Goal: Task Accomplishment & Management: Use online tool/utility

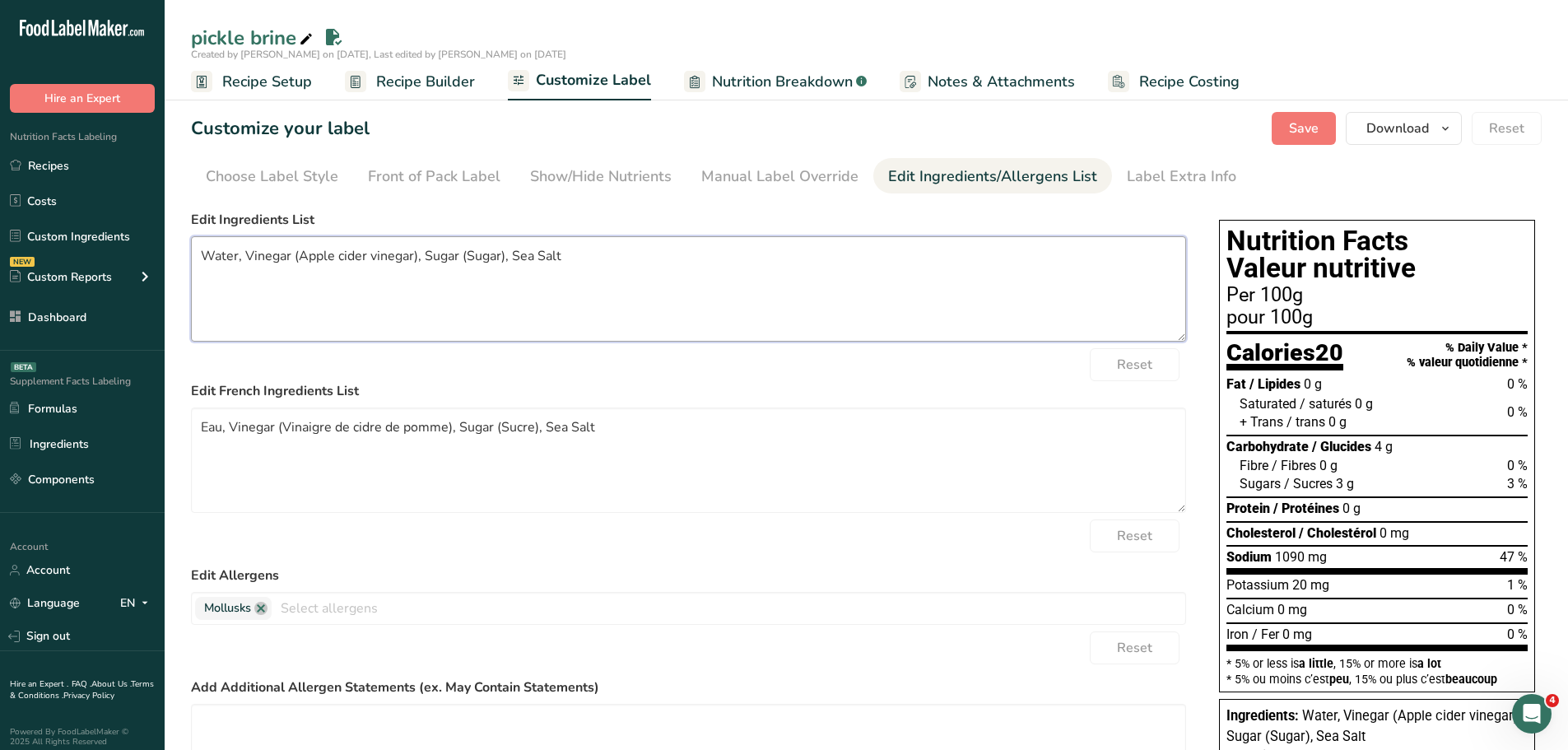
click at [309, 252] on textarea "Water, Vinegar (Apple cider vinegar), Sugar (Sugar), Sea Salt" at bounding box center [688, 289] width 995 height 106
click at [320, 250] on textarea "Water, Vinegar (Apple cider vinegar), Sugar (Sugar), Sea Salt" at bounding box center [688, 289] width 995 height 106
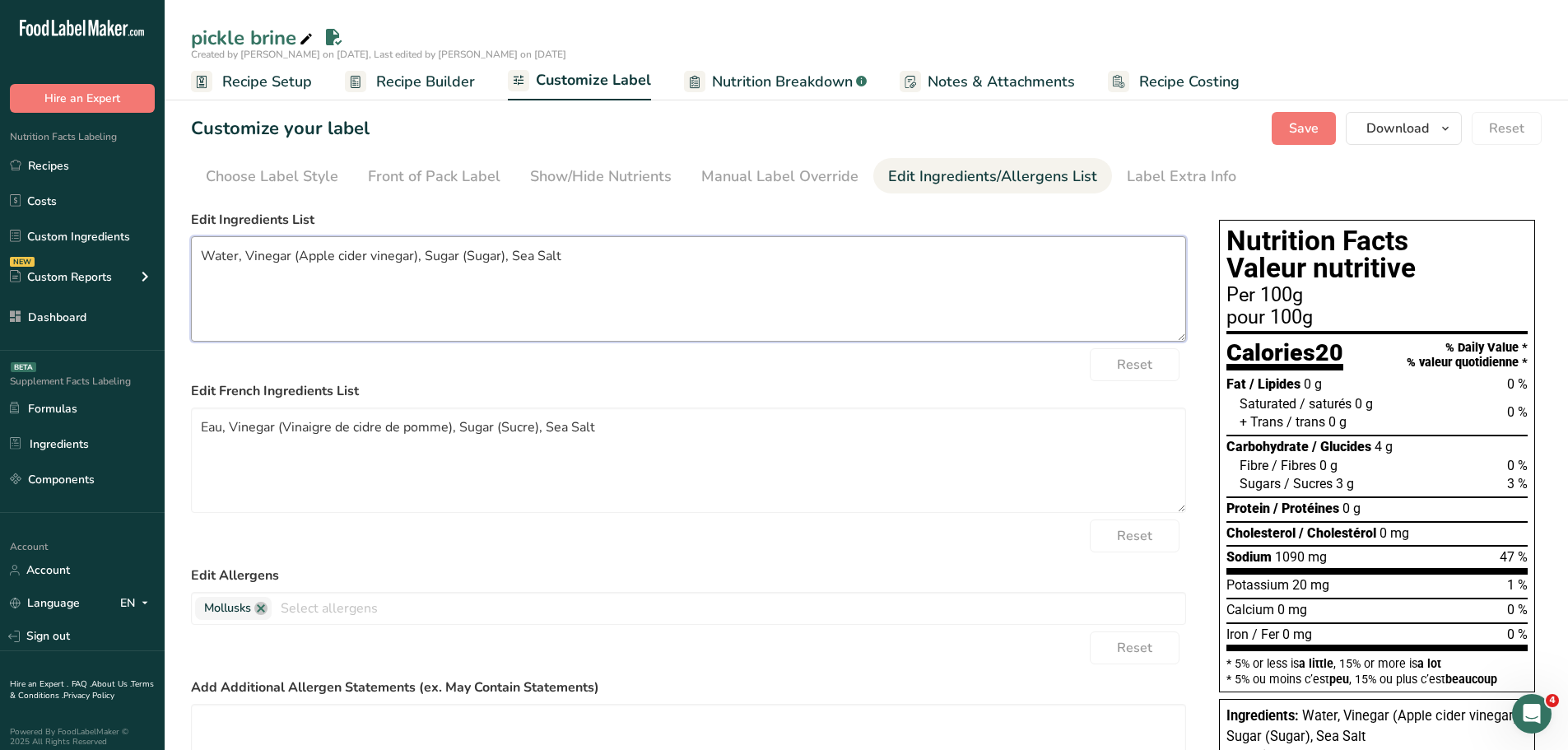
click at [320, 250] on textarea "Water, Vinegar (Apple cider vinegar), Sugar (Sugar), Sea Salt" at bounding box center [688, 289] width 995 height 106
click at [581, 257] on textarea "Water, Vinegar (Apple cider vinegar), Sugar (Sugar), Sea Salt" at bounding box center [688, 289] width 995 height 106
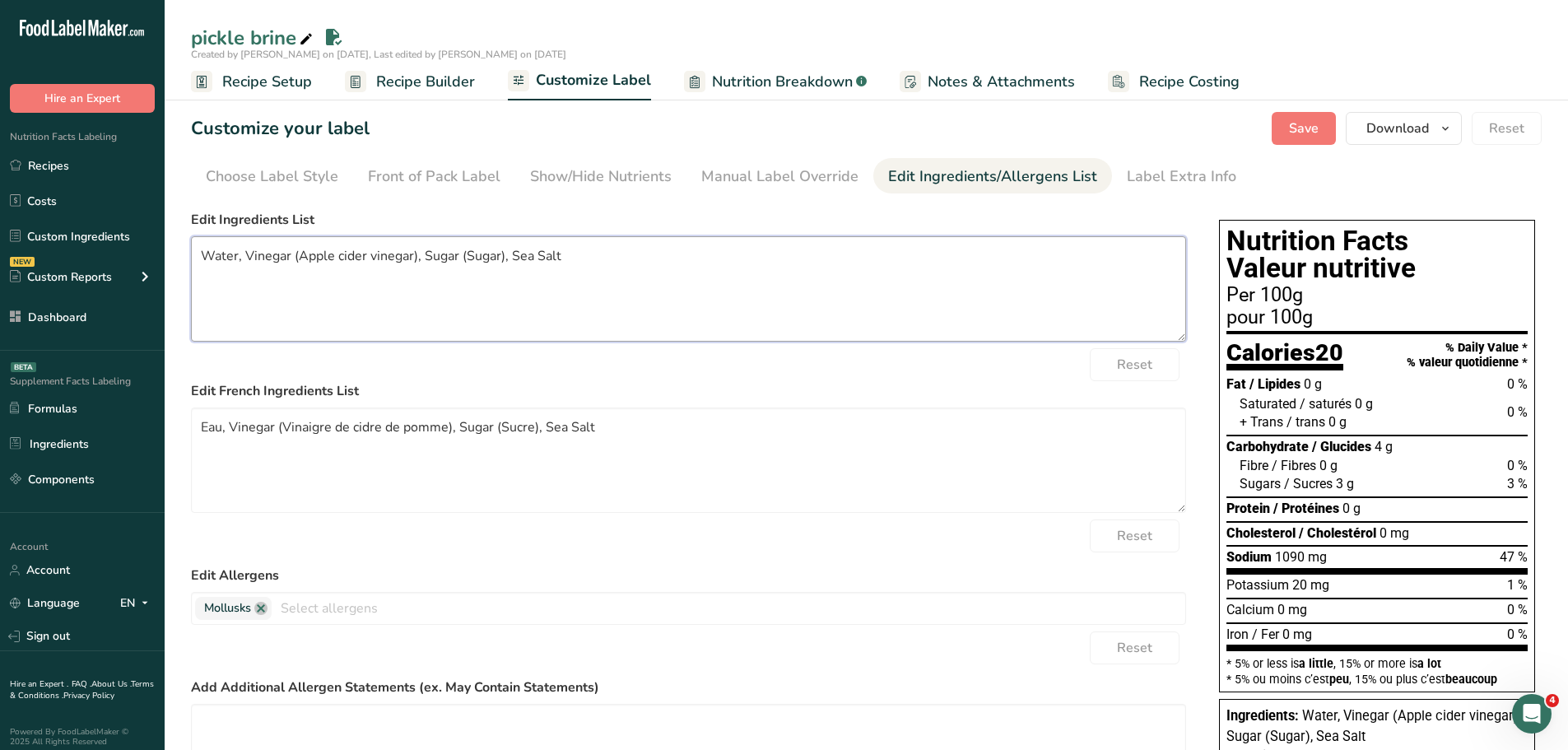
click at [542, 258] on textarea "Water, Vinegar (Apple cider vinegar), Sugar (Sugar), Sea Salt" at bounding box center [688, 289] width 995 height 106
click at [590, 280] on textarea "Water, Vinegar (Apple cider vinegar), Sugar (Sugar), Sea Salt" at bounding box center [688, 289] width 995 height 106
drag, startPoint x: 401, startPoint y: 82, endPoint x: 450, endPoint y: 117, distance: 60.2
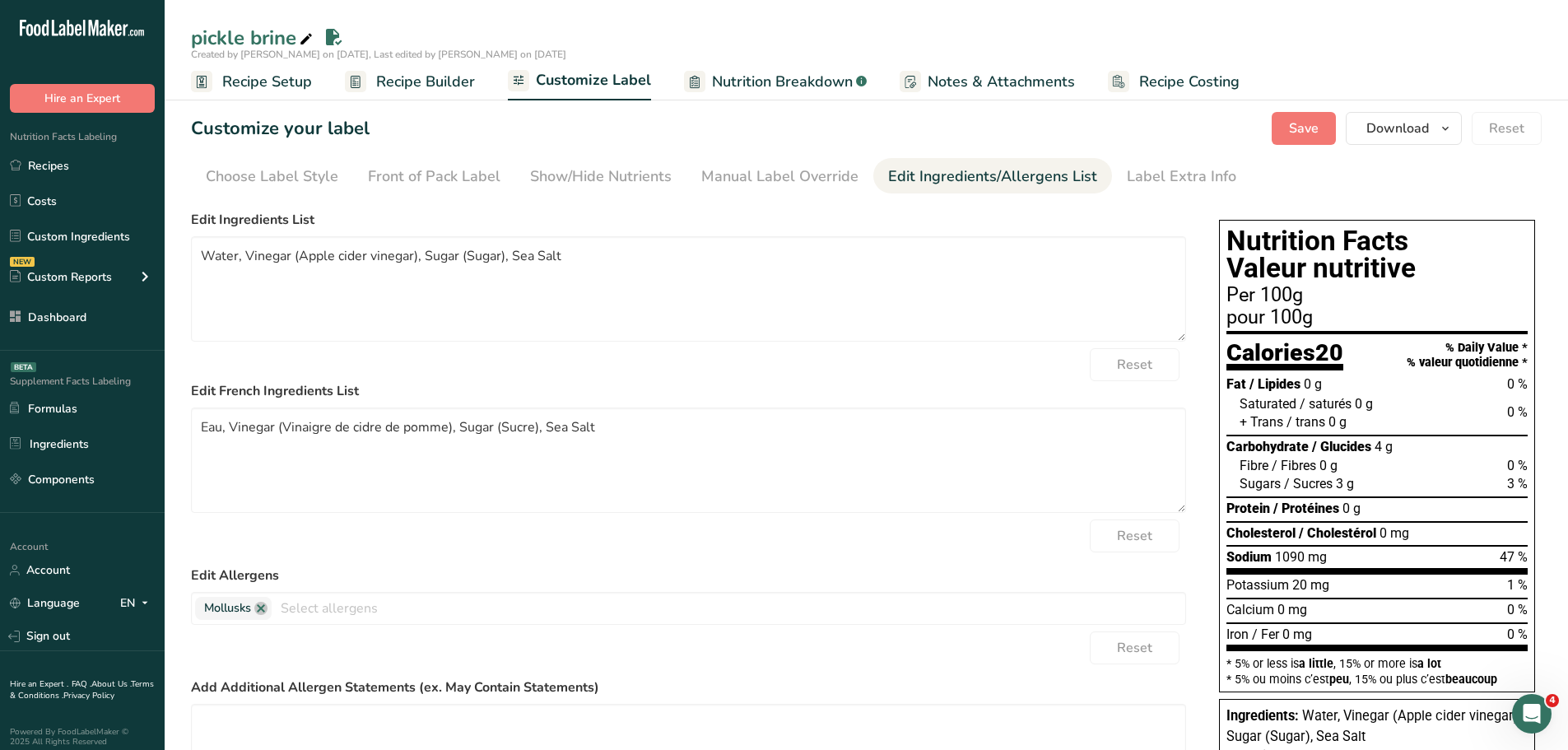
click at [401, 82] on span "Recipe Builder" at bounding box center [426, 82] width 99 height 22
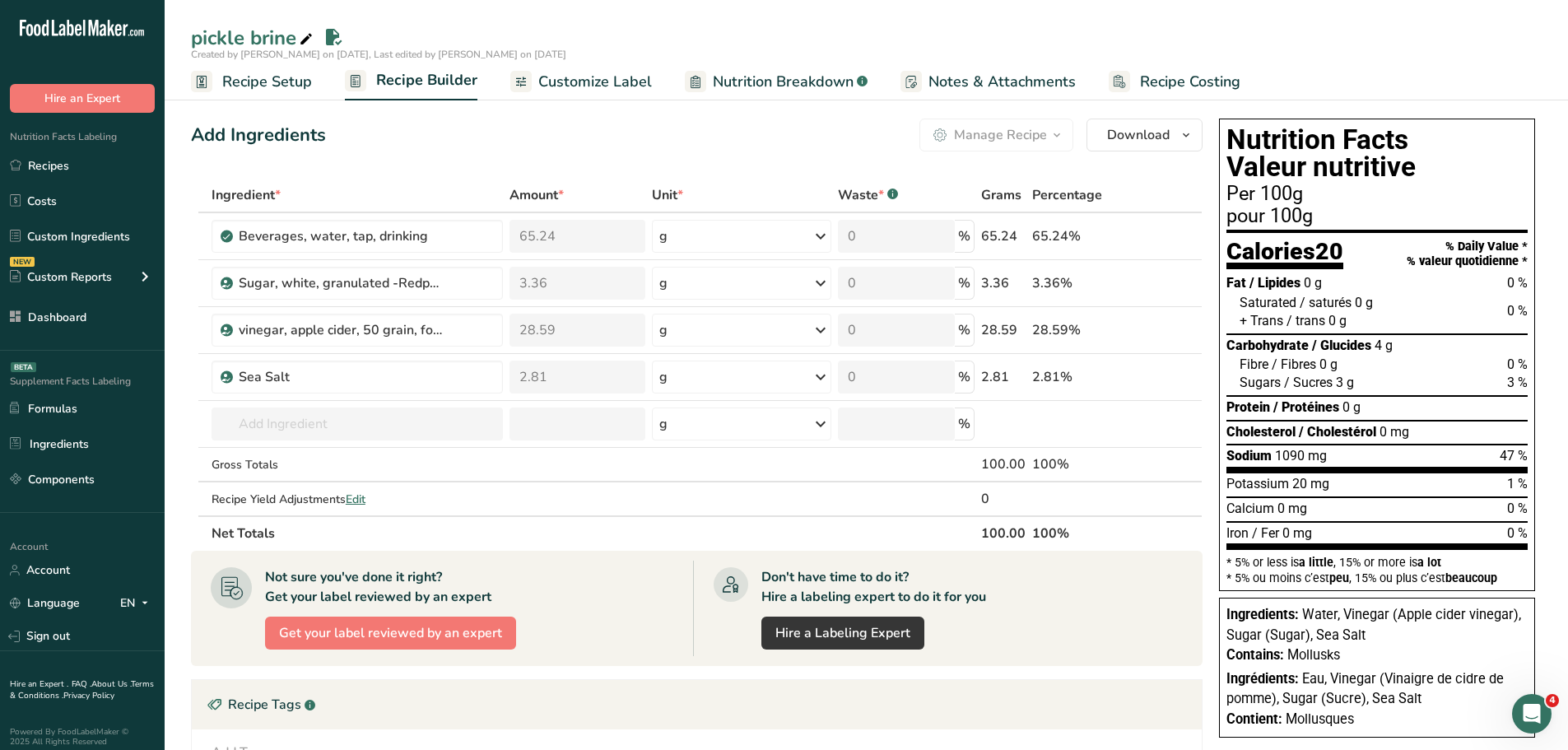
drag, startPoint x: 1349, startPoint y: 656, endPoint x: 1320, endPoint y: 636, distance: 35.2
click at [1319, 636] on div "Ingredients: Water, Vinegar (Apple cider vinegar), Sugar (Sugar), Sea Salt Cont…" at bounding box center [1378, 668] width 316 height 140
click at [1358, 641] on span "Water, Vinegar (Apple cider vinegar), Sugar (Sugar), Sea Salt" at bounding box center [1374, 625] width 295 height 36
drag, startPoint x: 1387, startPoint y: 642, endPoint x: 1304, endPoint y: 614, distance: 87.6
click at [1304, 614] on div "Ingredients: Water, Vinegar (Apple cider vinegar), Sugar (Sugar), Sea Salt" at bounding box center [1377, 625] width 301 height 40
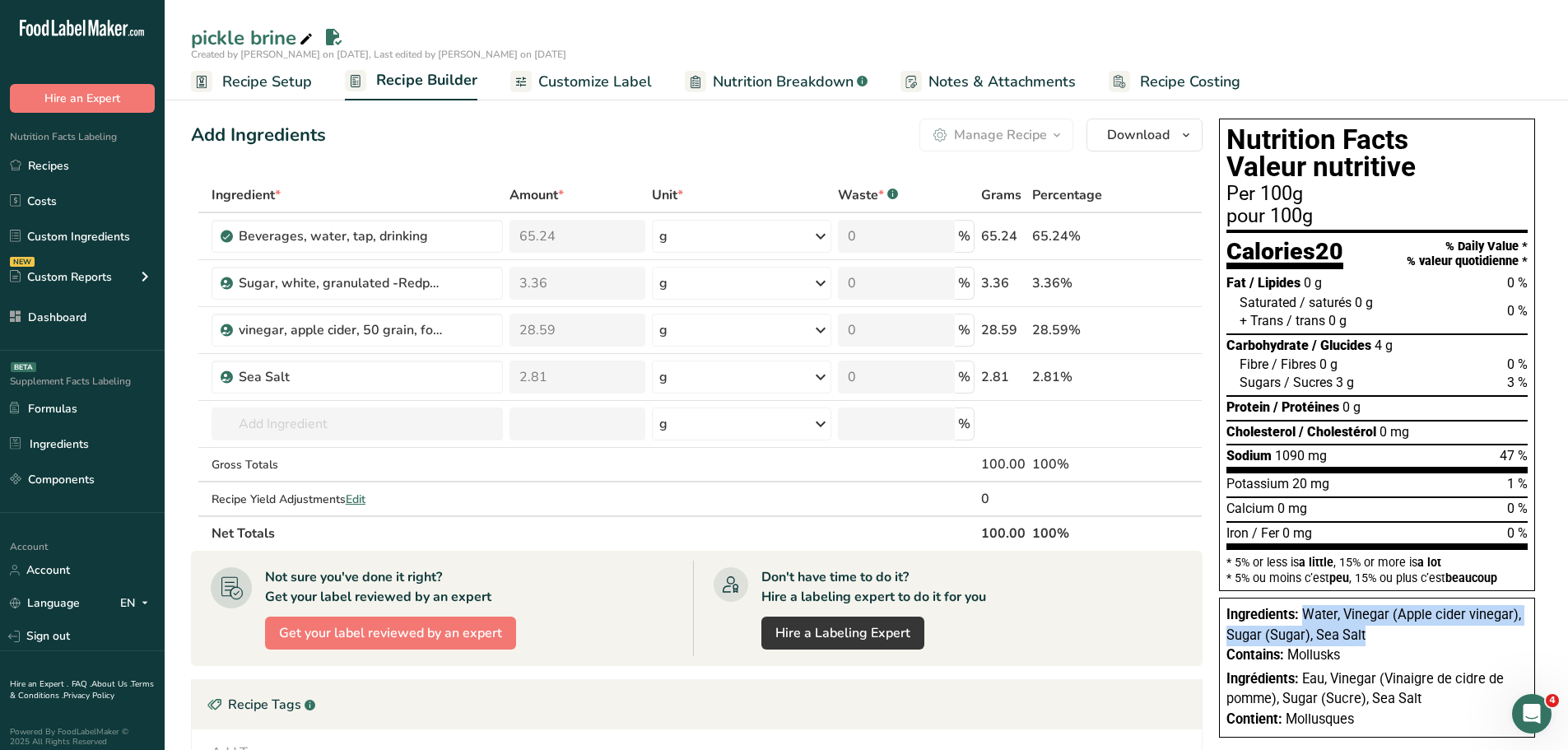
click at [619, 84] on span "Customize Label" at bounding box center [595, 82] width 114 height 22
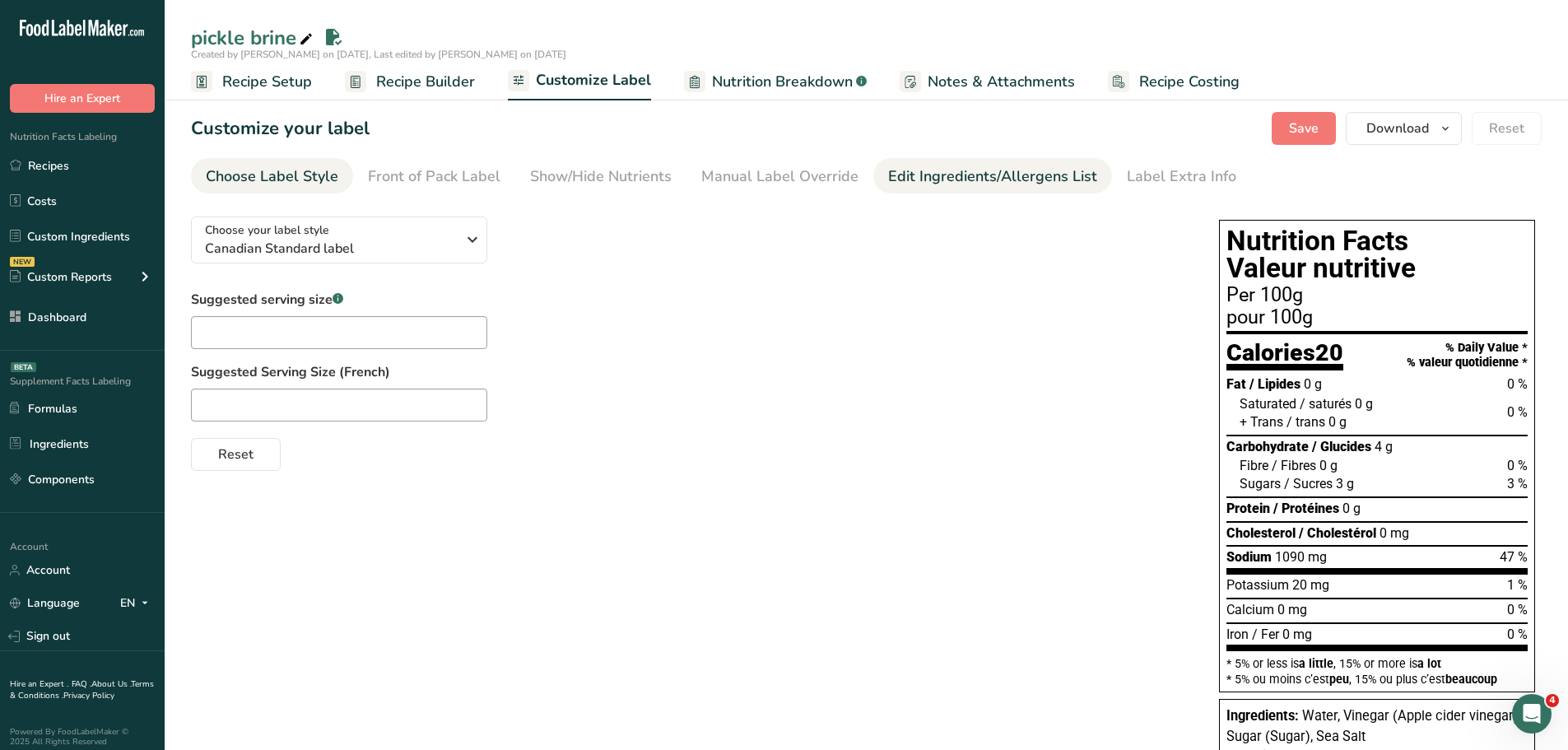
click at [990, 172] on div "Edit Ingredients/Allergens List" at bounding box center [992, 176] width 209 height 22
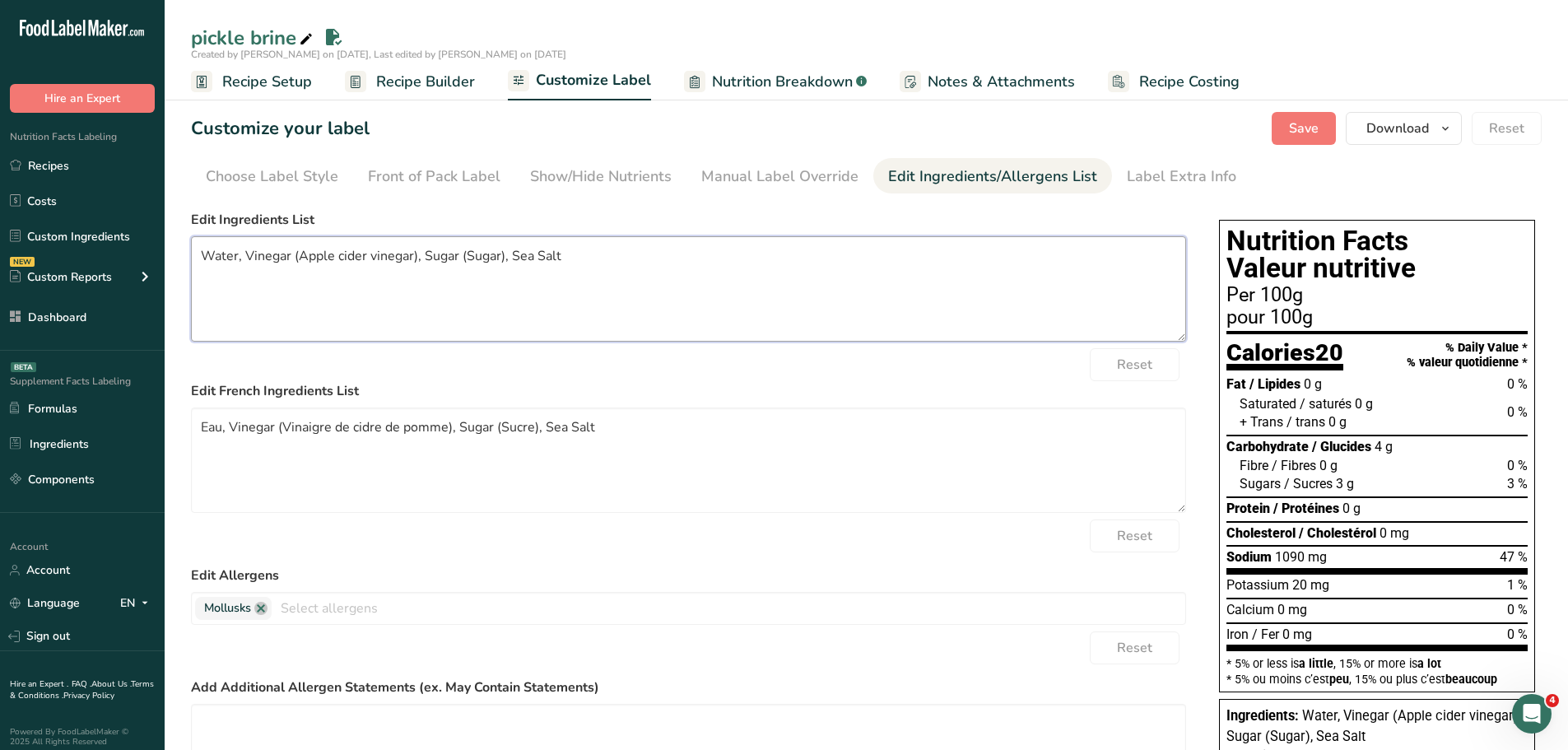
click at [361, 264] on textarea "Water, Vinegar (Apple cider vinegar), Sugar (Sugar), Sea Salt" at bounding box center [688, 289] width 995 height 106
click at [406, 260] on textarea "Water, Vinegar (Apple cider vinegar), Sugar (Sugar), Sea Salt" at bounding box center [688, 289] width 995 height 106
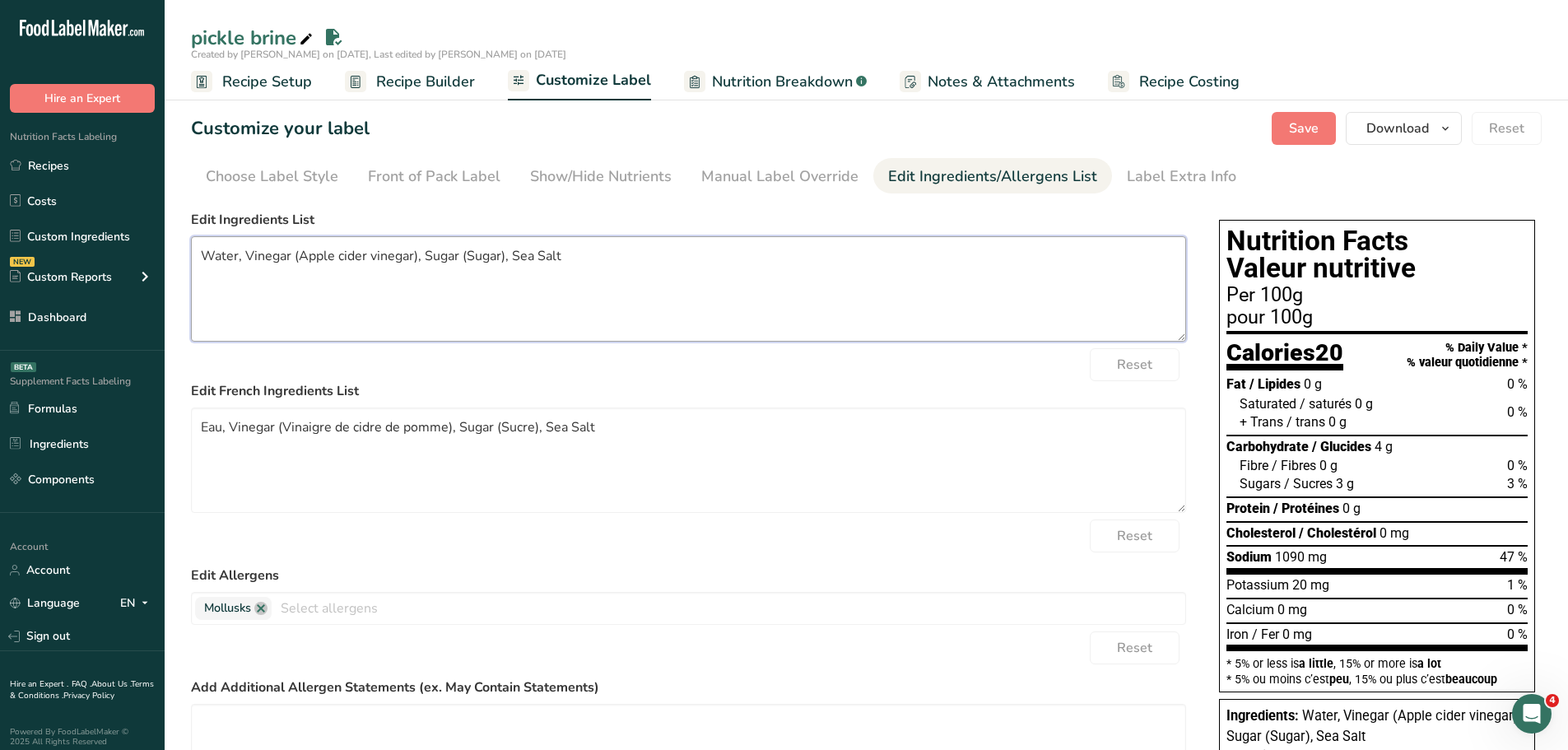
click at [406, 260] on textarea "Water, Vinegar (Apple cider vinegar), Sugar (Sugar), Sea Salt" at bounding box center [688, 289] width 995 height 106
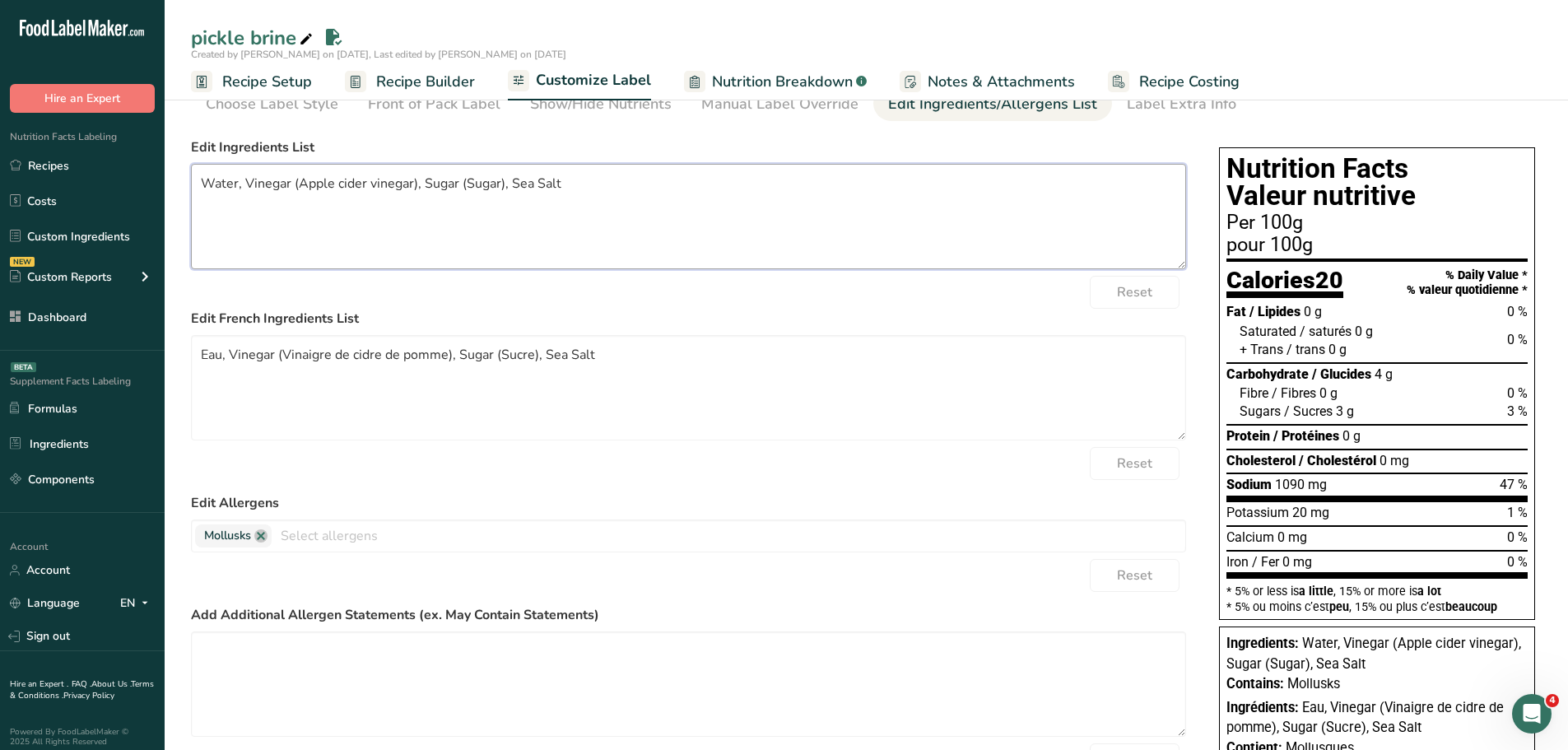
scroll to position [83, 0]
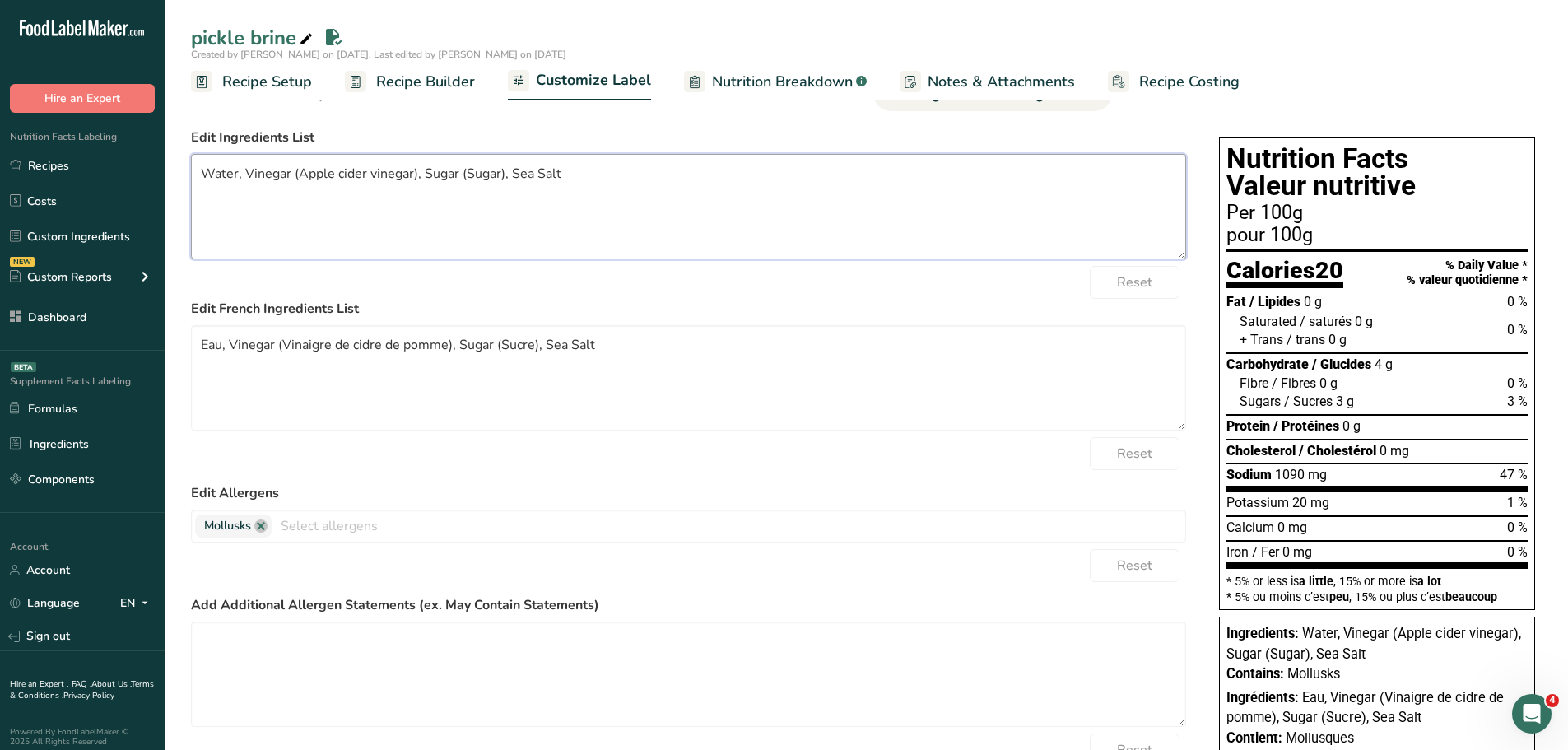
click at [332, 170] on textarea "Water, Vinegar (Apple cider vinegar), Sugar (Sugar), Sea Salt" at bounding box center [688, 206] width 995 height 106
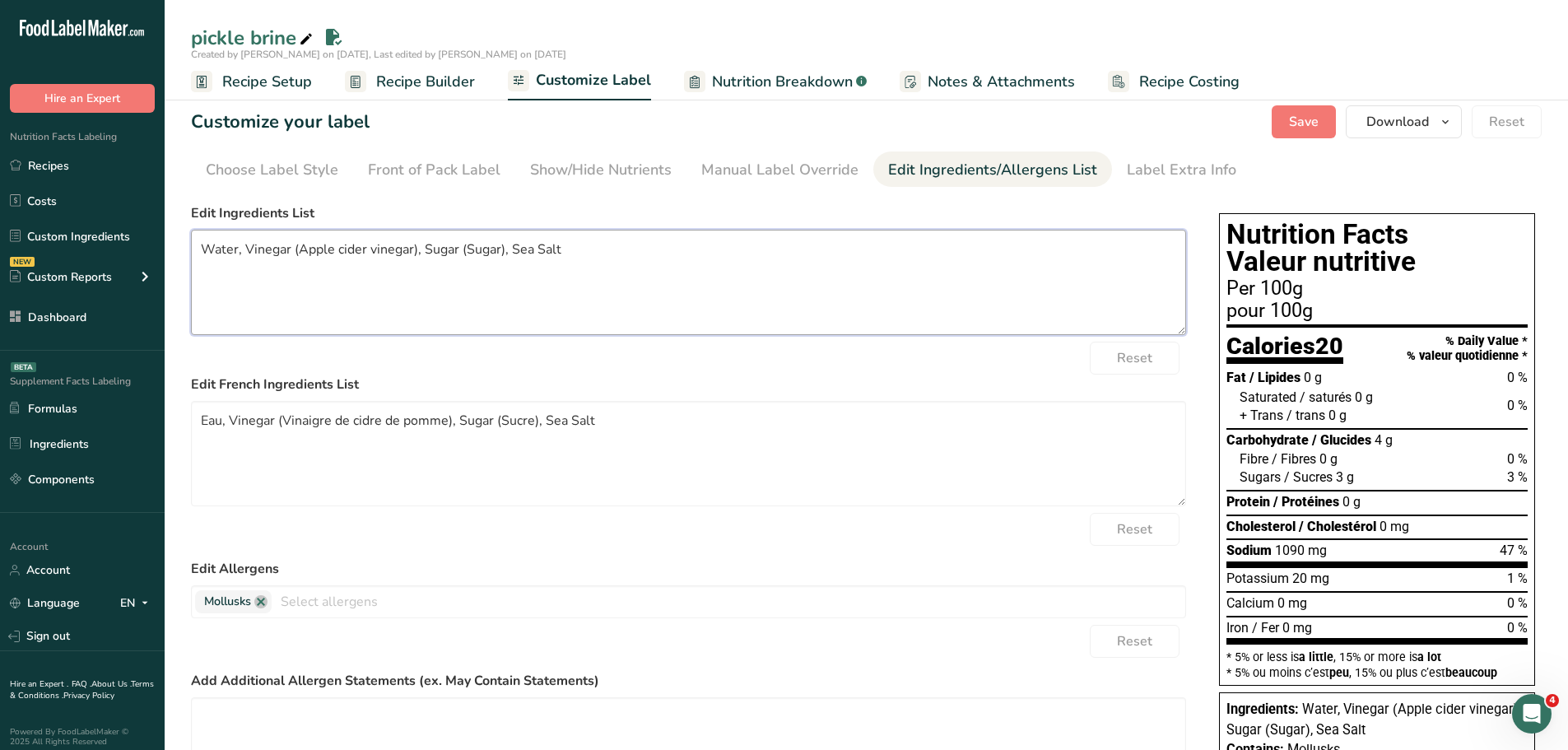
scroll to position [0, 0]
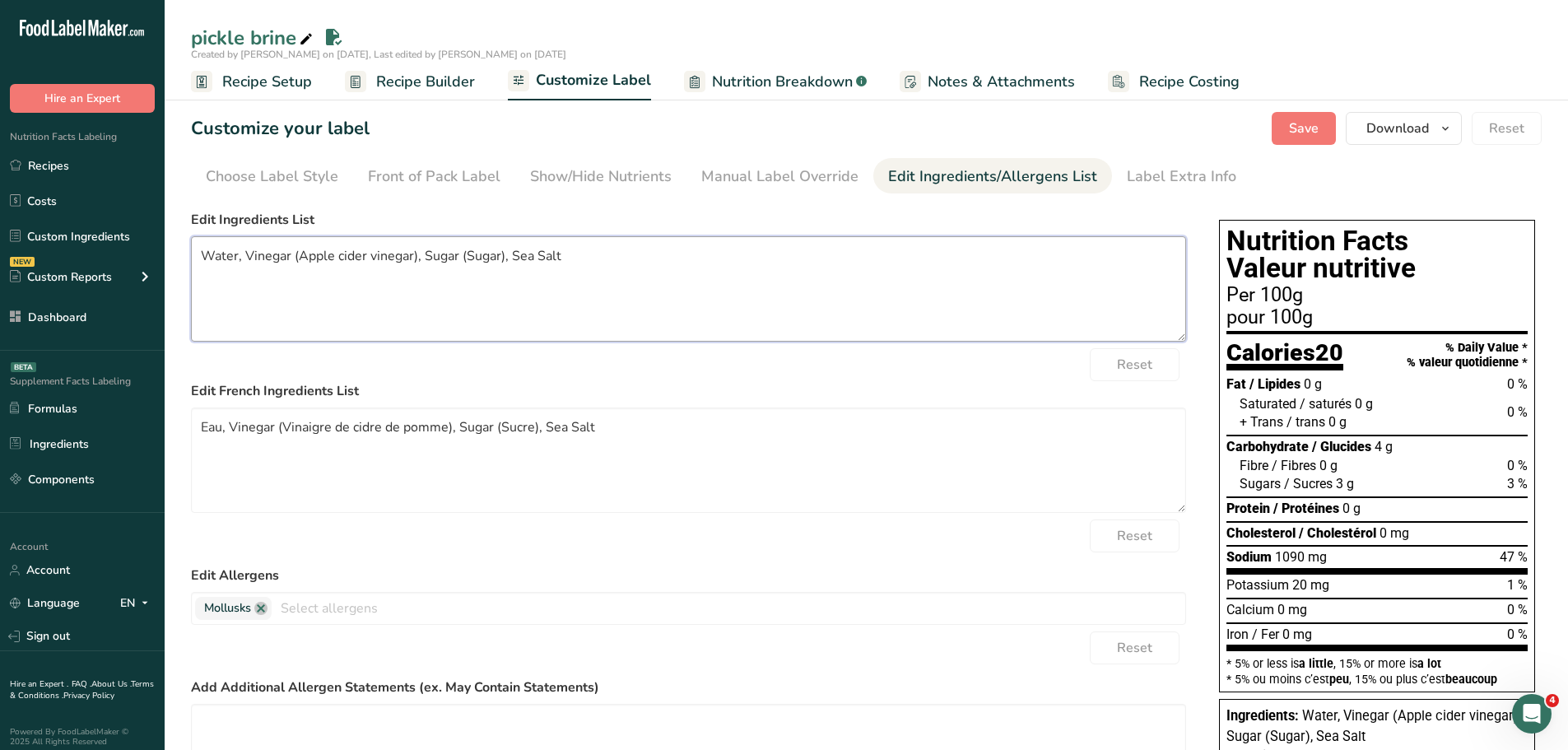
drag, startPoint x: 204, startPoint y: 254, endPoint x: 575, endPoint y: 261, distance: 371.1
click at [575, 261] on textarea "Water, Vinegar (Apple cider vinegar), Sugar (Sugar), Sea Salt" at bounding box center [688, 289] width 995 height 106
click at [604, 261] on textarea "Water, Vinegar (Apple cider vinegar), Sugar (Sugar), Sea Salt" at bounding box center [688, 289] width 995 height 106
click at [414, 92] on span "Recipe Builder" at bounding box center [426, 82] width 99 height 22
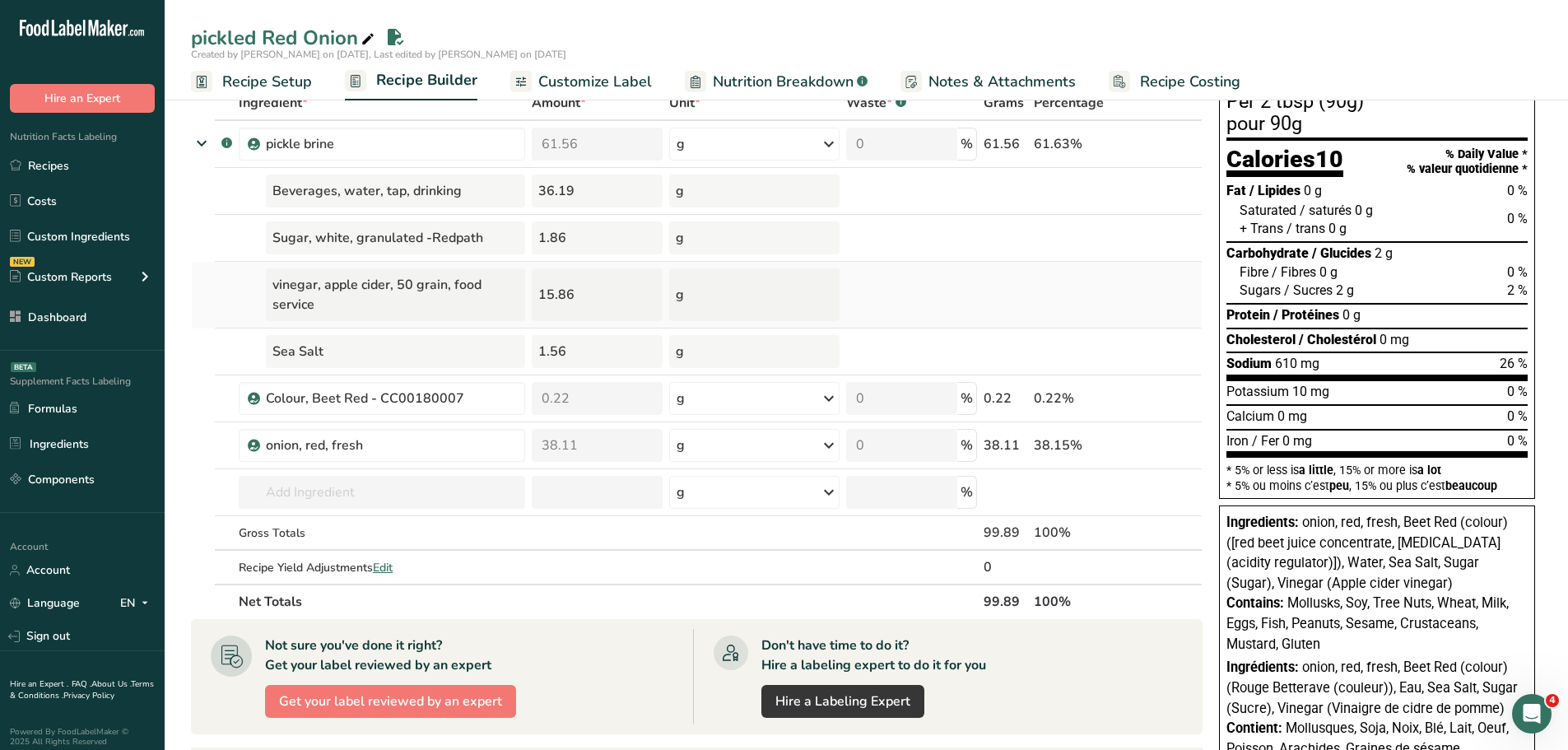
scroll to position [83, 0]
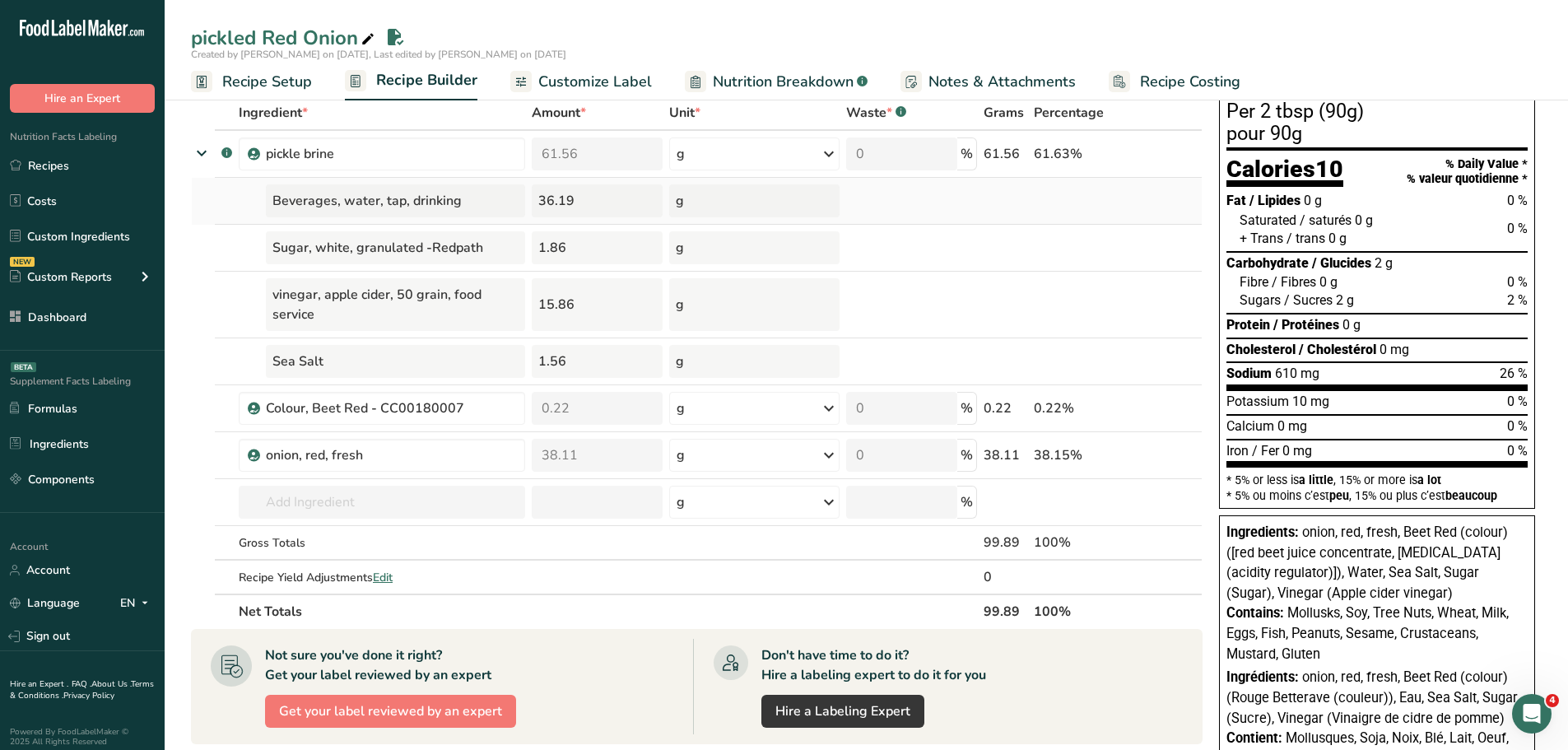
click at [554, 198] on div "36.19" at bounding box center [597, 201] width 131 height 33
click at [563, 306] on div "15.86" at bounding box center [597, 304] width 131 height 52
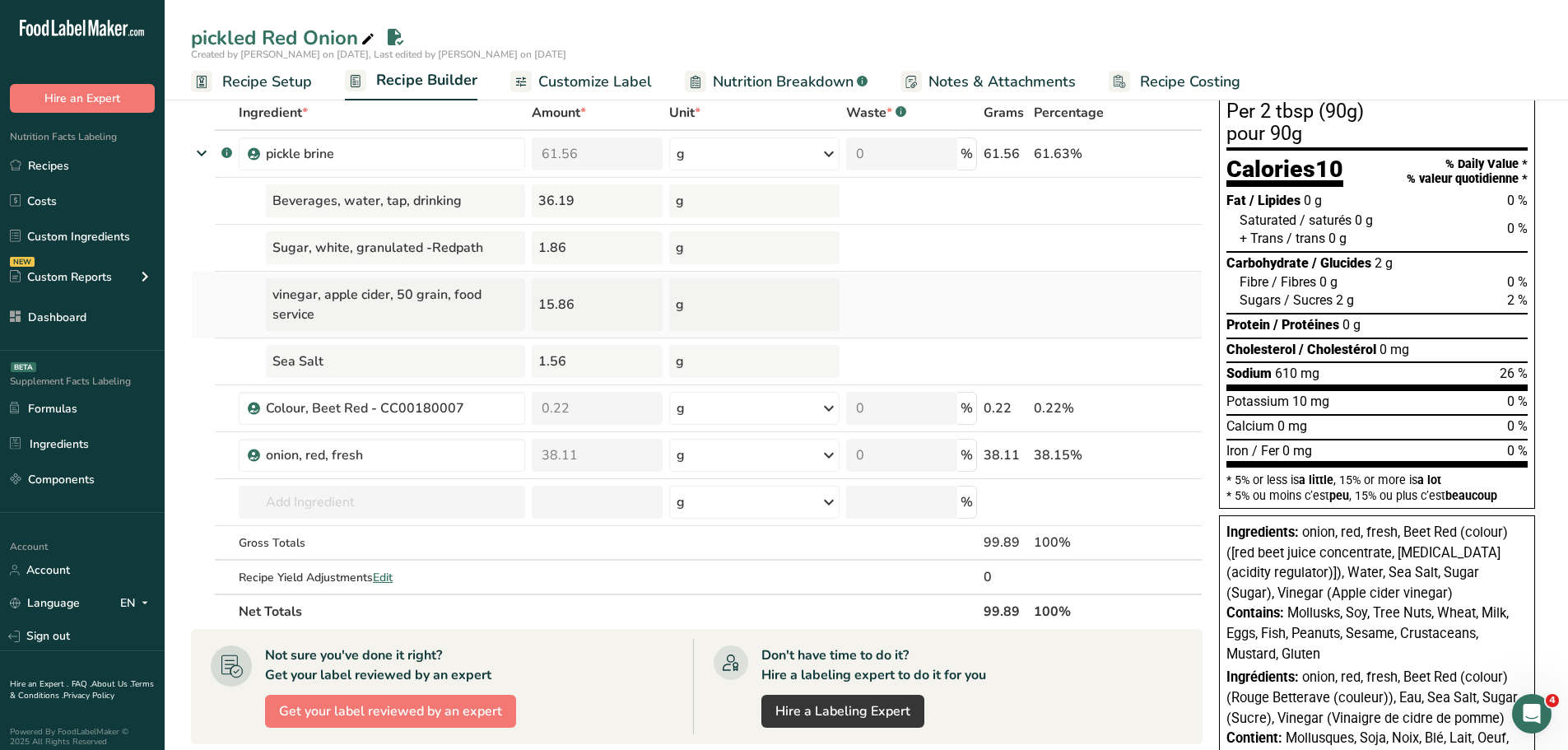
drag, startPoint x: 563, startPoint y: 306, endPoint x: 563, endPoint y: 316, distance: 10.0
click at [565, 306] on div "15.86" at bounding box center [597, 304] width 131 height 52
click at [553, 242] on div "1.86" at bounding box center [597, 247] width 131 height 33
click at [554, 242] on div "1.86" at bounding box center [597, 247] width 131 height 33
click at [556, 350] on div "1.56" at bounding box center [597, 361] width 131 height 33
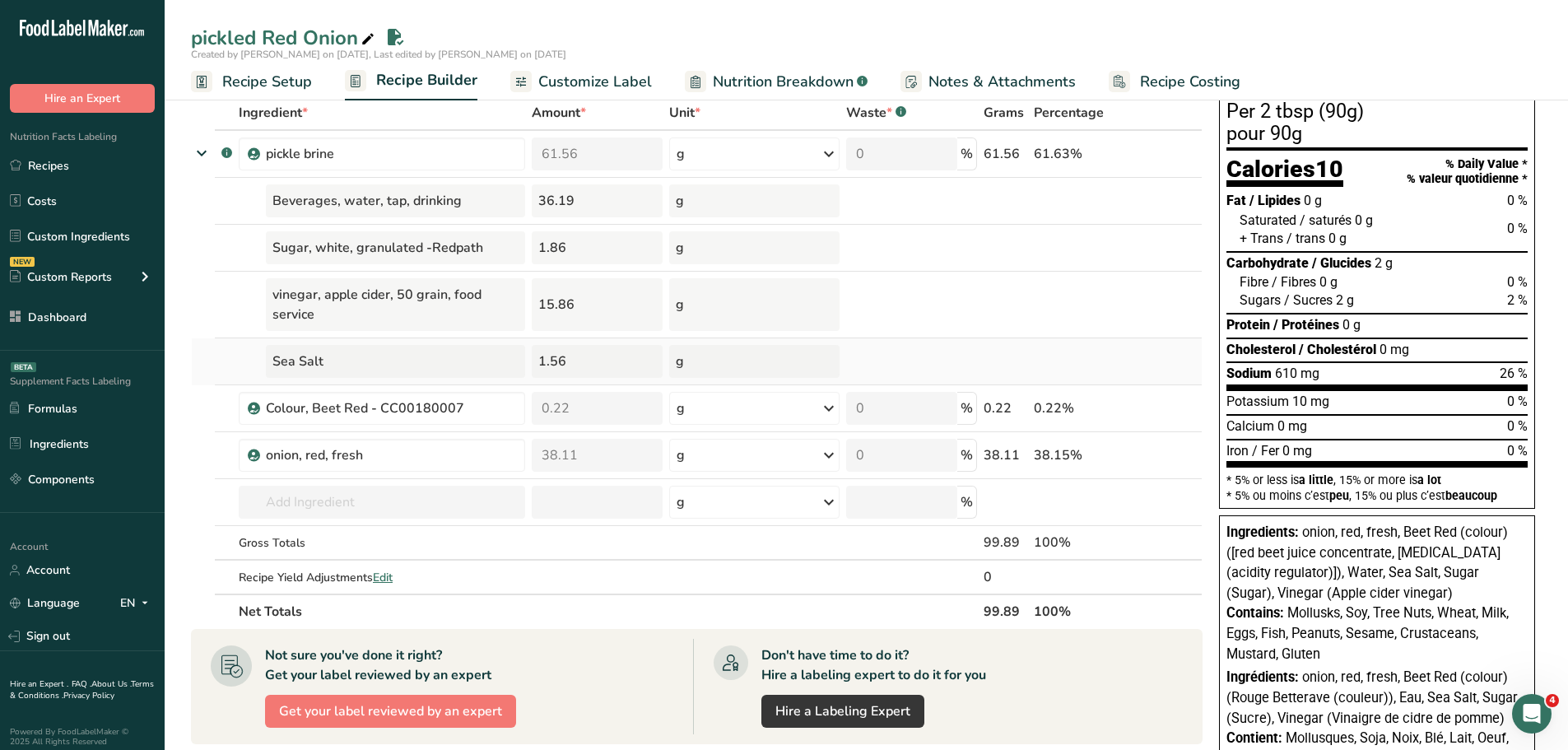
click at [556, 350] on div "1.56" at bounding box center [597, 361] width 131 height 33
click at [553, 357] on div "1.56" at bounding box center [597, 361] width 131 height 33
click at [568, 301] on div "15.86" at bounding box center [597, 304] width 131 height 52
drag, startPoint x: 1301, startPoint y: 530, endPoint x: 1396, endPoint y: 534, distance: 95.1
click at [1396, 534] on div "Ingredients: onion, red, fresh, Beet Red (colour) ([red beet juice concentrate,…" at bounding box center [1377, 562] width 301 height 81
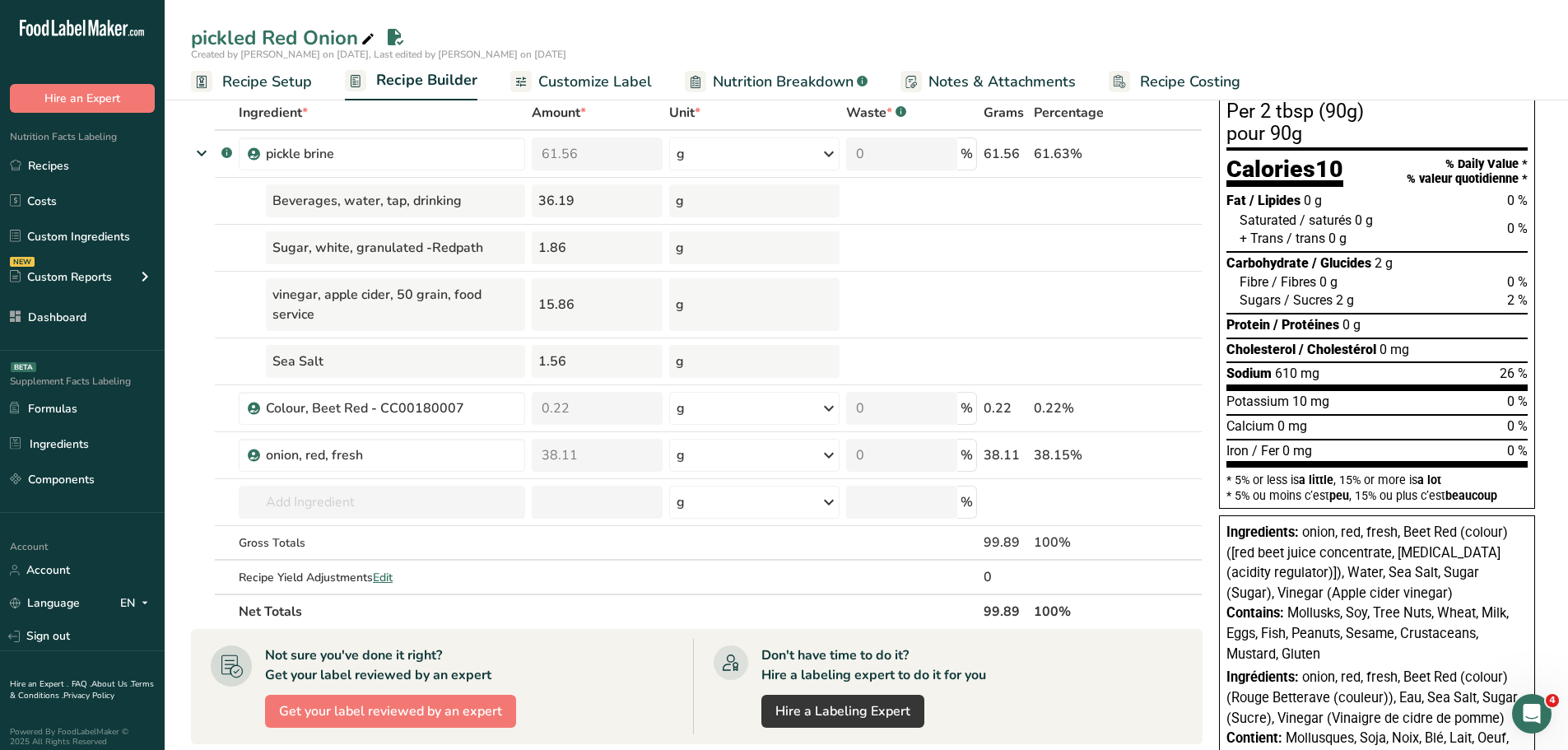
click at [1434, 556] on span "onion, red, fresh, Beet Red (colour) ([red beet juice concentrate, citric acid …" at bounding box center [1367, 562] width 282 height 76
drag, startPoint x: 1405, startPoint y: 534, endPoint x: 1295, endPoint y: 574, distance: 117.0
click at [1295, 574] on span "onion, red, fresh, Beet Red (colour) ([red beet juice concentrate, citric acid …" at bounding box center [1367, 562] width 282 height 76
click at [1322, 576] on span "onion, red, fresh, Beet Red (colour) ([red beet juice concentrate, citric acid …" at bounding box center [1367, 562] width 282 height 76
drag, startPoint x: 1299, startPoint y: 570, endPoint x: 1417, endPoint y: 587, distance: 119.2
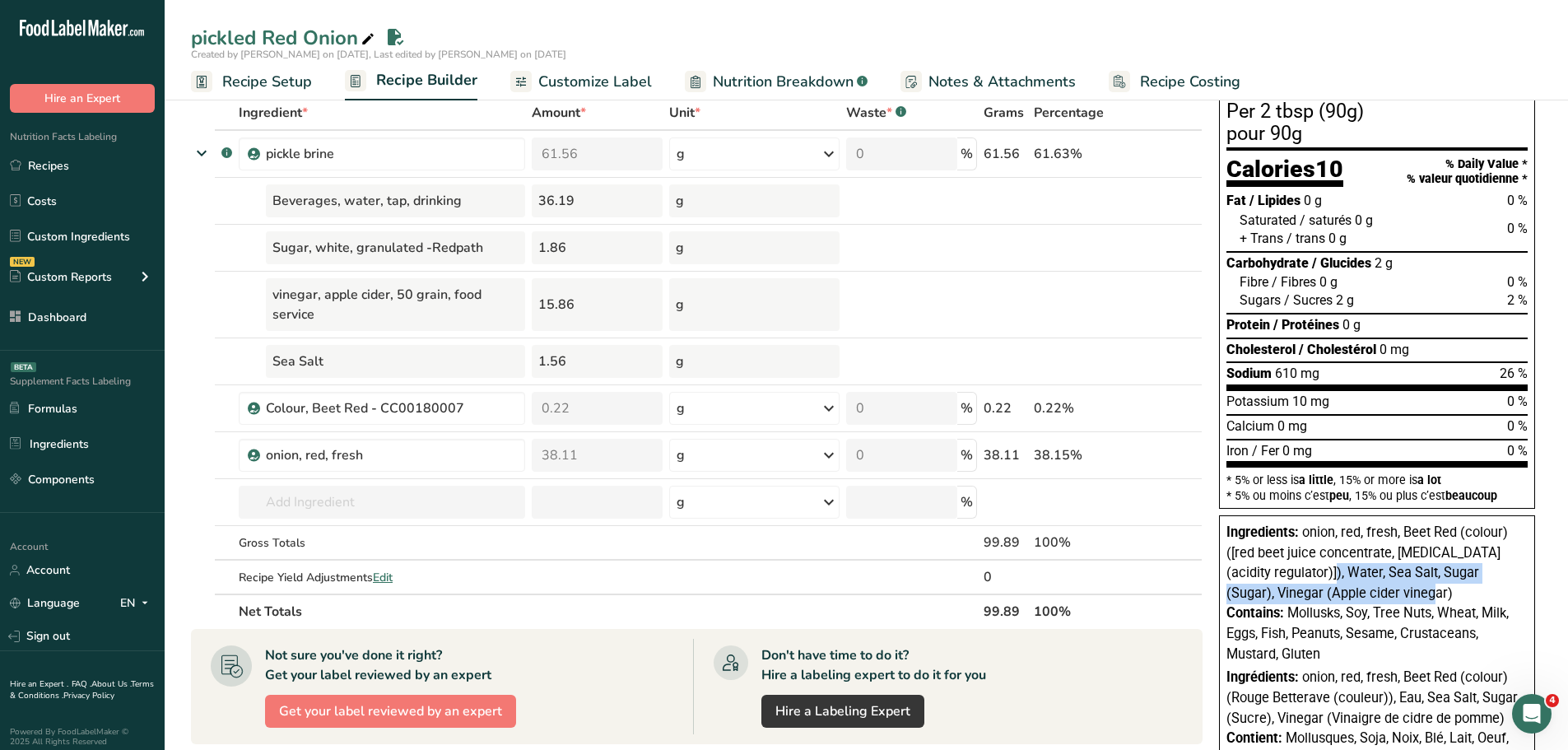
click at [1417, 587] on div "Ingredients: onion, red, fresh, Beet Red (colour) ([red beet juice concentrate,…" at bounding box center [1377, 562] width 301 height 81
click at [1418, 594] on div "Ingredients: onion, red, fresh, Beet Red (colour) ([red beet juice concentrate,…" at bounding box center [1377, 562] width 301 height 81
drag, startPoint x: 1412, startPoint y: 595, endPoint x: 1302, endPoint y: 575, distance: 111.8
click at [1302, 575] on div "Ingredients: onion, red, fresh, Beet Red (colour) ([red beet juice concentrate,…" at bounding box center [1377, 562] width 301 height 81
click at [1407, 589] on div "Ingredients: onion, red, fresh, Beet Red (colour) ([red beet juice concentrate,…" at bounding box center [1377, 562] width 301 height 81
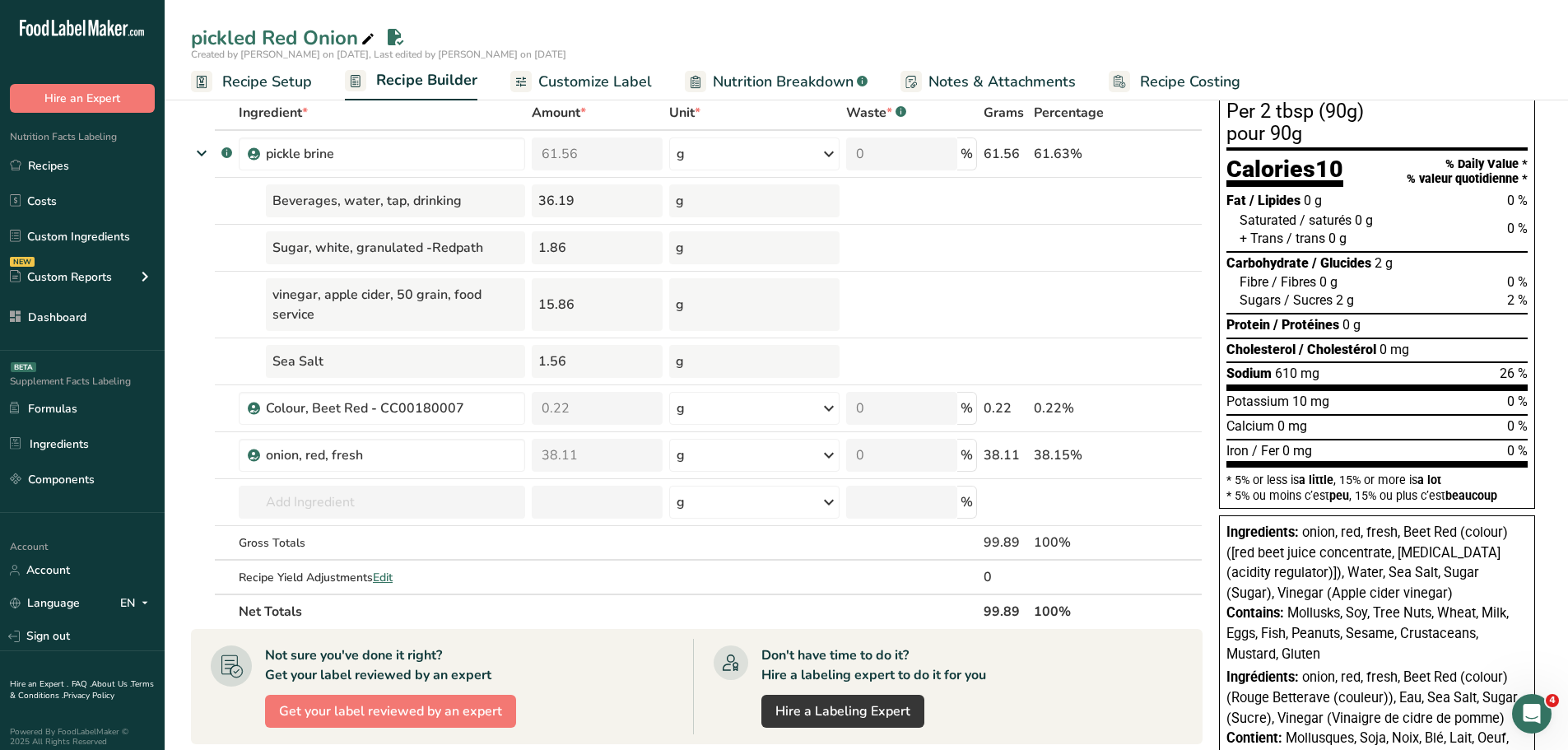
click at [1320, 567] on span "onion, red, fresh, Beet Red (colour) ([red beet juice concentrate, citric acid …" at bounding box center [1367, 562] width 282 height 76
click at [1373, 577] on span "onion, red, fresh, Beet Red (colour) ([red beet juice concentrate, citric acid …" at bounding box center [1367, 562] width 282 height 76
click at [1413, 583] on div "Ingredients: onion, red, fresh, Beet Red (colour) ([red beet juice concentrate,…" at bounding box center [1377, 562] width 301 height 81
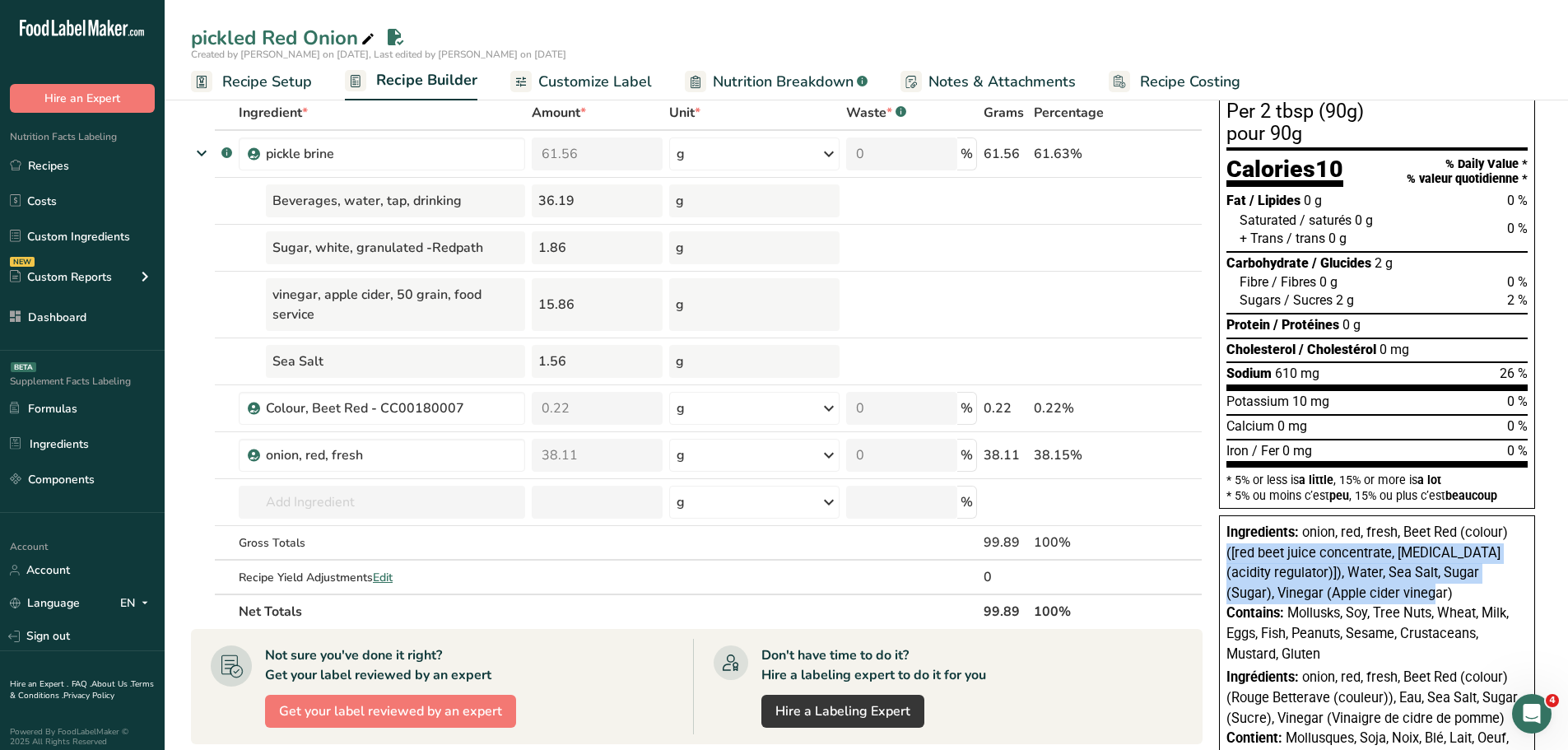
drag, startPoint x: 1409, startPoint y: 598, endPoint x: 1220, endPoint y: 553, distance: 194.3
click at [1220, 553] on div "Ingredients: onion, red, fresh, Beet Red (colour) ([red beet juice concentrate,…" at bounding box center [1378, 656] width 316 height 282
click at [1343, 572] on span "onion, red, fresh, Beet Red (colour) ([red beet juice concentrate, citric acid …" at bounding box center [1367, 562] width 282 height 76
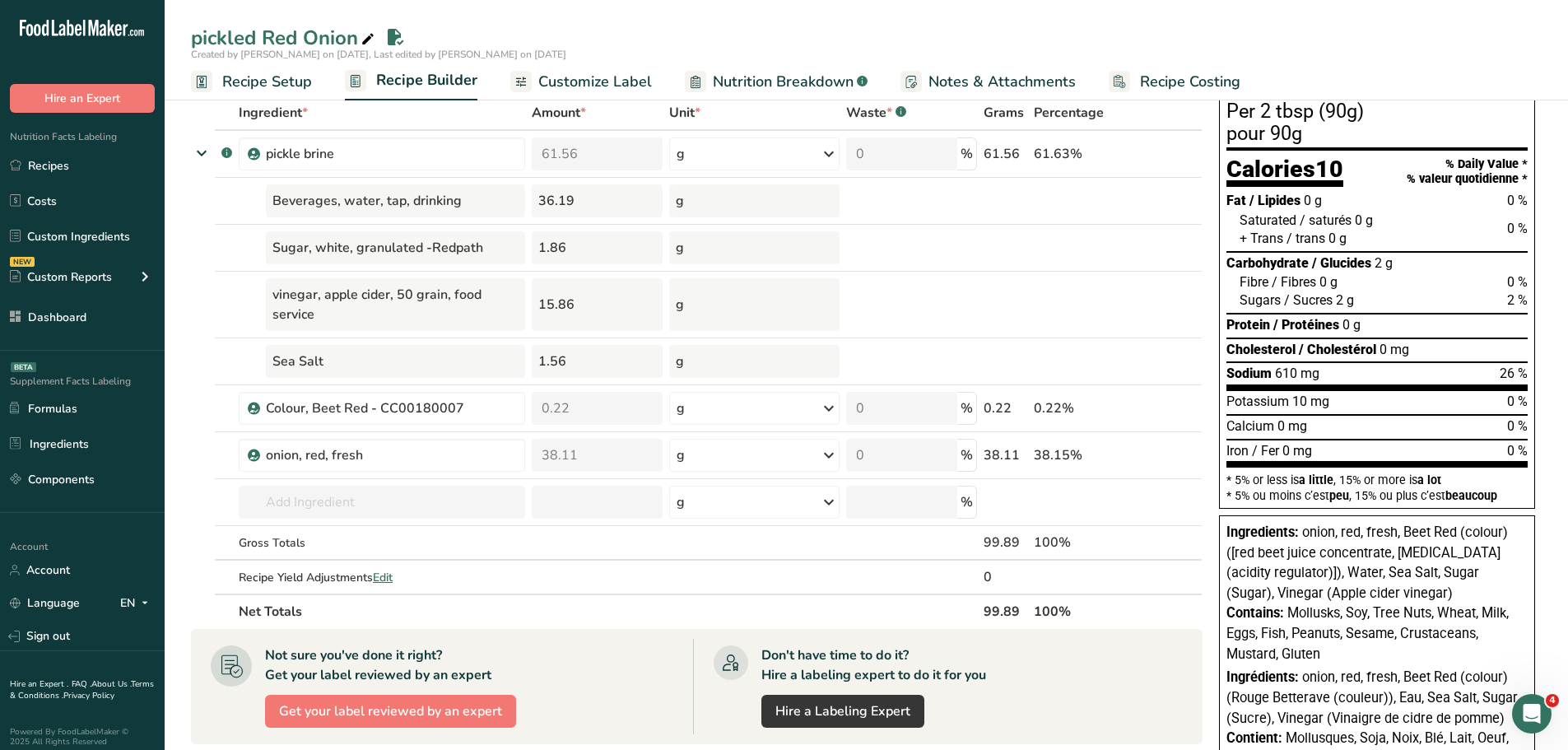
click at [1301, 571] on span "onion, red, fresh, Beet Red (colour) ([red beet juice concentrate, citric acid …" at bounding box center [1367, 562] width 282 height 76
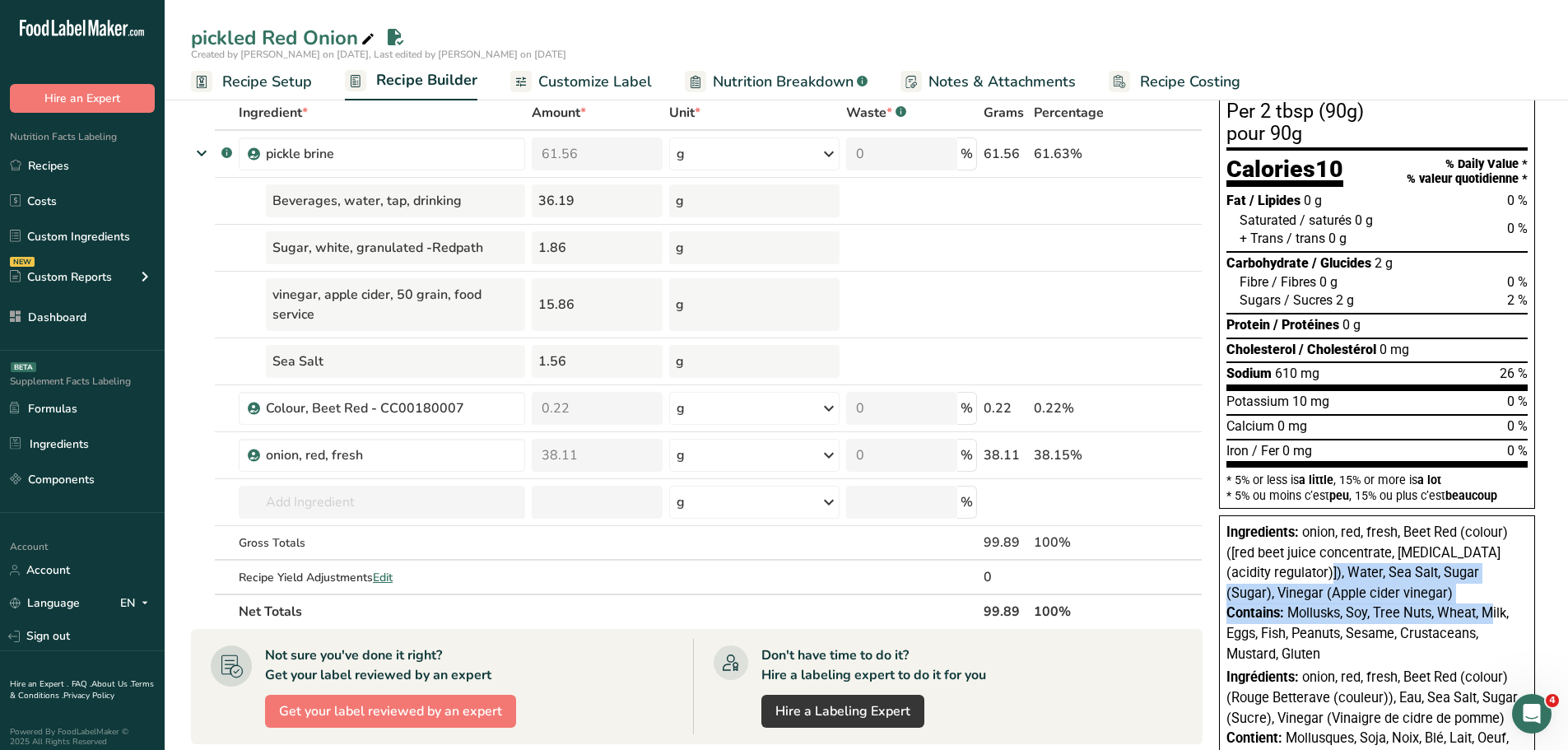
drag, startPoint x: 1297, startPoint y: 573, endPoint x: 1436, endPoint y: 605, distance: 142.6
click at [1436, 605] on div "Ingredients: onion, red, fresh, Beet Red (colour) ([red beet juice concentrate,…" at bounding box center [1378, 656] width 316 height 282
click at [1426, 593] on div "Ingredients: onion, red, fresh, Beet Red (colour) ([red beet juice concentrate,…" at bounding box center [1377, 562] width 301 height 81
drag, startPoint x: 1414, startPoint y: 592, endPoint x: 1298, endPoint y: 573, distance: 117.5
click at [1298, 573] on div "Ingredients: onion, red, fresh, Beet Red (colour) ([red beet juice concentrate,…" at bounding box center [1377, 562] width 301 height 81
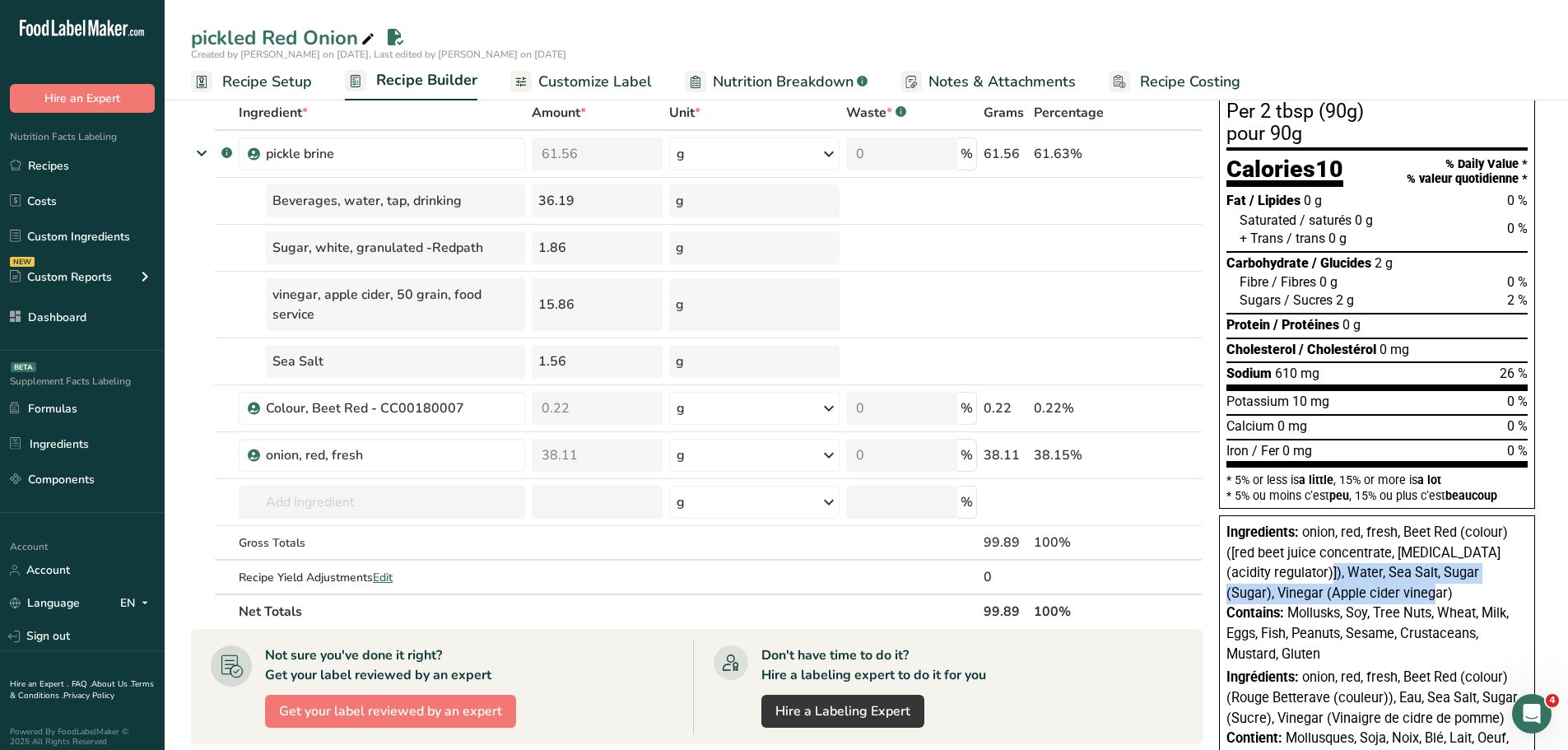
click at [1309, 570] on span "onion, red, fresh, Beet Red (colour) ([red beet juice concentrate, citric acid …" at bounding box center [1367, 562] width 282 height 76
drag, startPoint x: 1408, startPoint y: 600, endPoint x: 1301, endPoint y: 571, distance: 110.9
click at [1301, 571] on div "Ingredients: onion, red, fresh, Beet Red (colour) ([red beet juice concentrate,…" at bounding box center [1377, 562] width 301 height 81
click at [1357, 570] on span "onion, red, fresh, Beet Red (colour) ([red beet juice concentrate, citric acid …" at bounding box center [1367, 562] width 282 height 76
drag, startPoint x: 1412, startPoint y: 593, endPoint x: 1226, endPoint y: 538, distance: 194.0
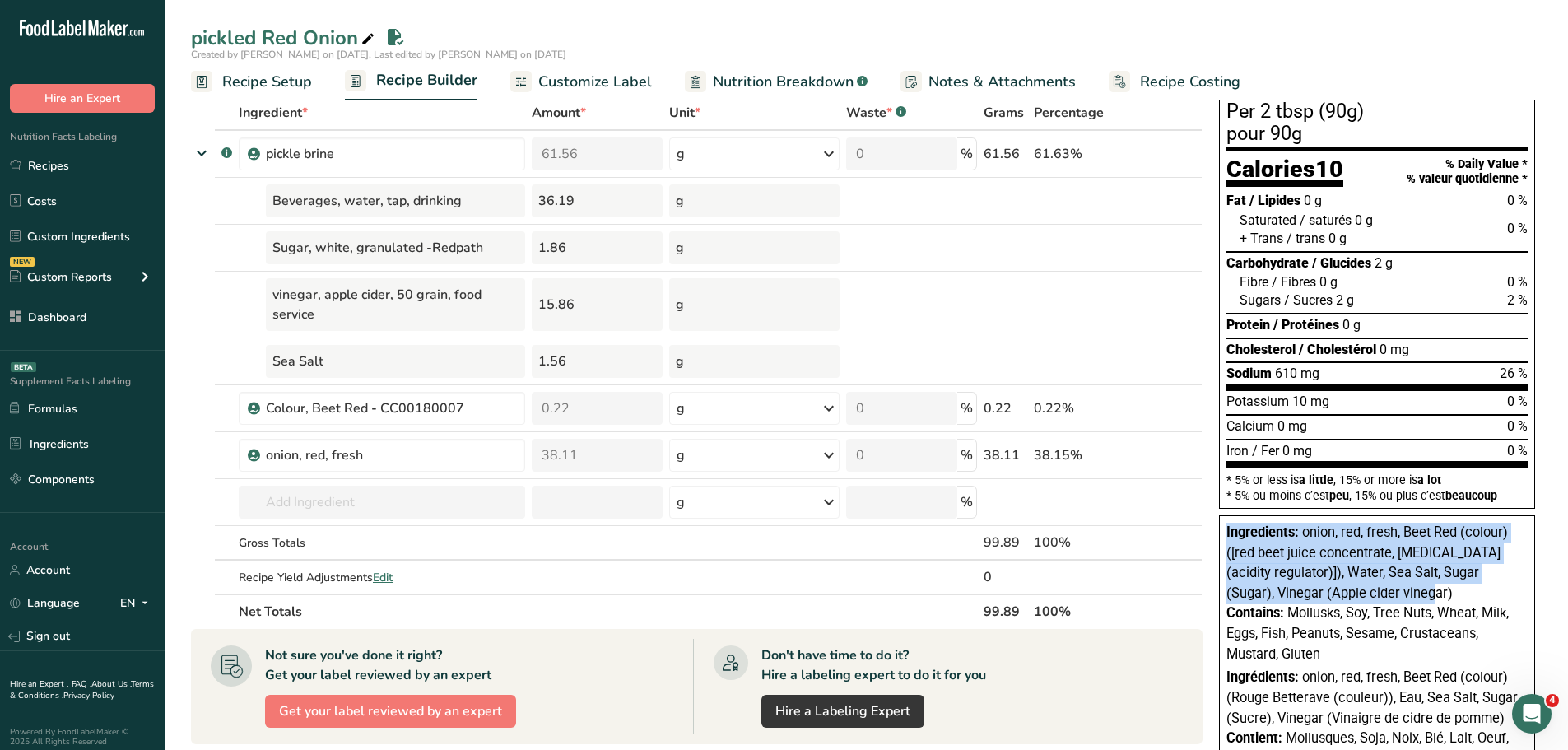
click at [1226, 538] on div "Ingredients: onion, red, fresh, Beet Red (colour) ([red beet juice concentrate,…" at bounding box center [1378, 656] width 316 height 282
click at [1291, 566] on span "onion, red, fresh, Beet Red (colour) ([red beet juice concentrate, citric acid …" at bounding box center [1367, 562] width 282 height 76
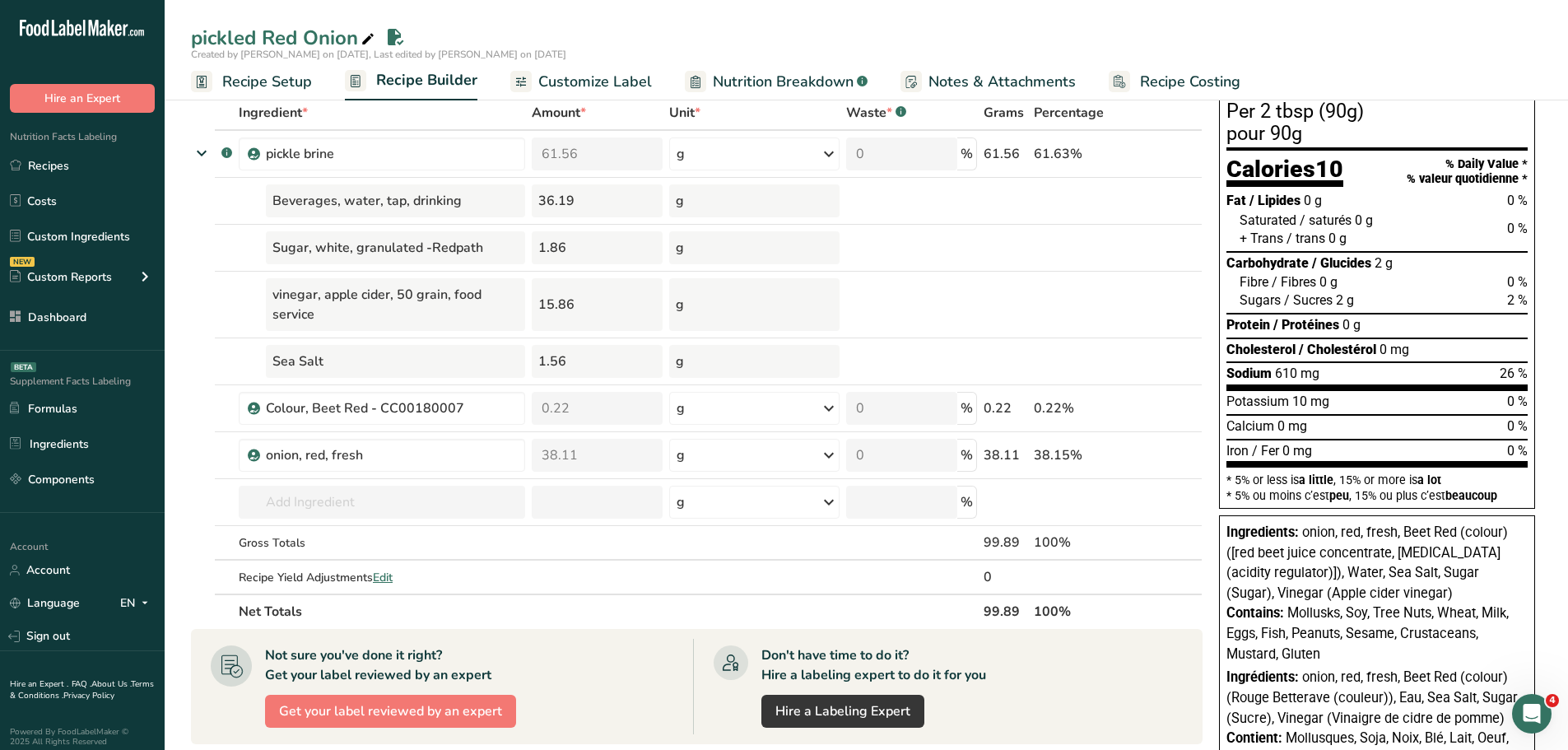
click at [595, 85] on span "Customize Label" at bounding box center [595, 82] width 114 height 22
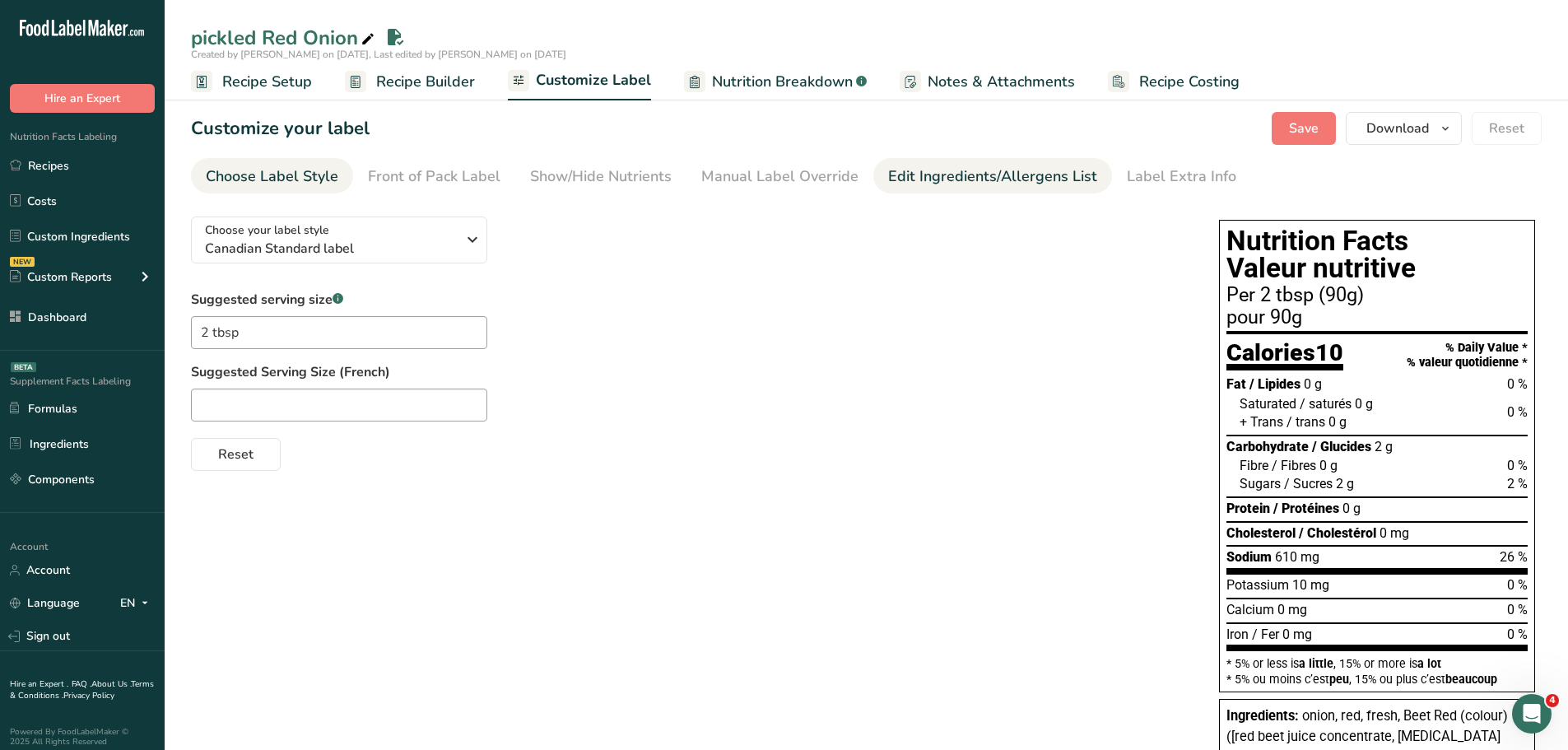
click at [954, 180] on div "Edit Ingredients/Allergens List" at bounding box center [992, 176] width 209 height 22
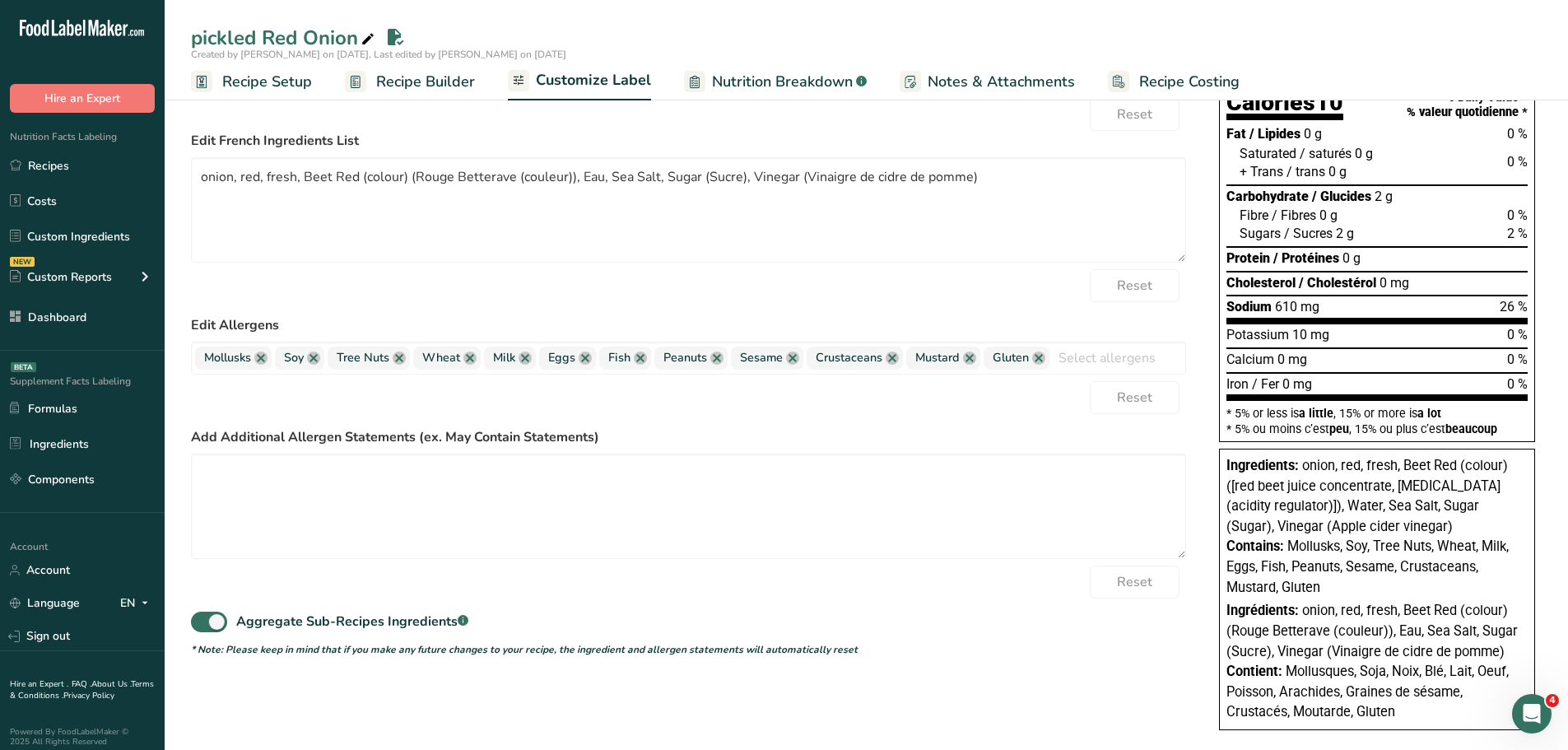
scroll to position [274, 0]
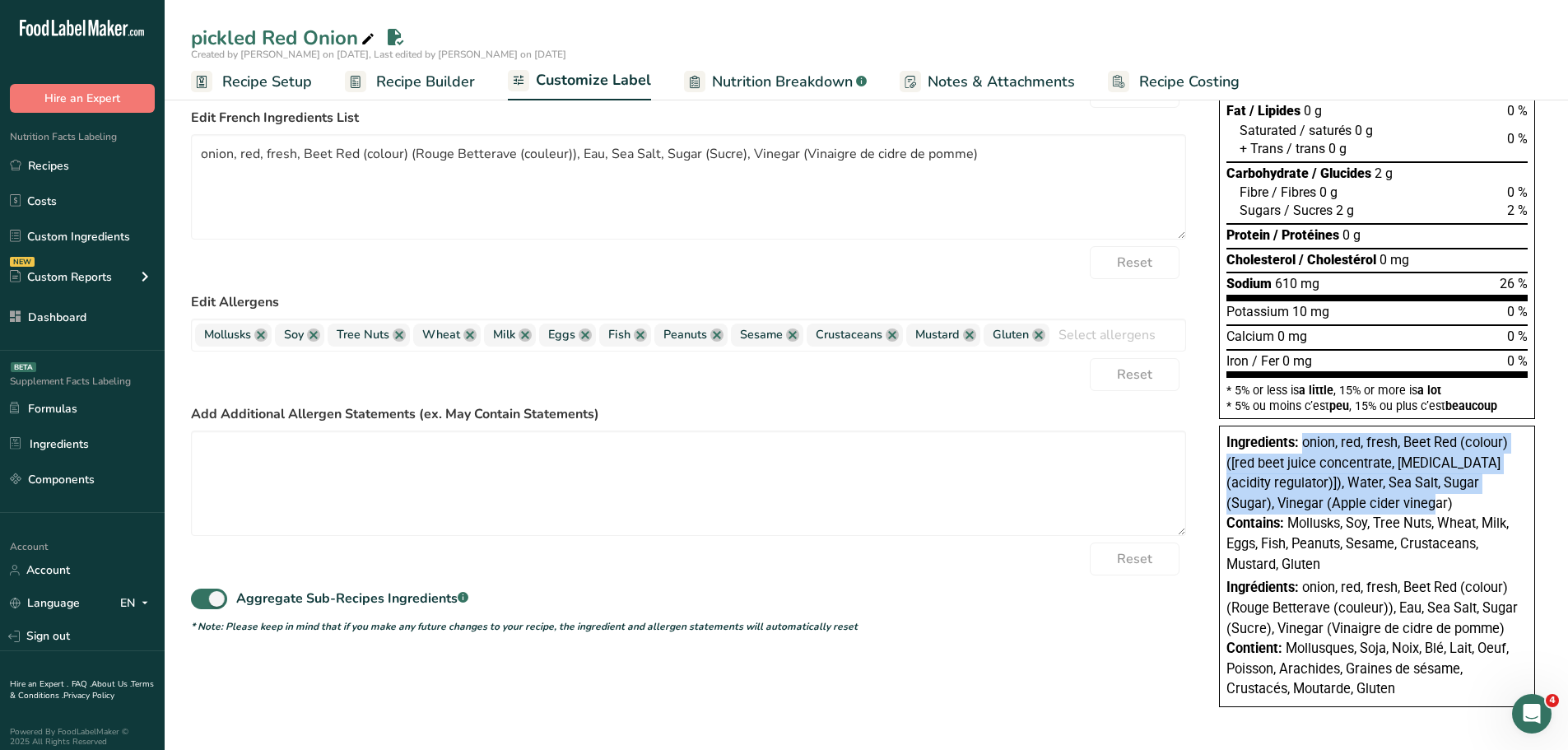
drag, startPoint x: 1302, startPoint y: 442, endPoint x: 1441, endPoint y: 500, distance: 150.6
click at [1441, 500] on div "Ingredients: onion, red, fresh, Beet Red (colour) ([red beet juice concentrate,…" at bounding box center [1377, 473] width 301 height 81
click at [1422, 502] on div "Ingredients: onion, red, fresh, Beet Red (colour) ([red beet juice concentrate,…" at bounding box center [1377, 473] width 301 height 81
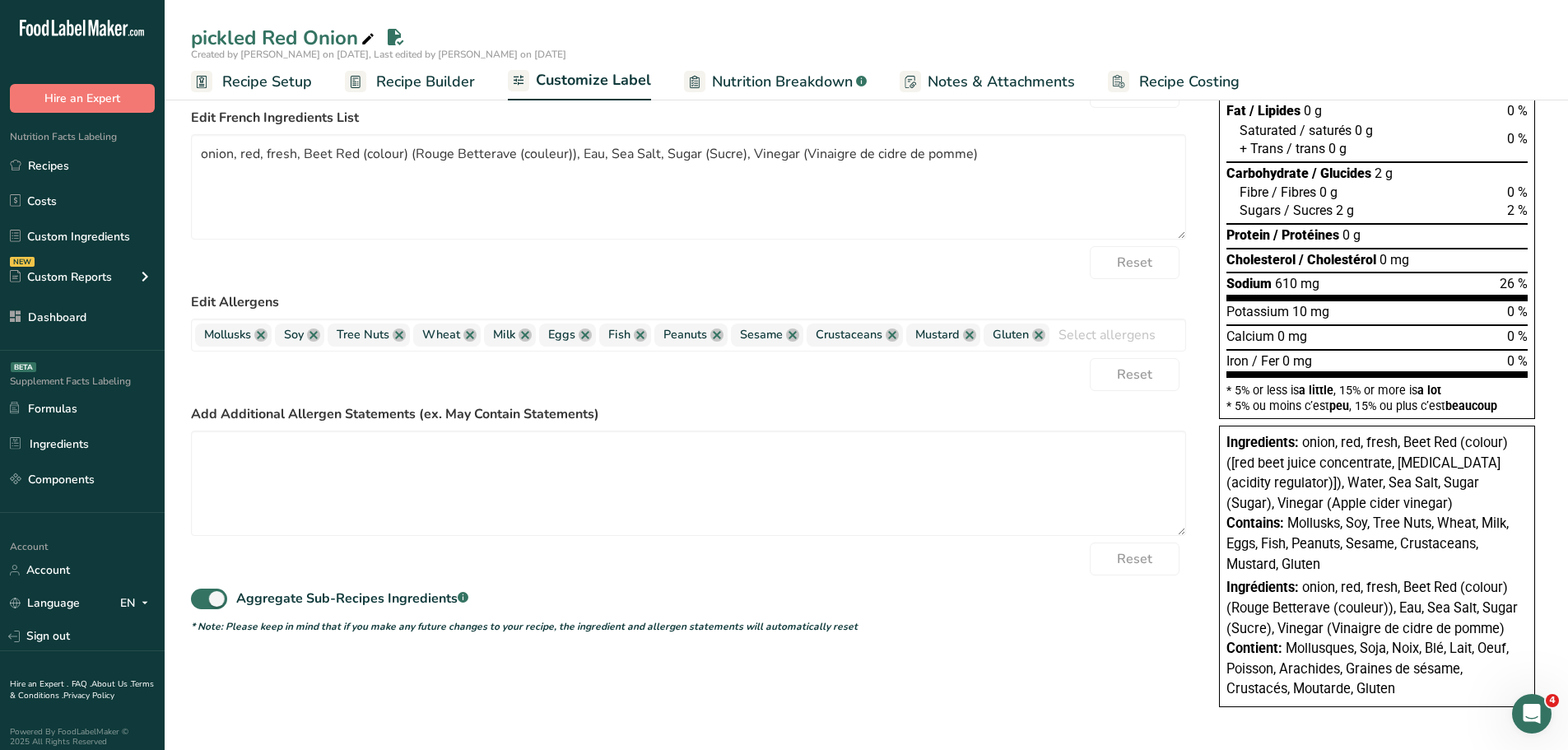
click at [1410, 485] on span "onion, red, fresh, Beet Red (colour) ([red beet juice concentrate, citric acid …" at bounding box center [1367, 473] width 282 height 76
click at [1420, 478] on span "onion, red, fresh, Beet Red (colour) ([red beet juice concentrate, citric acid …" at bounding box center [1367, 473] width 282 height 76
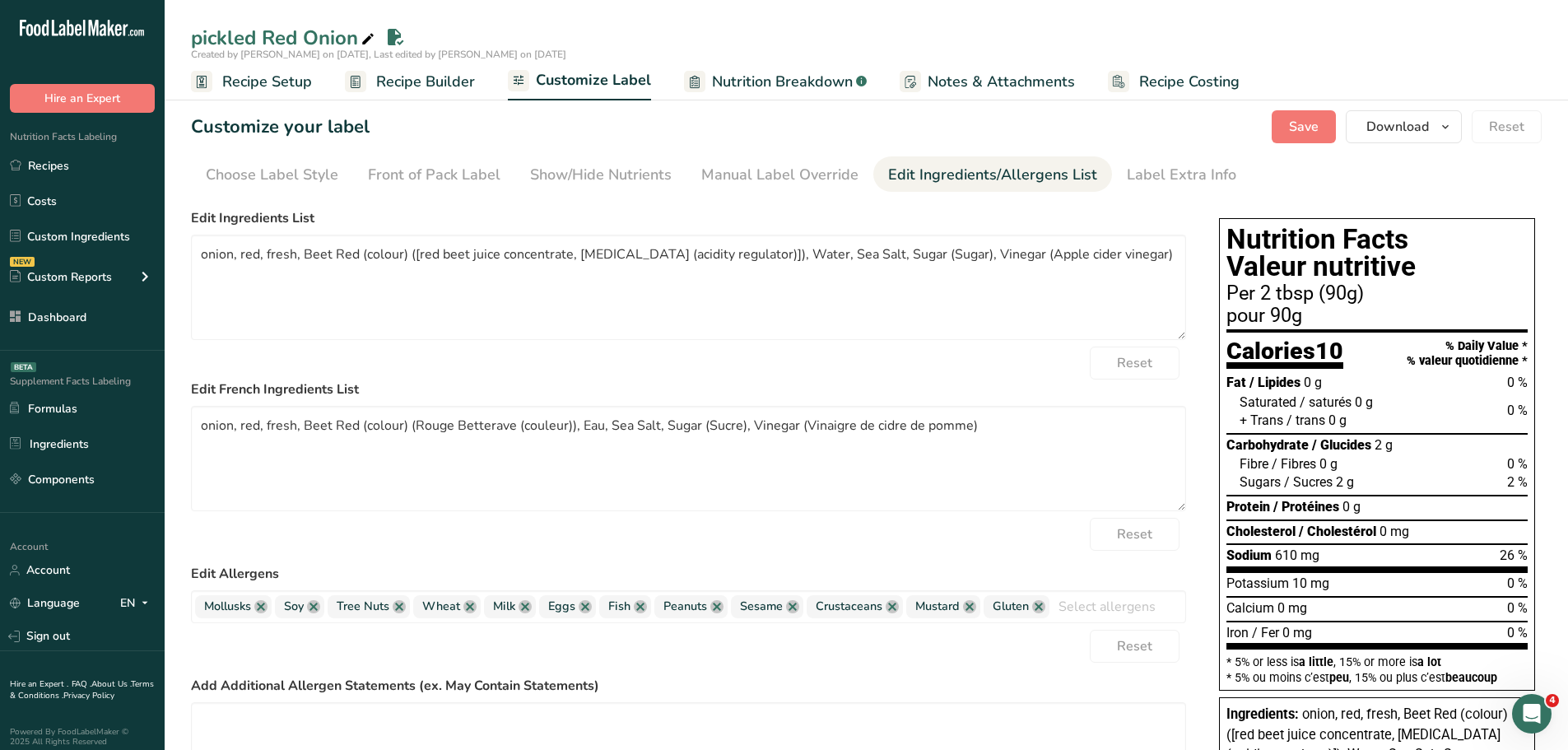
scroll to position [0, 0]
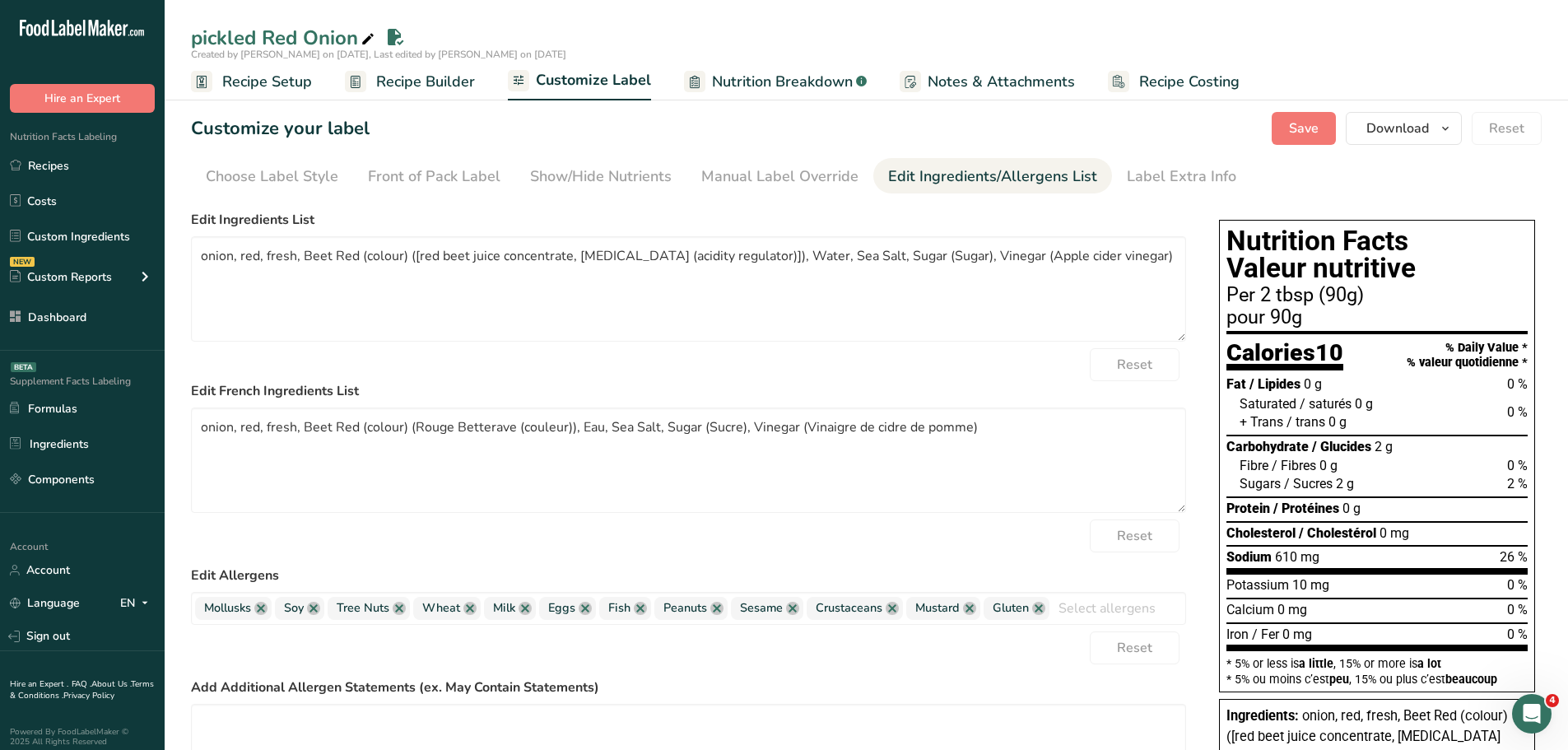
click at [393, 76] on span "Recipe Builder" at bounding box center [426, 82] width 99 height 22
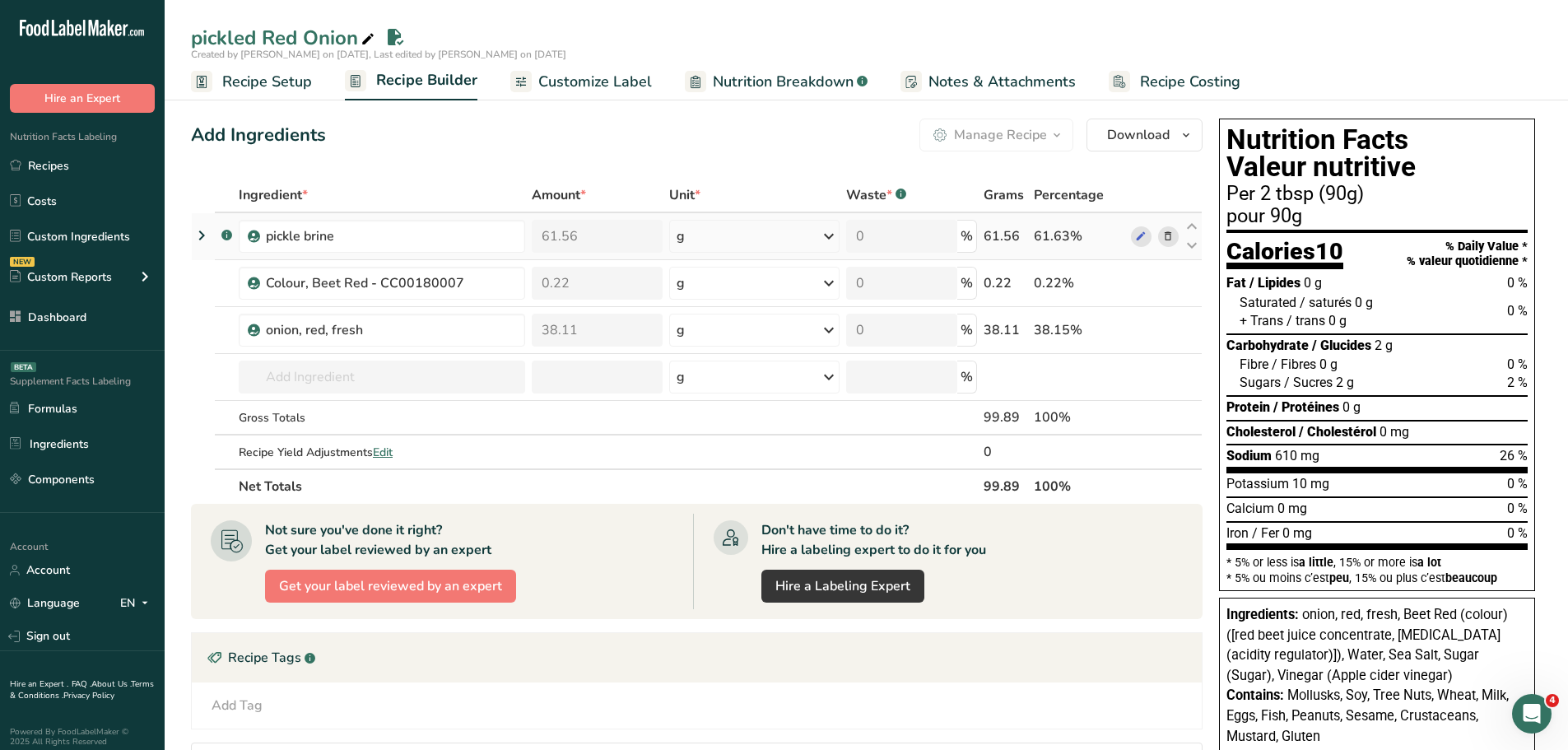
click at [196, 233] on icon at bounding box center [202, 235] width 20 height 29
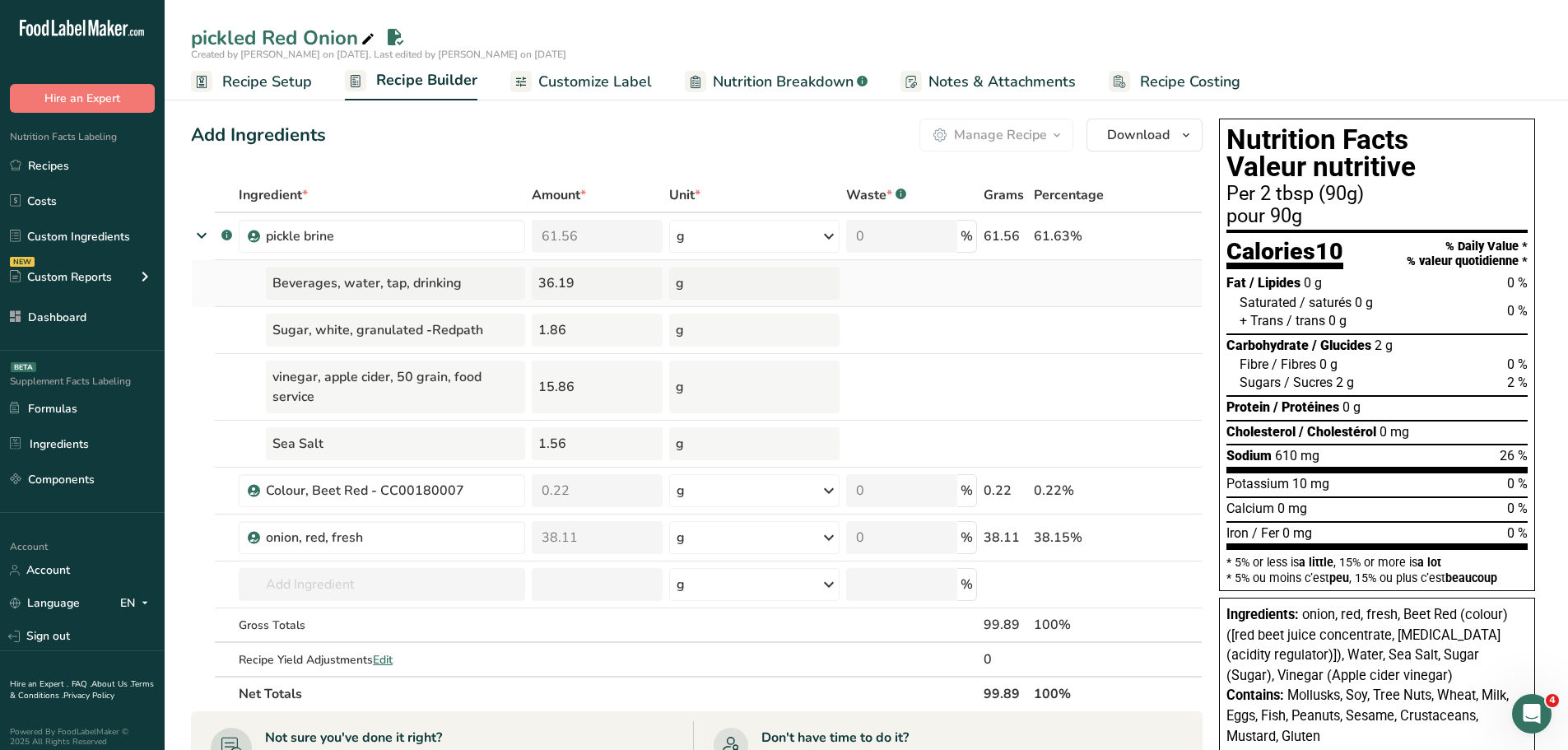
click at [549, 280] on div "36.19" at bounding box center [597, 283] width 131 height 33
click at [544, 388] on div "15.86" at bounding box center [597, 387] width 131 height 52
click at [556, 442] on div "1.56" at bounding box center [597, 443] width 131 height 33
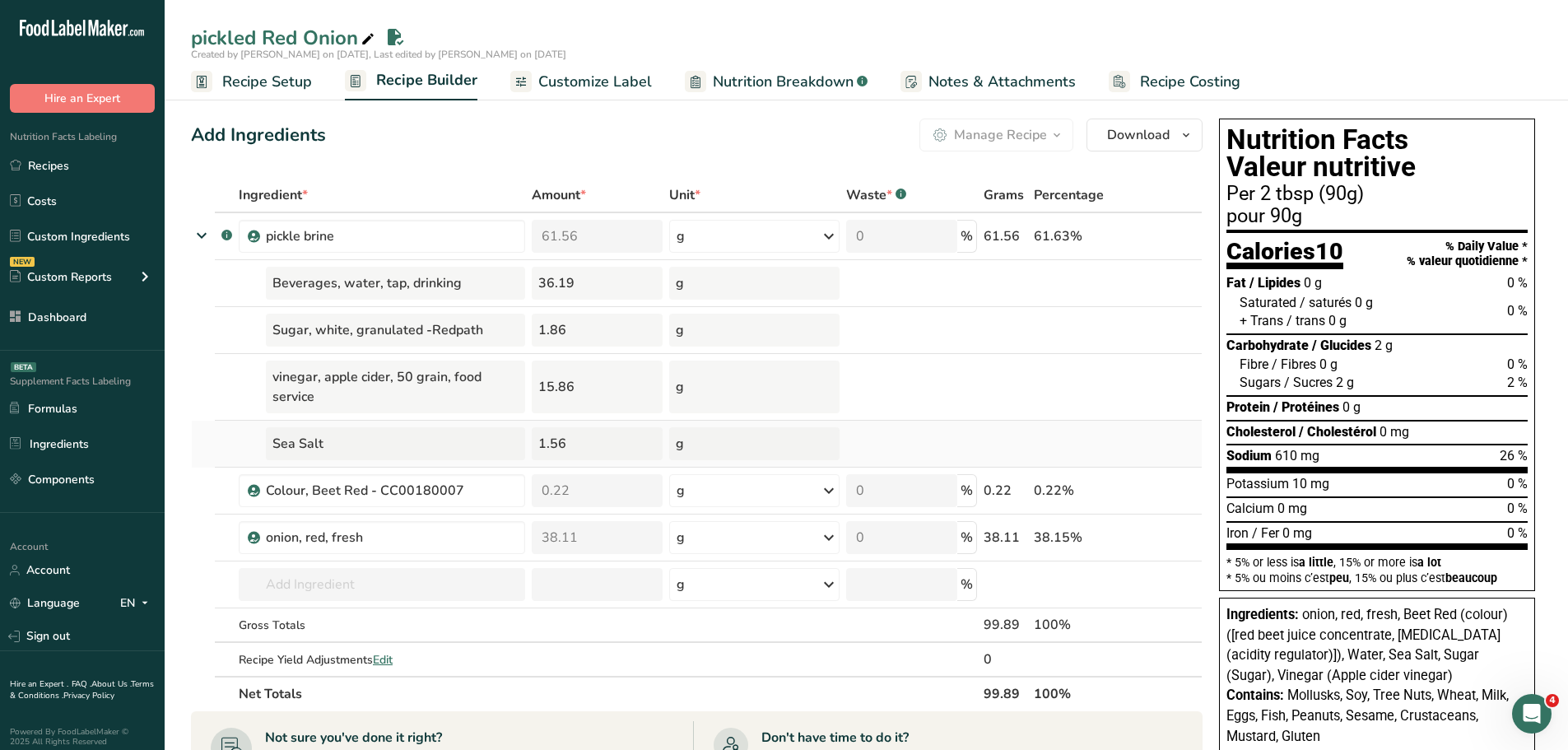
click at [556, 442] on div "1.56" at bounding box center [597, 443] width 131 height 33
click at [550, 320] on div "1.86" at bounding box center [597, 330] width 131 height 33
click at [548, 283] on div "36.19" at bounding box center [597, 283] width 131 height 33
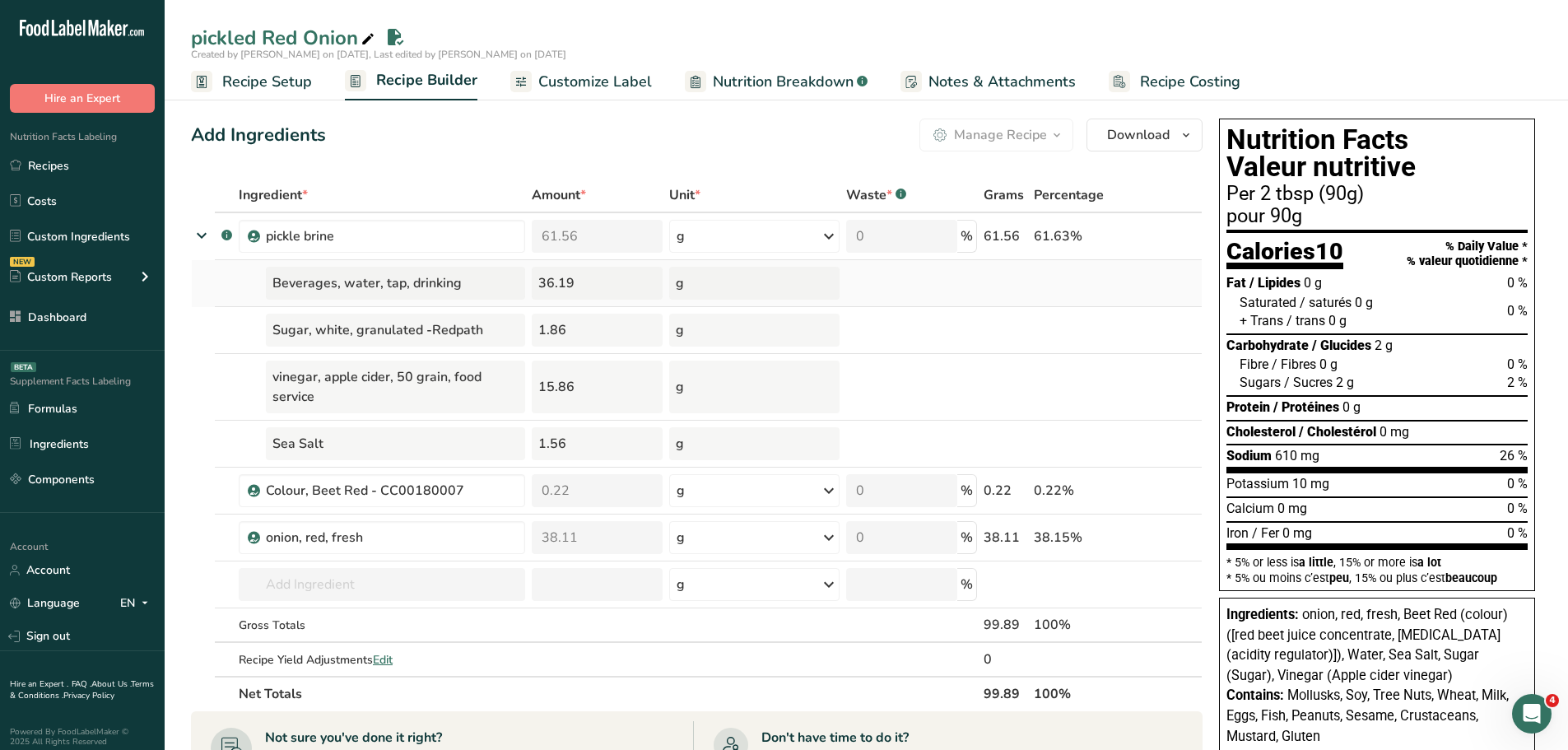
click at [548, 283] on div "36.19" at bounding box center [597, 283] width 131 height 33
click at [1365, 654] on span "onion, red, fresh, Beet Red (colour) ([red beet juice concentrate, citric acid …" at bounding box center [1367, 645] width 282 height 76
click at [1381, 670] on span "onion, red, fresh, Beet Red (colour) ([red beet juice concentrate, citric acid …" at bounding box center [1367, 645] width 282 height 76
drag, startPoint x: 1412, startPoint y: 674, endPoint x: 1302, endPoint y: 658, distance: 111.2
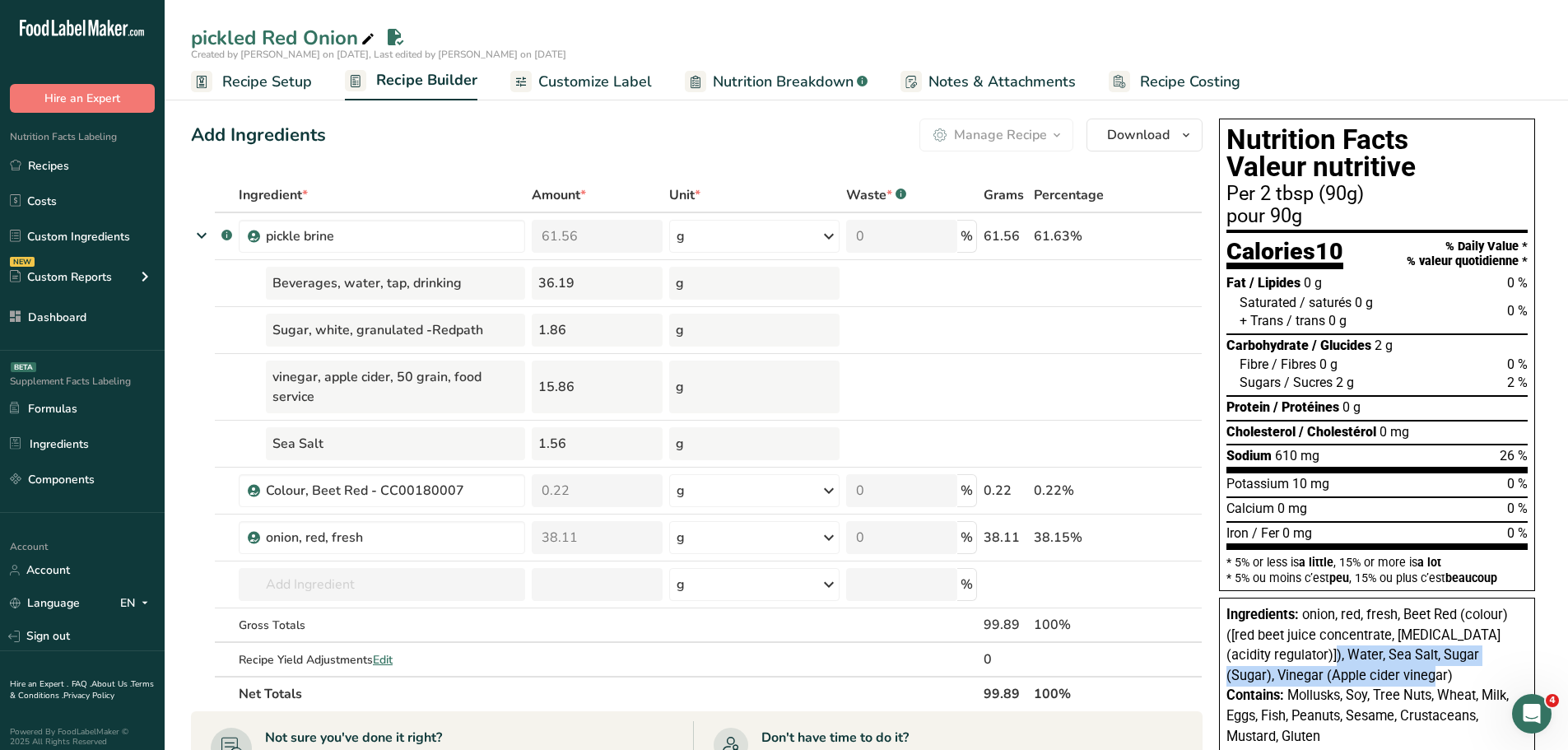
click at [1302, 658] on div "Ingredients: onion, red, fresh, Beet Red (colour) ([red beet juice concentrate,…" at bounding box center [1377, 645] width 301 height 81
click at [1411, 675] on div "Ingredients: onion, red, fresh, Beet Red (colour) ([red beet juice concentrate,…" at bounding box center [1377, 645] width 301 height 81
drag, startPoint x: 1422, startPoint y: 678, endPoint x: 1301, endPoint y: 651, distance: 124.0
click at [1301, 651] on div "Ingredients: onion, red, fresh, Beet Red (colour) ([red beet juice concentrate,…" at bounding box center [1377, 645] width 301 height 81
click at [1407, 675] on div "Ingredients: onion, red, fresh, Beet Red (colour) ([red beet juice concentrate,…" at bounding box center [1377, 645] width 301 height 81
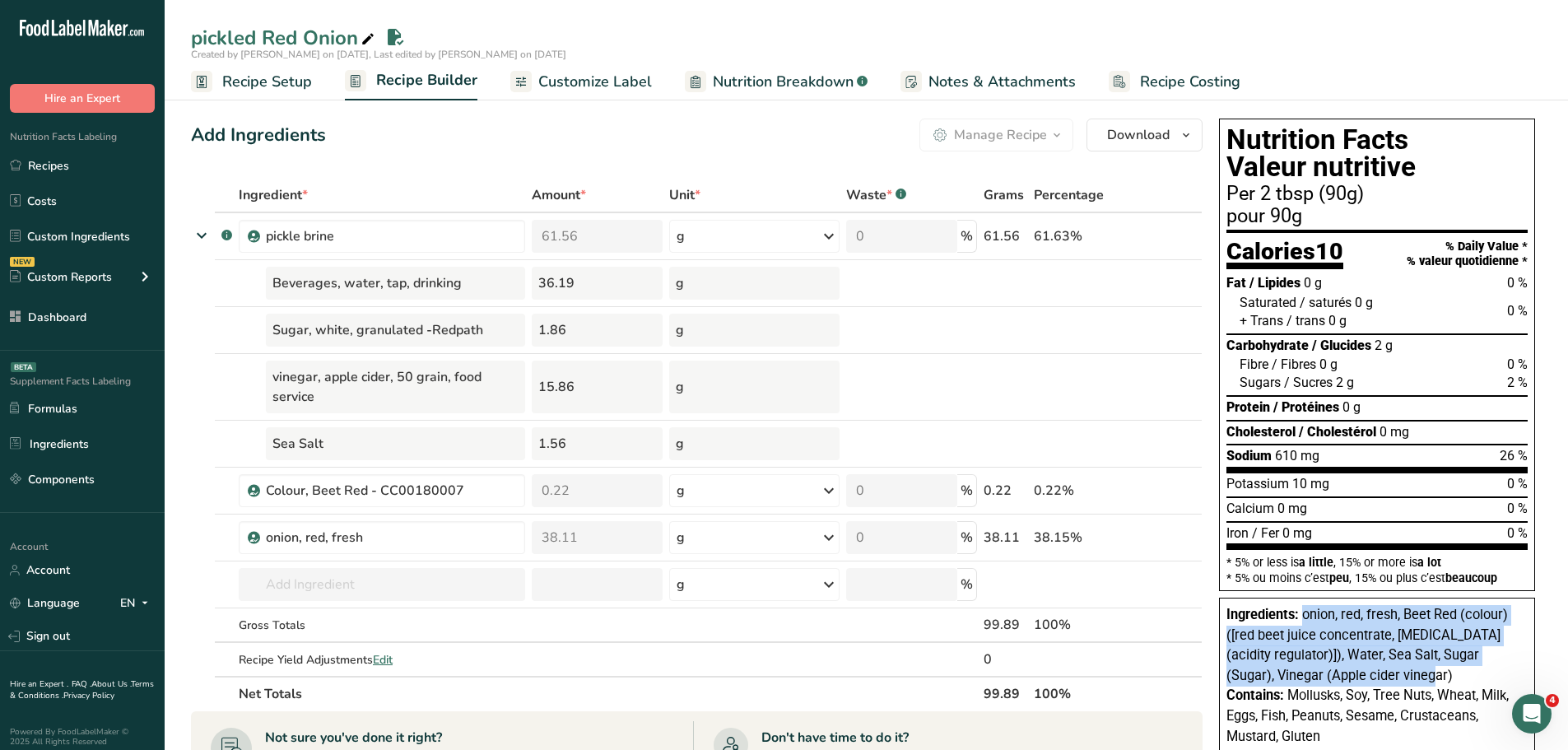
drag, startPoint x: 1407, startPoint y: 675, endPoint x: 1304, endPoint y: 604, distance: 125.1
click at [1304, 604] on div "Ingredients: onion, red, fresh, Beet Red (colour) ([red beet juice concentrate,…" at bounding box center [1378, 738] width 316 height 282
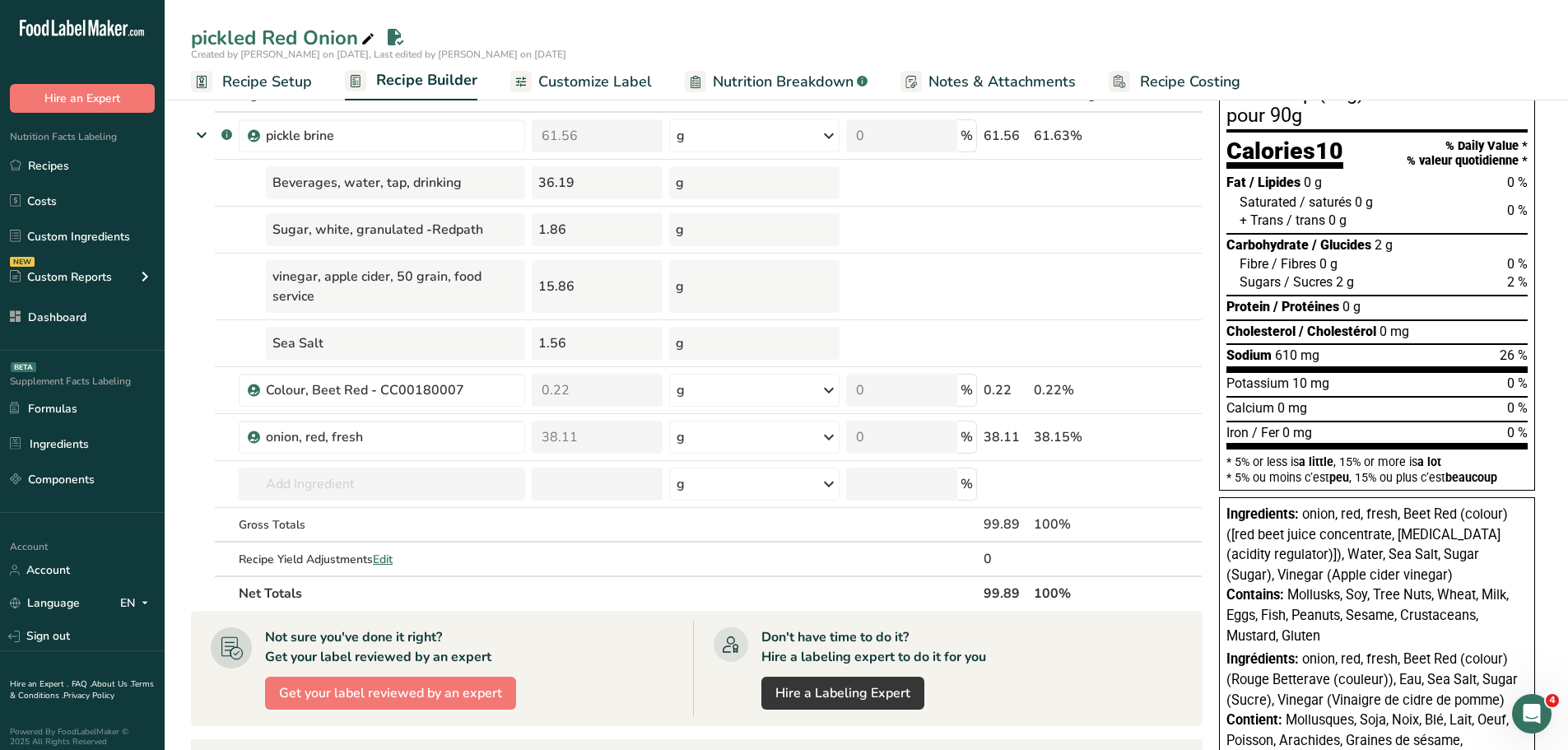
scroll to position [164, 0]
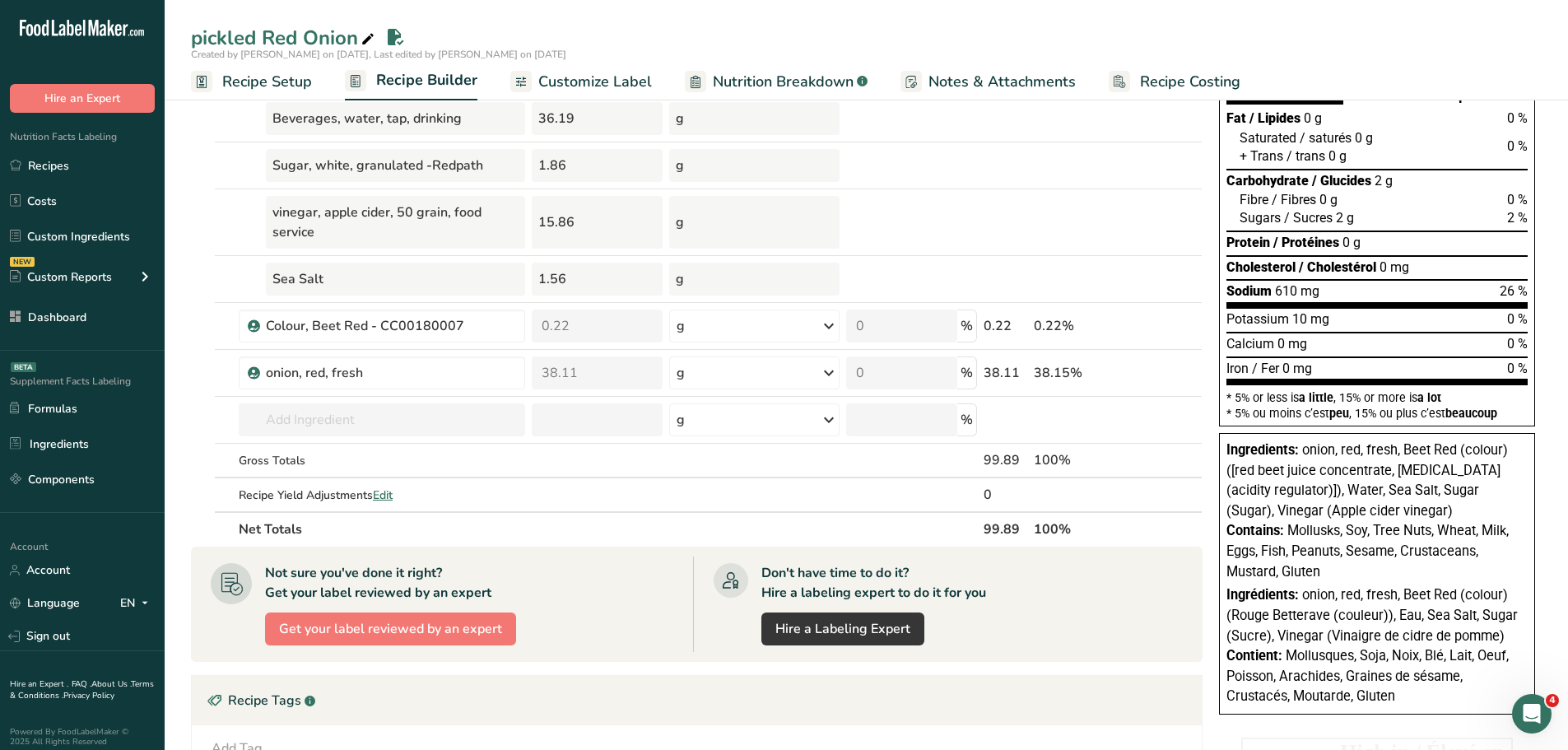
click at [1311, 490] on span "onion, red, fresh, Beet Red (colour) ([red beet juice concentrate, citric acid …" at bounding box center [1367, 481] width 282 height 76
click at [1255, 509] on span "onion, red, fresh, Beet Red (colour) ([red beet juice concentrate, citric acid …" at bounding box center [1367, 481] width 282 height 76
click at [1341, 507] on span "onion, red, fresh, Beet Red (colour) ([red beet juice concentrate, citric acid …" at bounding box center [1367, 481] width 282 height 76
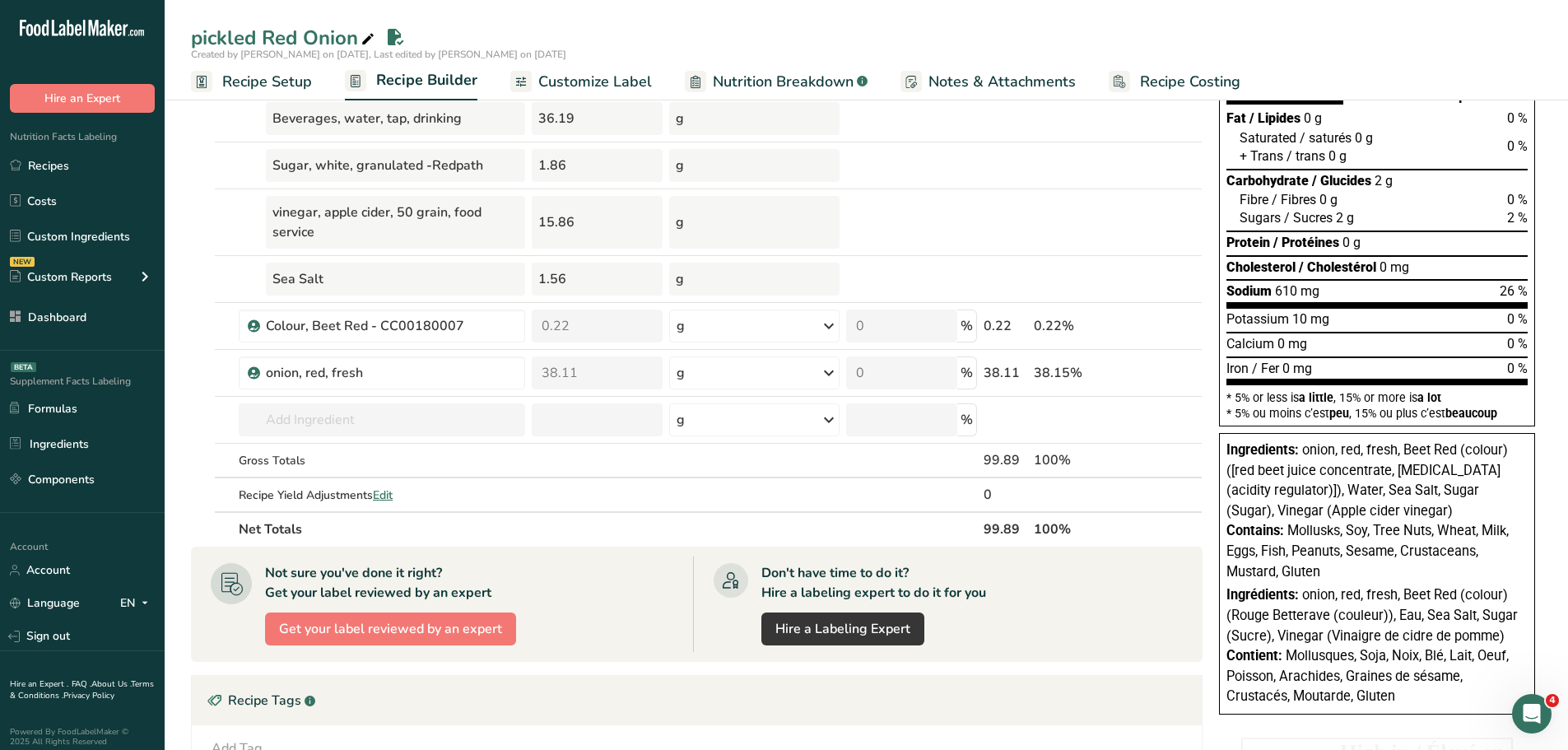
click at [1418, 495] on span "onion, red, fresh, Beet Red (colour) ([red beet juice concentrate, citric acid …" at bounding box center [1367, 481] width 282 height 76
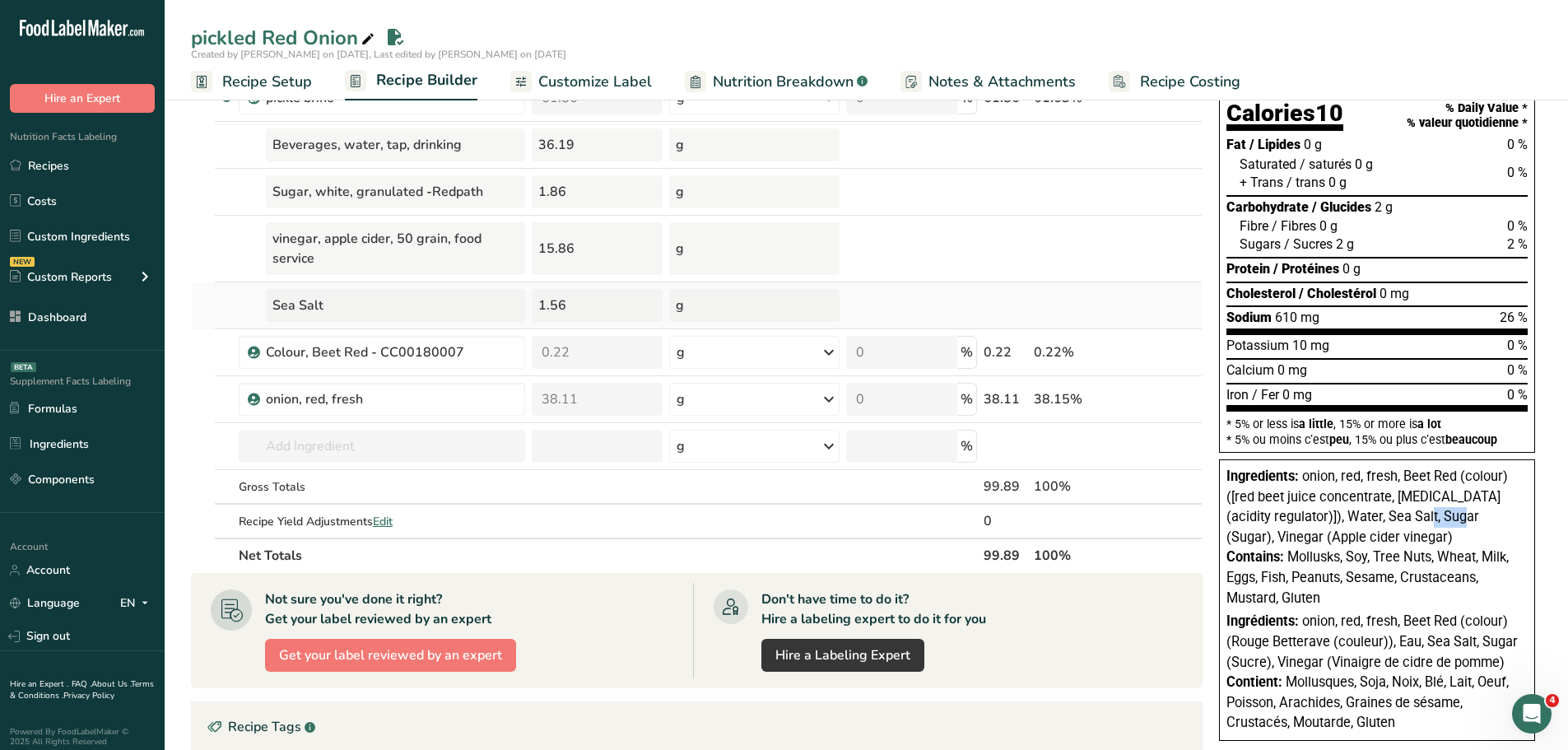
scroll to position [83, 0]
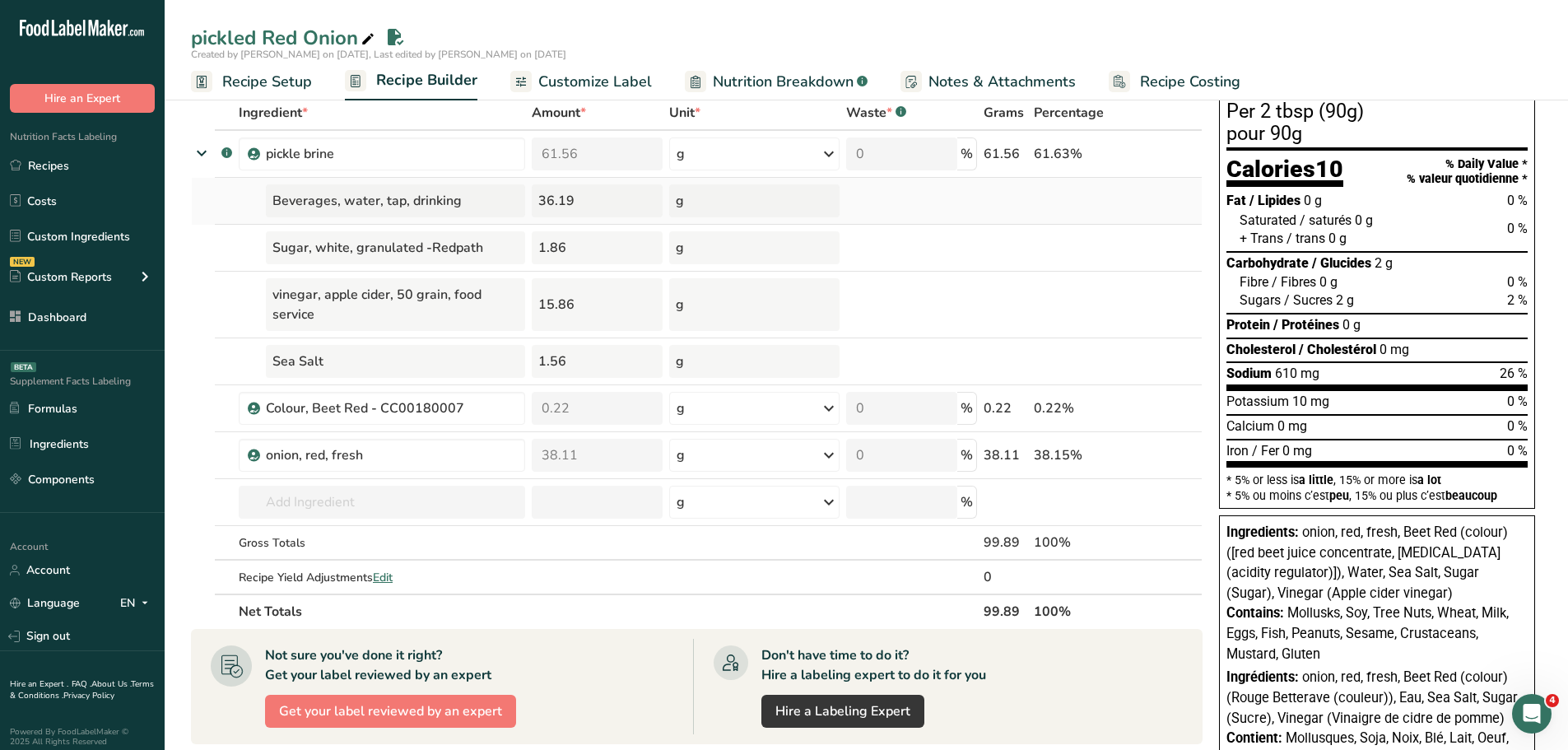
click at [567, 195] on div "36.19" at bounding box center [597, 201] width 131 height 33
click at [555, 299] on div "15.86" at bounding box center [597, 304] width 131 height 52
click at [552, 249] on div "1.86" at bounding box center [597, 247] width 131 height 33
click at [556, 362] on div "1.56" at bounding box center [597, 361] width 131 height 33
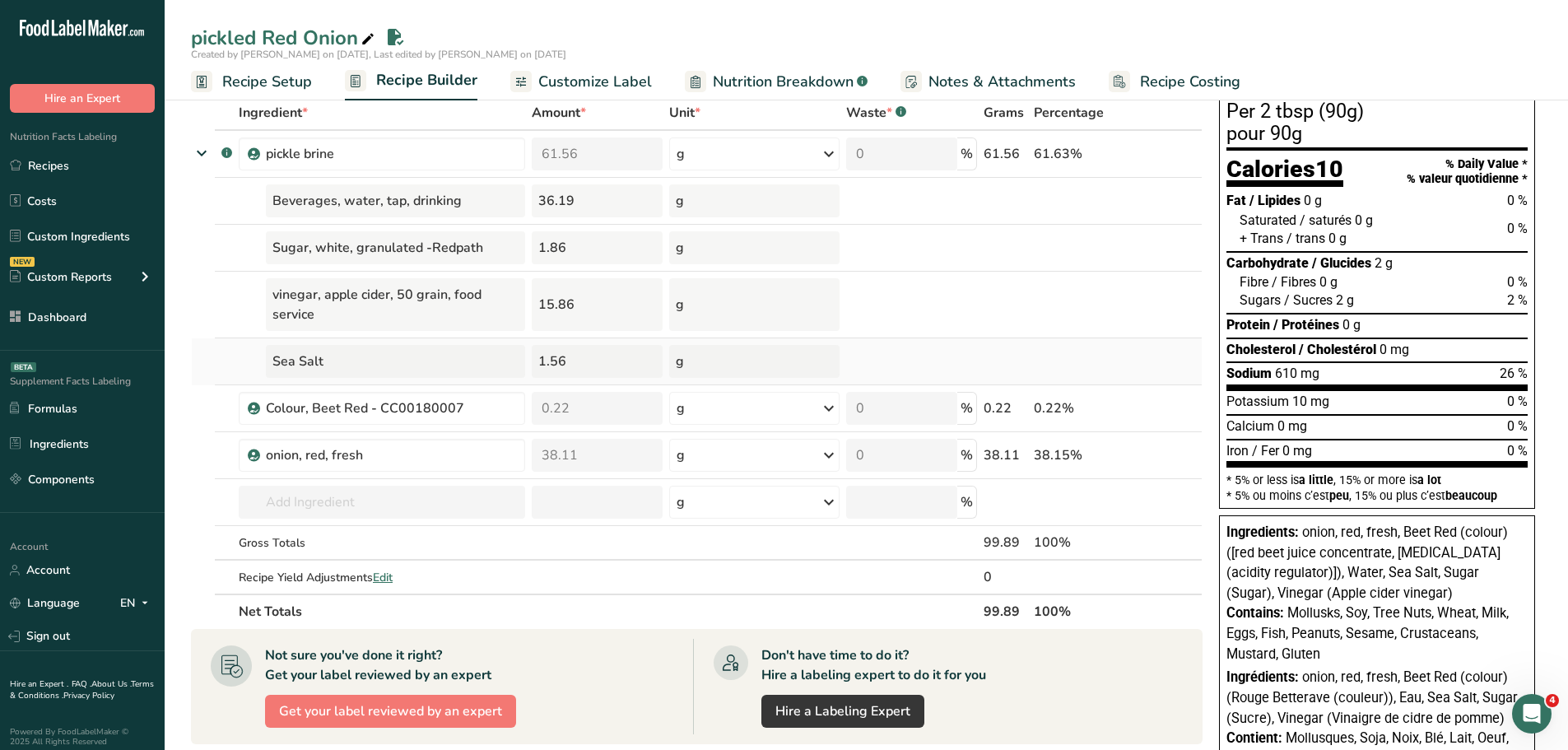
click at [555, 361] on div "1.56" at bounding box center [597, 361] width 131 height 33
click at [546, 204] on div "36.19" at bounding box center [597, 201] width 131 height 33
click at [552, 299] on div "15.86" at bounding box center [597, 304] width 131 height 52
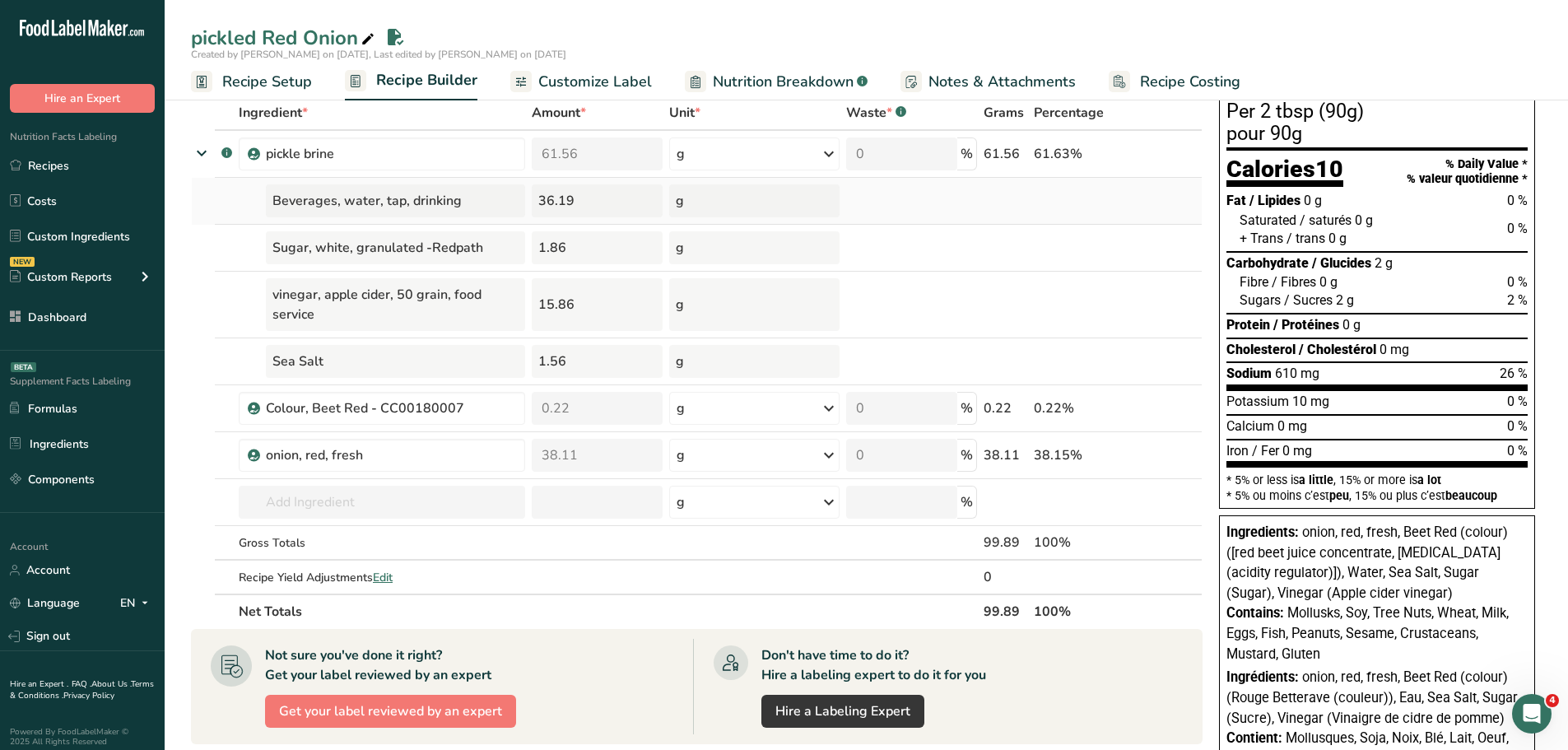
click at [584, 185] on div "36.19" at bounding box center [597, 201] width 131 height 33
click at [550, 210] on div "36.19" at bounding box center [597, 201] width 131 height 33
click at [554, 208] on div "36.19" at bounding box center [597, 201] width 131 height 33
drag, startPoint x: 1413, startPoint y: 594, endPoint x: 1299, endPoint y: 568, distance: 116.9
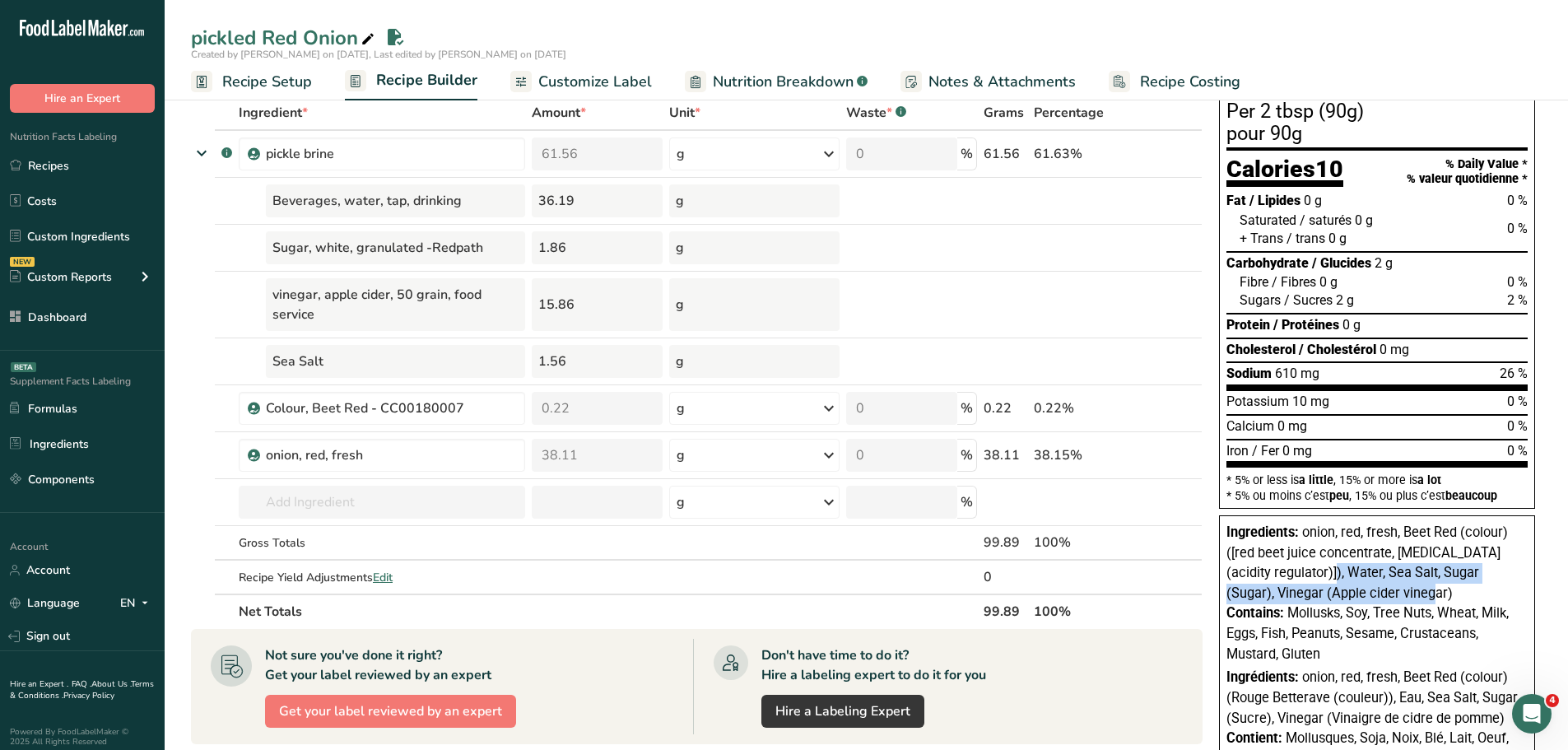
click at [1299, 568] on div "Ingredients: onion, red, fresh, Beet Red (colour) ([red beet juice concentrate,…" at bounding box center [1377, 562] width 301 height 81
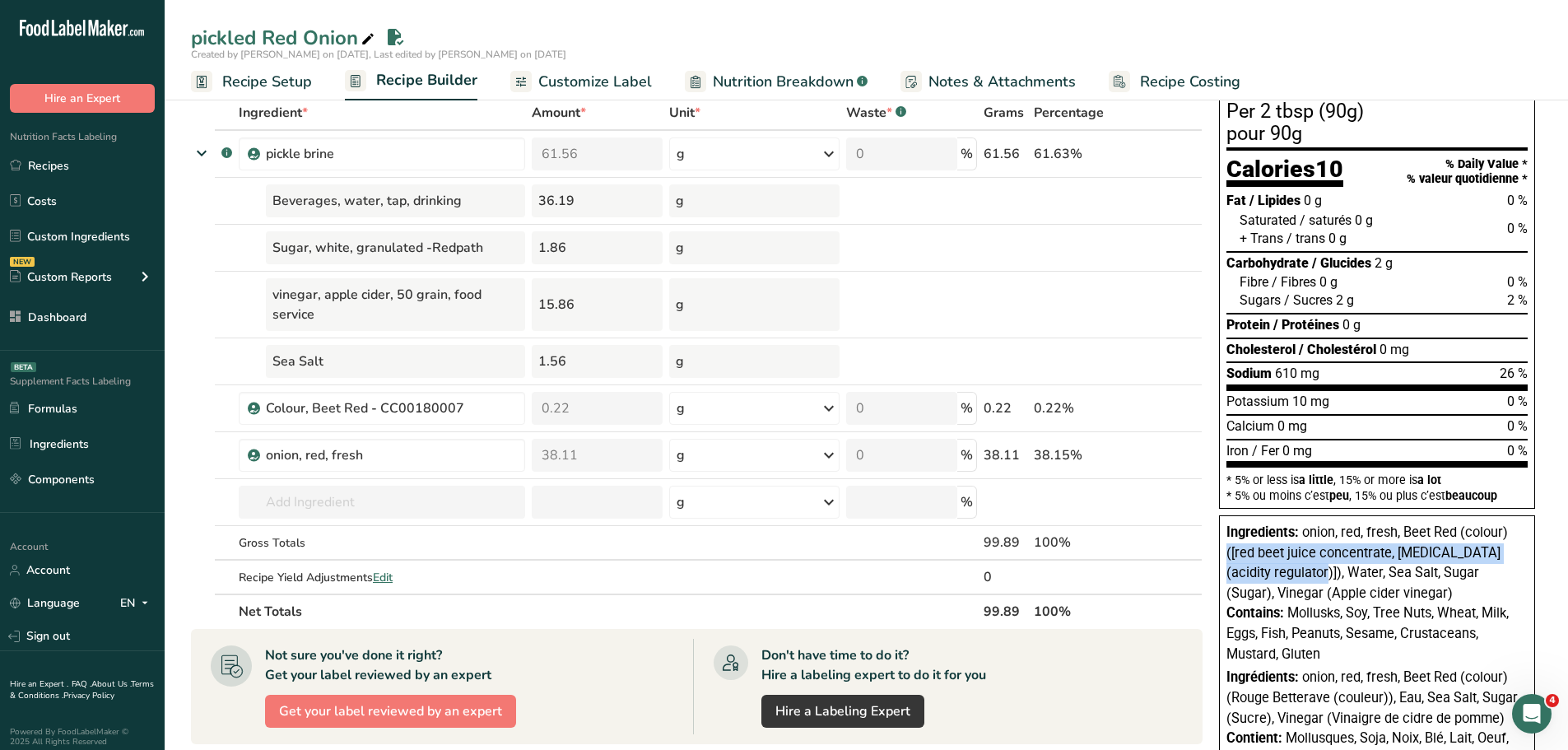
drag, startPoint x: 1294, startPoint y: 575, endPoint x: 1228, endPoint y: 552, distance: 69.9
click at [1228, 552] on span "onion, red, fresh, Beet Red (colour) ([red beet juice concentrate, citric acid …" at bounding box center [1367, 562] width 282 height 76
click at [1363, 546] on span "onion, red, fresh, Beet Red (colour) ([red beet juice concentrate, citric acid …" at bounding box center [1367, 562] width 282 height 76
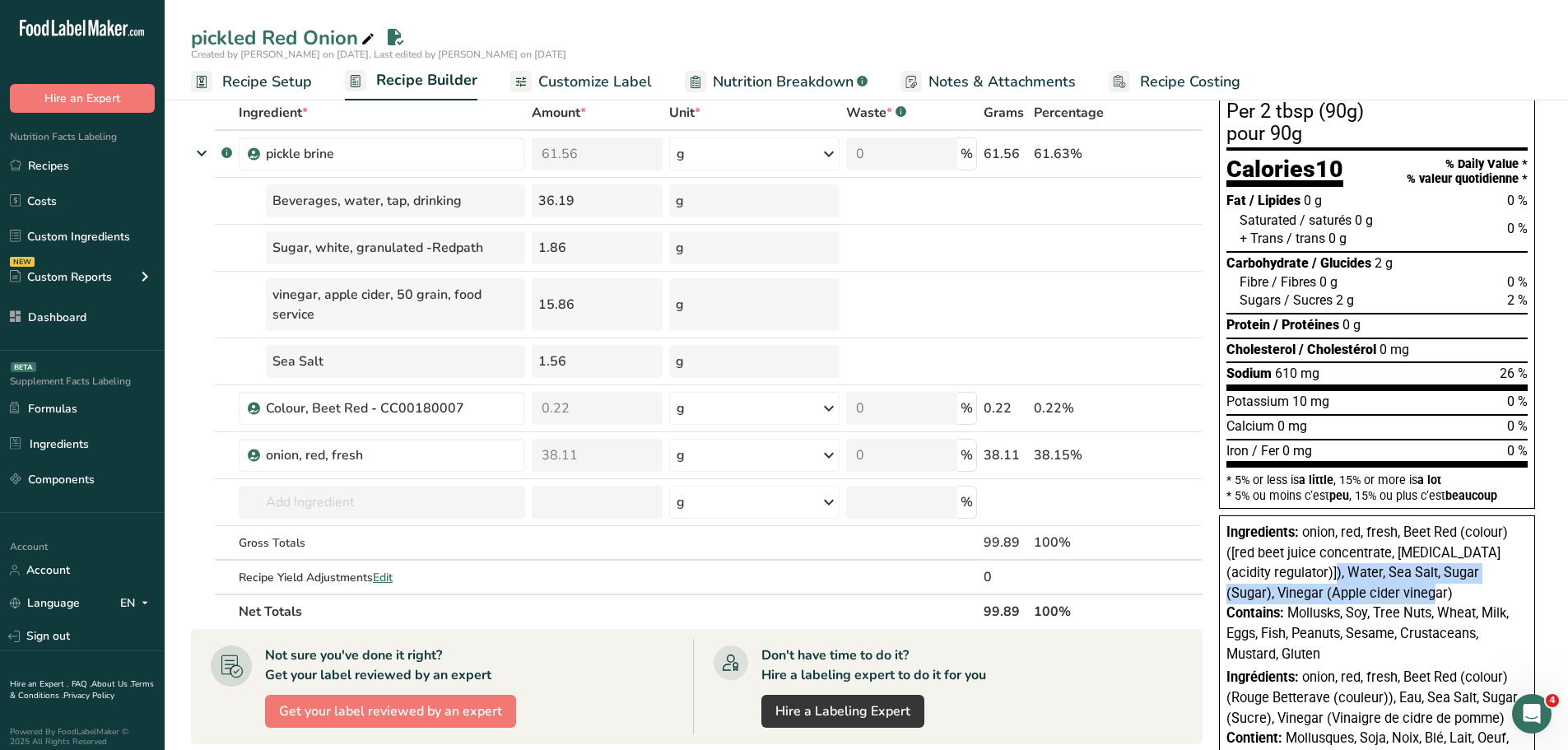
drag, startPoint x: 1419, startPoint y: 591, endPoint x: 1302, endPoint y: 579, distance: 117.6
click at [1302, 579] on div "Ingredients: onion, red, fresh, Beet Red (colour) ([red beet juice concentrate,…" at bounding box center [1377, 562] width 301 height 81
click at [1326, 582] on div "Ingredients: onion, red, fresh, Beet Red (colour) ([red beet juice concentrate,…" at bounding box center [1377, 562] width 301 height 81
drag, startPoint x: 1406, startPoint y: 596, endPoint x: 1223, endPoint y: 539, distance: 191.7
click at [1223, 539] on div "Ingredients: onion, red, fresh, Beet Red (colour) ([red beet juice concentrate,…" at bounding box center [1378, 656] width 316 height 282
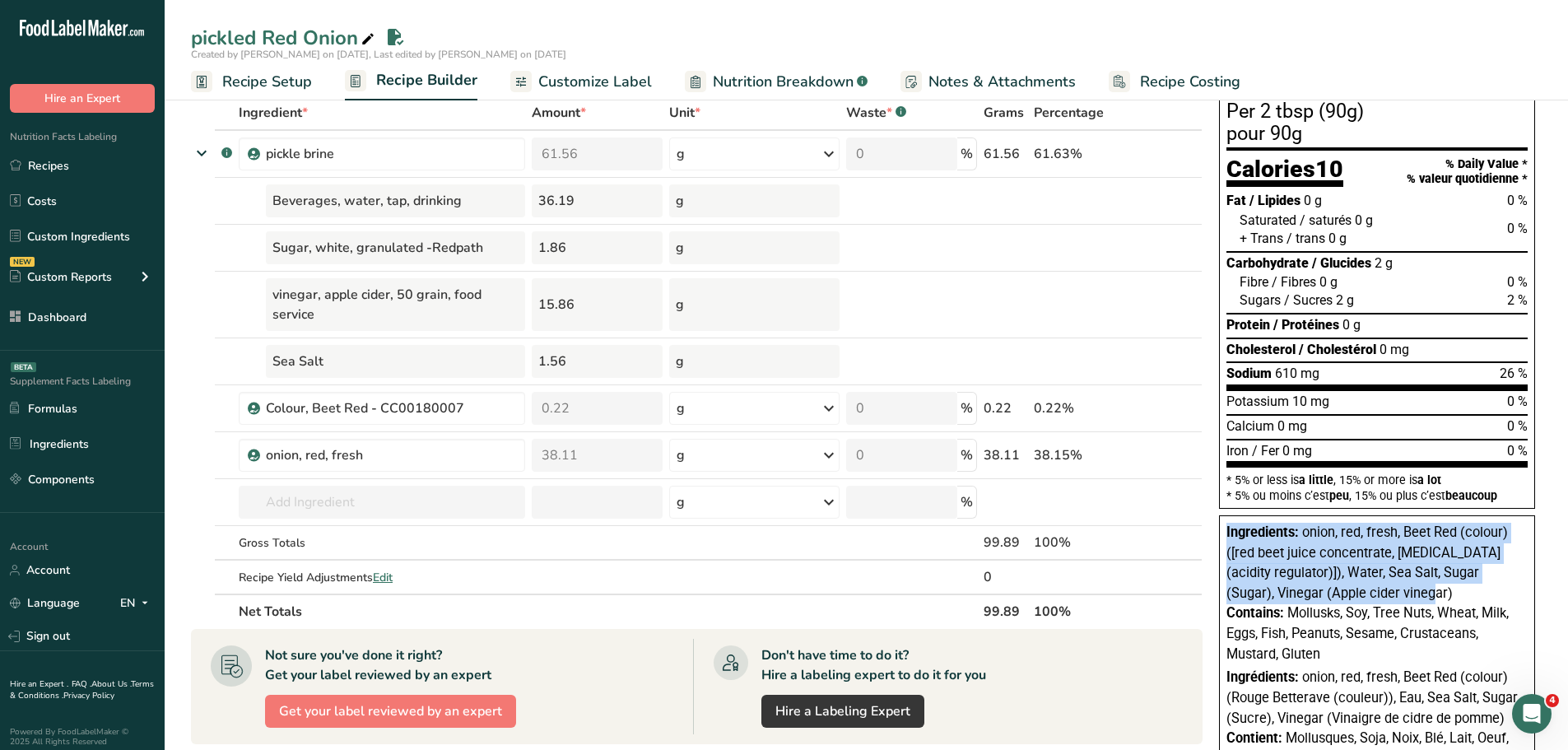
click at [1433, 590] on div "Ingredients: onion, red, fresh, Beet Red (colour) ([red beet juice concentrate,…" at bounding box center [1377, 562] width 301 height 81
drag, startPoint x: 1408, startPoint y: 593, endPoint x: 1238, endPoint y: 534, distance: 179.9
click at [1238, 534] on div "Ingredients: onion, red, fresh, Beet Red (colour) ([red beet juice concentrate,…" at bounding box center [1377, 562] width 301 height 81
click at [1294, 550] on span "onion, red, fresh, Beet Red (colour) ([red beet juice concentrate, citric acid …" at bounding box center [1367, 562] width 282 height 76
drag, startPoint x: 1429, startPoint y: 593, endPoint x: 1303, endPoint y: 529, distance: 141.3
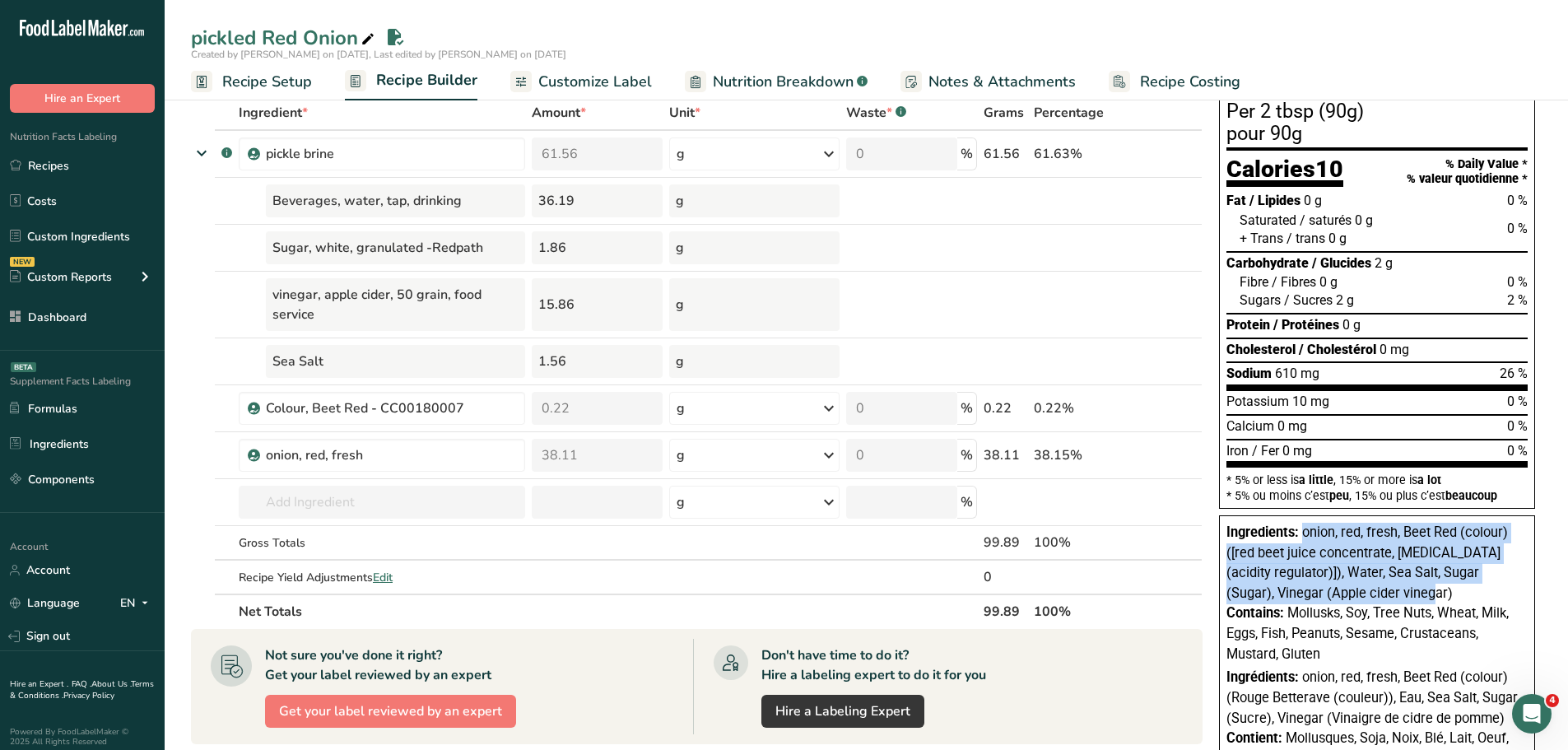
click at [1303, 529] on div "Ingredients: onion, red, fresh, Beet Red (colour) ([red beet juice concentrate,…" at bounding box center [1377, 562] width 301 height 81
click at [1431, 590] on div "Ingredients: onion, red, fresh, Beet Red (colour) ([red beet juice concentrate,…" at bounding box center [1377, 562] width 301 height 81
drag, startPoint x: 1436, startPoint y: 586, endPoint x: 1220, endPoint y: 534, distance: 222.2
click at [1220, 534] on div "Ingredients: onion, red, fresh, Beet Red (colour) ([red beet juice concentrate,…" at bounding box center [1378, 656] width 316 height 282
click at [1378, 570] on span "onion, red, fresh, Beet Red (colour) ([red beet juice concentrate, citric acid …" at bounding box center [1367, 562] width 282 height 76
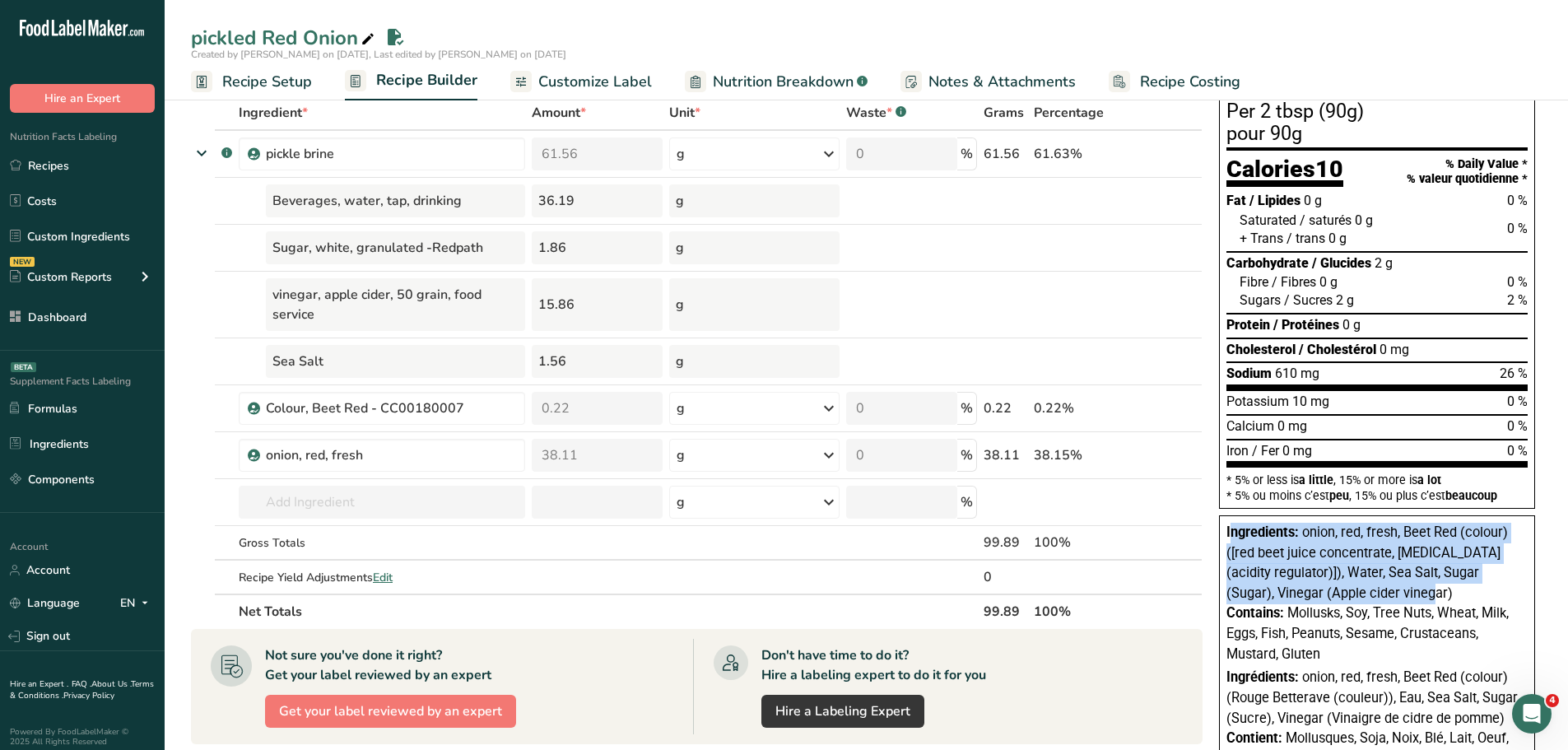
drag, startPoint x: 1413, startPoint y: 592, endPoint x: 1230, endPoint y: 536, distance: 191.4
click at [1230, 536] on div "Ingredients: onion, red, fresh, Beet Red (colour) ([red beet juice concentrate,…" at bounding box center [1377, 562] width 301 height 81
click at [1283, 558] on span "onion, red, fresh, Beet Red (colour) ([red beet juice concentrate, citric acid …" at bounding box center [1367, 562] width 282 height 76
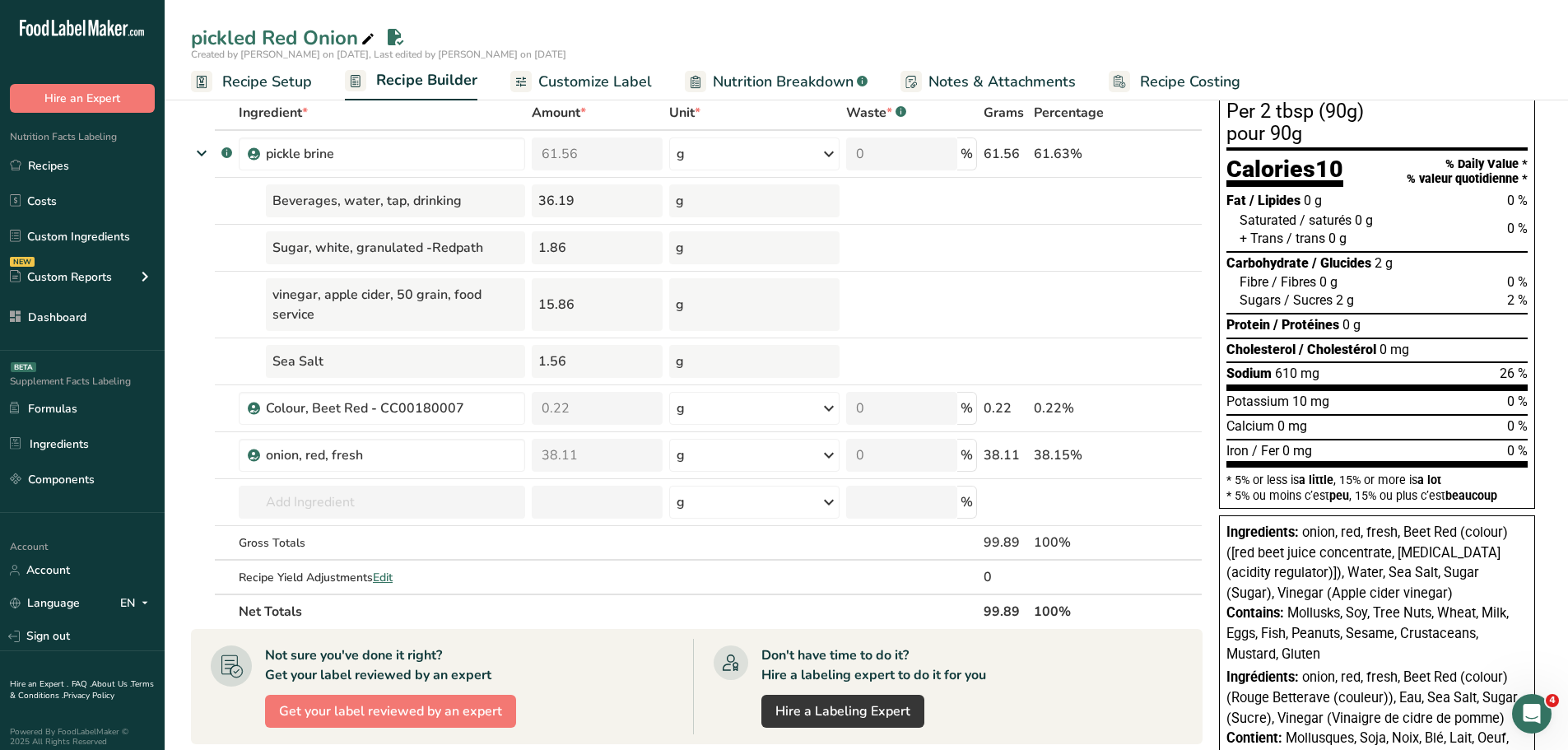
click at [606, 84] on span "Customize Label" at bounding box center [595, 82] width 114 height 22
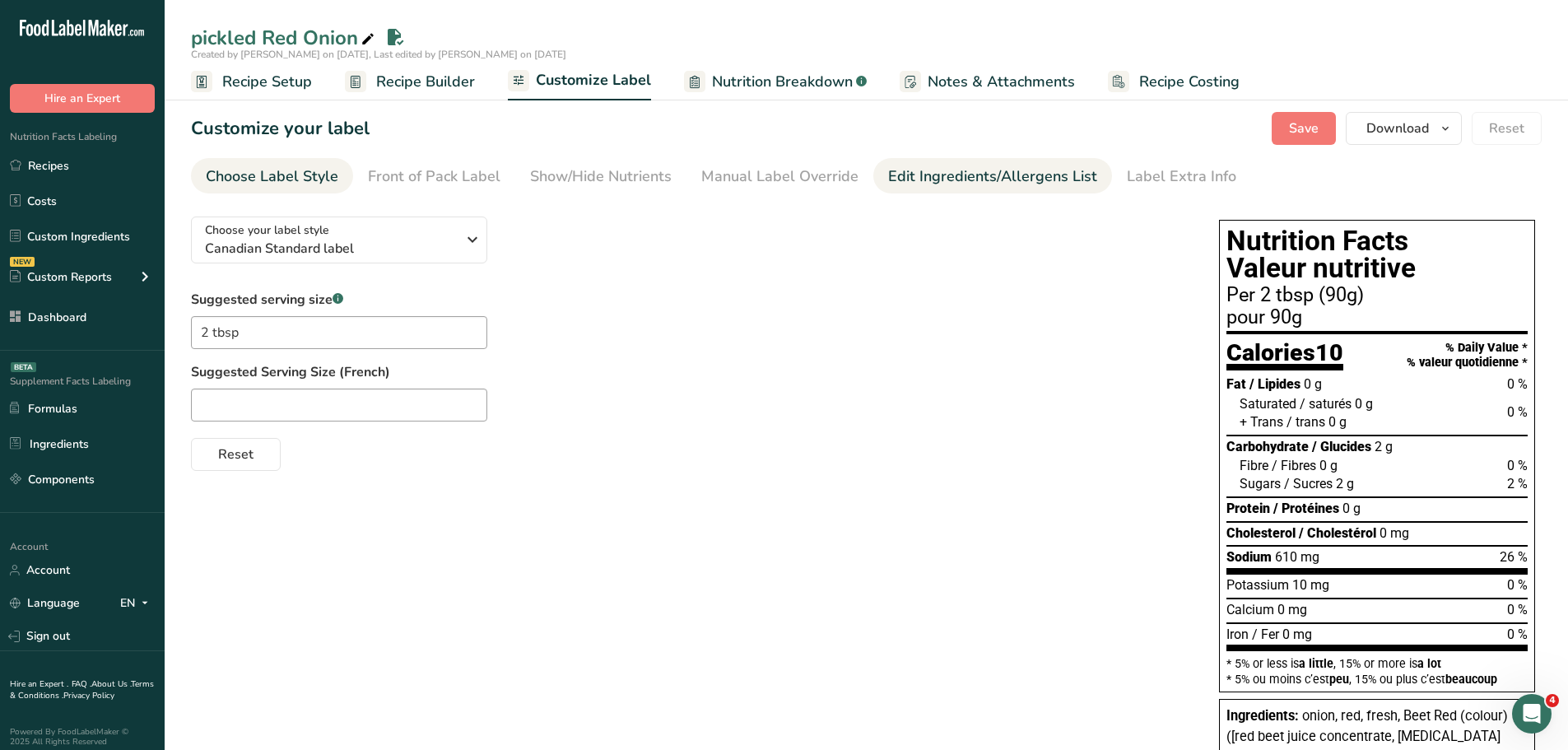
click at [967, 186] on div "Edit Ingredients/Allergens List" at bounding box center [992, 176] width 209 height 22
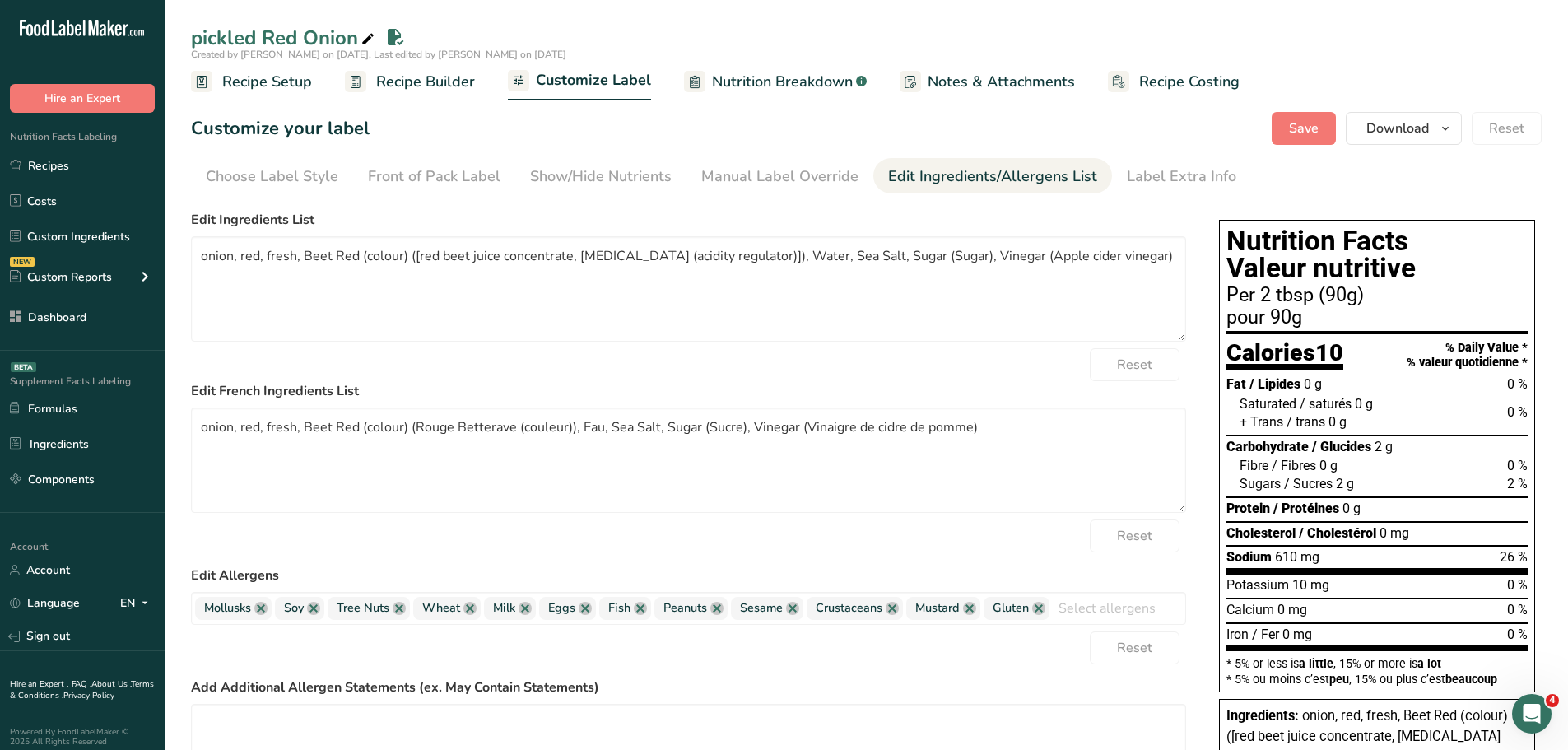
click at [417, 81] on span "Recipe Builder" at bounding box center [426, 82] width 99 height 22
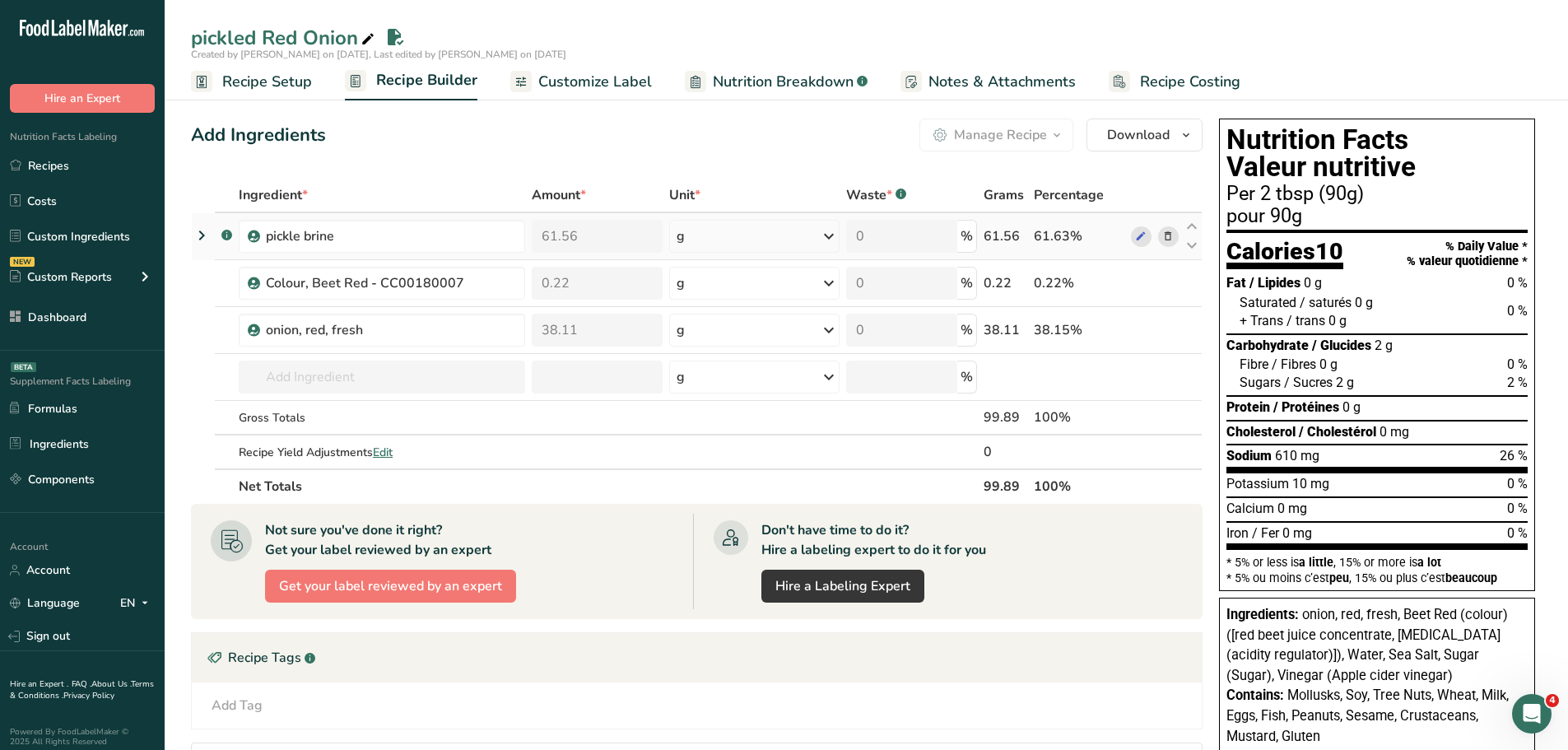
click at [205, 233] on icon at bounding box center [202, 235] width 20 height 29
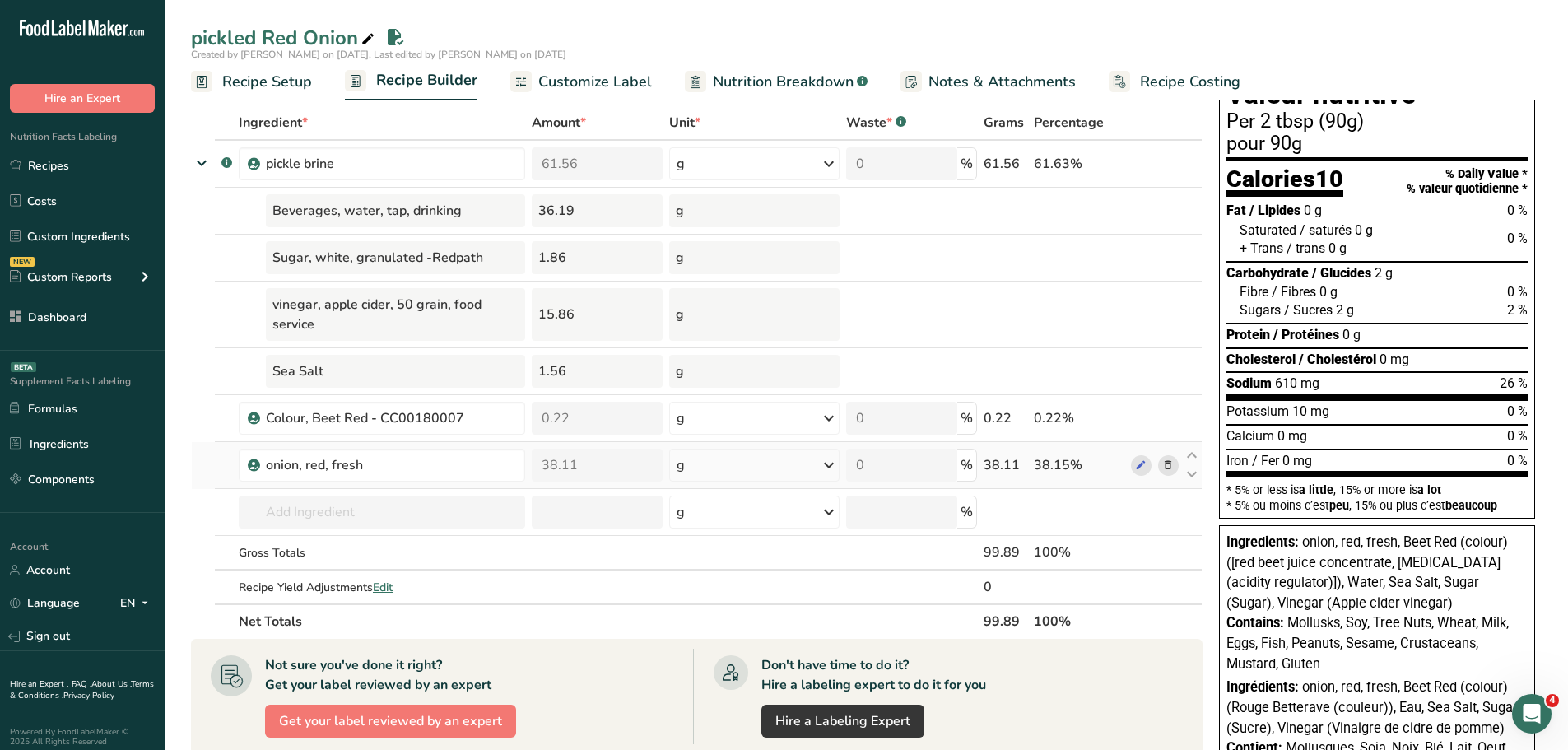
scroll to position [83, 0]
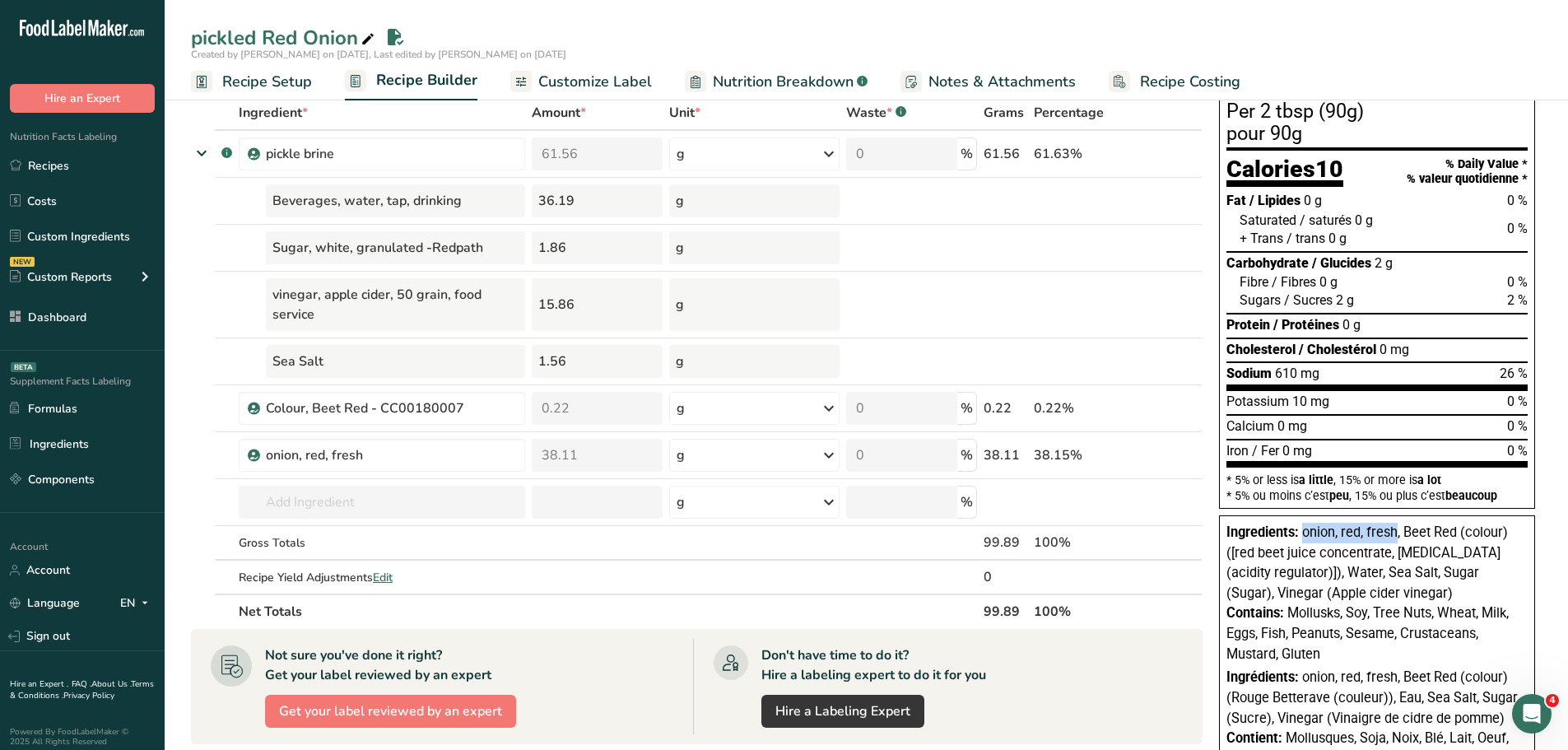
drag, startPoint x: 1304, startPoint y: 531, endPoint x: 1398, endPoint y: 537, distance: 94.2
click at [1398, 537] on span "onion, red, fresh, Beet Red (colour) ([red beet juice concentrate, citric acid …" at bounding box center [1367, 562] width 282 height 76
drag, startPoint x: 1405, startPoint y: 537, endPoint x: 1508, endPoint y: 543, distance: 103.2
click at [1508, 543] on div "Ingredients: onion, red, fresh, Beet Red (colour) ([red beet juice concentrate,…" at bounding box center [1377, 562] width 301 height 81
drag, startPoint x: 1388, startPoint y: 550, endPoint x: 1405, endPoint y: 535, distance: 22.7
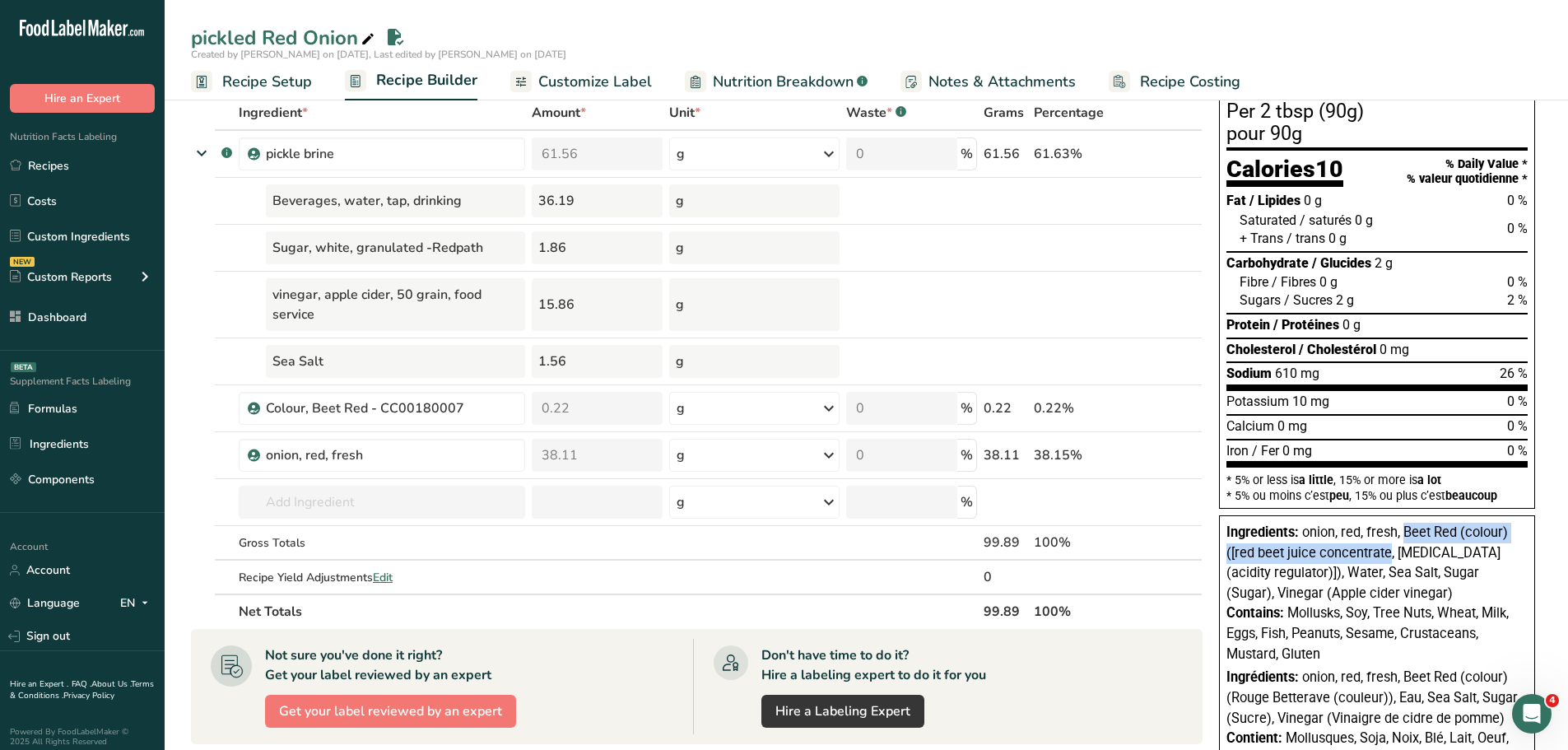
click at [1405, 535] on span "onion, red, fresh, Beet Red (colour) ([red beet juice concentrate, citric acid …" at bounding box center [1367, 562] width 282 height 76
drag, startPoint x: 1296, startPoint y: 574, endPoint x: 1404, endPoint y: 531, distance: 116.2
click at [1404, 531] on span "onion, red, fresh, Beet Red (colour) ([red beet juice concentrate, citric acid …" at bounding box center [1367, 562] width 282 height 76
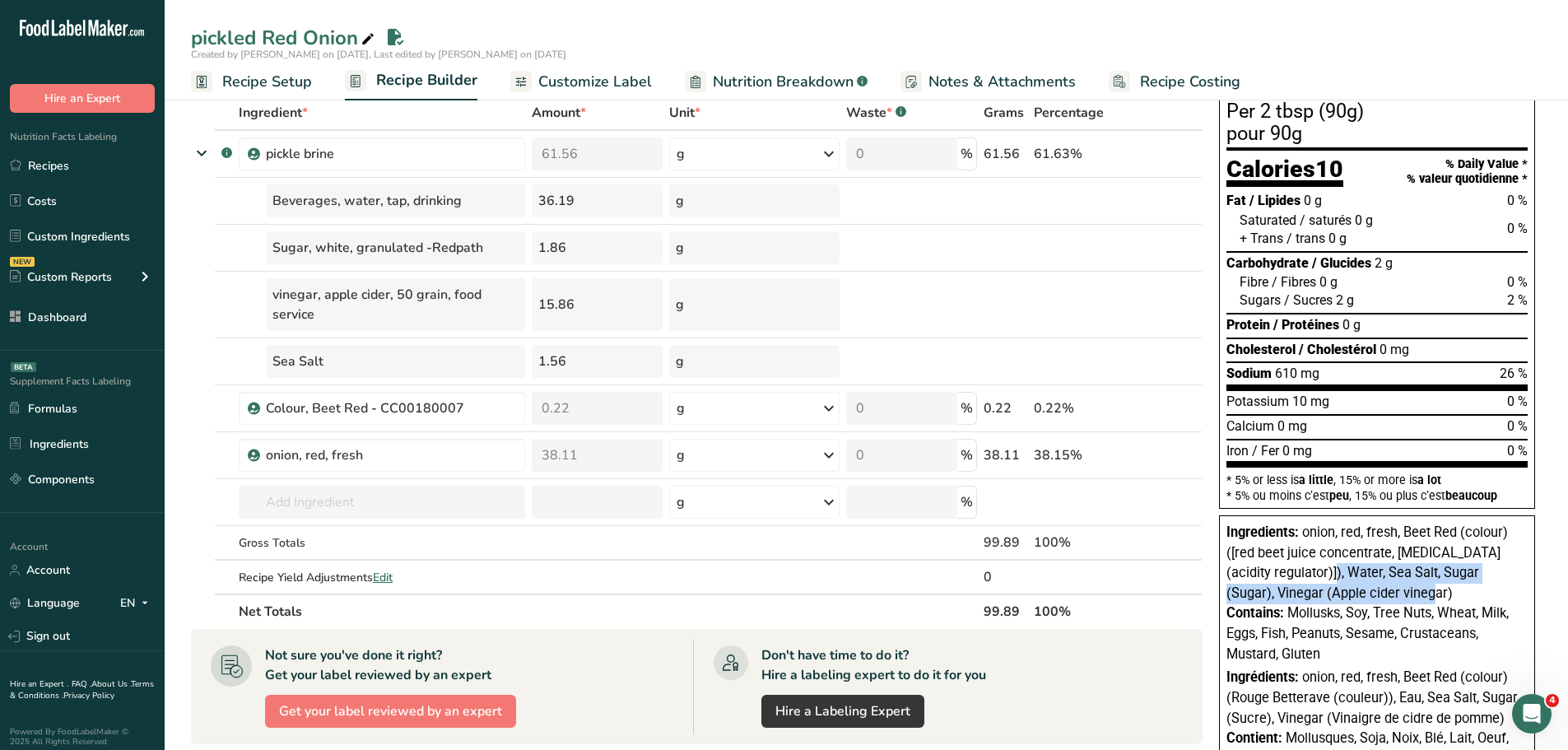
drag, startPoint x: 1300, startPoint y: 576, endPoint x: 1433, endPoint y: 591, distance: 133.8
click at [1433, 591] on div "Ingredients: onion, red, fresh, Beet Red (colour) ([red beet juice concentrate,…" at bounding box center [1377, 562] width 301 height 81
click at [1333, 579] on span "onion, red, fresh, Beet Red (colour) ([red beet juice concentrate, citric acid …" at bounding box center [1367, 562] width 282 height 76
drag, startPoint x: 1408, startPoint y: 588, endPoint x: 1301, endPoint y: 578, distance: 107.5
click at [1301, 578] on div "Ingredients: onion, red, fresh, Beet Red (colour) ([red beet juice concentrate,…" at bounding box center [1377, 562] width 301 height 81
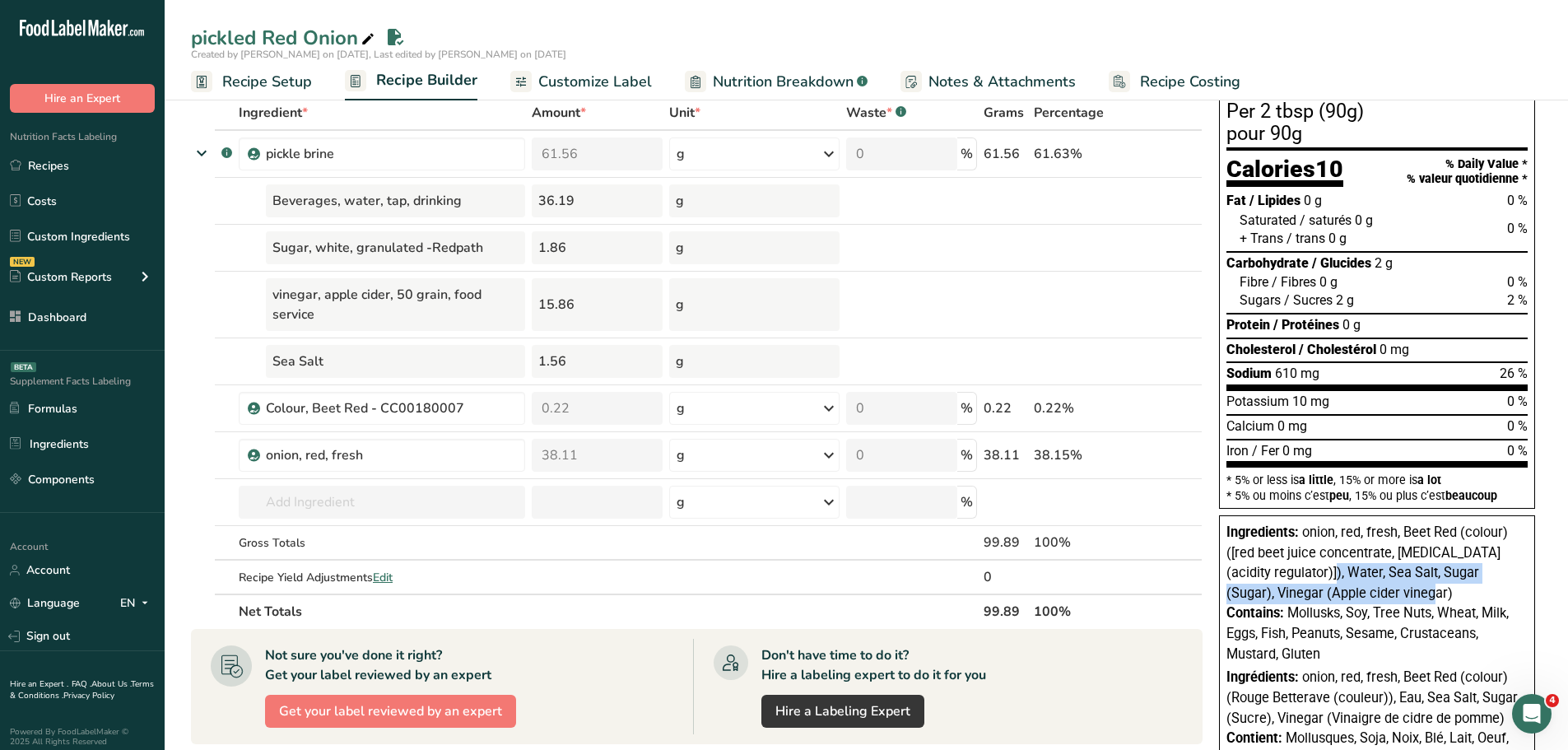
click at [1412, 598] on div "Ingredients: onion, red, fresh, Beet Red (colour) ([red beet juice concentrate,…" at bounding box center [1377, 562] width 301 height 81
drag, startPoint x: 1411, startPoint y: 592, endPoint x: 1227, endPoint y: 538, distance: 191.8
click at [1227, 538] on div "Ingredients: onion, red, fresh, Beet Red (colour) ([red beet juice concentrate,…" at bounding box center [1377, 562] width 301 height 81
click at [1253, 551] on span "onion, red, fresh, Beet Red (colour) ([red beet juice concentrate, citric acid …" at bounding box center [1367, 562] width 282 height 76
drag, startPoint x: 1408, startPoint y: 596, endPoint x: 1224, endPoint y: 526, distance: 196.9
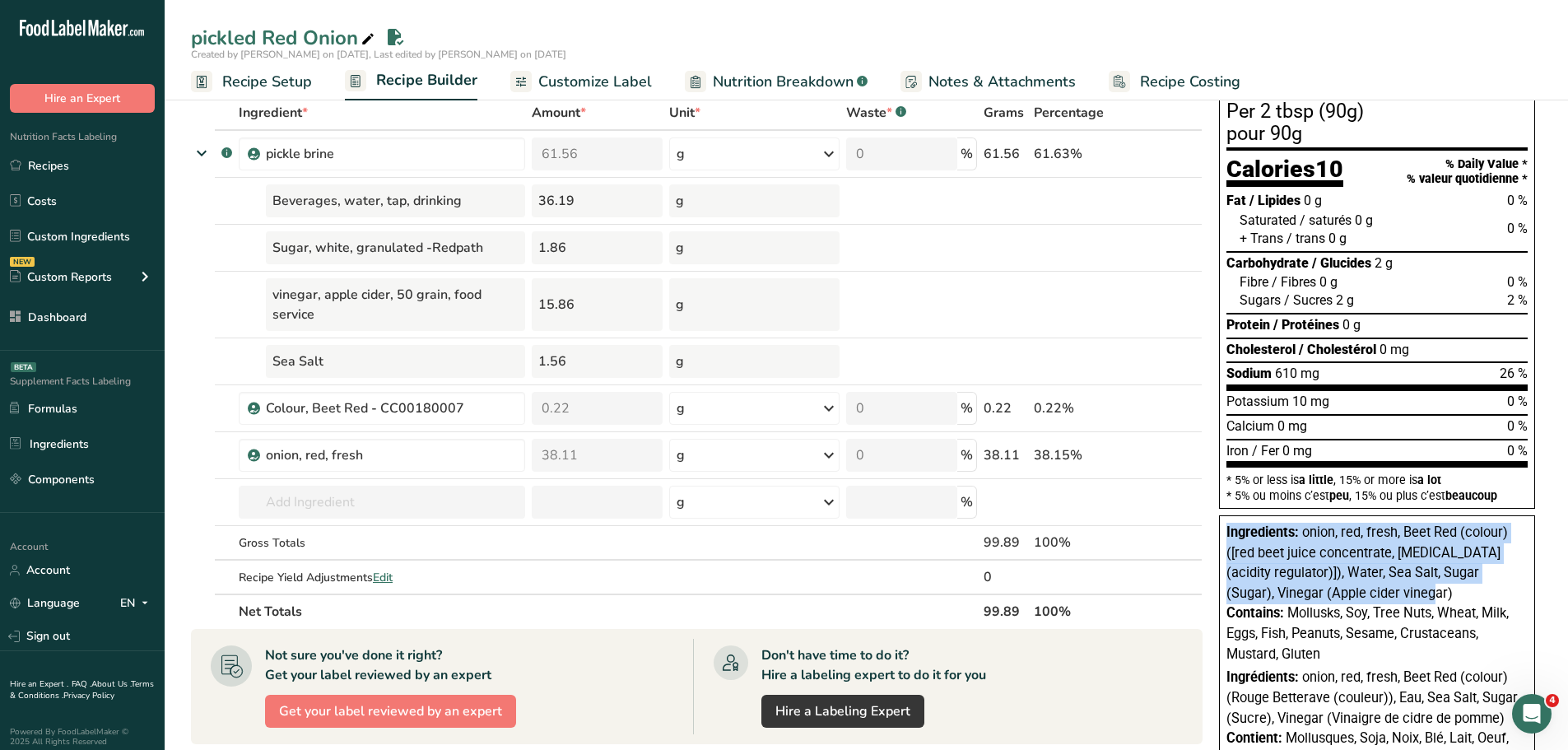
click at [1224, 526] on div "Ingredients: onion, red, fresh, Beet Red (colour) ([red beet juice concentrate,…" at bounding box center [1378, 656] width 316 height 282
click at [1320, 556] on span "onion, red, fresh, Beet Red (colour) ([red beet juice concentrate, citric acid …" at bounding box center [1367, 562] width 282 height 76
drag, startPoint x: 1405, startPoint y: 592, endPoint x: 1229, endPoint y: 534, distance: 185.3
click at [1229, 534] on div "Ingredients: onion, red, fresh, Beet Red (colour) ([red beet juice concentrate,…" at bounding box center [1377, 562] width 301 height 81
click at [1415, 593] on div "Ingredients: onion, red, fresh, Beet Red (colour) ([red beet juice concentrate,…" at bounding box center [1377, 562] width 301 height 81
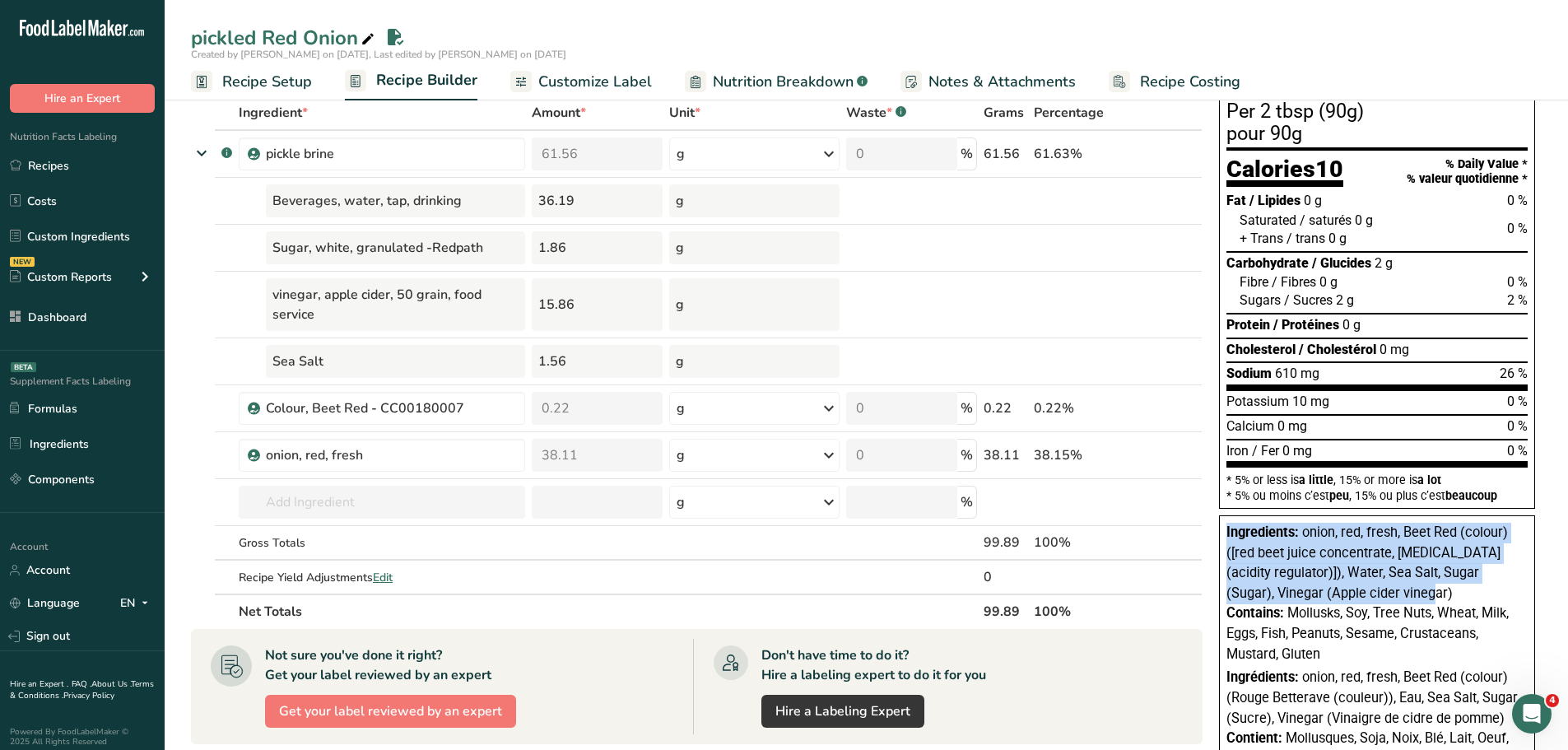
drag, startPoint x: 1421, startPoint y: 595, endPoint x: 1214, endPoint y: 532, distance: 216.4
click at [1214, 532] on div "Nutrition Facts Valeur nutritive Per 2 tbsp (90g) pour 90g Calories 10 % Daily …" at bounding box center [1377, 416] width 330 height 774
click at [1387, 585] on span "onion, red, fresh, Beet Red (colour) ([red beet juice concentrate, citric acid …" at bounding box center [1367, 562] width 282 height 76
drag, startPoint x: 1302, startPoint y: 573, endPoint x: 1411, endPoint y: 595, distance: 111.2
click at [1411, 595] on div "Ingredients: onion, red, fresh, Beet Red (colour) ([red beet juice concentrate,…" at bounding box center [1377, 562] width 301 height 81
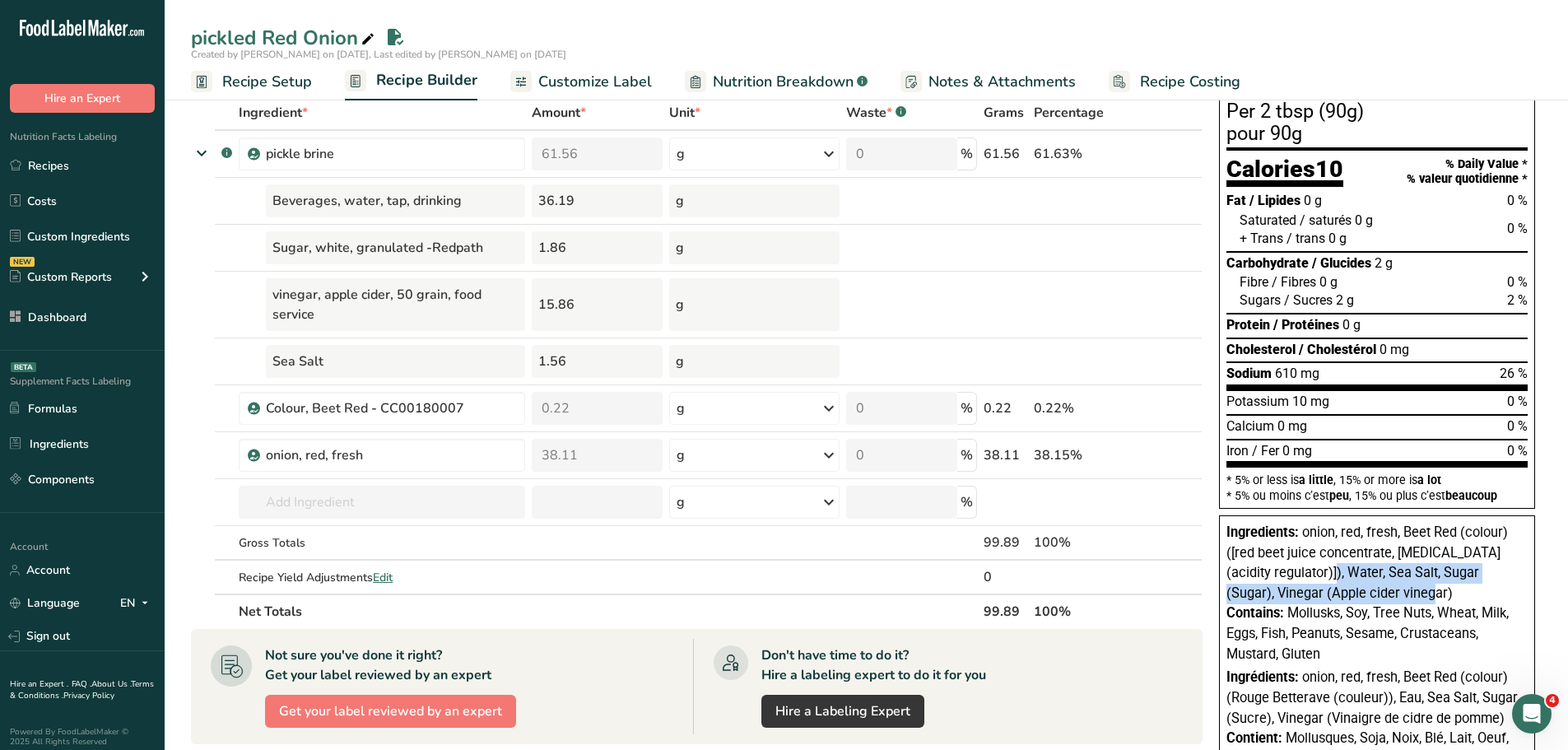
click at [1408, 595] on div "Ingredients: onion, red, fresh, Beet Red (colour) ([red beet juice concentrate,…" at bounding box center [1377, 562] width 301 height 81
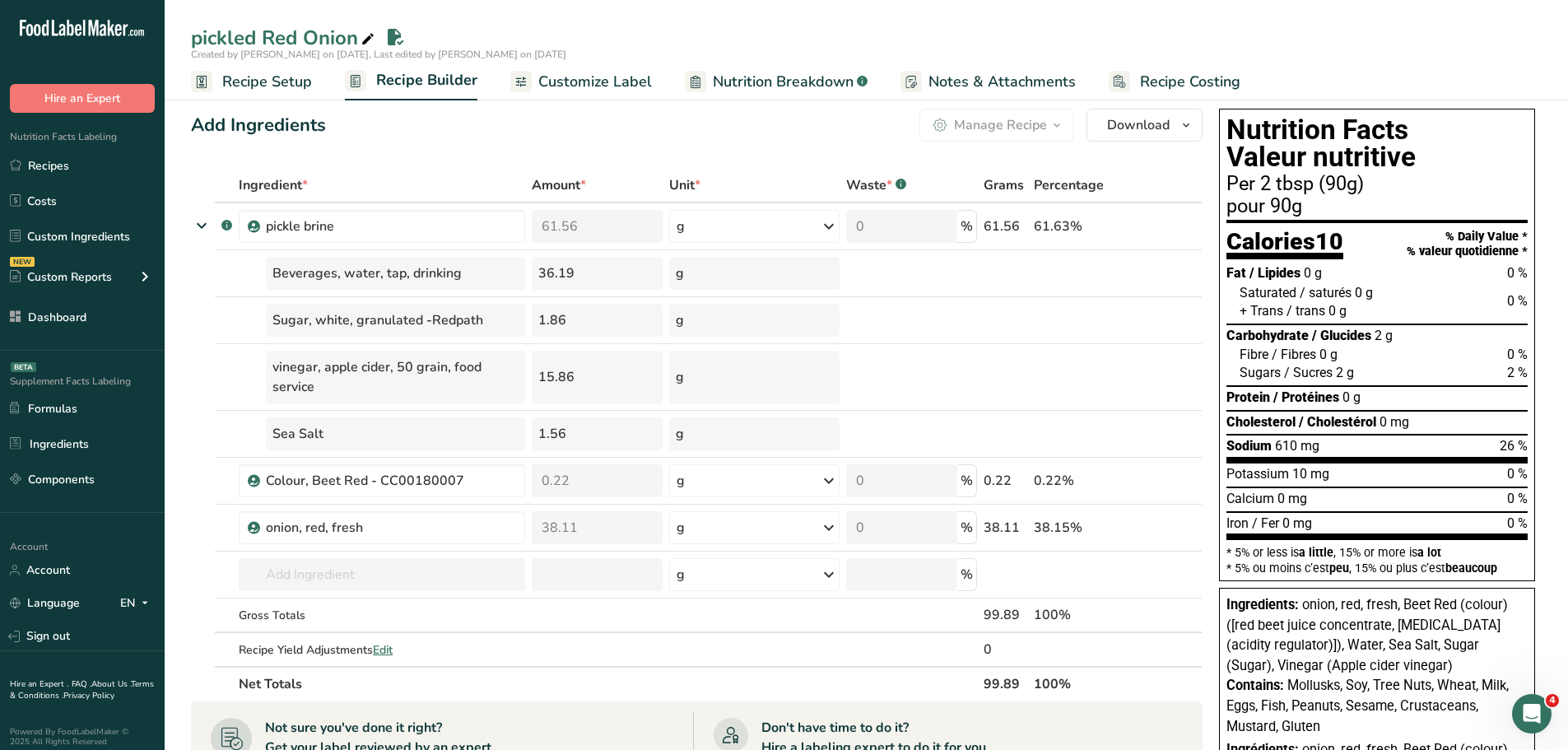
scroll to position [0, 0]
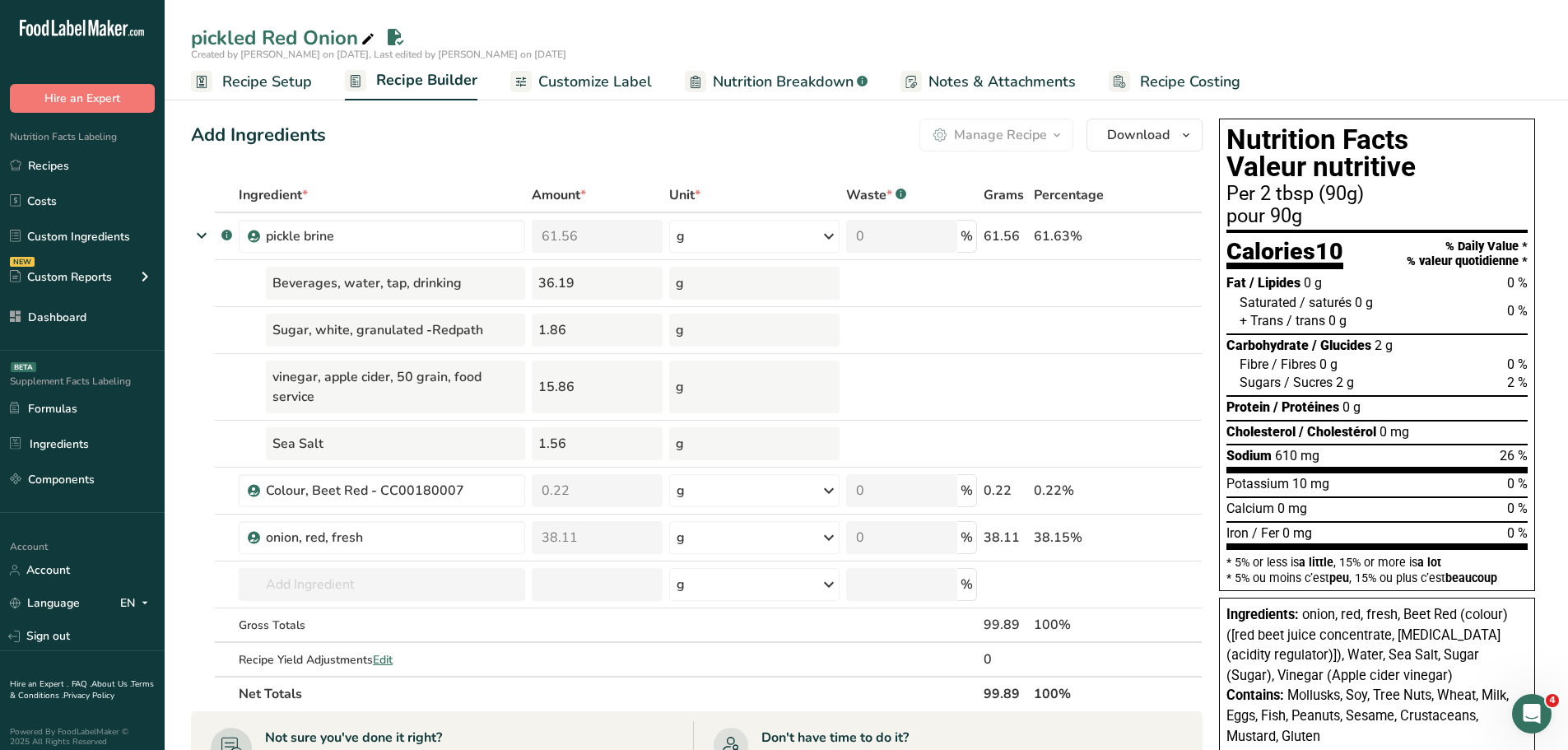
click at [616, 86] on span "Customize Label" at bounding box center [595, 82] width 114 height 22
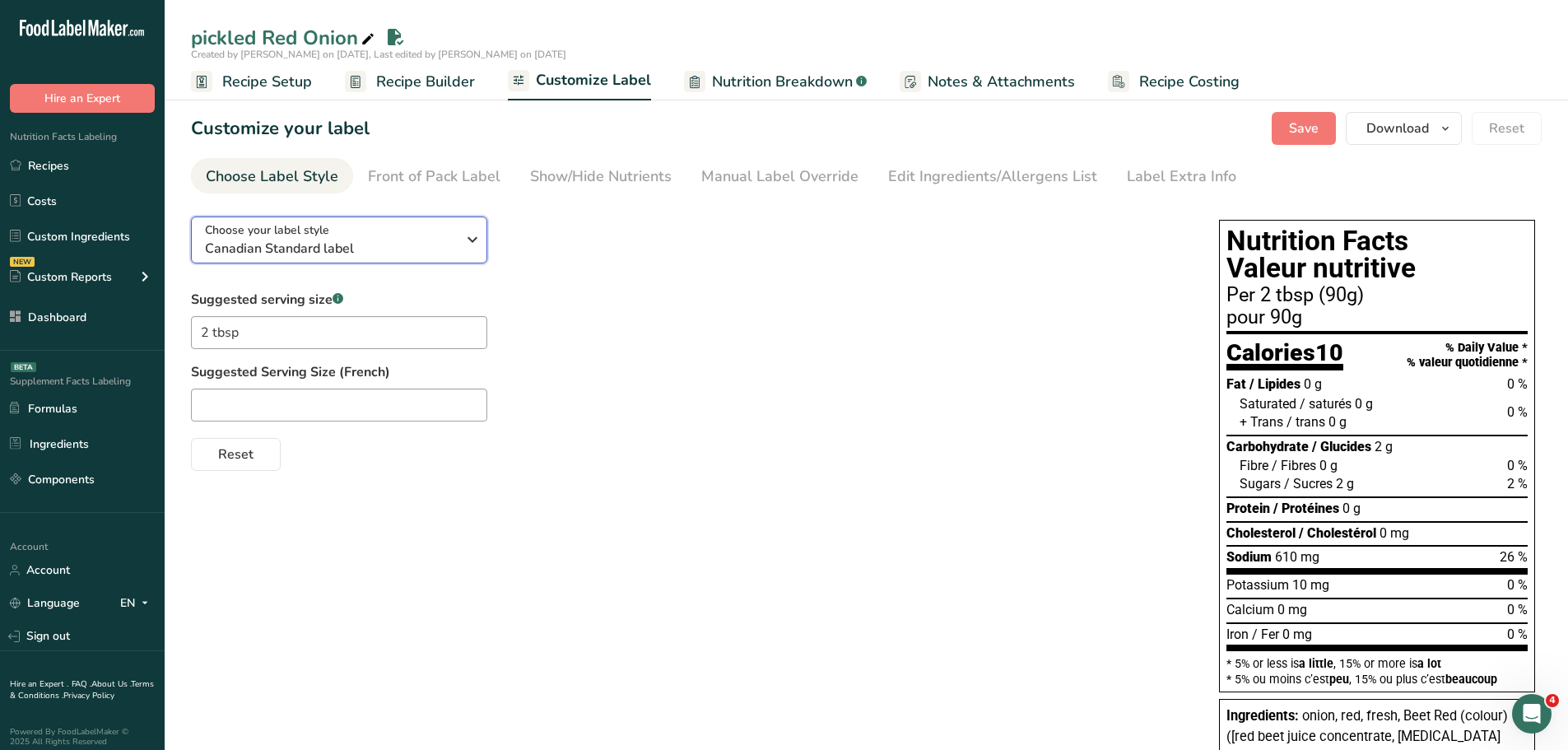
click at [457, 236] on div "Choose your label style Canadian Standard label" at bounding box center [337, 240] width 264 height 37
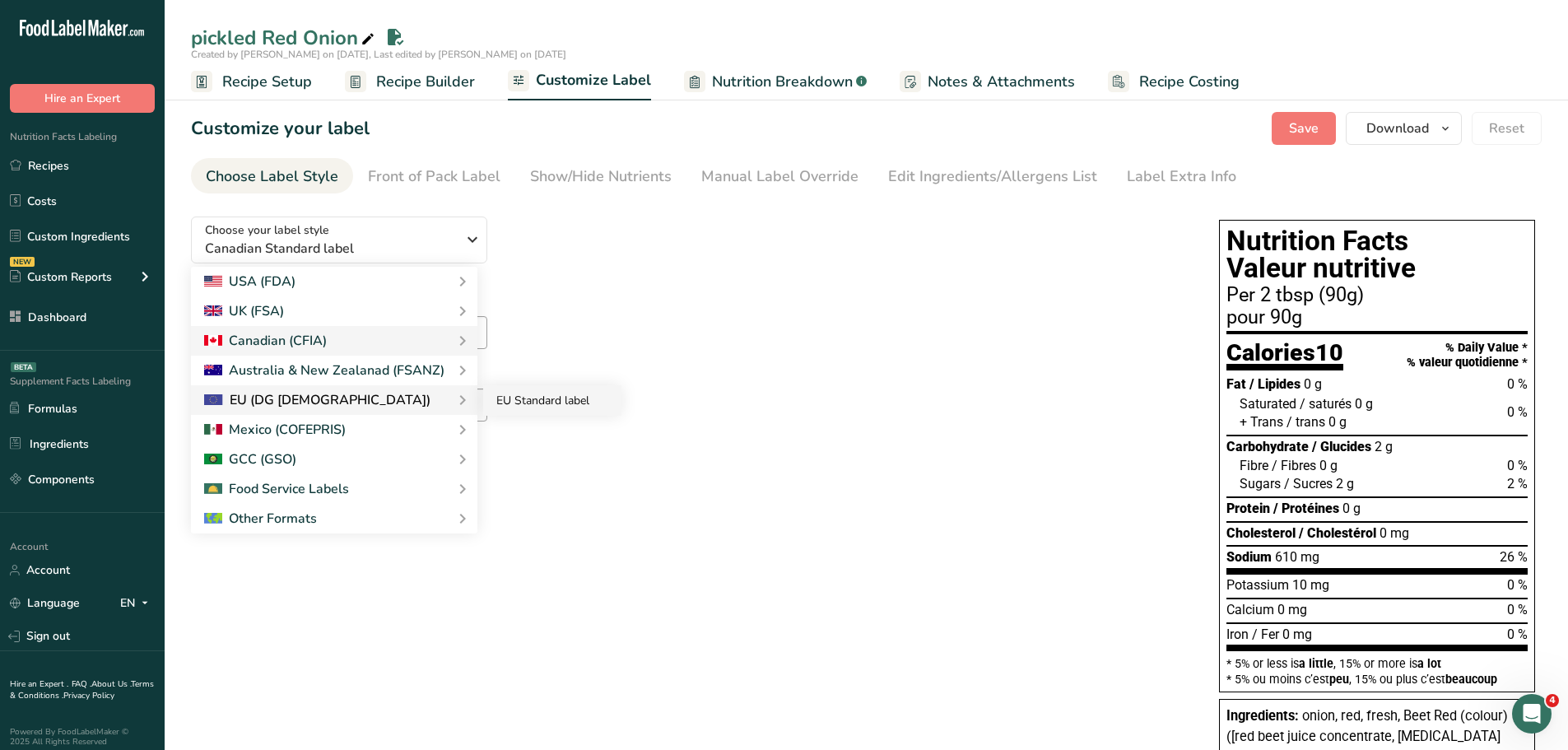
click at [549, 401] on link "EU Standard label" at bounding box center [553, 401] width 139 height 30
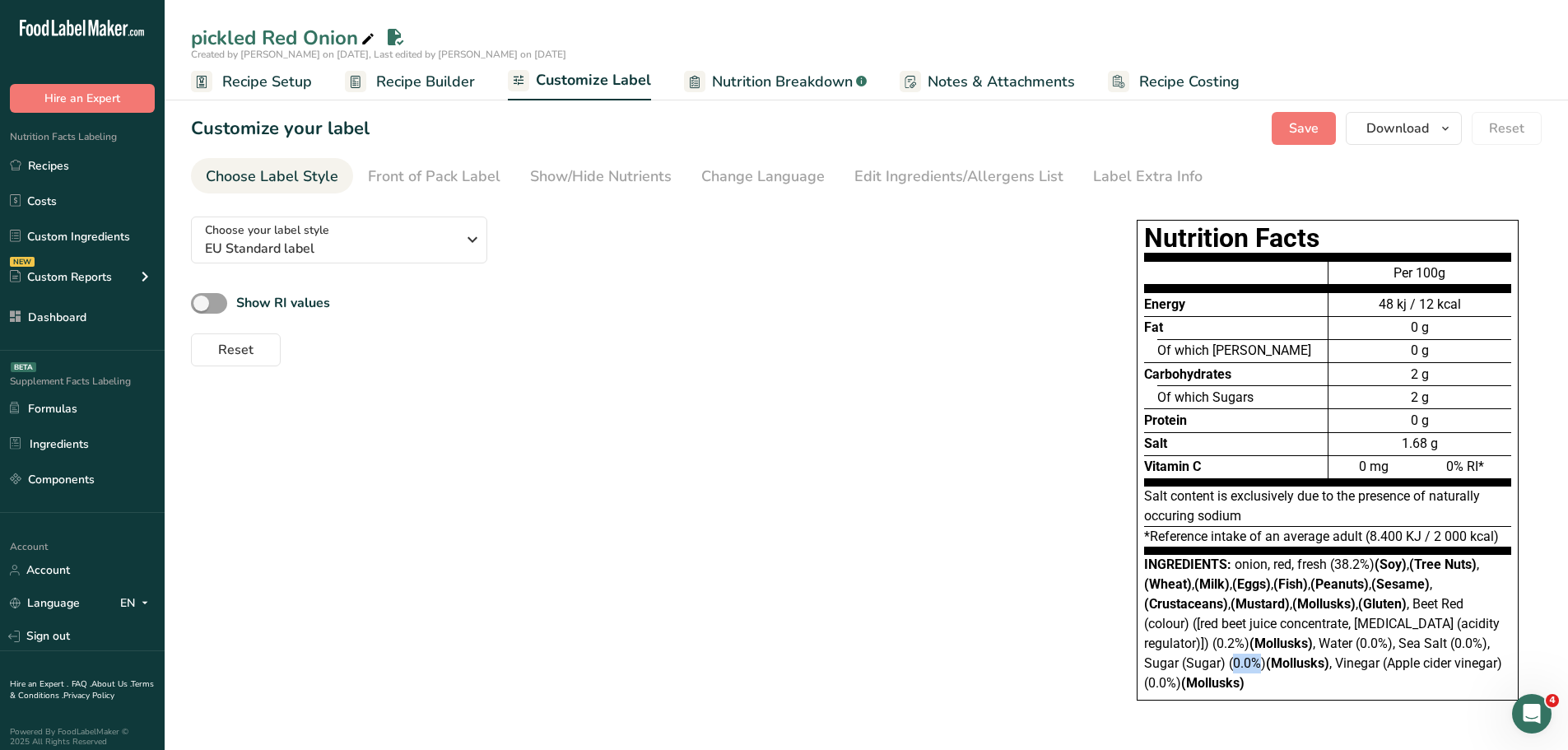
drag, startPoint x: 1233, startPoint y: 658, endPoint x: 1259, endPoint y: 666, distance: 27.2
click at [1259, 666] on span "onion, red, fresh (38.2%) (Soy) , (Tree Nuts) , (Wheat) , (Milk) , (Eggs) , (Fi…" at bounding box center [1323, 623] width 358 height 134
click at [1323, 676] on div "Ingredients: onion, red, fresh (38.2%) (Soy) , (Tree Nuts) , (Wheat) , (Milk) ,…" at bounding box center [1327, 625] width 367 height 139
click at [1377, 642] on span "onion, red, fresh (38.2%) (Soy) , (Tree Nuts) , (Wheat) , (Milk) , (Eggs) , (Fi…" at bounding box center [1323, 623] width 358 height 134
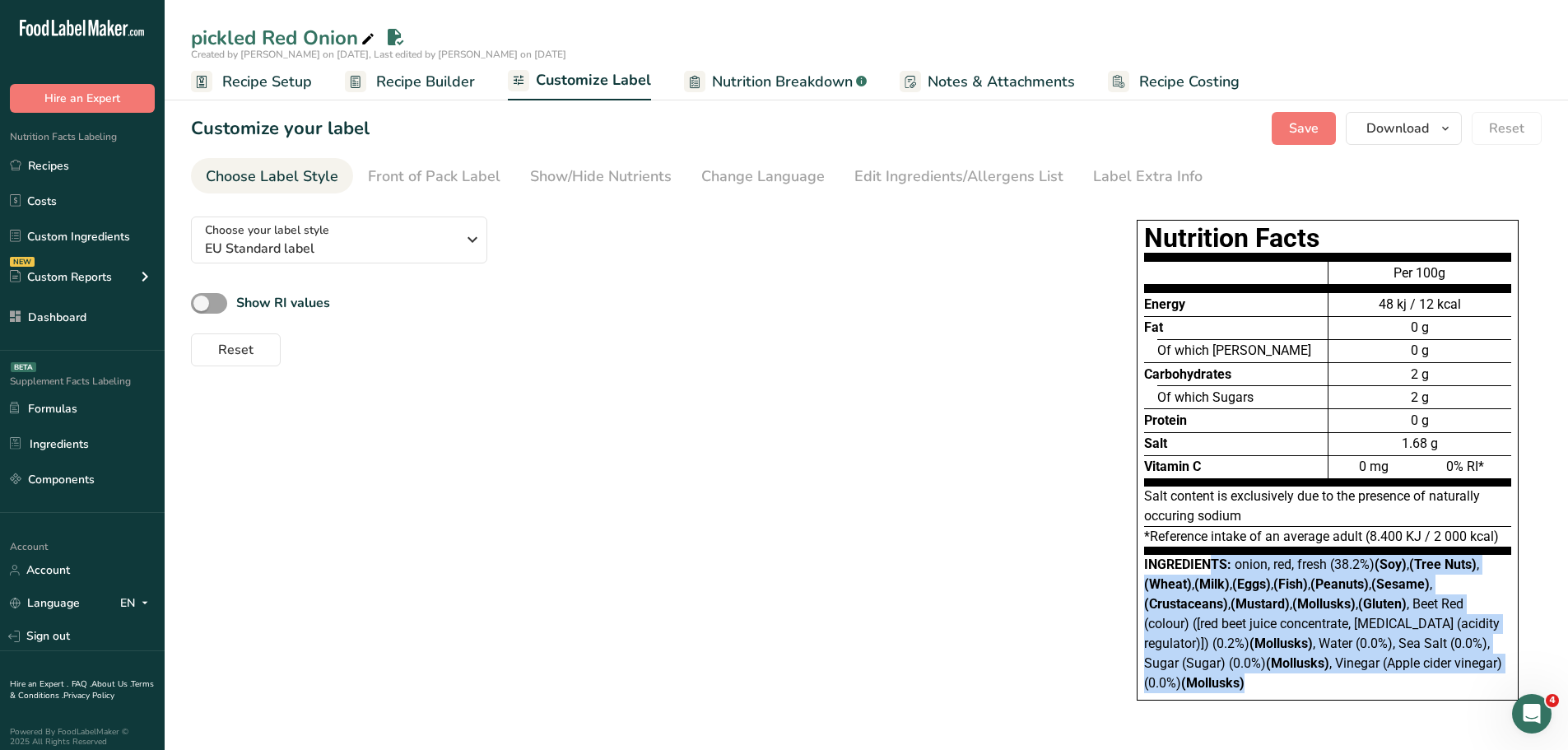
click at [1377, 642] on span "onion, red, fresh (38.2%) (Soy) , (Tree Nuts) , (Wheat) , (Milk) , (Eggs) , (Fi…" at bounding box center [1323, 623] width 358 height 134
click at [1377, 648] on span "onion, red, fresh (38.2%) (Soy) , (Tree Nuts) , (Wheat) , (Milk) , (Eggs) , (Fi…" at bounding box center [1323, 623] width 358 height 134
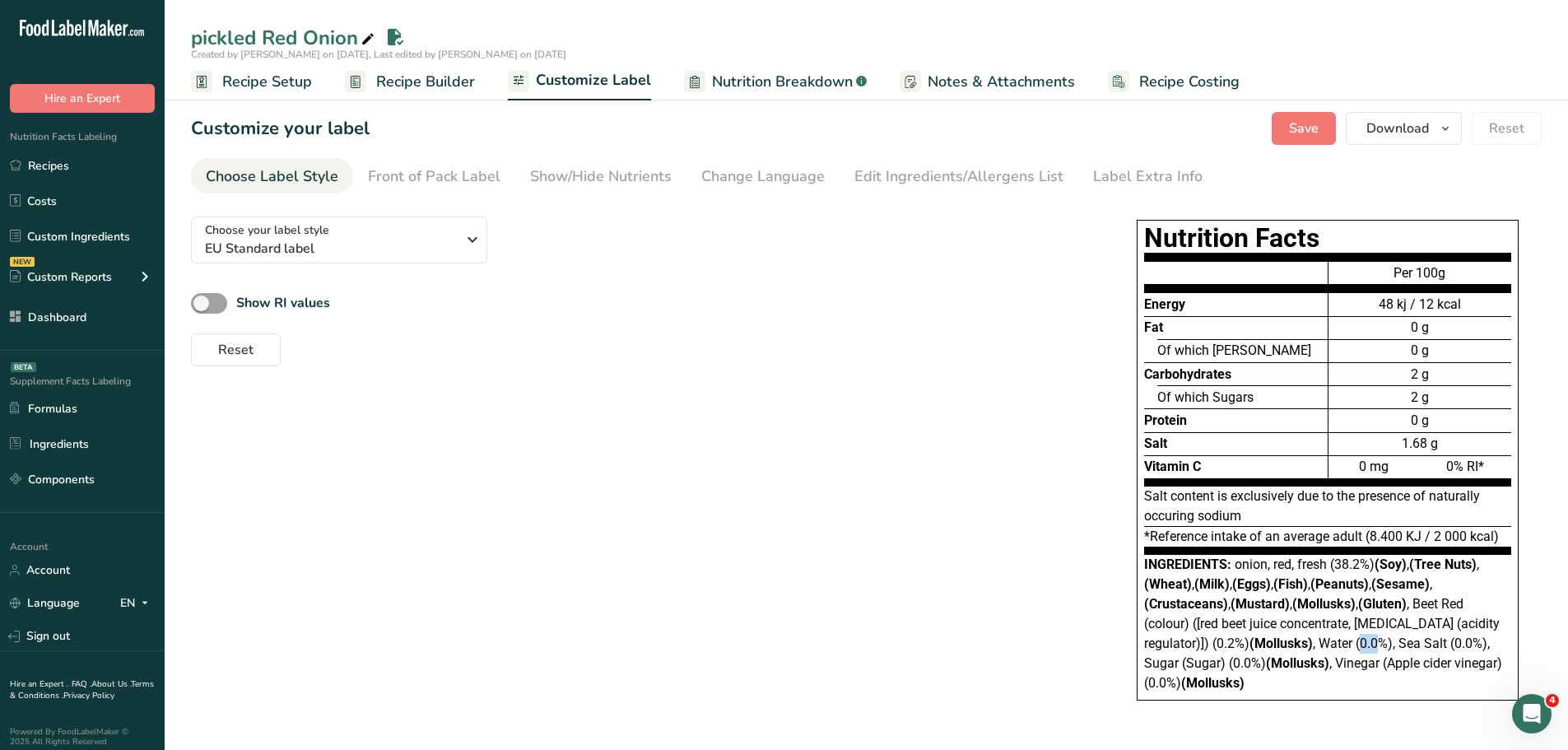
click at [1377, 648] on span "onion, red, fresh (38.2%) (Soy) , (Tree Nuts) , (Wheat) , (Milk) , (Eggs) , (Fi…" at bounding box center [1323, 623] width 358 height 134
click at [1360, 557] on span "onion, red, fresh (38.2%) (Soy) , (Tree Nuts) , (Wheat) , (Milk) , (Eggs) , (Fi…" at bounding box center [1323, 623] width 358 height 134
click at [397, 72] on span "Recipe Builder" at bounding box center [426, 82] width 99 height 22
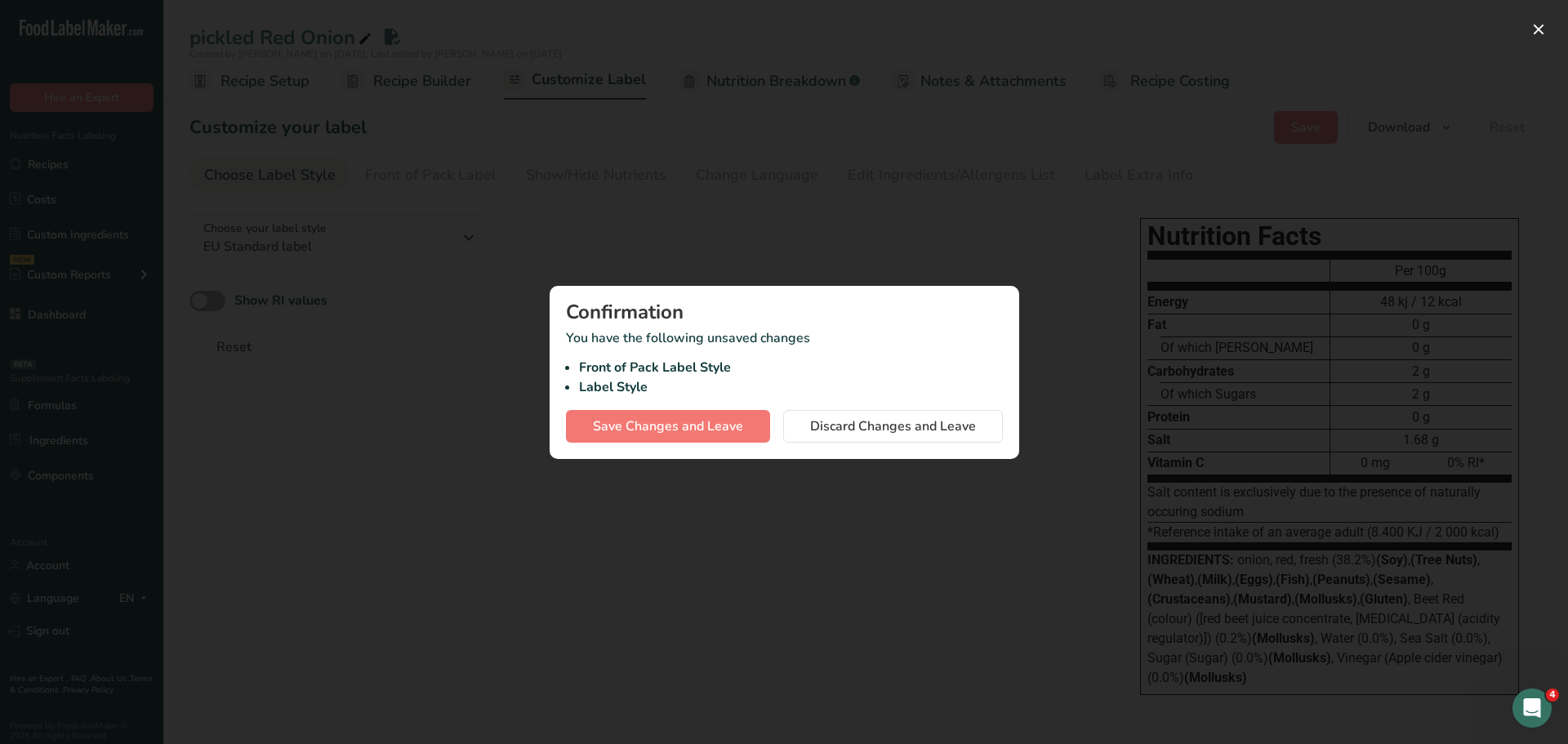
click at [962, 504] on div at bounding box center [784, 372] width 1568 height 744
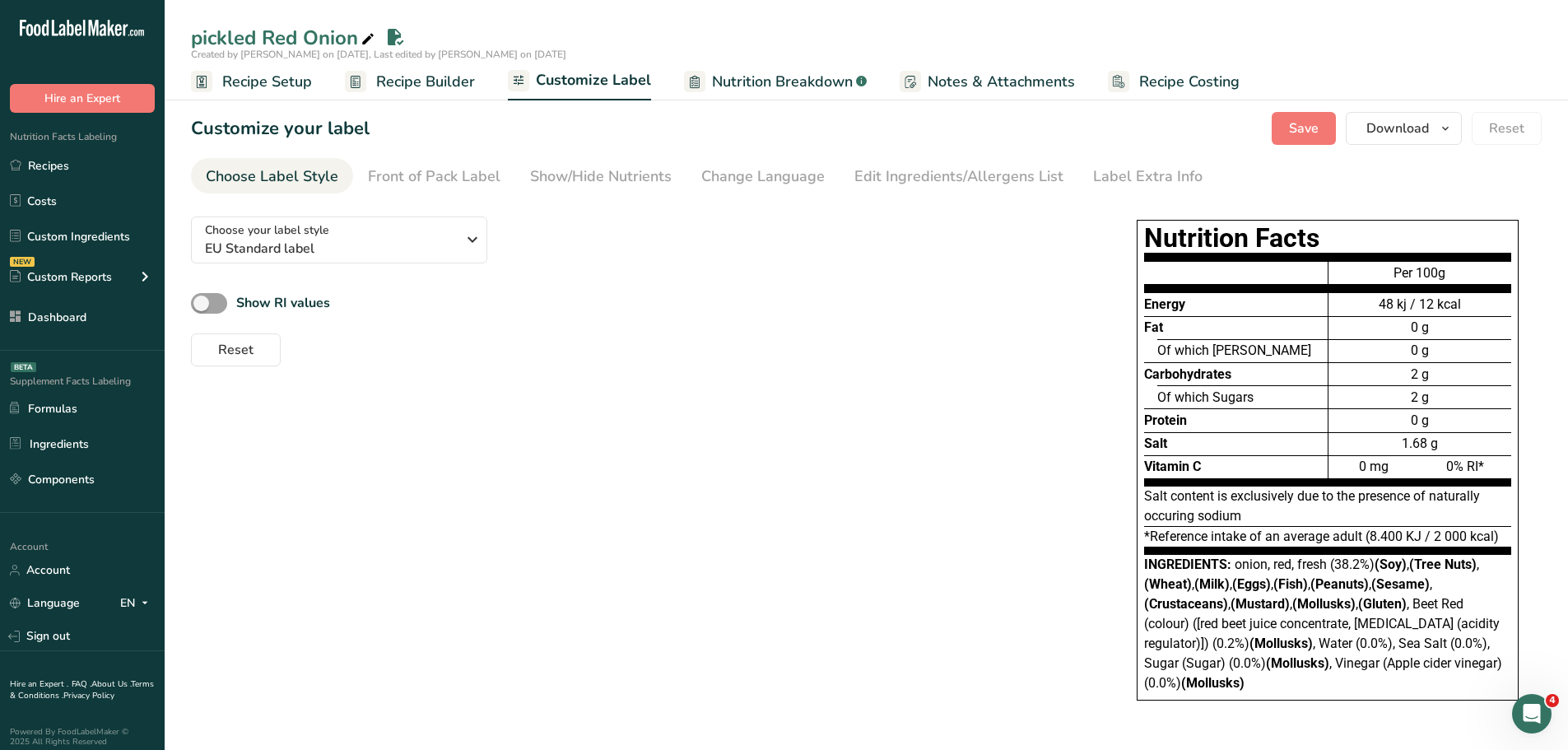
click at [427, 79] on span "Recipe Builder" at bounding box center [426, 82] width 99 height 22
click at [1354, 565] on span "onion, red, fresh (38.2%) (Soy) , (Tree Nuts) , (Wheat) , (Milk) , (Eggs) , (Fi…" at bounding box center [1323, 623] width 358 height 134
click at [1231, 642] on span "onion, red, fresh (38.2%) (Soy) , (Tree Nuts) , (Wheat) , (Milk) , (Eggs) , (Fi…" at bounding box center [1323, 623] width 358 height 134
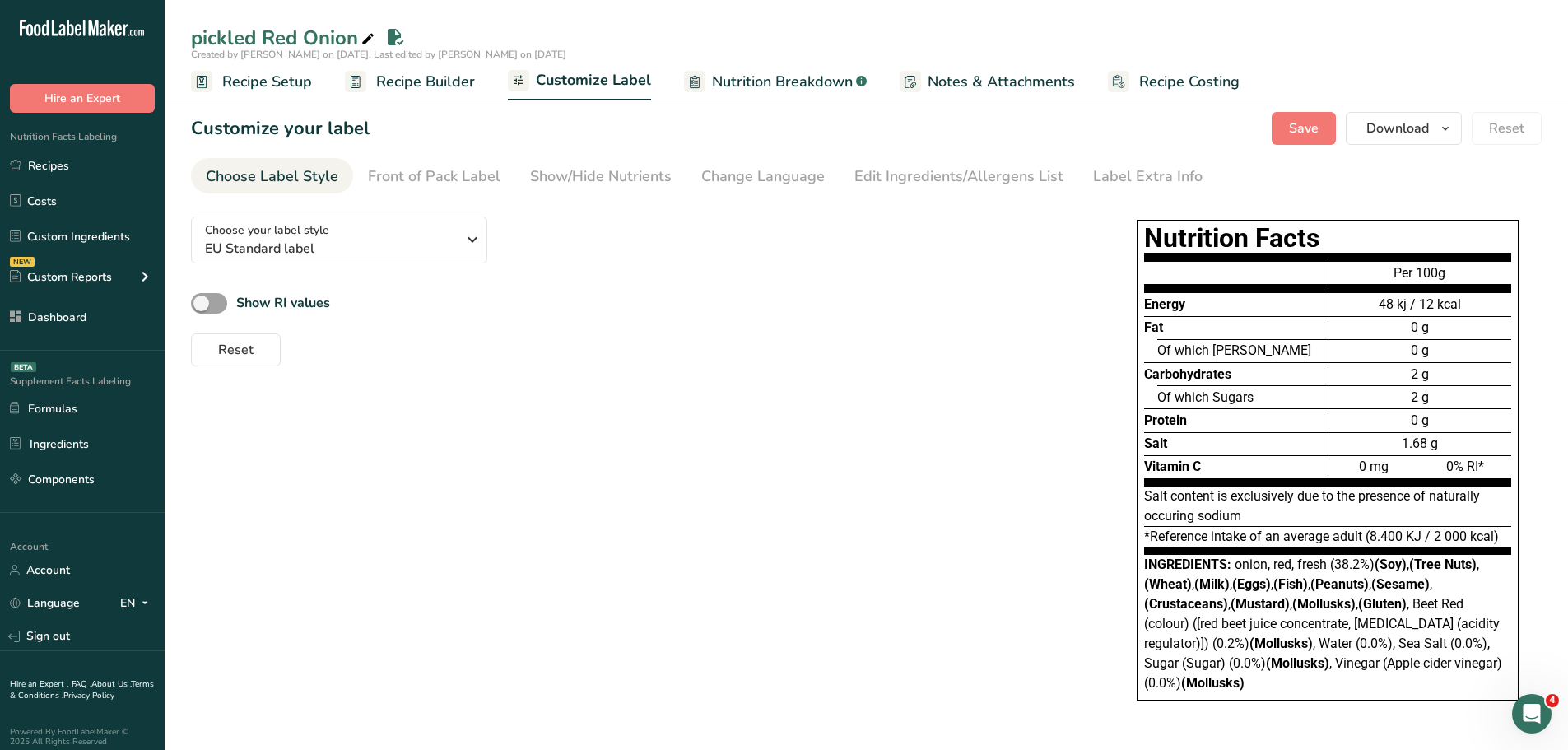
click at [1242, 645] on span "onion, red, fresh (38.2%) (Soy) , (Tree Nuts) , (Wheat) , (Milk) , (Eggs) , (Fi…" at bounding box center [1323, 623] width 358 height 134
click at [1237, 641] on span "onion, red, fresh (38.2%) (Soy) , (Tree Nuts) , (Wheat) , (Milk) , (Eggs) , (Fi…" at bounding box center [1323, 623] width 358 height 134
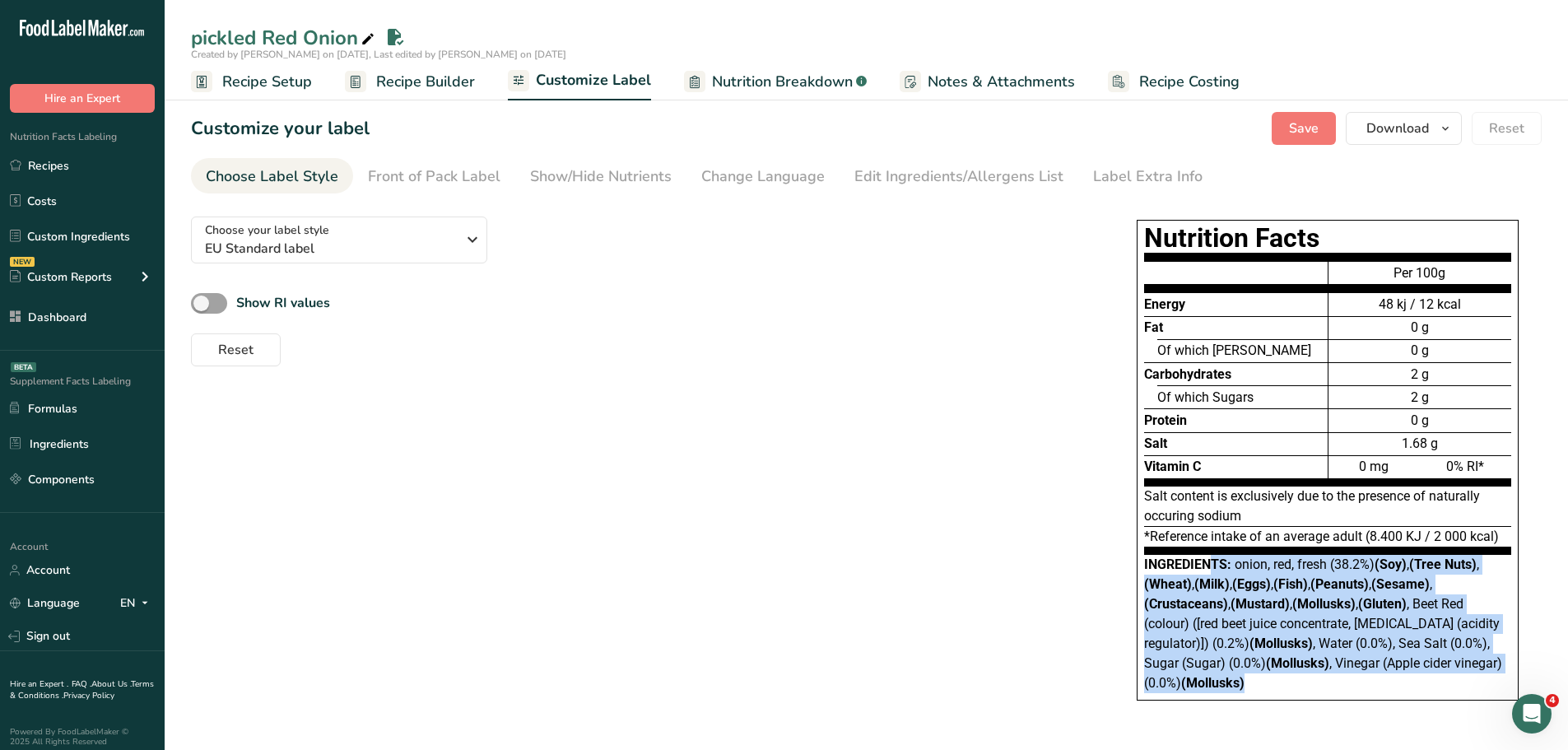
click at [1238, 641] on span "onion, red, fresh (38.2%) (Soy) , (Tree Nuts) , (Wheat) , (Milk) , (Eggs) , (Fi…" at bounding box center [1323, 623] width 358 height 134
click at [1231, 660] on span "onion, red, fresh (38.2%) (Soy) , (Tree Nuts) , (Wheat) , (Milk) , (Eggs) , (Fi…" at bounding box center [1323, 623] width 358 height 134
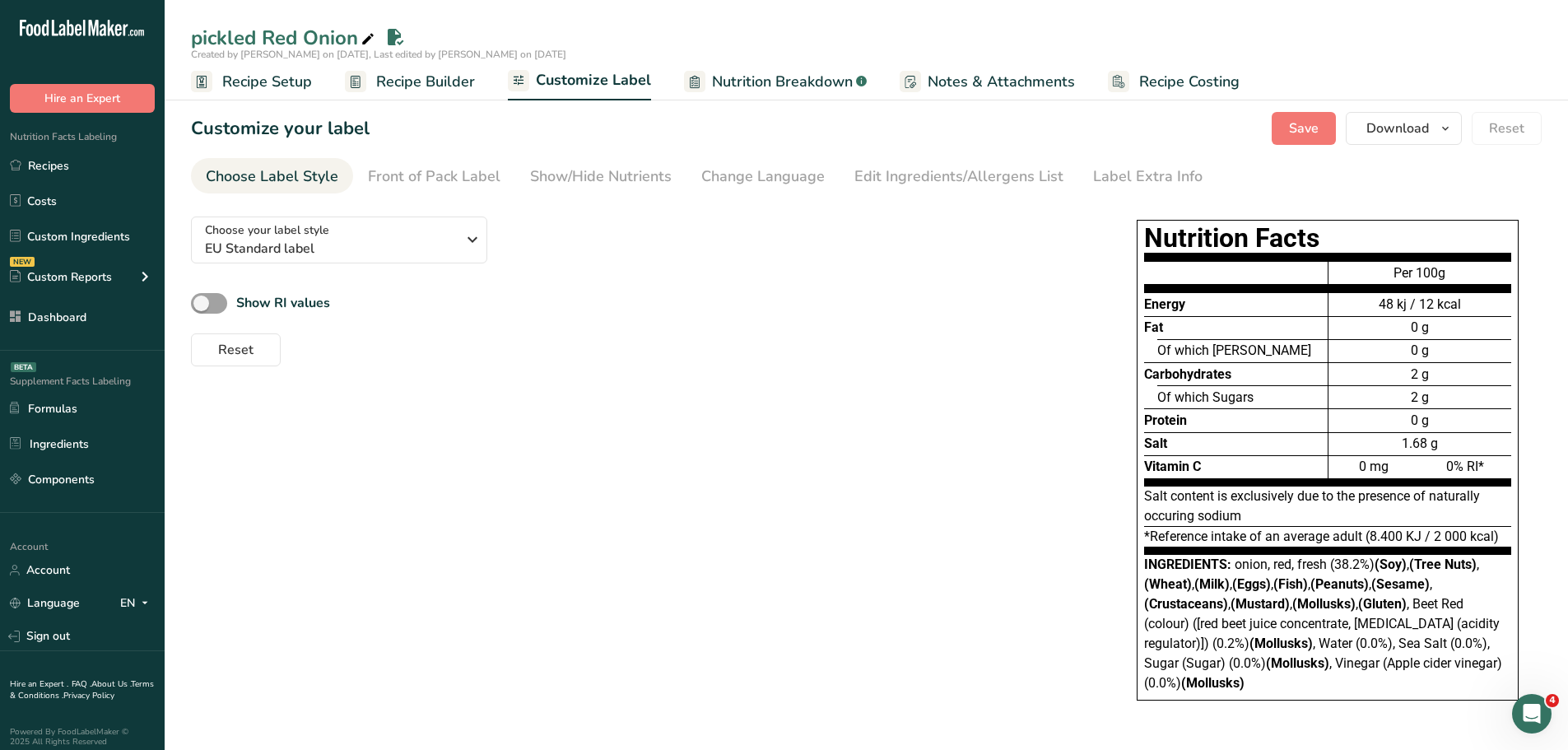
click at [1236, 640] on span "onion, red, fresh (38.2%) (Soy) , (Tree Nuts) , (Wheat) , (Milk) , (Eggs) , (Fi…" at bounding box center [1323, 623] width 358 height 134
click at [856, 539] on div "Choose your label style EU Standard label USA (FDA) Standard FDA label Tabular …" at bounding box center [866, 468] width 1351 height 531
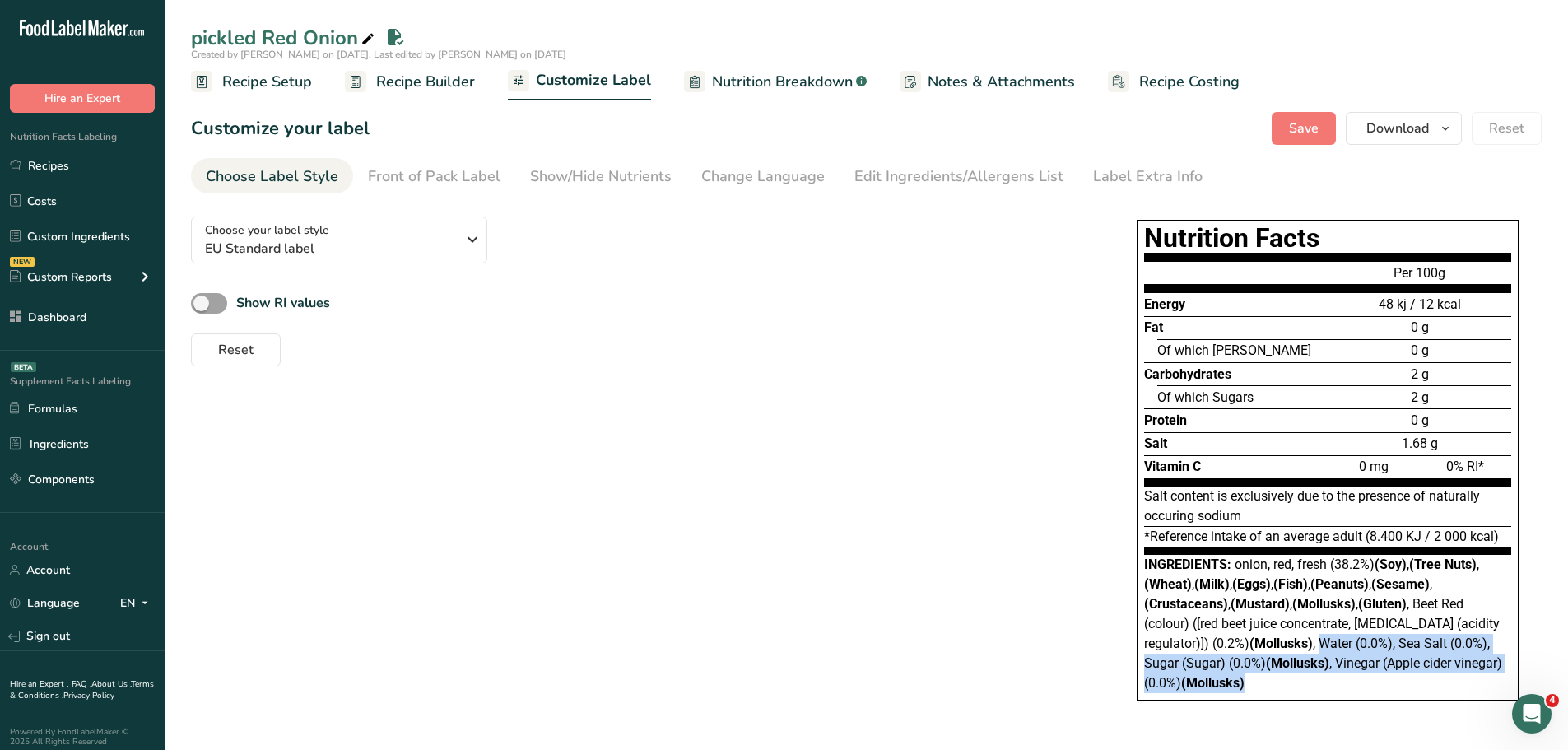
drag, startPoint x: 1250, startPoint y: 684, endPoint x: 1324, endPoint y: 647, distance: 82.7
click at [1324, 647] on div "Ingredients: onion, red, fresh (38.2%) (Soy) , (Tree Nuts) , (Wheat) , (Milk) ,…" at bounding box center [1327, 625] width 367 height 139
click at [1285, 686] on div "Ingredients: onion, red, fresh (38.2%) (Soy) , (Tree Nuts) , (Wheat) , (Milk) ,…" at bounding box center [1327, 625] width 367 height 139
drag, startPoint x: 1284, startPoint y: 686, endPoint x: 1323, endPoint y: 650, distance: 53.1
click at [1323, 650] on div "Ingredients: onion, red, fresh (38.2%) (Soy) , (Tree Nuts) , (Wheat) , (Milk) ,…" at bounding box center [1327, 625] width 367 height 139
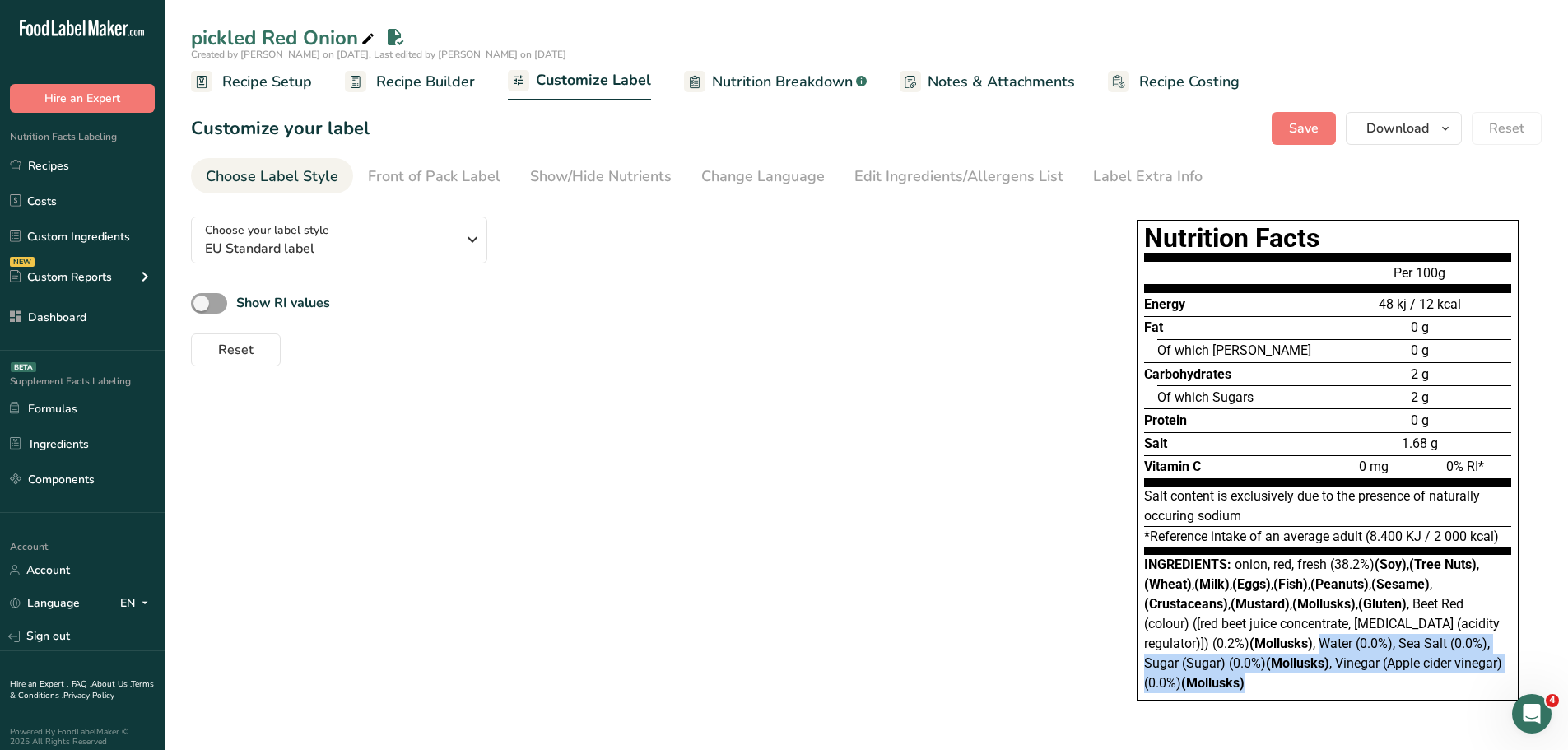
click at [1325, 643] on span "onion, red, fresh (38.2%) (Soy) , (Tree Nuts) , (Wheat) , (Milk) , (Eggs) , (Fi…" at bounding box center [1323, 623] width 358 height 134
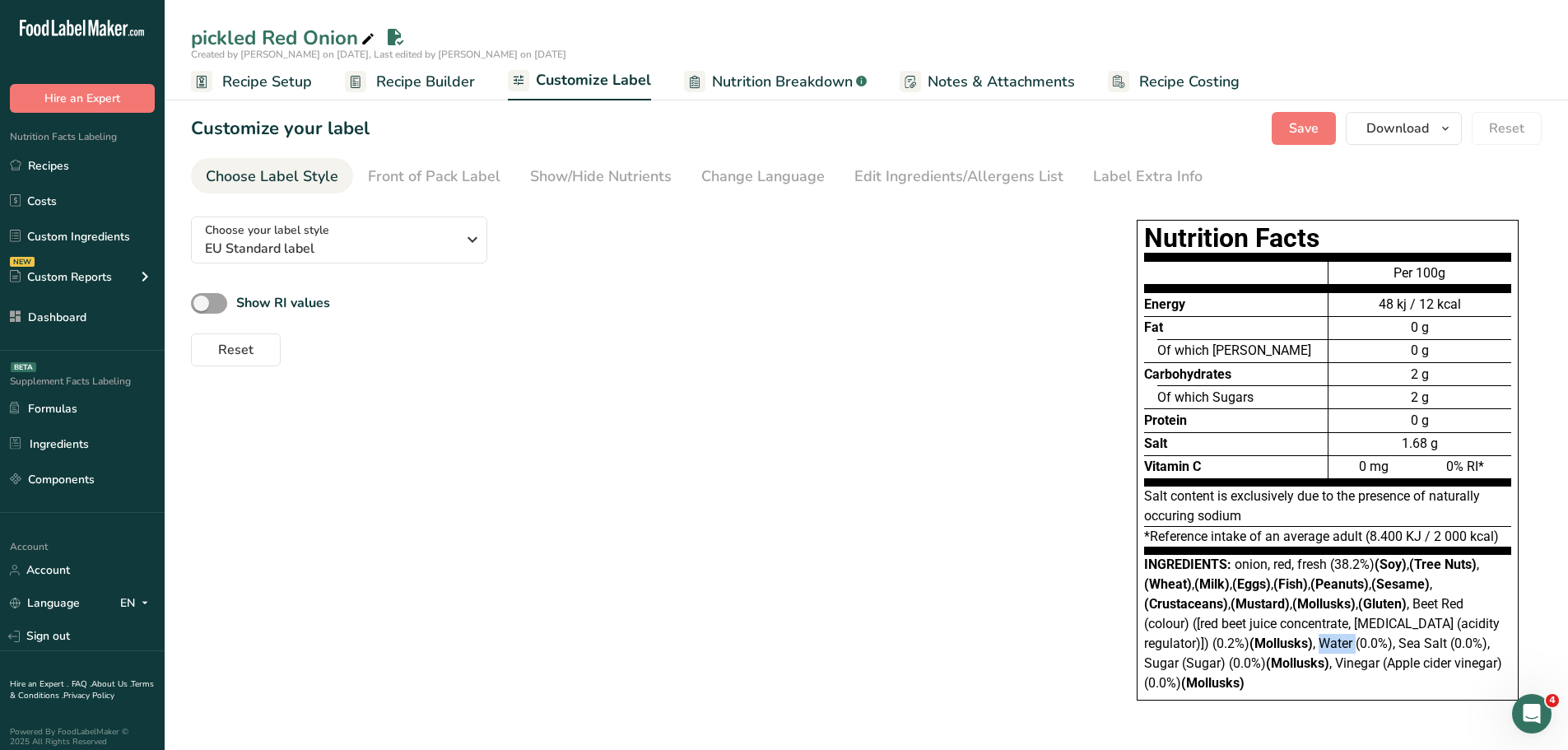
click at [1325, 643] on span "onion, red, fresh (38.2%) (Soy) , (Tree Nuts) , (Wheat) , (Milk) , (Eggs) , (Fi…" at bounding box center [1323, 623] width 358 height 134
click at [1341, 668] on span "onion, red, fresh (38.2%) (Soy) , (Tree Nuts) , (Wheat) , (Milk) , (Eggs) , (Fi…" at bounding box center [1323, 623] width 358 height 134
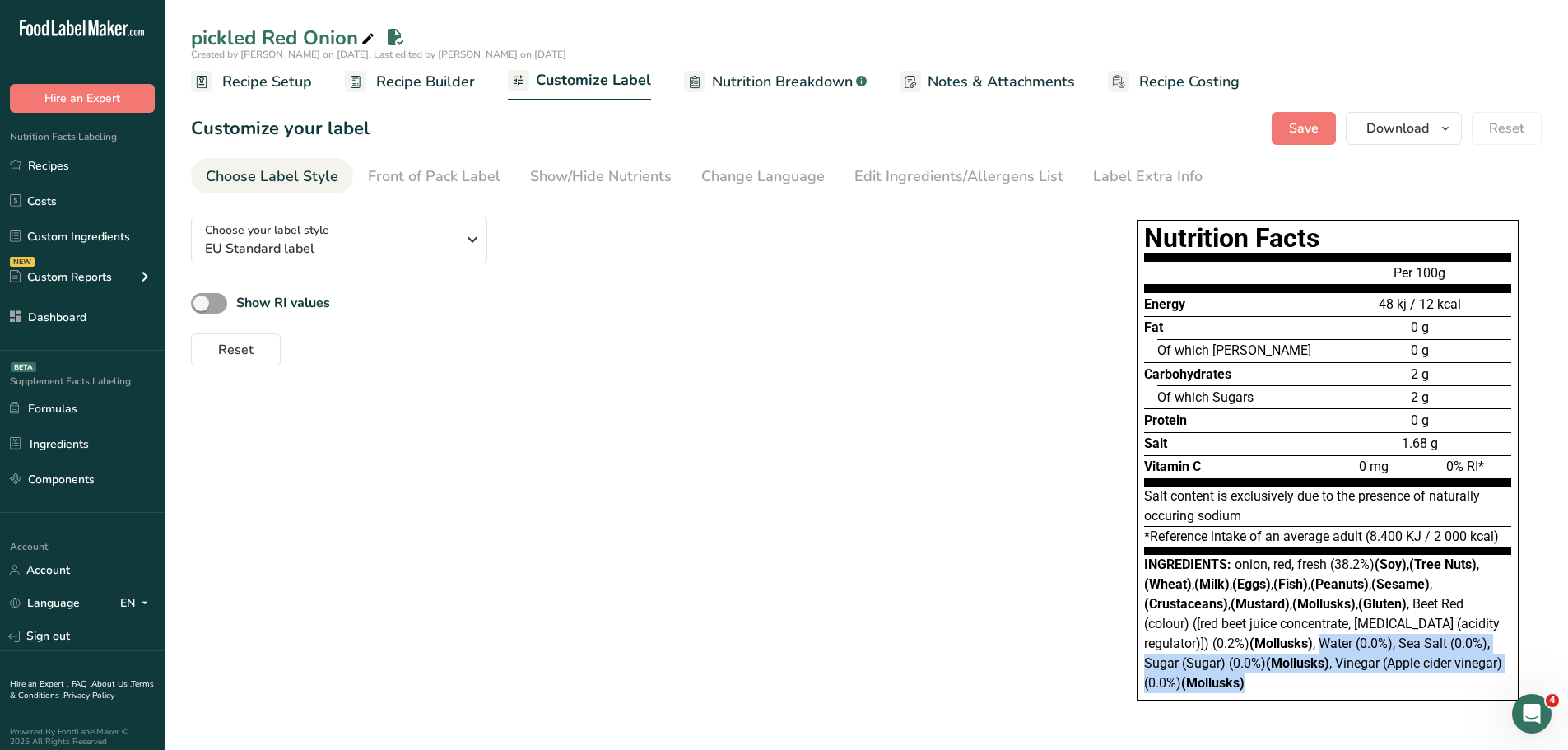
drag, startPoint x: 1321, startPoint y: 647, endPoint x: 1339, endPoint y: 680, distance: 37.6
click at [1339, 680] on div "Ingredients: onion, red, fresh (38.2%) (Soy) , (Tree Nuts) , (Wheat) , (Milk) ,…" at bounding box center [1327, 625] width 367 height 139
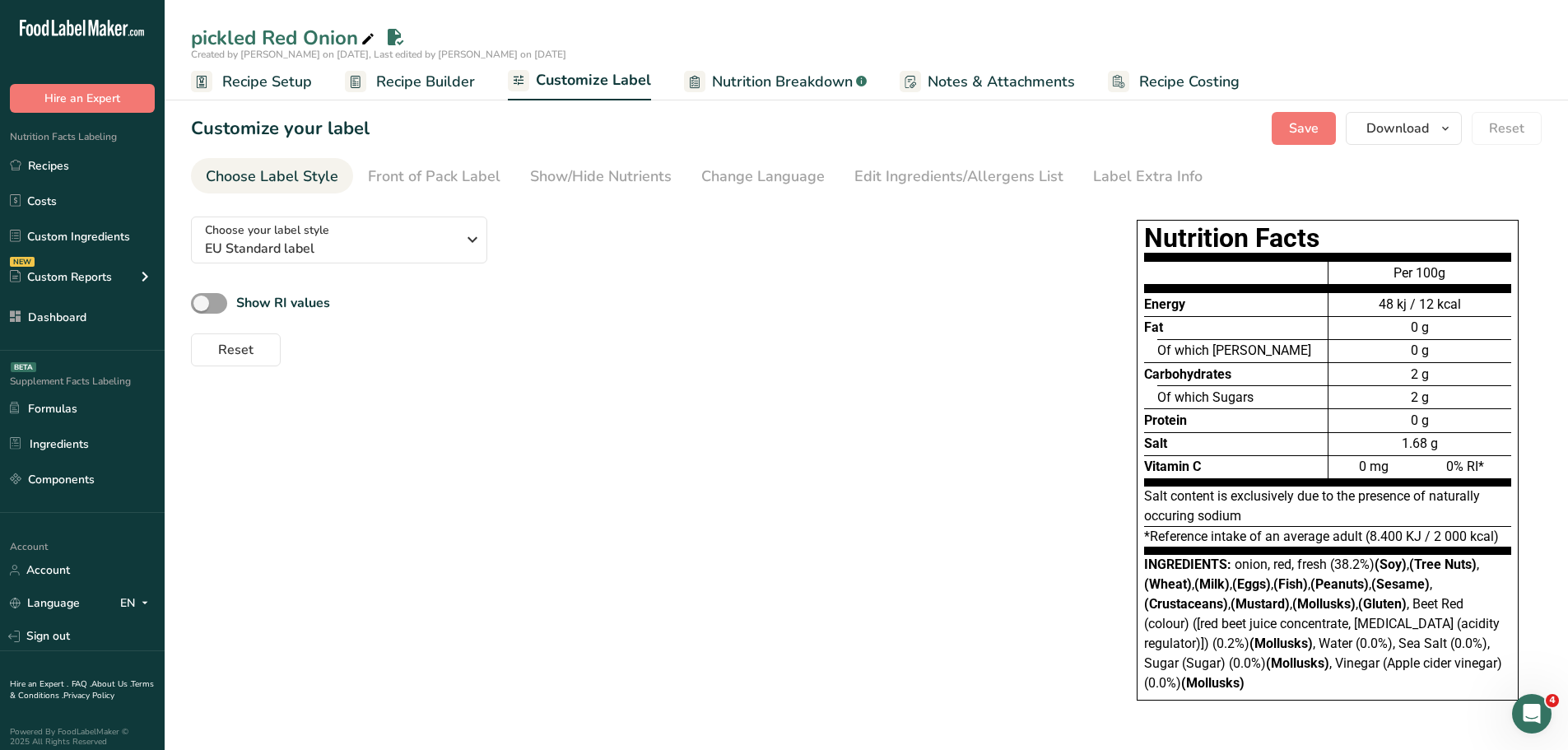
click at [1222, 642] on span "onion, red, fresh (38.2%) (Soy) , (Tree Nuts) , (Wheat) , (Milk) , (Eggs) , (Fi…" at bounding box center [1323, 623] width 358 height 134
click at [1349, 563] on span "onion, red, fresh (38.2%) (Soy) , (Tree Nuts) , (Wheat) , (Milk) , (Eggs) , (Fi…" at bounding box center [1323, 623] width 358 height 134
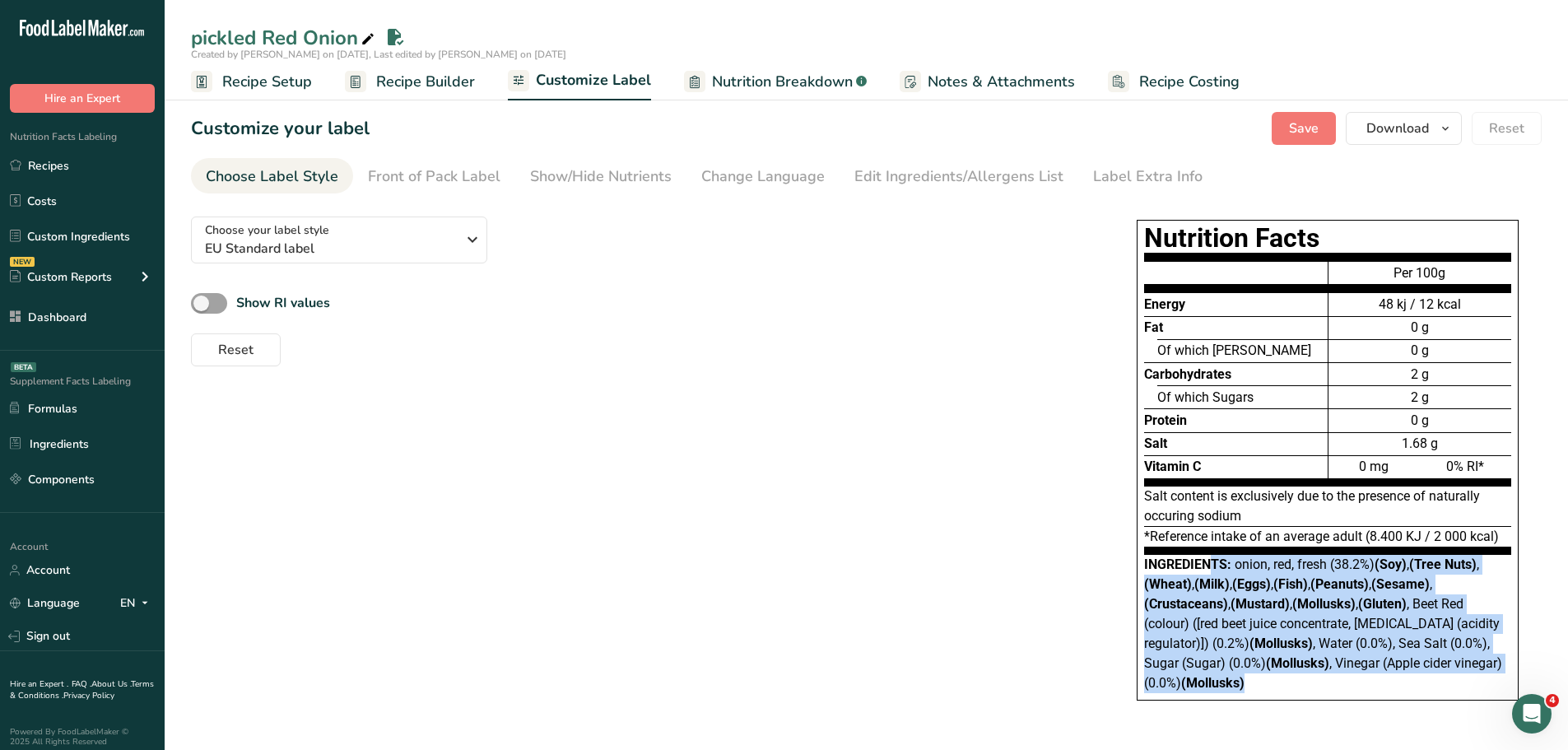
click at [1349, 563] on span "onion, red, fresh (38.2%) (Soy) , (Tree Nuts) , (Wheat) , (Milk) , (Eggs) , (Fi…" at bounding box center [1323, 623] width 358 height 134
click at [1355, 569] on span "onion, red, fresh (38.2%) (Soy) , (Tree Nuts) , (Wheat) , (Milk) , (Eggs) , (Fi…" at bounding box center [1323, 623] width 358 height 134
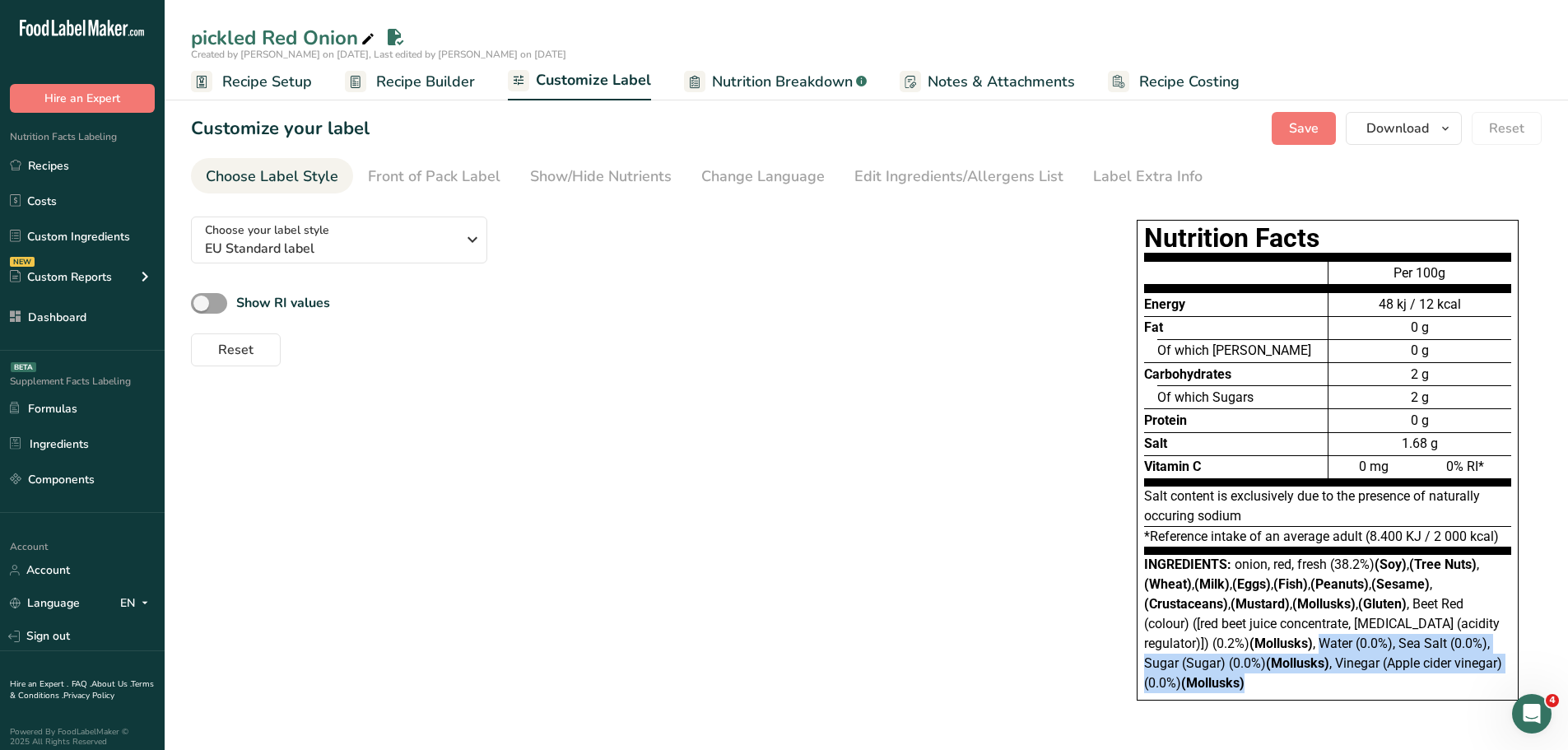
drag, startPoint x: 1261, startPoint y: 666, endPoint x: 1324, endPoint y: 647, distance: 65.8
click at [1324, 647] on div "Ingredients: onion, red, fresh (38.2%) (Soy) , (Tree Nuts) , (Wheat) , (Milk) ,…" at bounding box center [1327, 625] width 367 height 139
click at [1264, 684] on div "Ingredients: onion, red, fresh (38.2%) (Soy) , (Tree Nuts) , (Wheat) , (Milk) ,…" at bounding box center [1327, 625] width 367 height 139
drag, startPoint x: 1307, startPoint y: 657, endPoint x: 1325, endPoint y: 647, distance: 20.6
click at [1325, 647] on div "Ingredients: onion, red, fresh (38.2%) (Soy) , (Tree Nuts) , (Wheat) , (Milk) ,…" at bounding box center [1327, 625] width 367 height 139
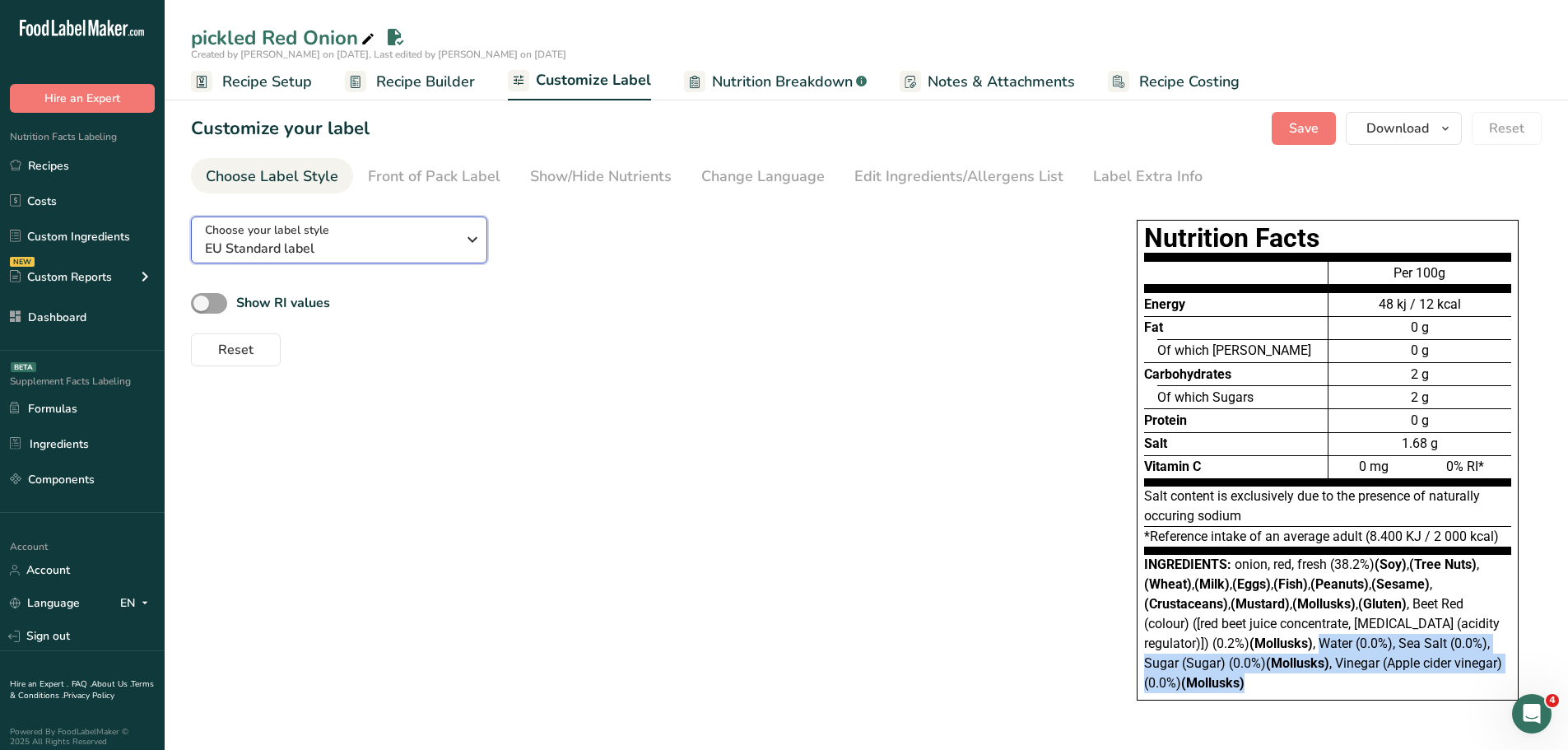
click at [452, 235] on div "Choose your label style EU Standard label" at bounding box center [330, 240] width 251 height 37
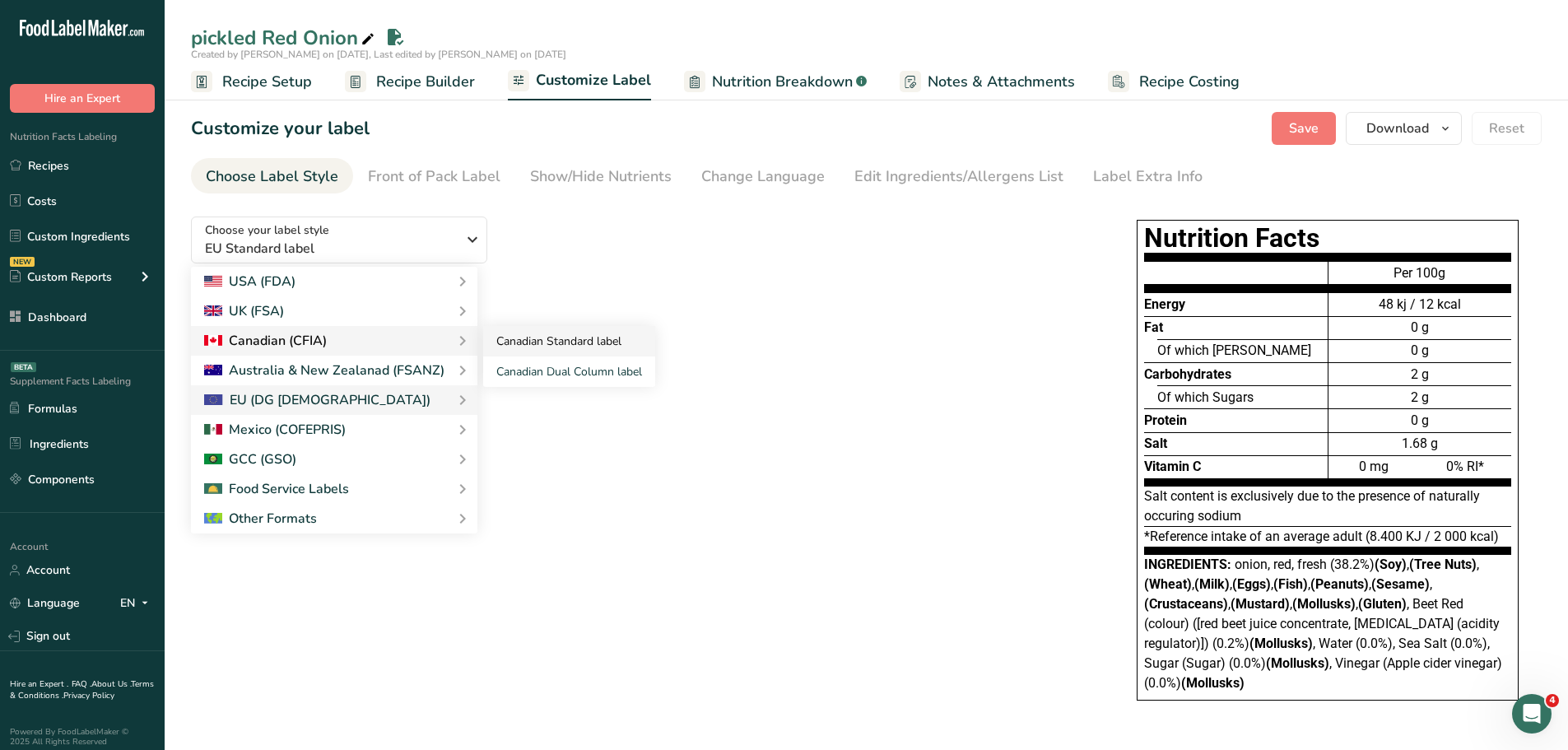
click at [525, 337] on link "Canadian Standard label" at bounding box center [569, 341] width 172 height 30
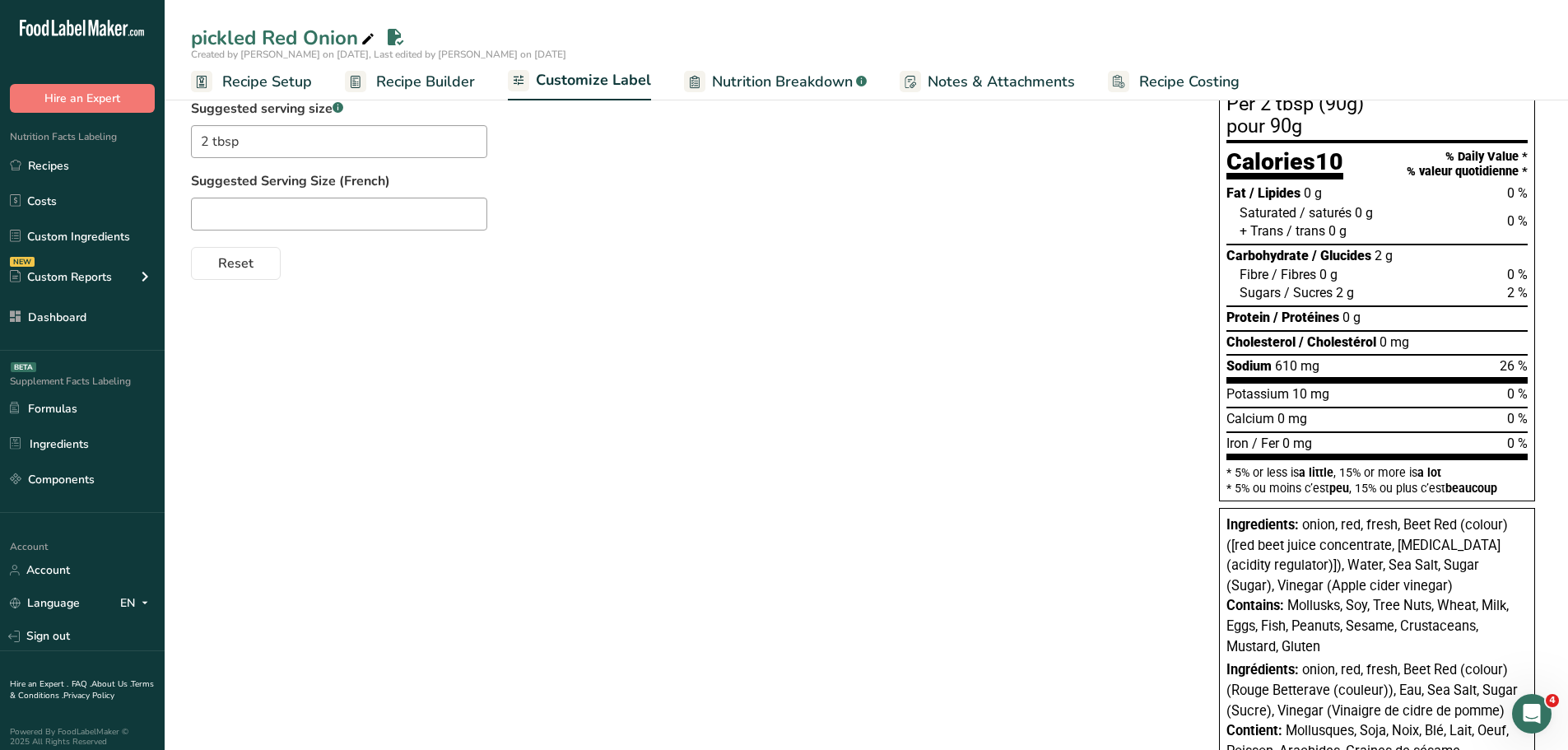
scroll to position [247, 0]
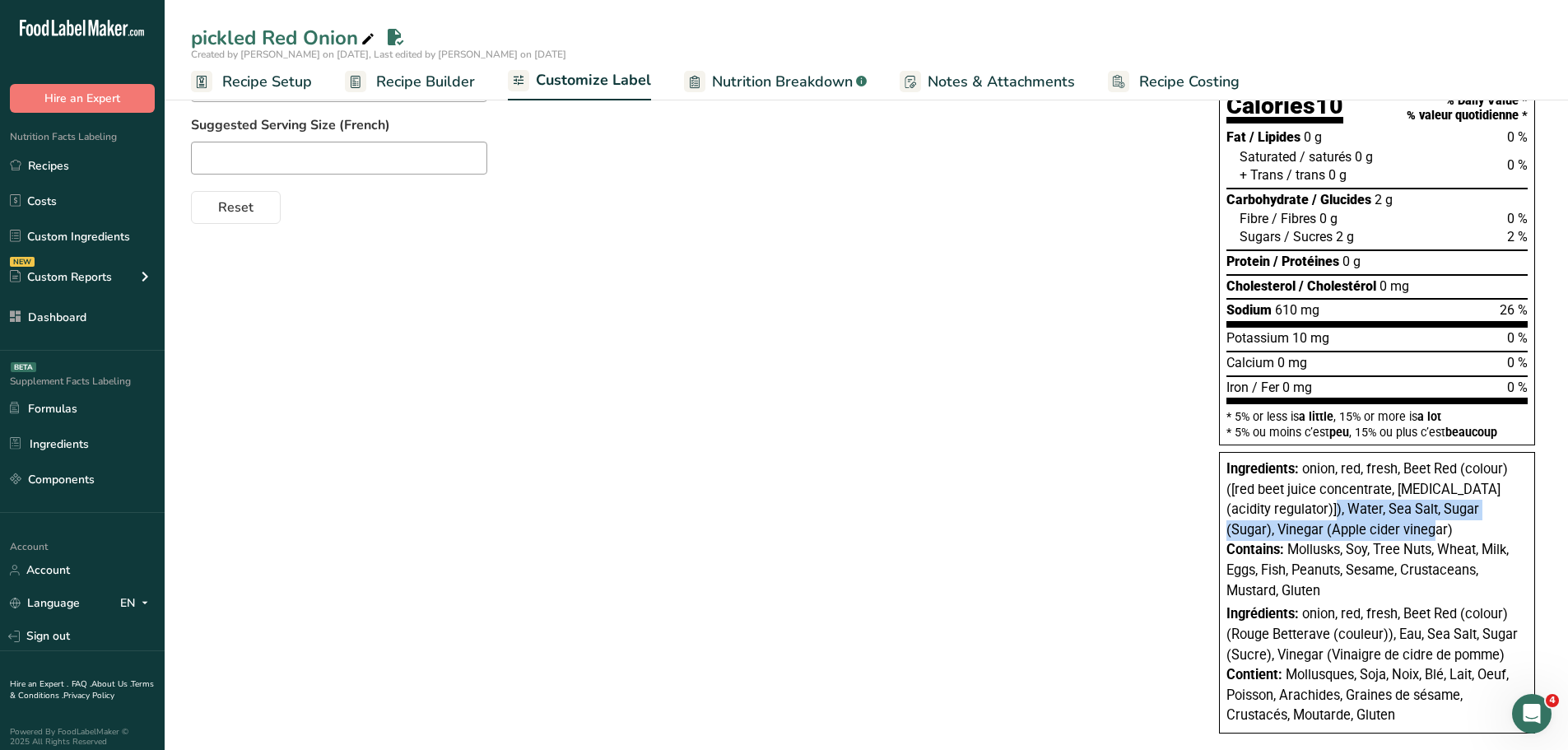
drag, startPoint x: 1305, startPoint y: 507, endPoint x: 1412, endPoint y: 526, distance: 108.7
click at [1412, 526] on div "Ingredients: onion, red, fresh, Beet Red (colour) ([red beet juice concentrate,…" at bounding box center [1377, 499] width 301 height 81
click at [1412, 533] on div "Ingredients: onion, red, fresh, Beet Red (colour) ([red beet juice concentrate,…" at bounding box center [1377, 499] width 301 height 81
drag, startPoint x: 1409, startPoint y: 534, endPoint x: 1306, endPoint y: 512, distance: 105.3
click at [1306, 512] on div "Ingredients: onion, red, fresh, Beet Red (colour) ([red beet juice concentrate,…" at bounding box center [1377, 499] width 301 height 81
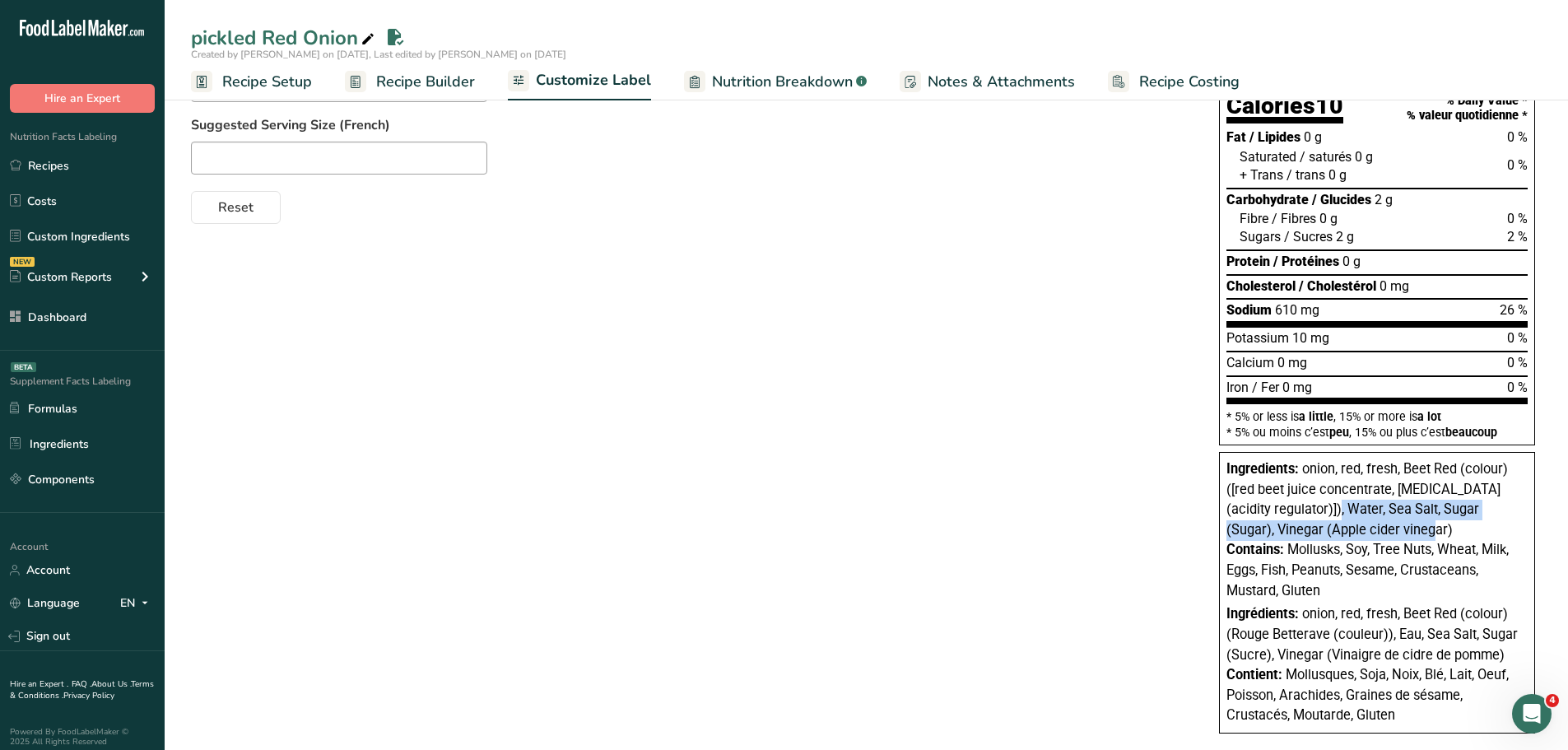
click at [1311, 511] on span "onion, red, fresh, Beet Red (colour) ([red beet juice concentrate, citric acid …" at bounding box center [1367, 499] width 282 height 76
drag, startPoint x: 530, startPoint y: 309, endPoint x: 620, endPoint y: 719, distance: 419.8
click at [620, 719] on div "Choose your label style Canadian Standard label USA (FDA) Standard FDA label Ta…" at bounding box center [866, 353] width 1351 height 794
click at [415, 89] on span "Recipe Builder" at bounding box center [426, 82] width 99 height 22
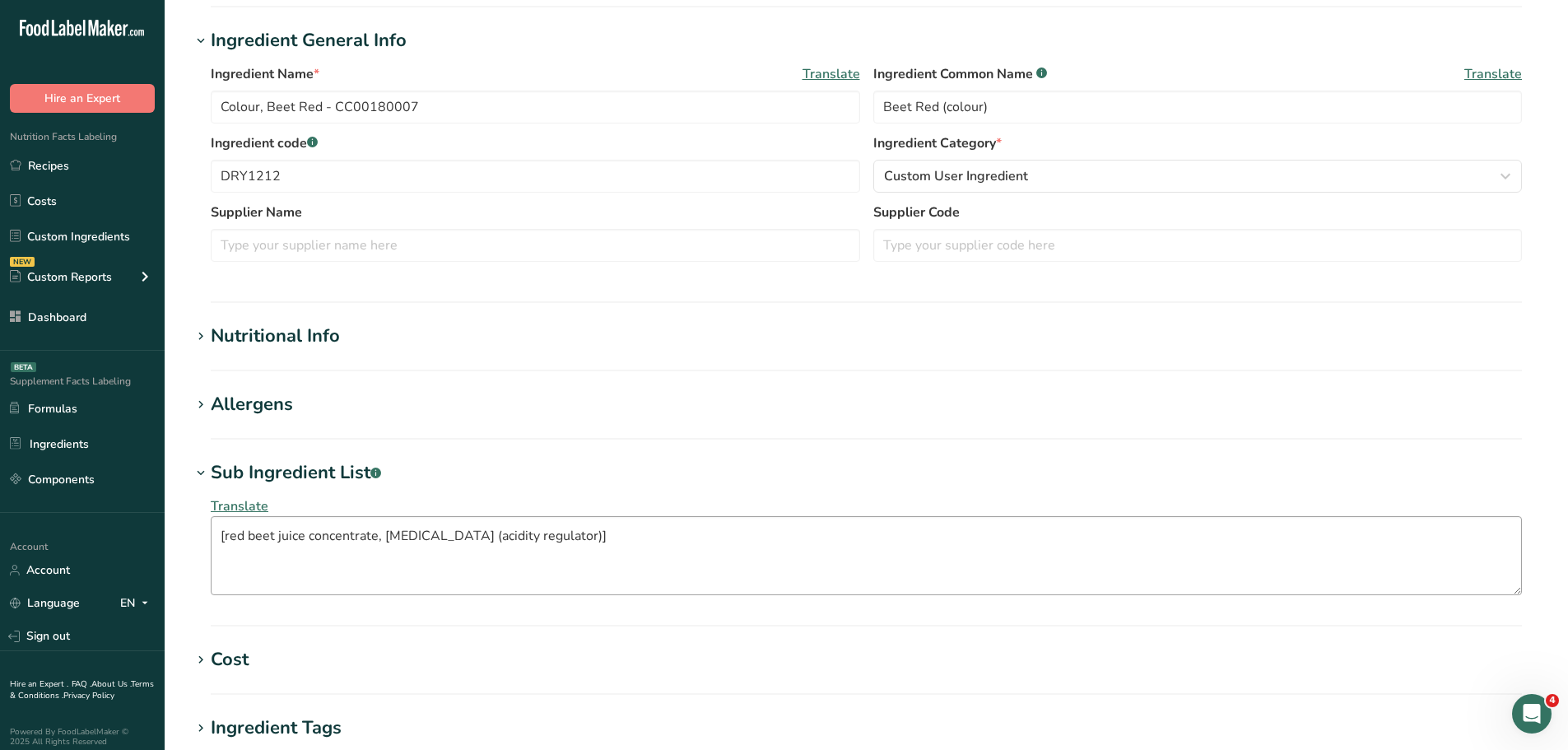
scroll to position [411, 0]
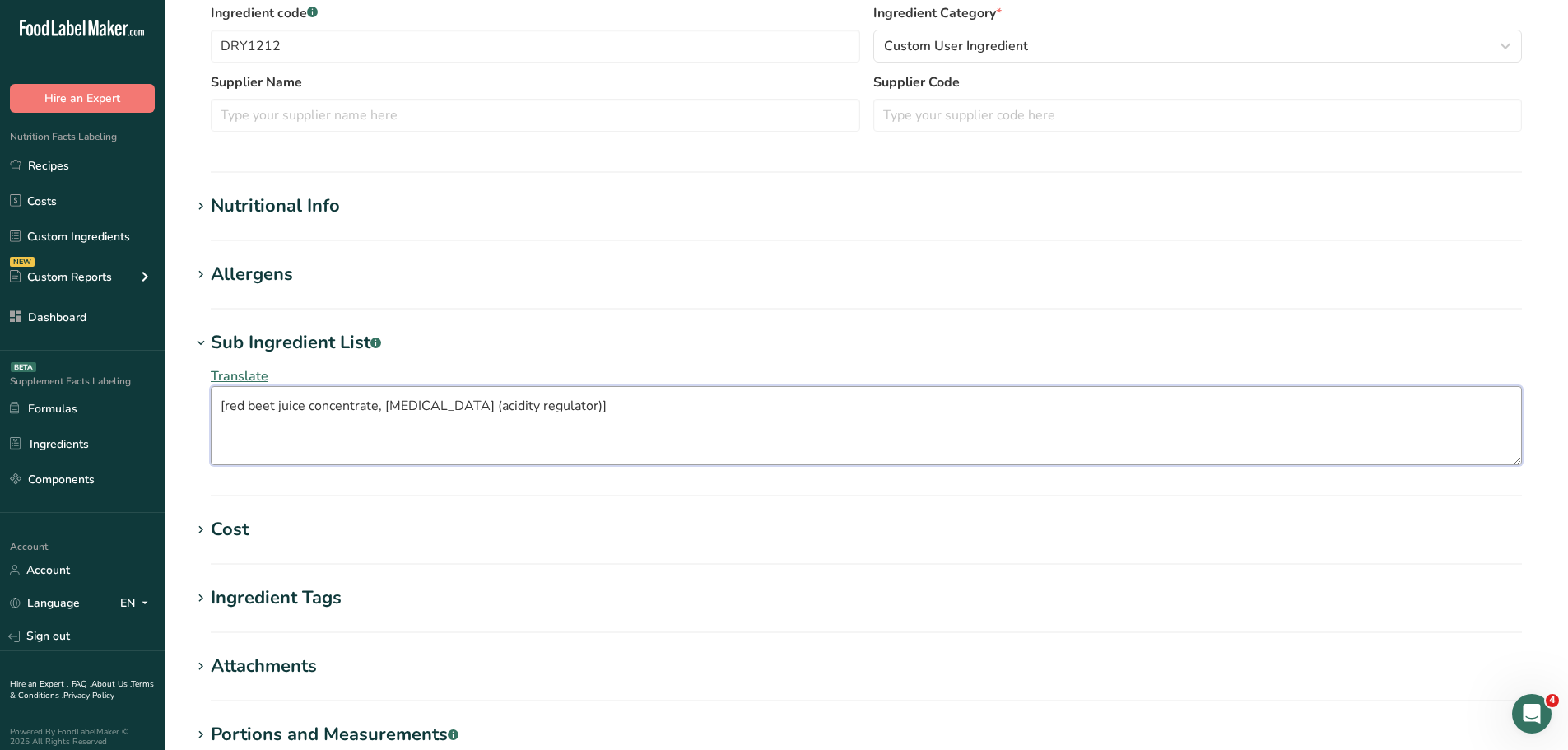
drag, startPoint x: 221, startPoint y: 411, endPoint x: 640, endPoint y: 421, distance: 419.1
click at [640, 421] on textarea "[red beet juice concentrate, citric acid (acidity regulator)]" at bounding box center [866, 426] width 1311 height 79
click at [638, 414] on textarea "[red beet juice concentrate, citric acid (acidity regulator)]" at bounding box center [866, 426] width 1311 height 79
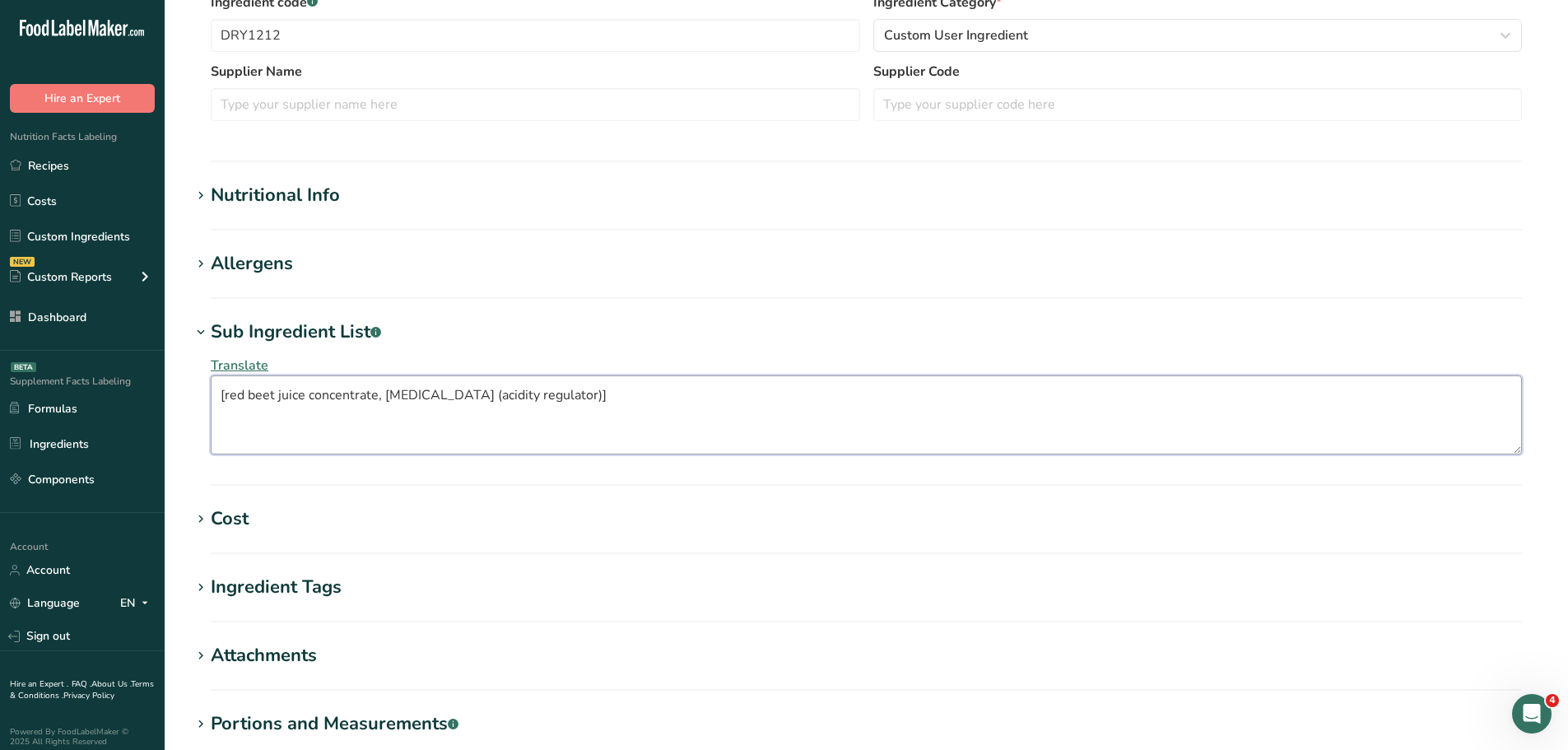
scroll to position [494, 0]
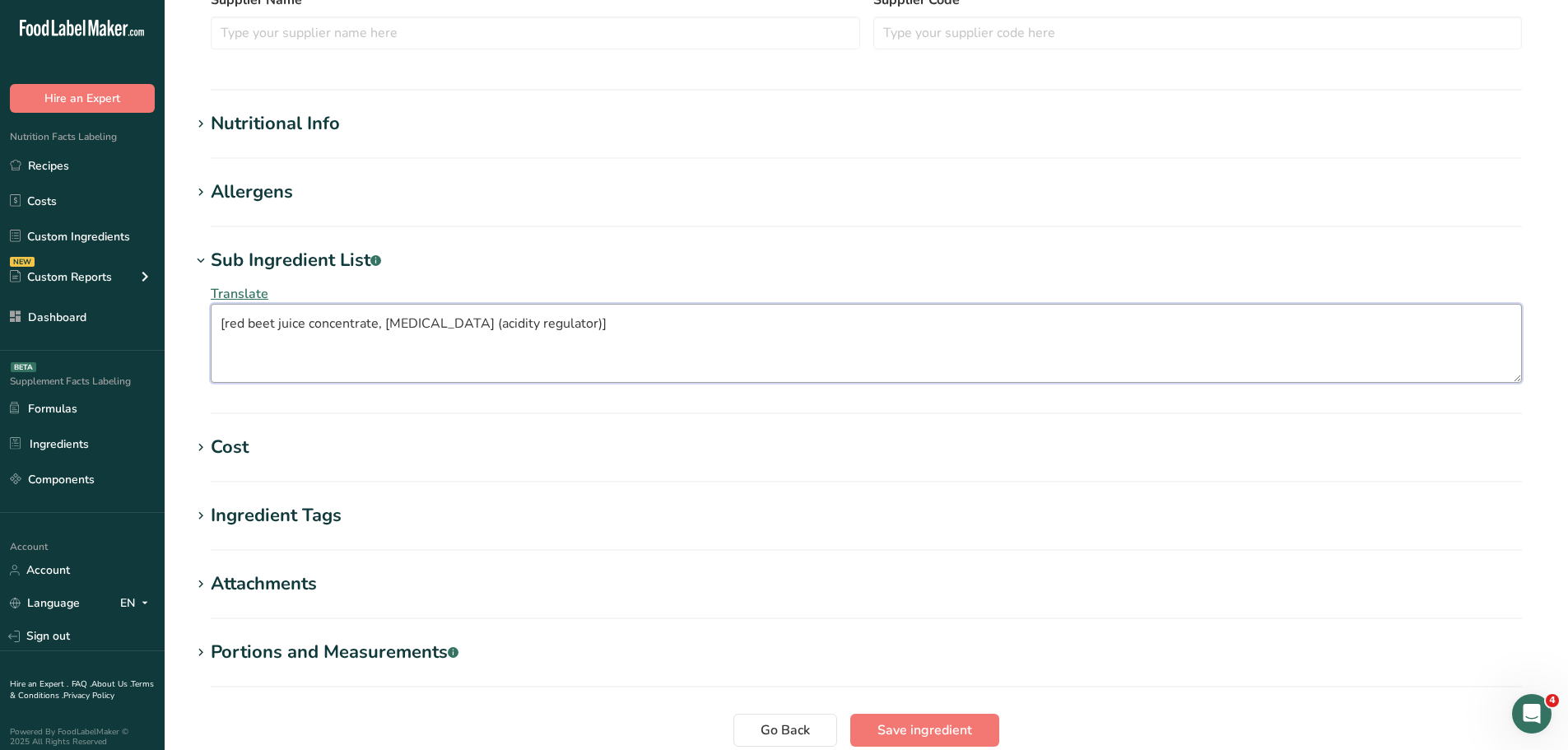
click at [337, 323] on textarea "[red beet juice concentrate, citric acid (acidity regulator)]" at bounding box center [866, 343] width 1311 height 79
click at [336, 323] on textarea "[red beet juice concentrate, citric acid (acidity regulator)]" at bounding box center [866, 343] width 1311 height 79
click at [538, 355] on textarea "[red beet juice concentrate, citric acid (acidity regulator)]" at bounding box center [866, 343] width 1311 height 79
drag, startPoint x: 567, startPoint y: 328, endPoint x: 219, endPoint y: 331, distance: 348.0
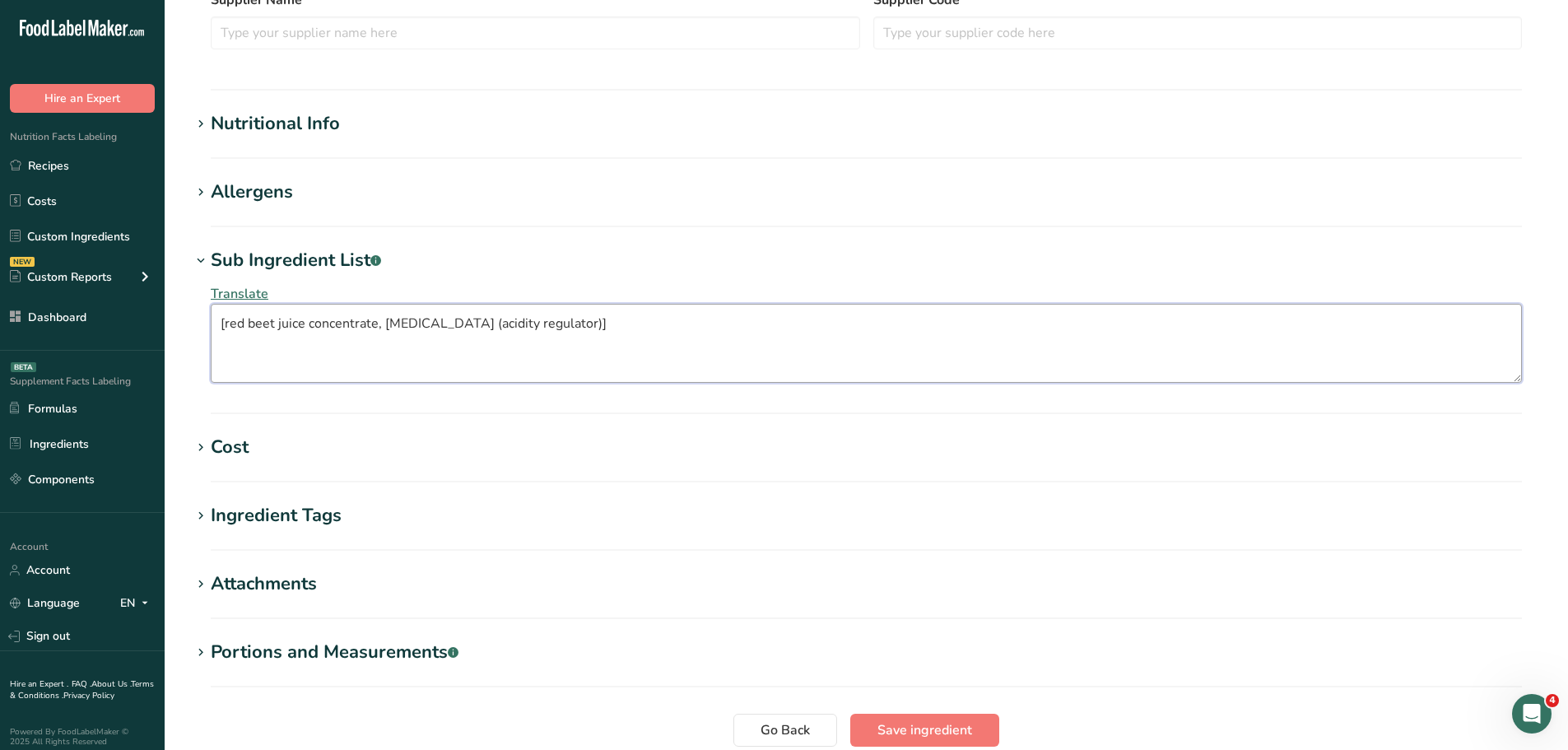
click at [219, 331] on textarea "[red beet juice concentrate, citric acid (acidity regulator)]" at bounding box center [866, 343] width 1311 height 79
click at [364, 328] on textarea "[red beet juice concentrate, citric acid (acidity regulator)]" at bounding box center [866, 343] width 1311 height 79
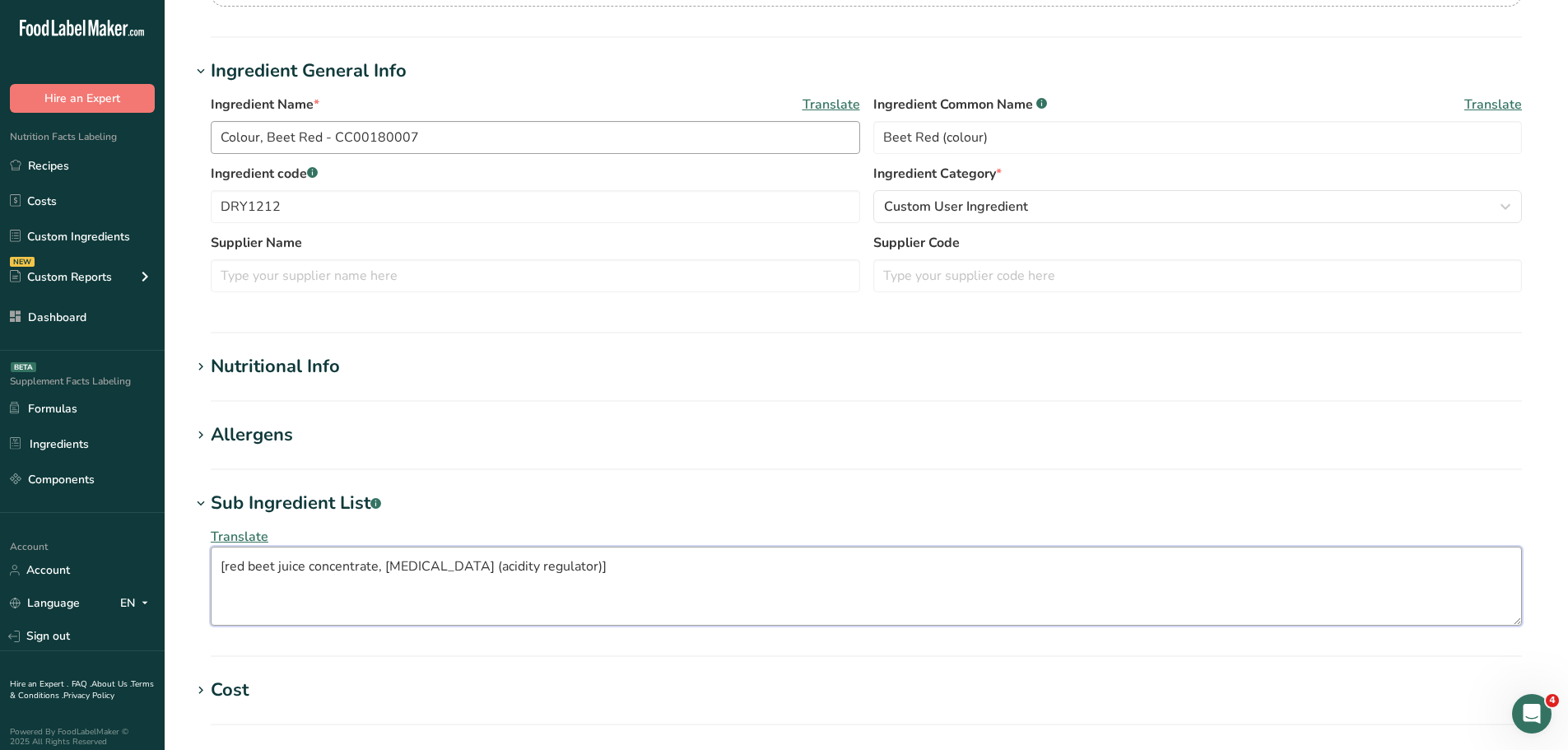
scroll to position [164, 0]
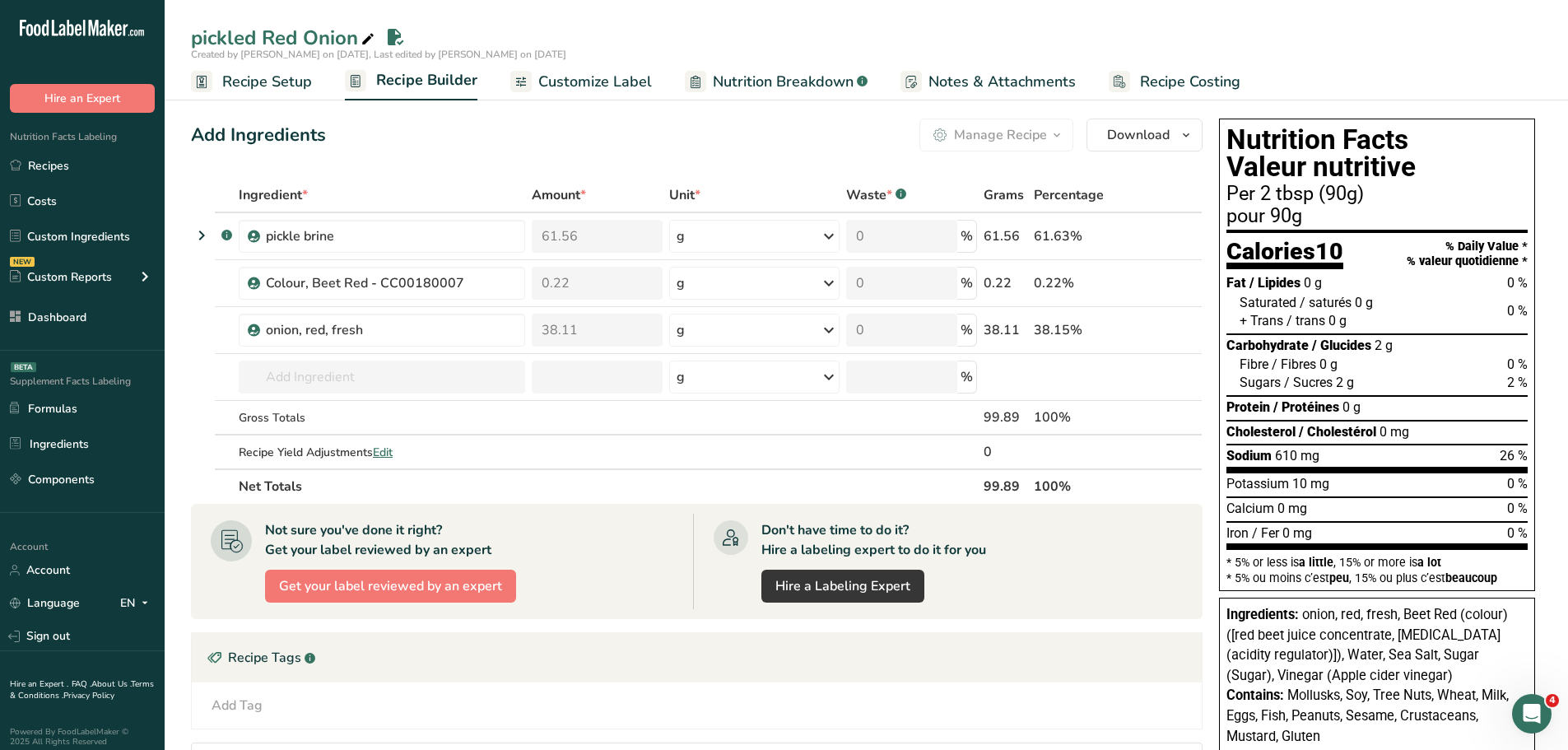
click at [752, 83] on span "Nutrition Breakdown" at bounding box center [784, 82] width 140 height 22
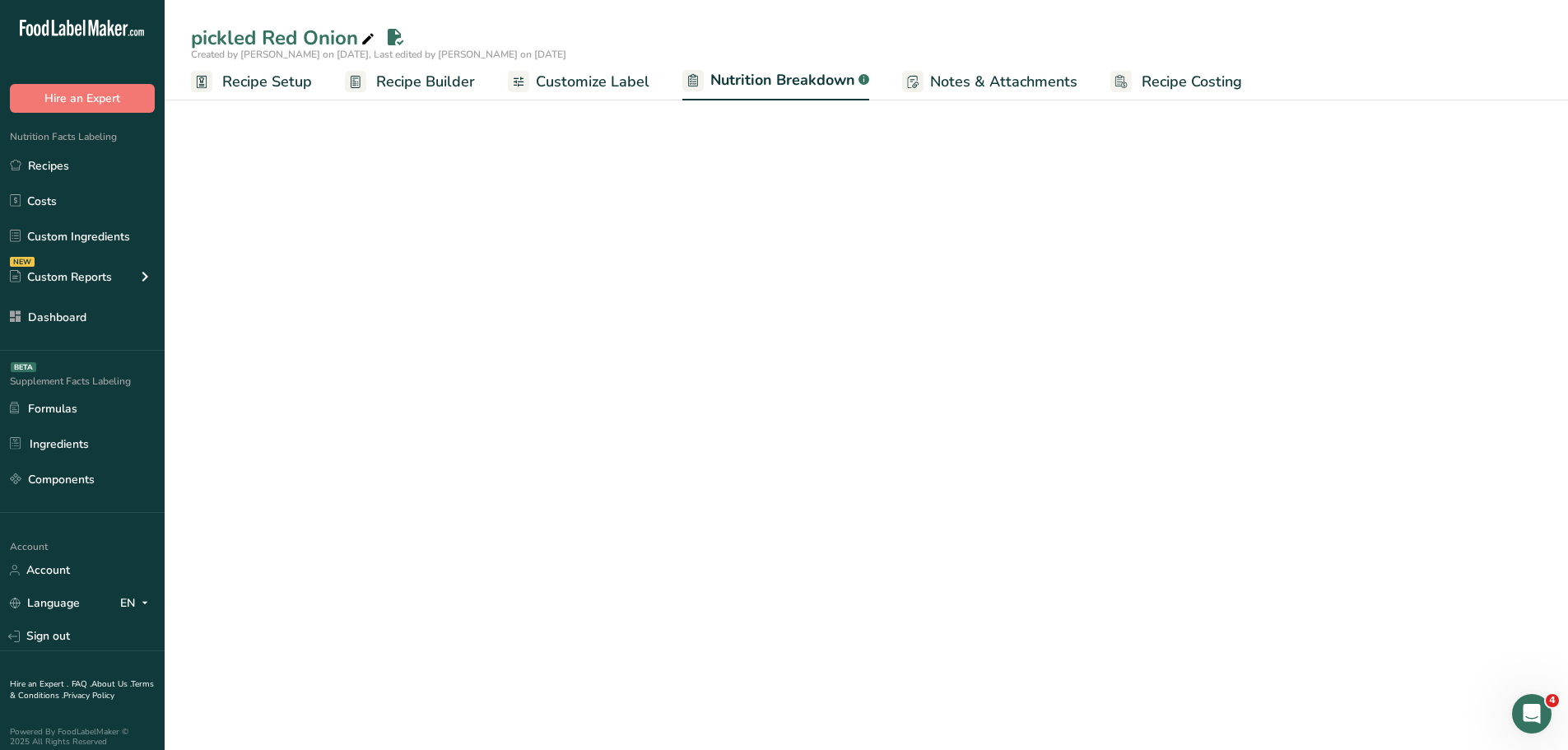
select select "Calories"
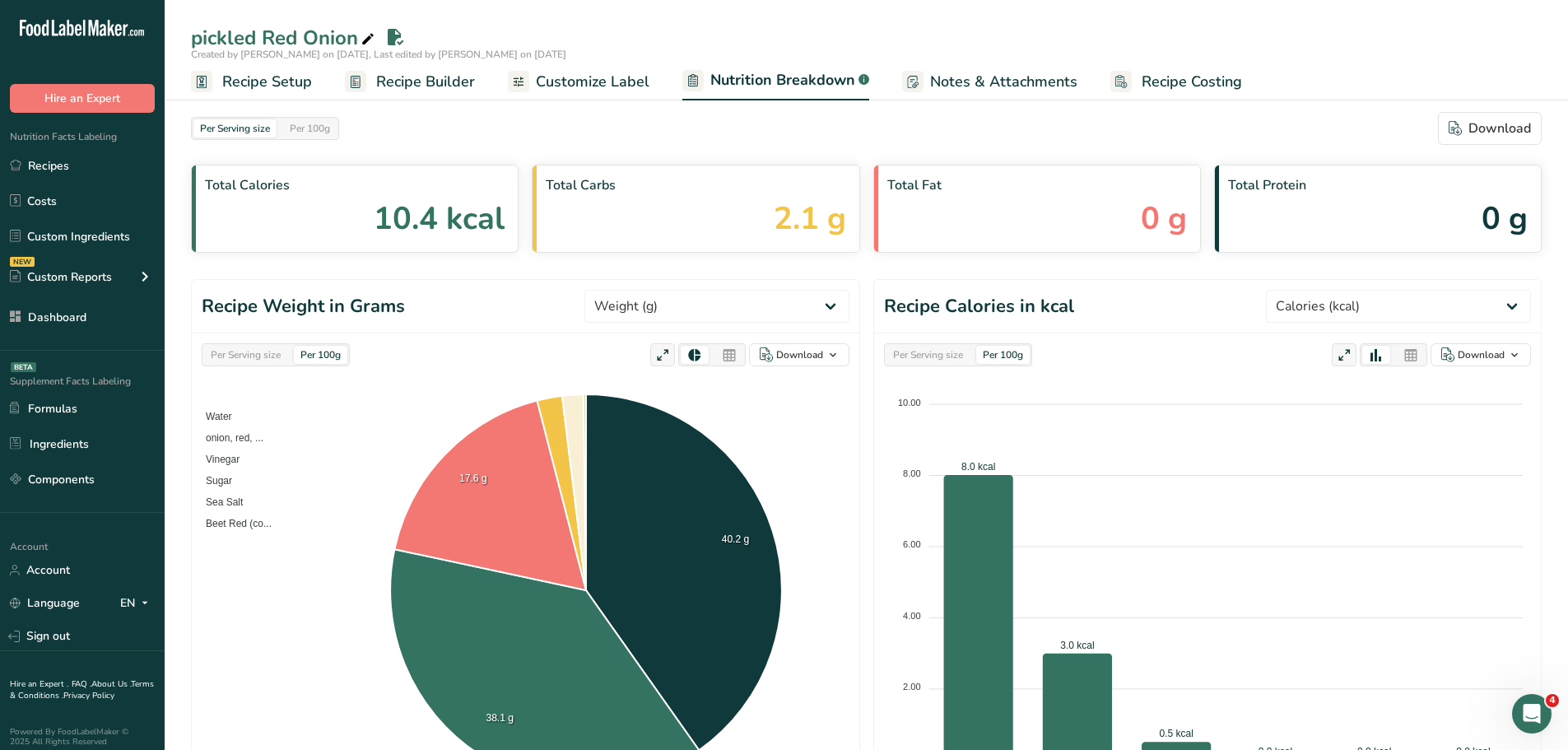
click at [434, 73] on span "Recipe Builder" at bounding box center [426, 82] width 99 height 22
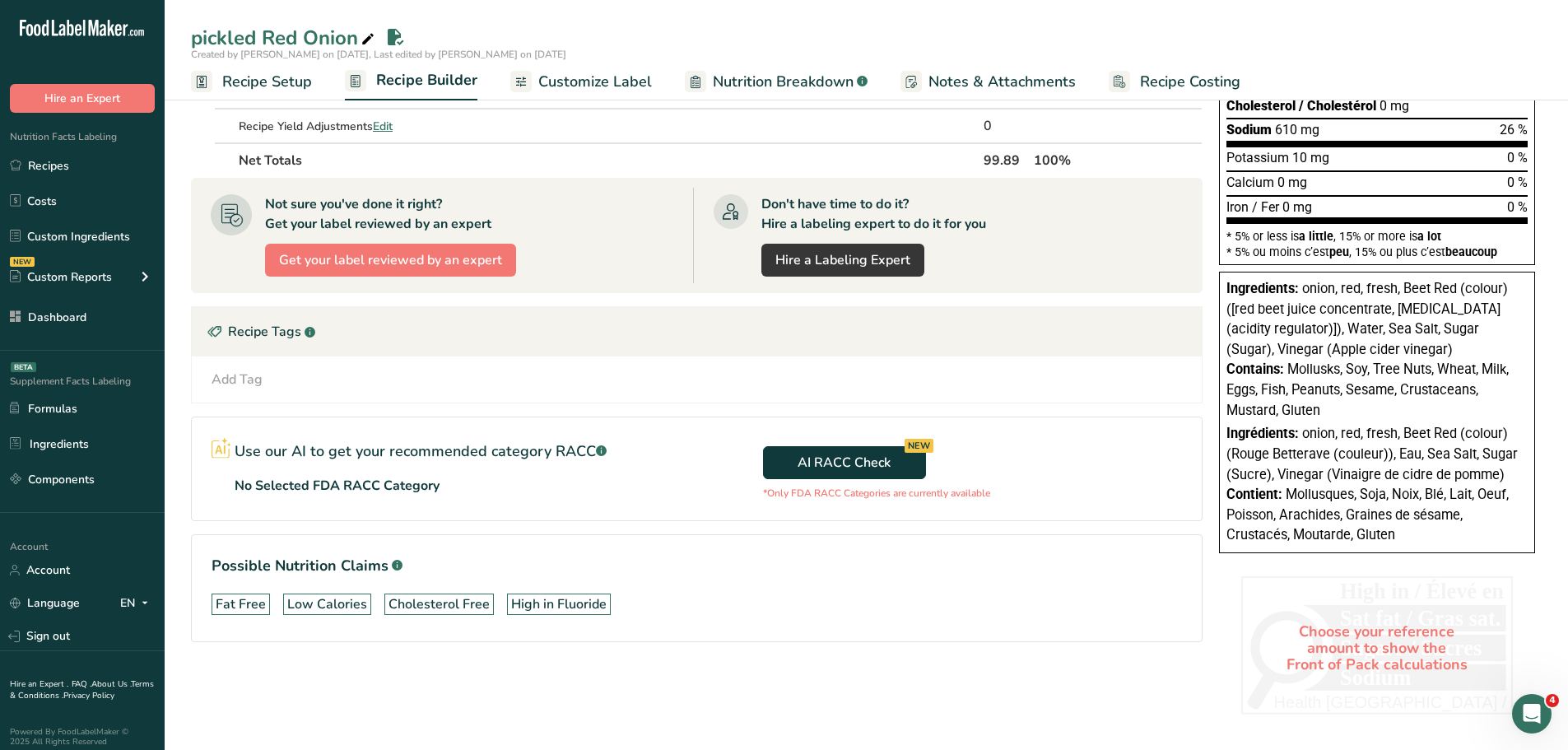
scroll to position [330, 0]
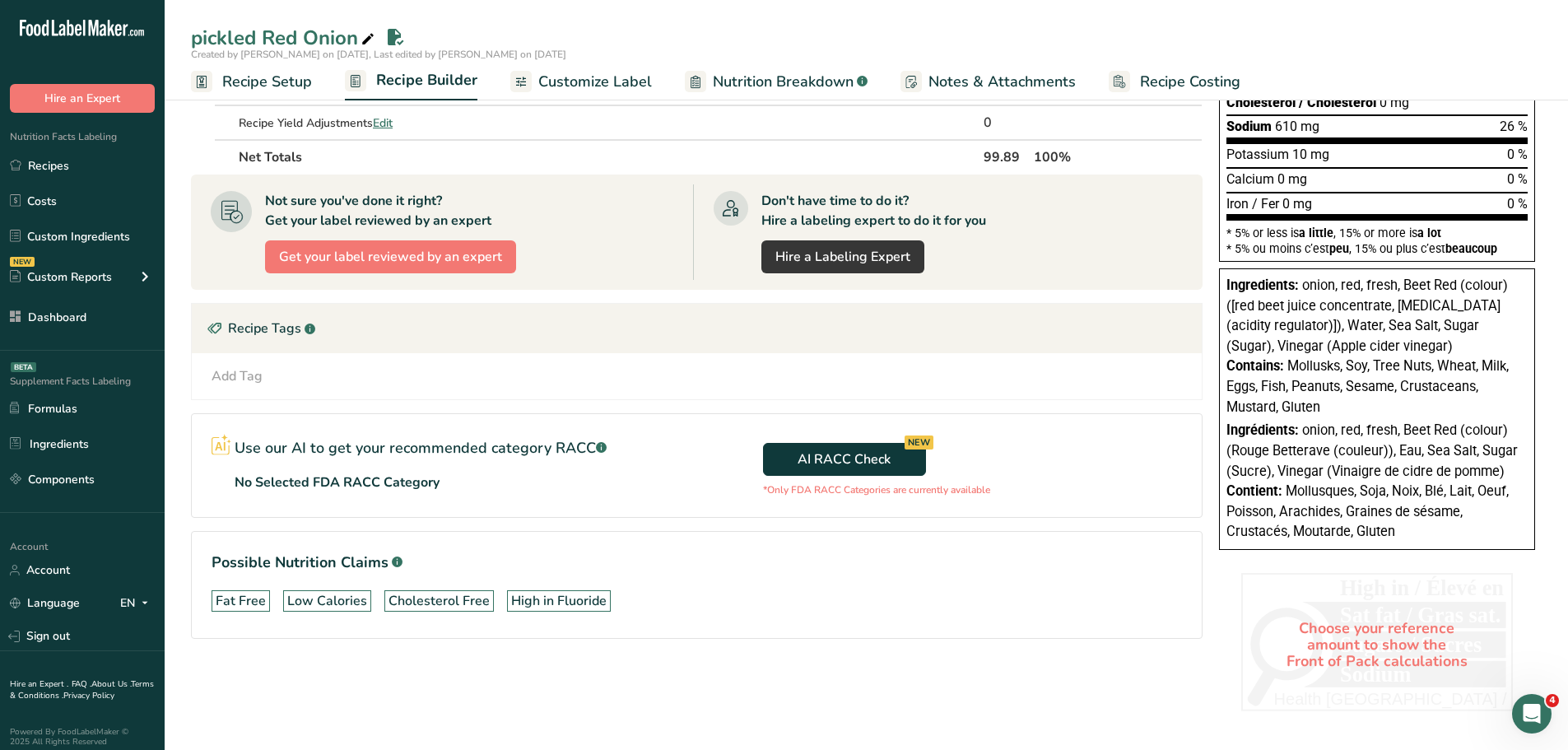
click at [410, 475] on p "No Selected FDA RACC Category" at bounding box center [337, 483] width 205 height 20
copy section "No Selected FDA RACC Category AI RACC Check NEW"
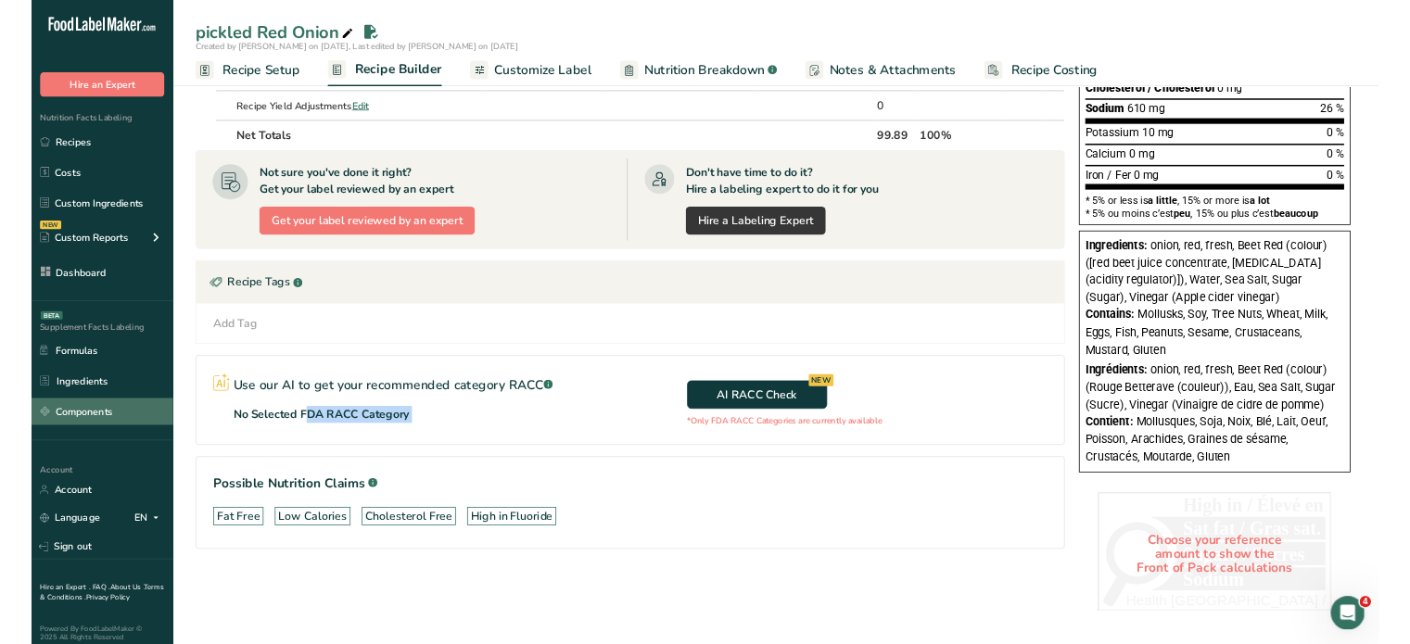
scroll to position [367, 0]
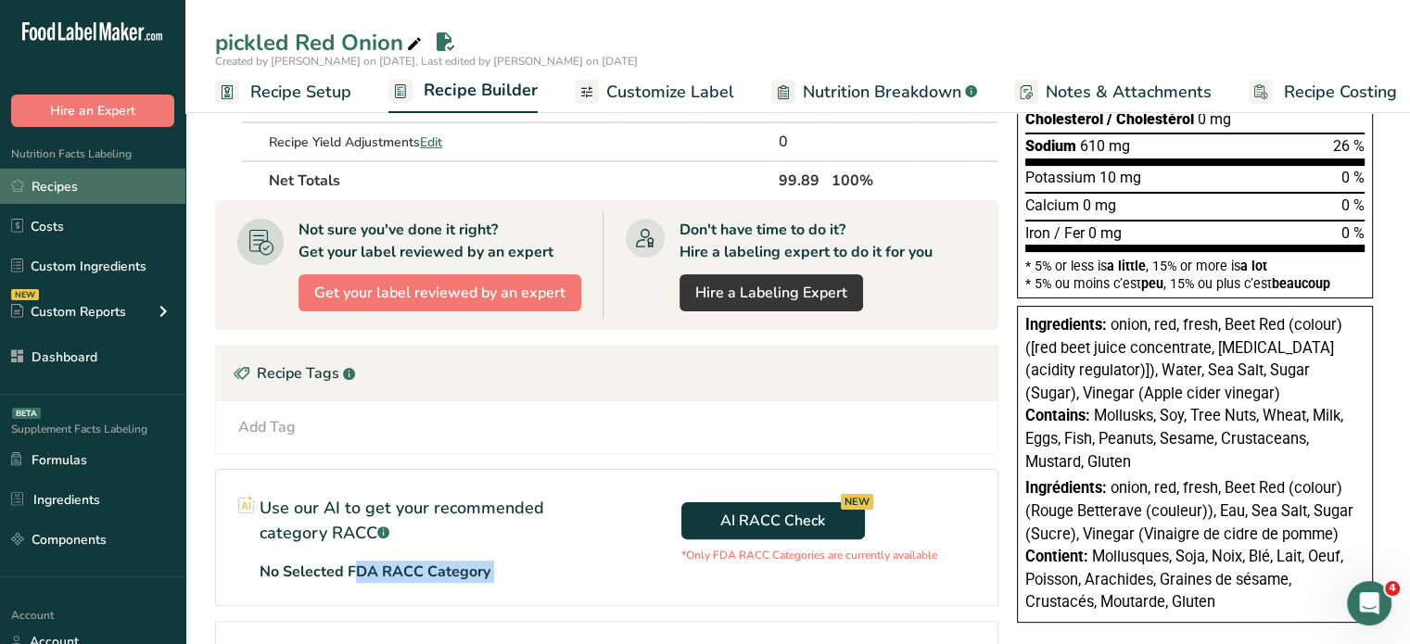
click at [82, 181] on link "Recipes" at bounding box center [92, 186] width 185 height 35
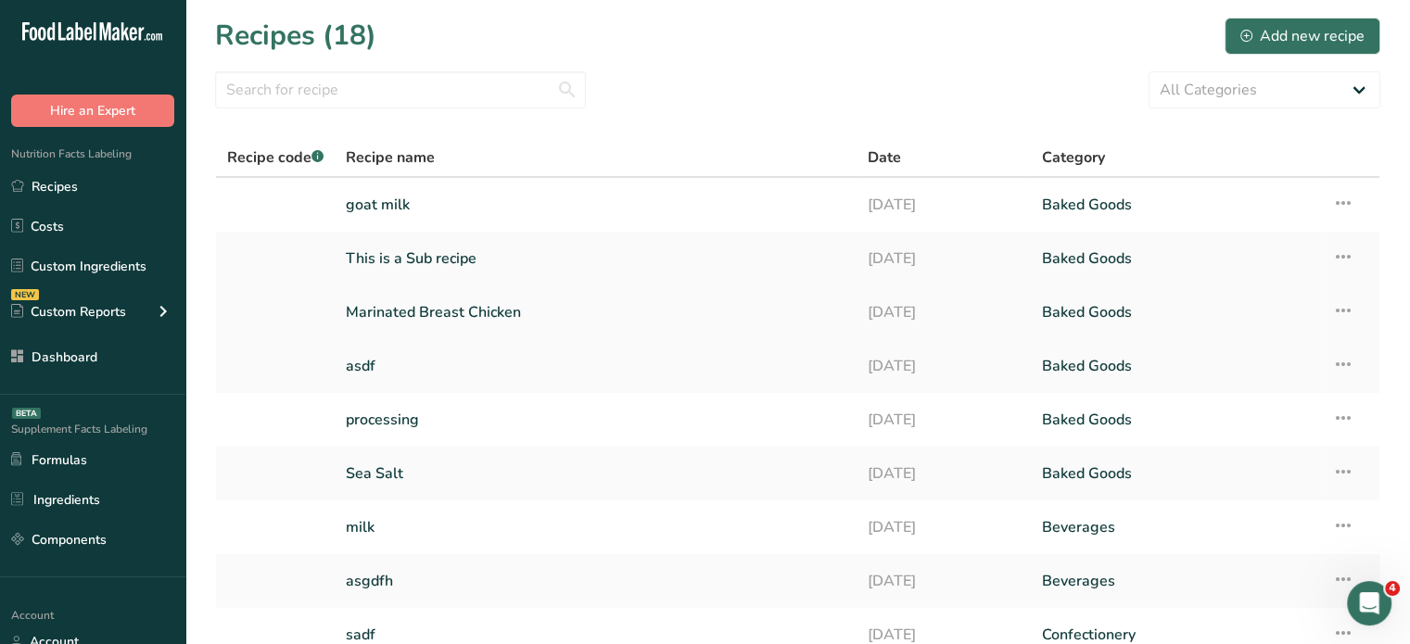
drag, startPoint x: 421, startPoint y: 257, endPoint x: 469, endPoint y: 292, distance: 59.7
click at [421, 257] on link "This is a Sub recipe" at bounding box center [596, 258] width 500 height 39
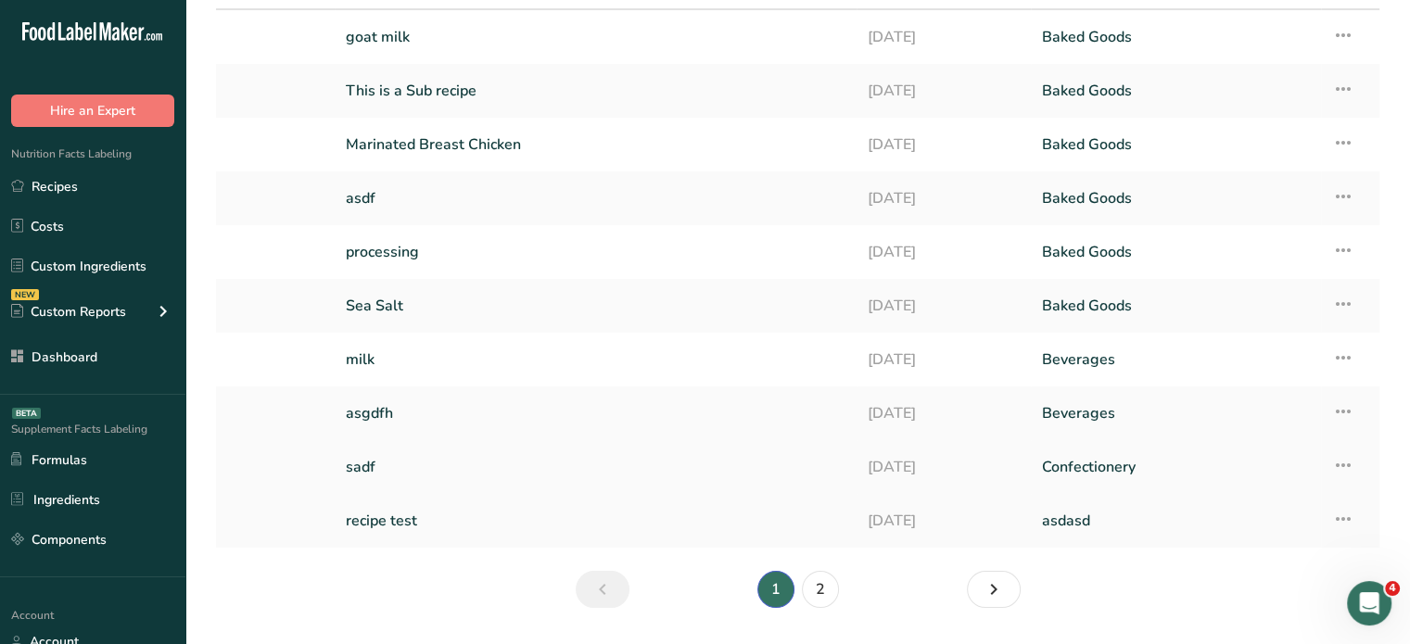
scroll to position [219, 0]
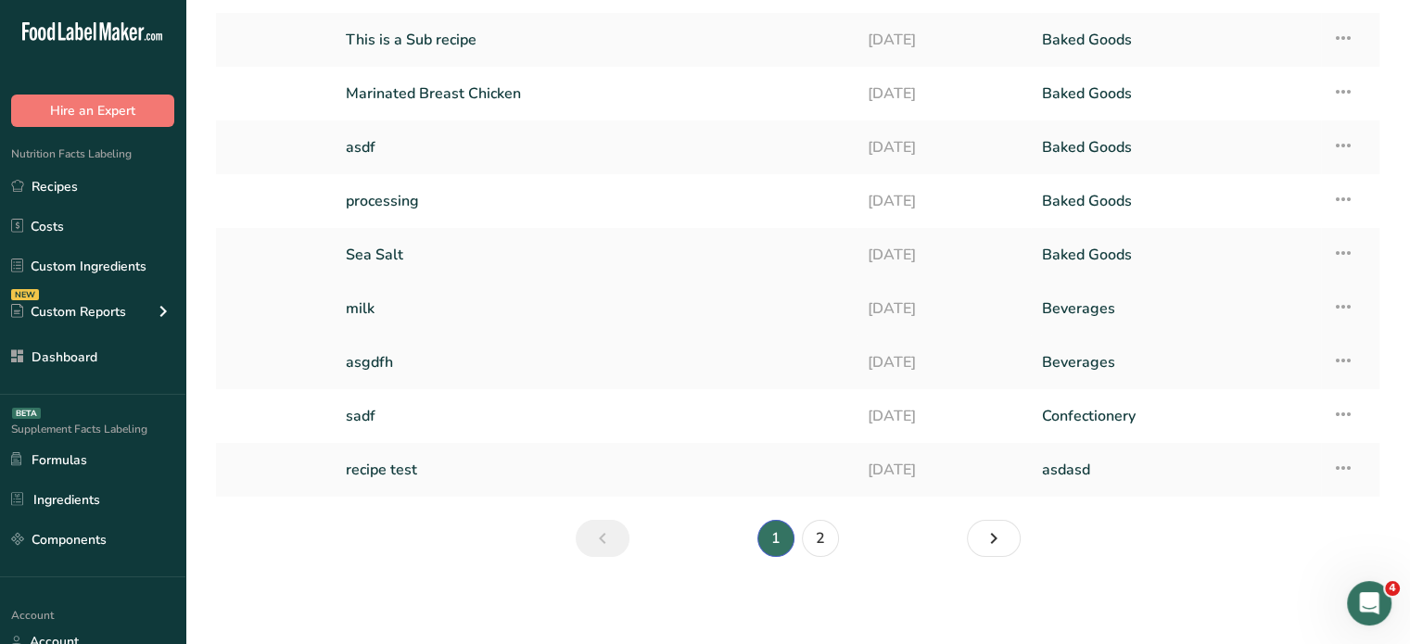
click at [400, 310] on link "milk" at bounding box center [596, 308] width 500 height 39
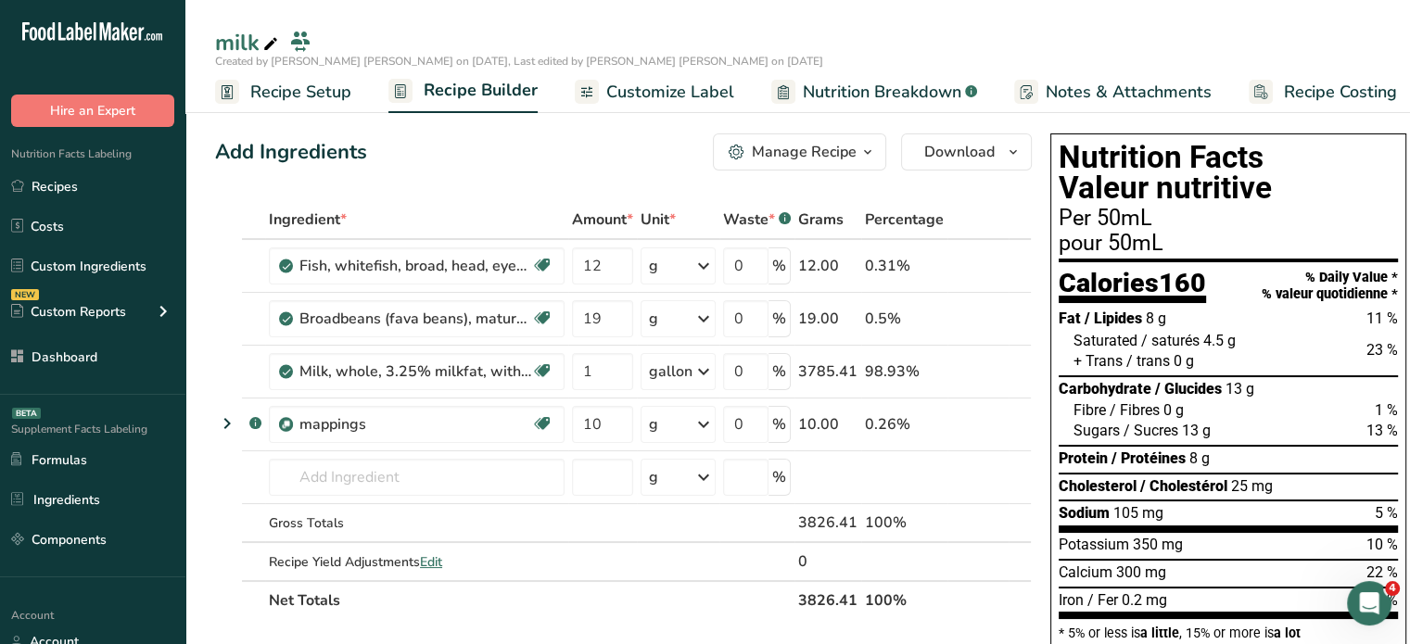
click at [636, 92] on span "Customize Label" at bounding box center [670, 92] width 128 height 25
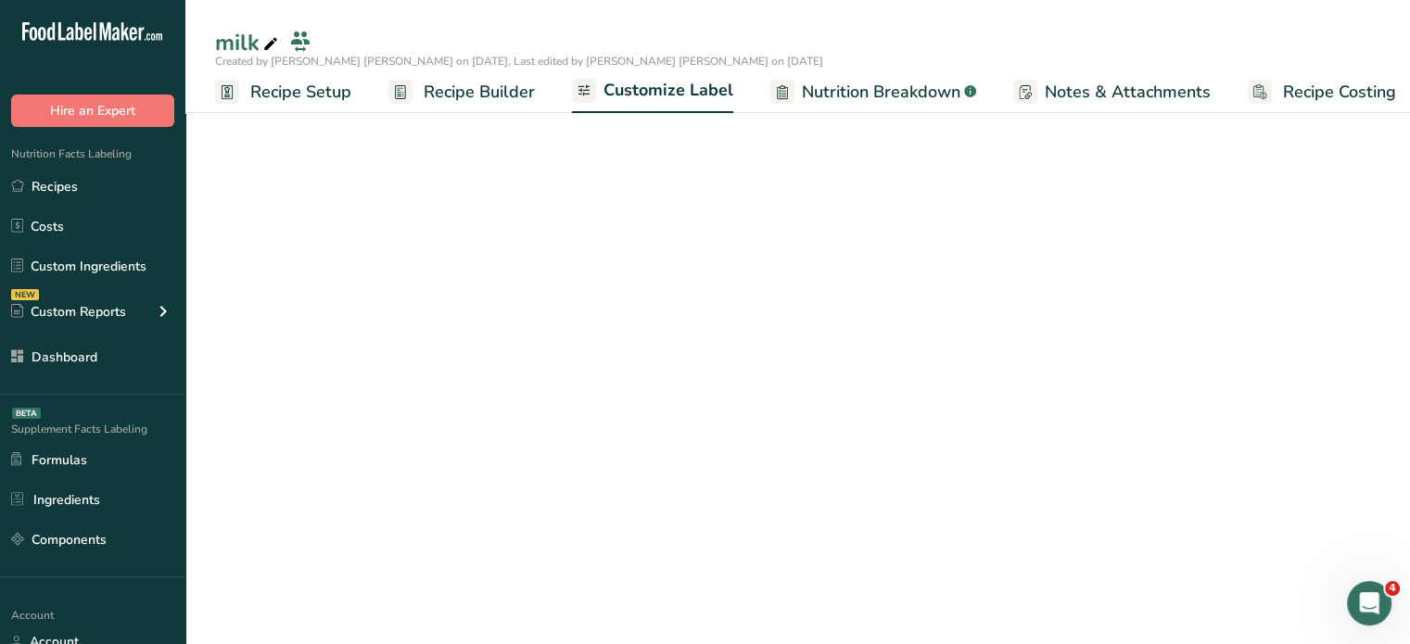
scroll to position [0, 16]
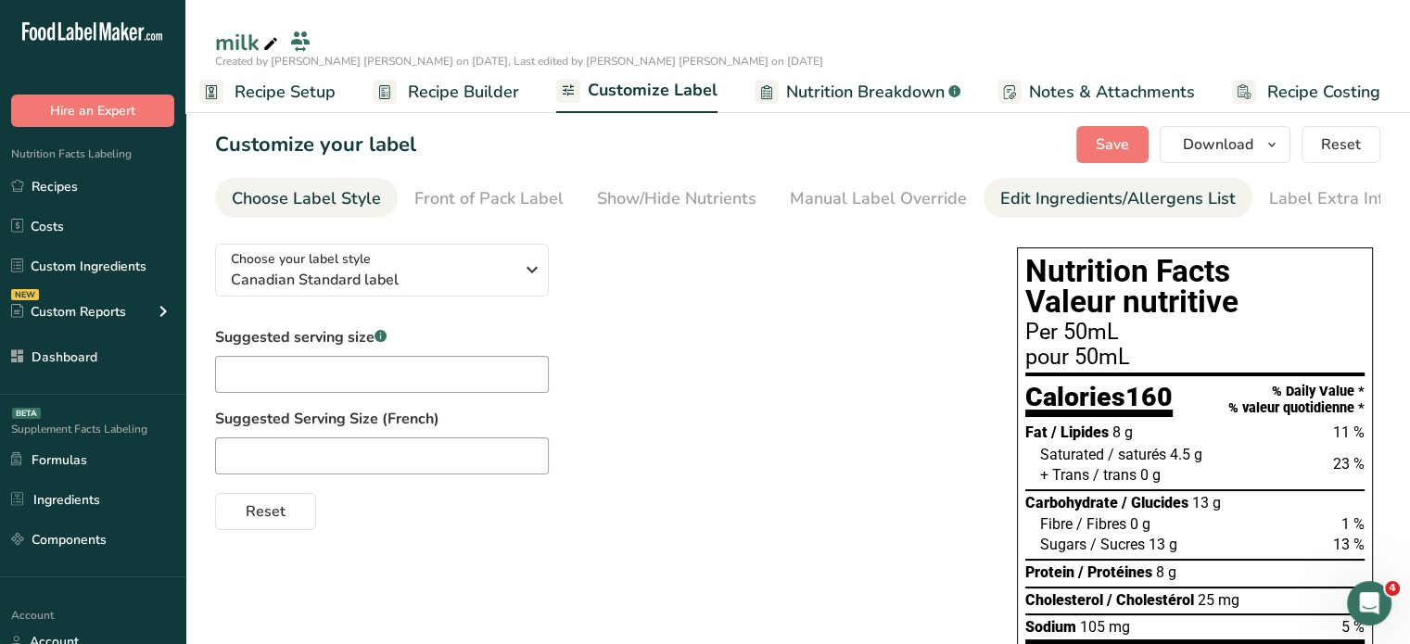
click at [1138, 182] on link "Edit Ingredients/Allergens List" at bounding box center [1117, 199] width 235 height 42
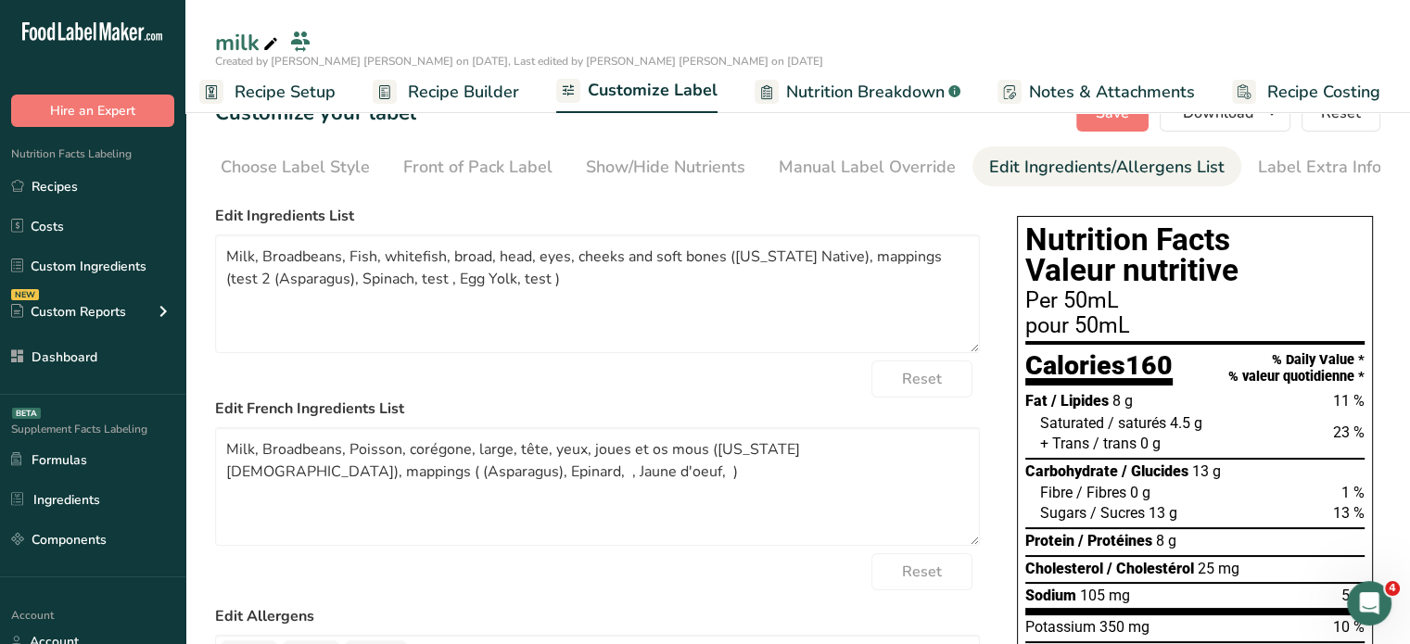
scroll to position [185, 0]
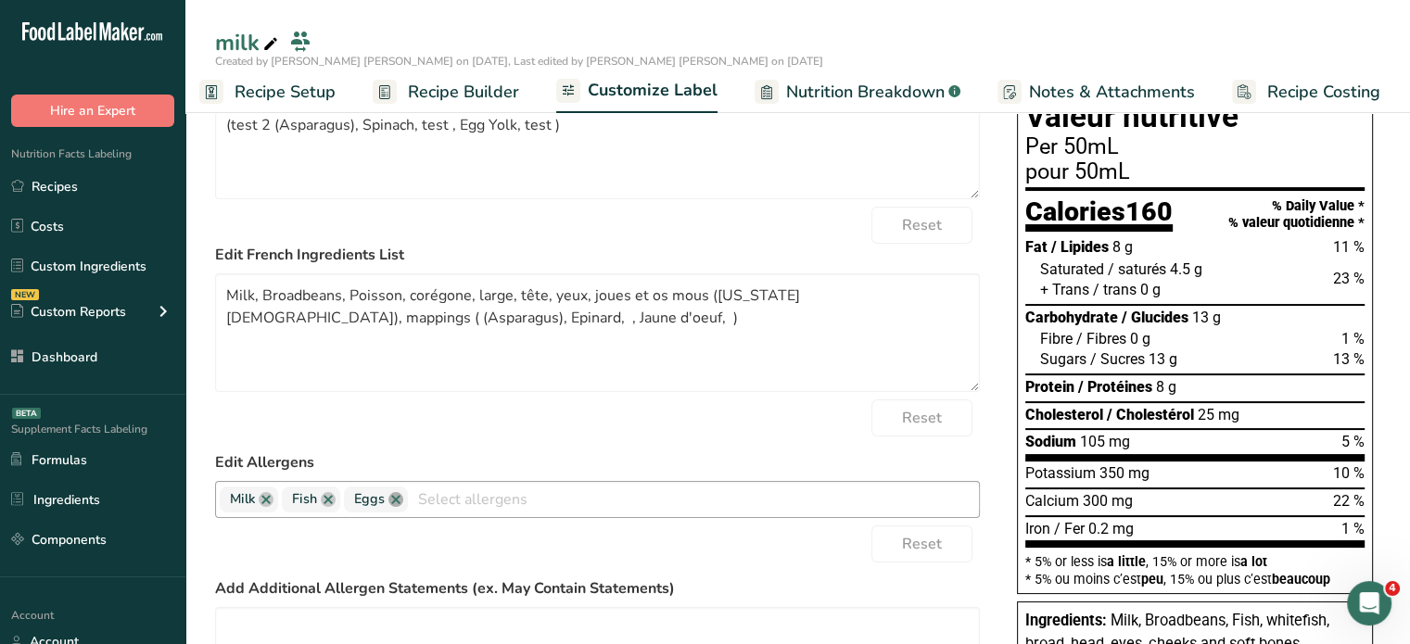
click at [397, 504] on link at bounding box center [395, 499] width 15 height 15
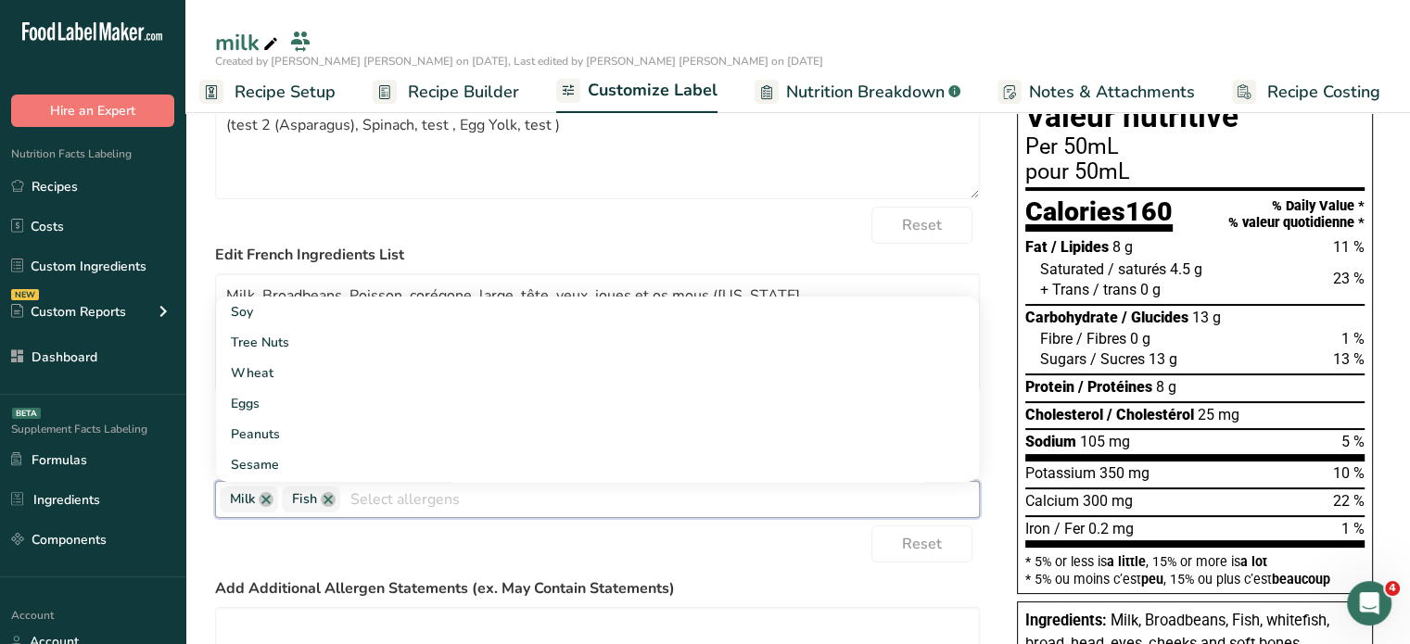
click at [582, 546] on div "Reset" at bounding box center [597, 543] width 765 height 37
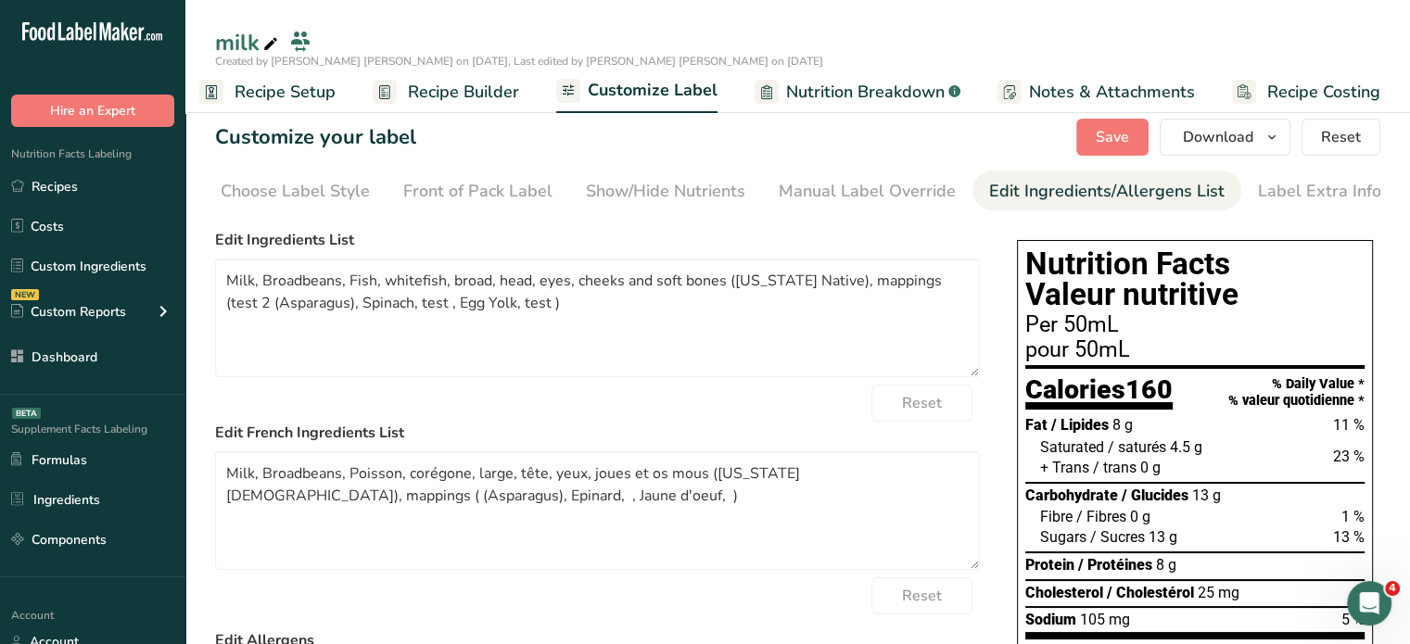
scroll to position [0, 0]
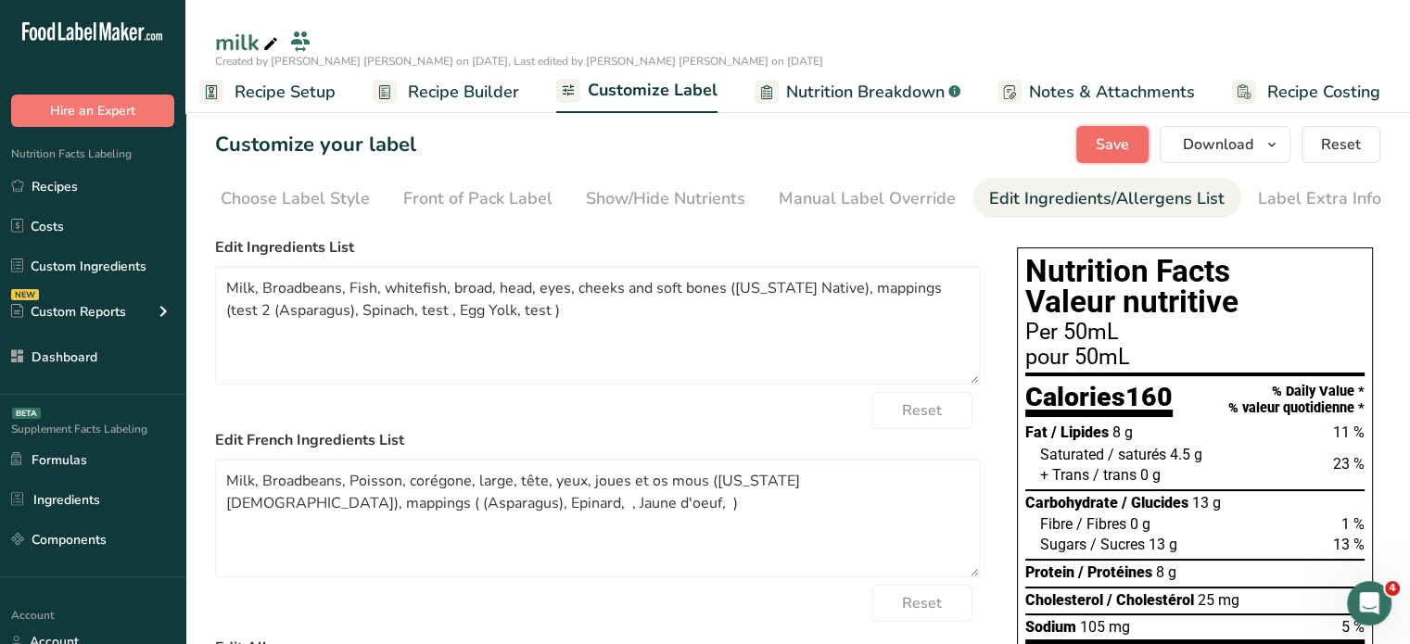
click at [1102, 136] on span "Save" at bounding box center [1111, 144] width 33 height 22
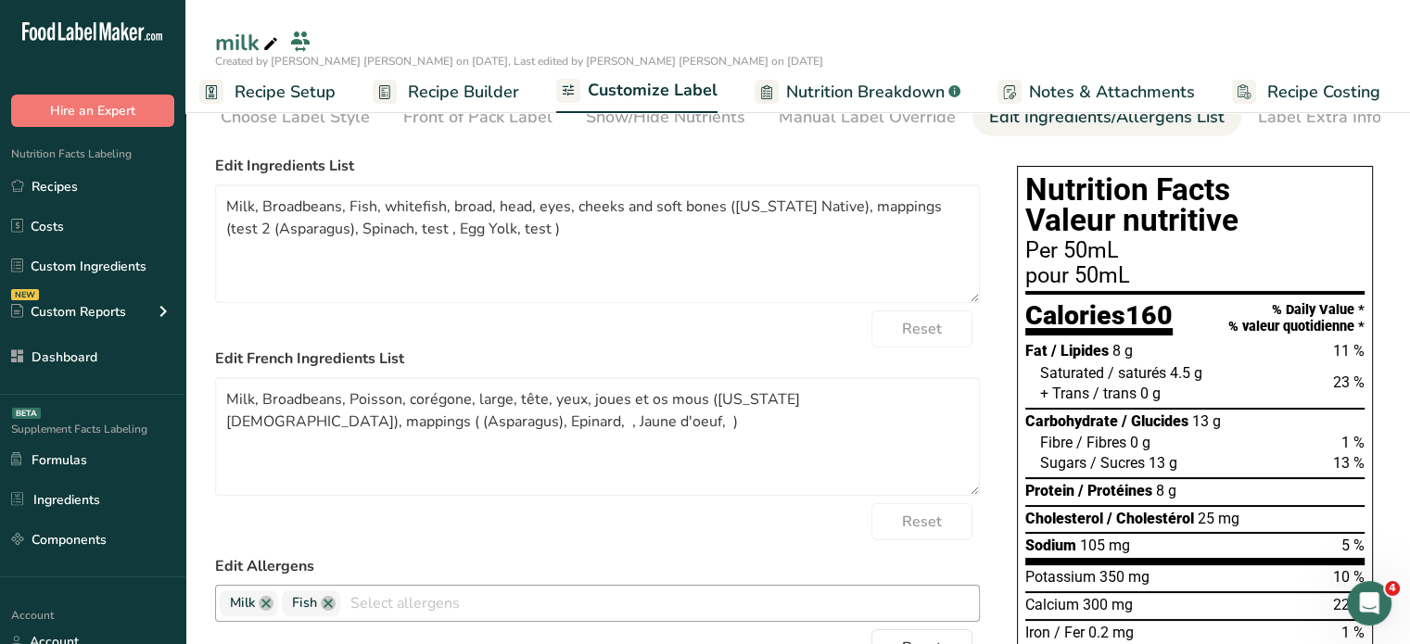
scroll to position [371, 0]
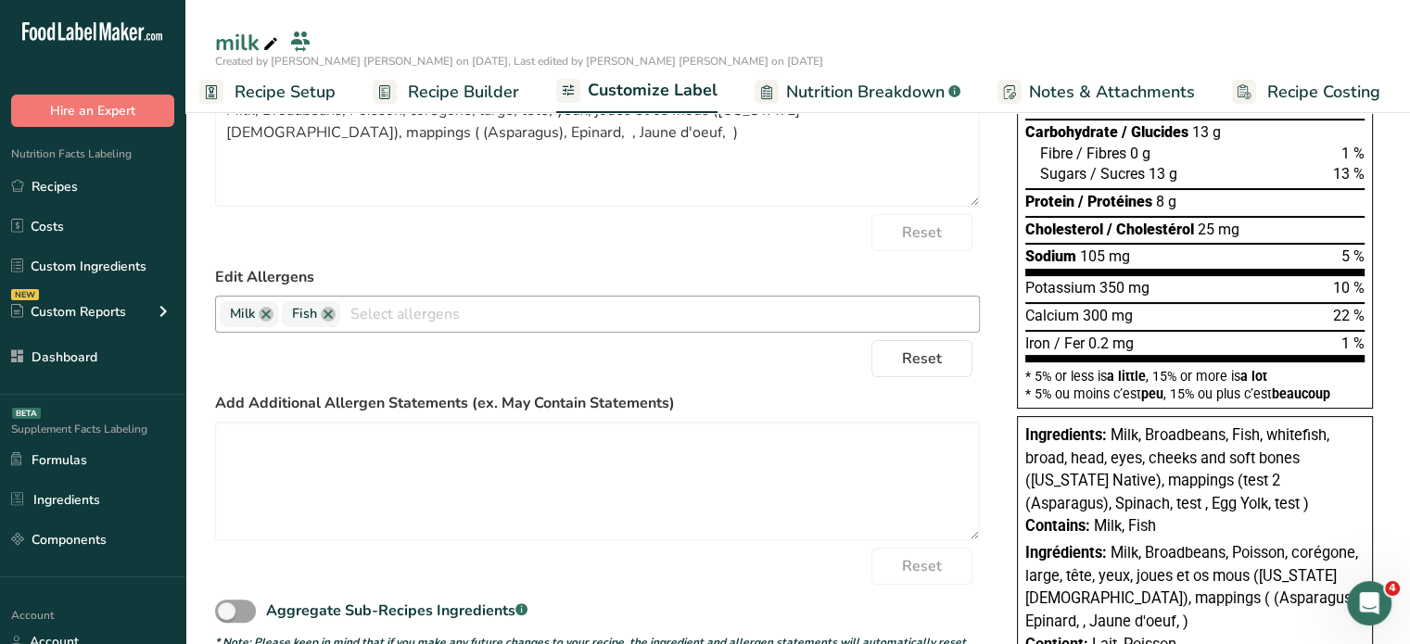
click at [653, 383] on form "Edit Ingredients List Milk, Broadbeans, Fish, whitefish, broad, head, eyes, che…" at bounding box center [597, 258] width 765 height 785
click at [930, 361] on span "Reset" at bounding box center [922, 359] width 40 height 22
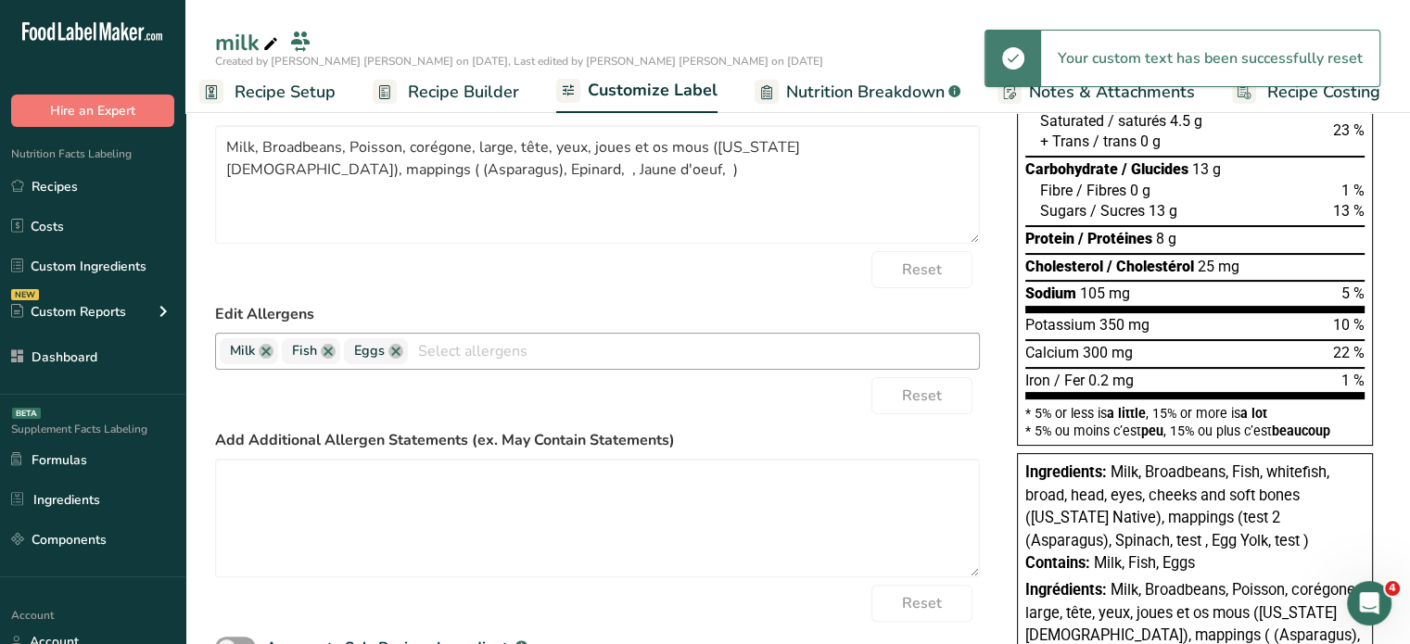
scroll to position [325, 0]
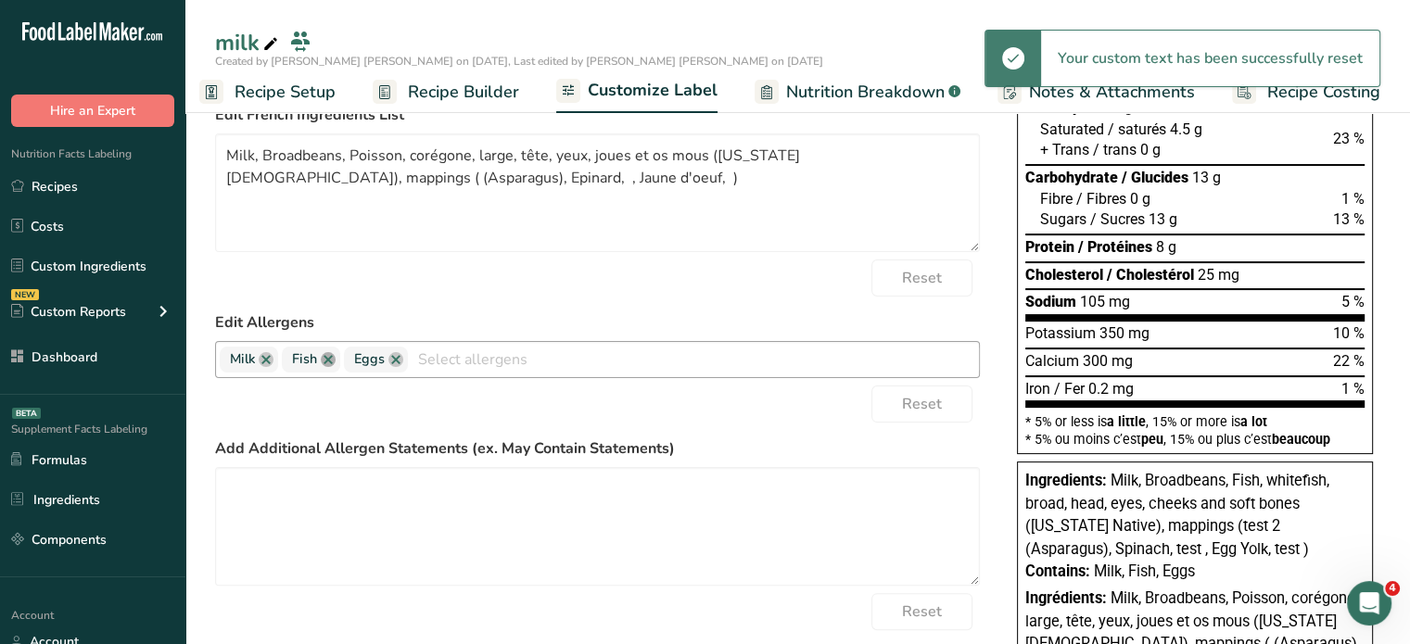
click at [329, 362] on link at bounding box center [328, 359] width 15 height 15
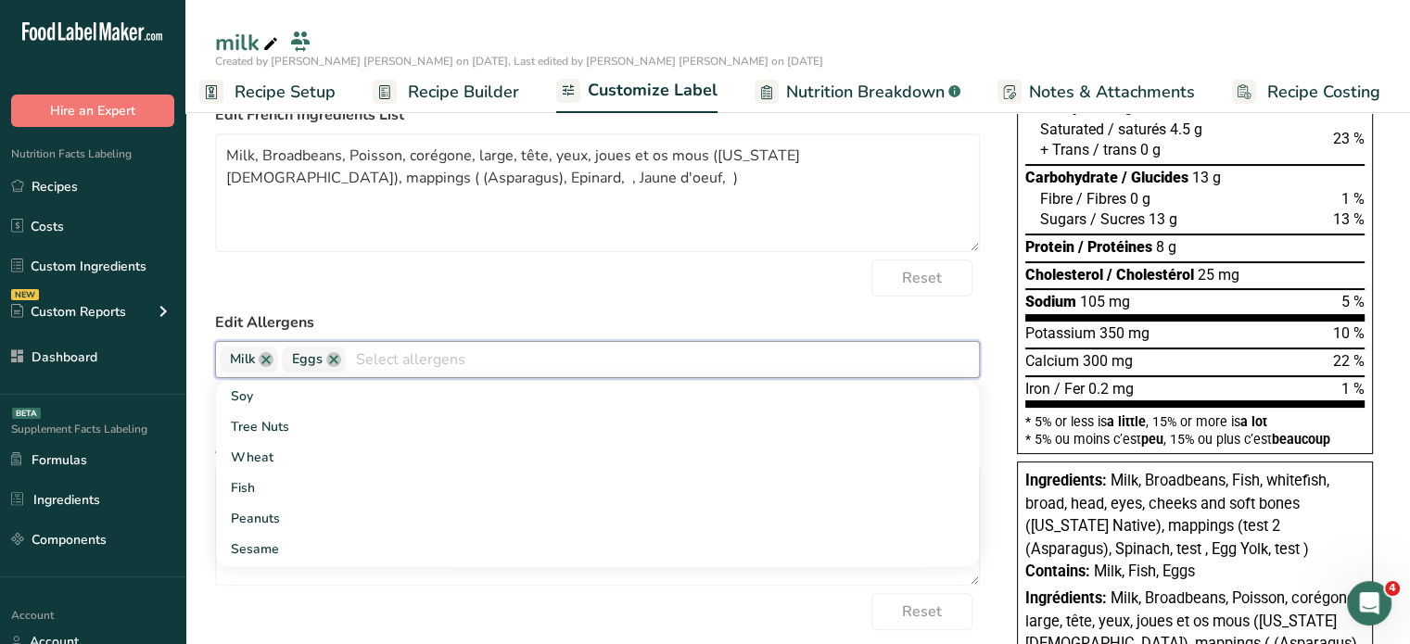
click at [688, 258] on form "Edit Ingredients List Milk, Broadbeans, Fish, whitefish, broad, head, eyes, che…" at bounding box center [597, 303] width 765 height 785
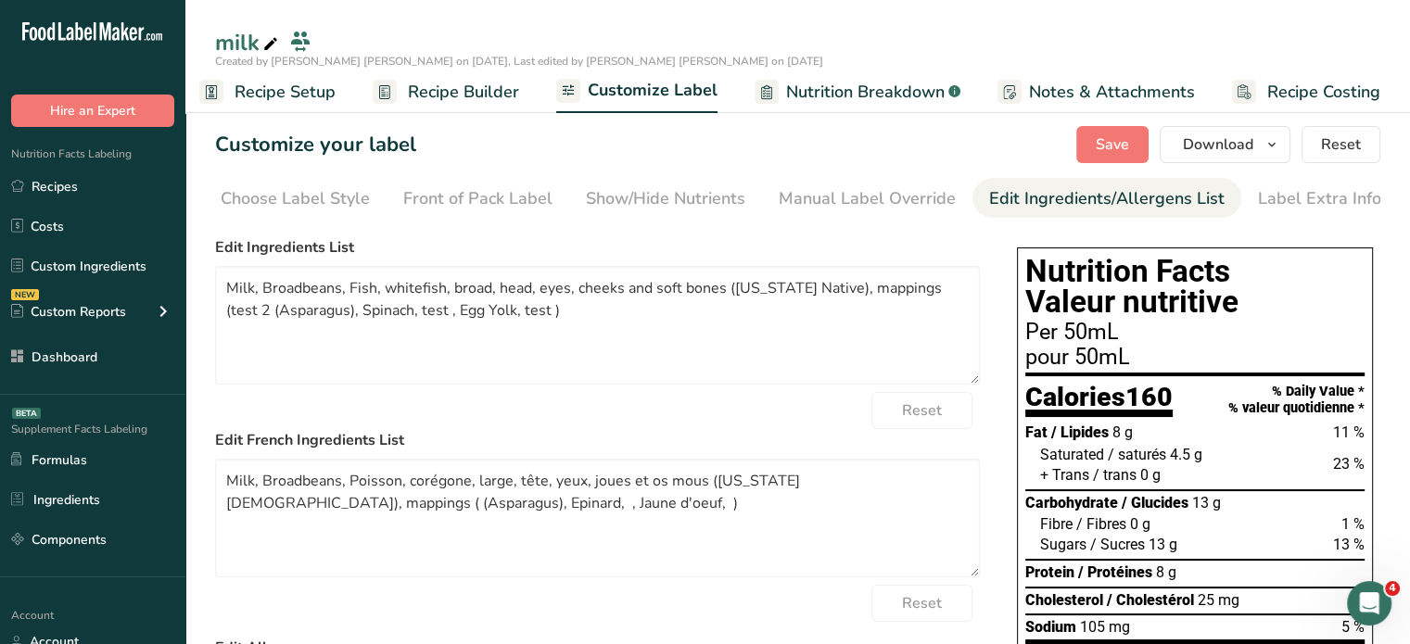
scroll to position [0, 0]
click at [1114, 155] on span "Save" at bounding box center [1111, 144] width 33 height 22
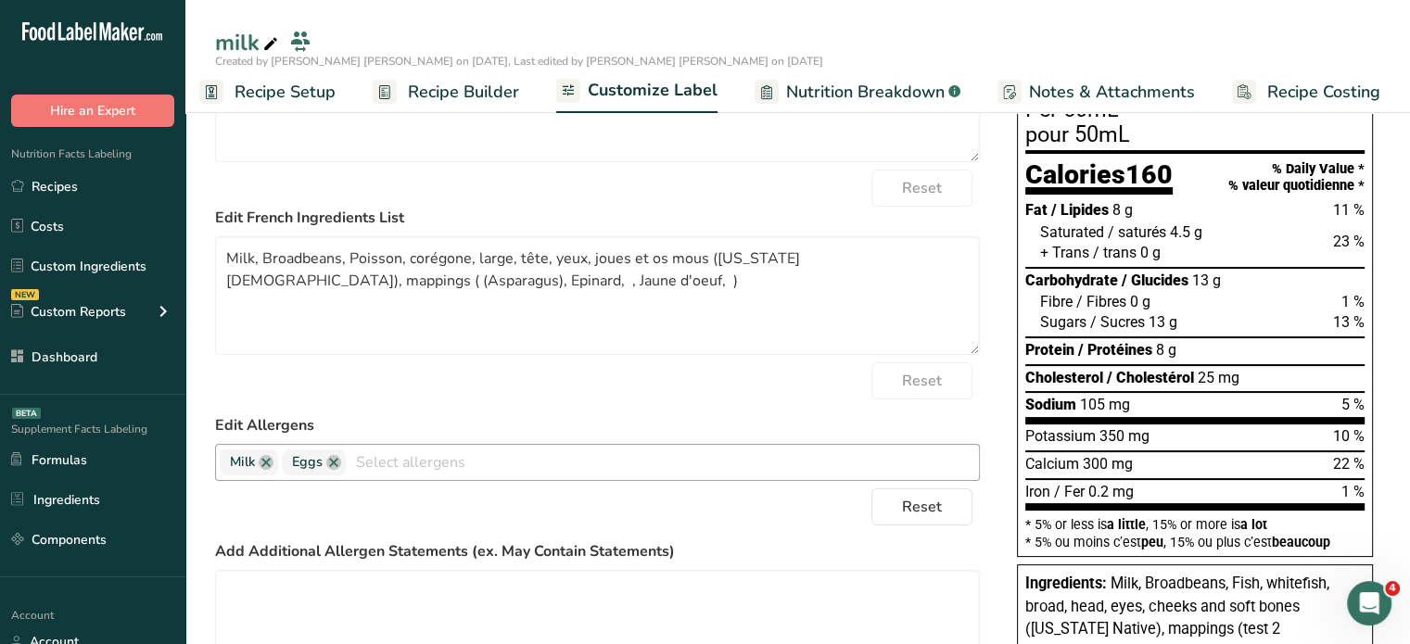
scroll to position [278, 0]
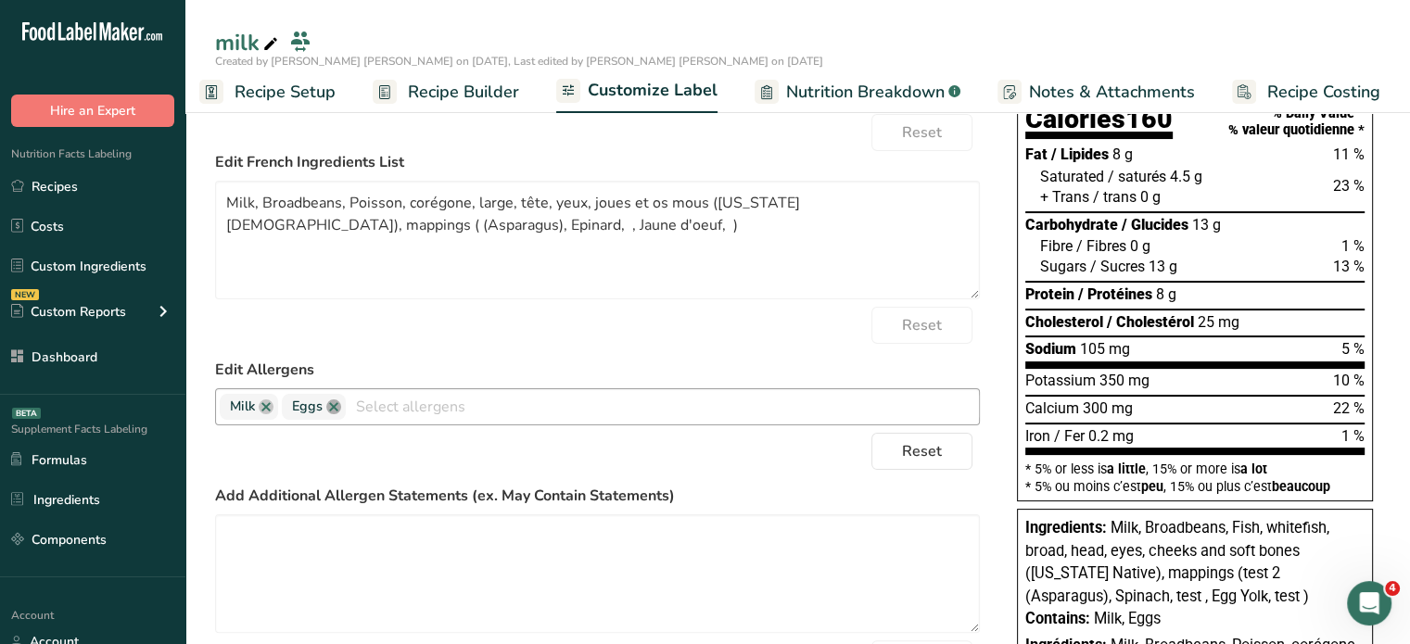
click at [330, 408] on link at bounding box center [333, 406] width 15 height 15
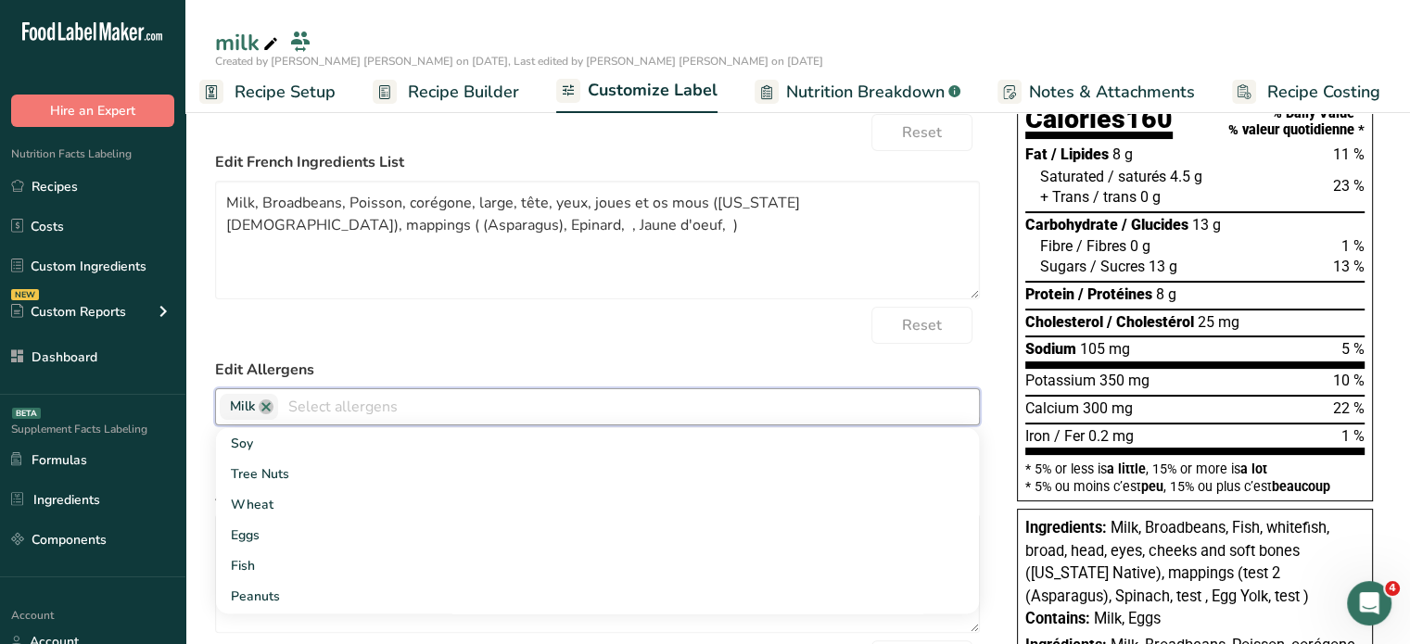
click at [981, 380] on div "Choose your label style Canadian Standard label USA (FDA) Standard FDA label Ta…" at bounding box center [797, 363] width 1165 height 825
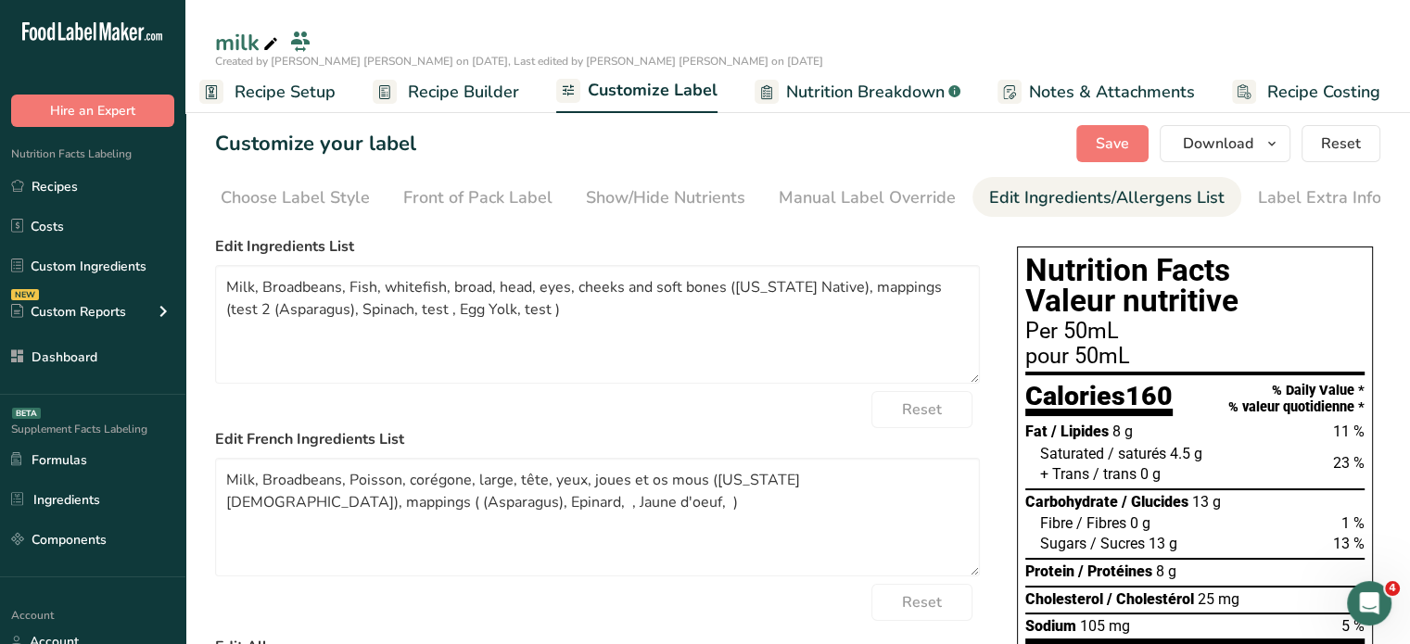
scroll to position [0, 0]
click at [1123, 146] on span "Save" at bounding box center [1111, 144] width 33 height 22
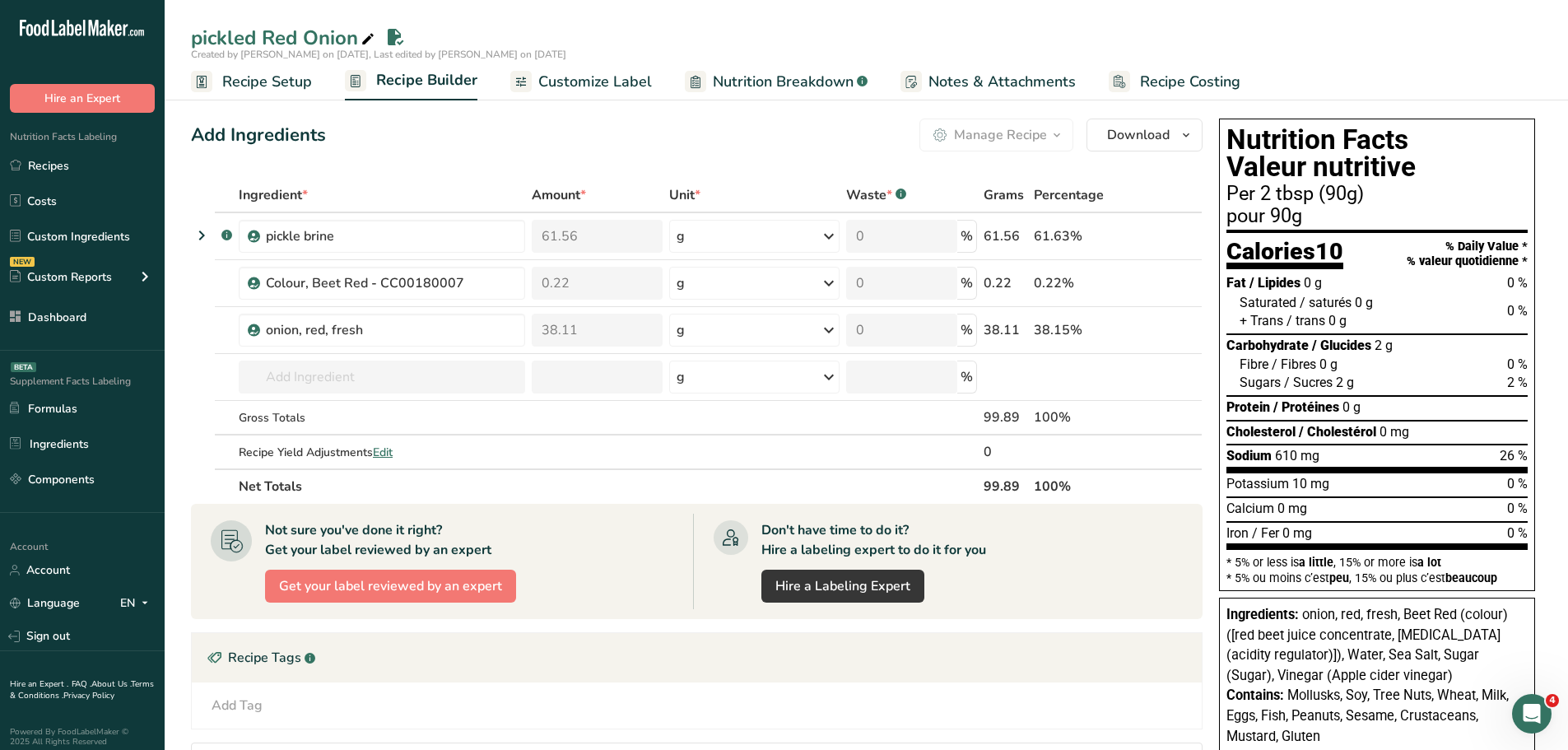
click at [586, 90] on span "Customize Label" at bounding box center [595, 82] width 114 height 22
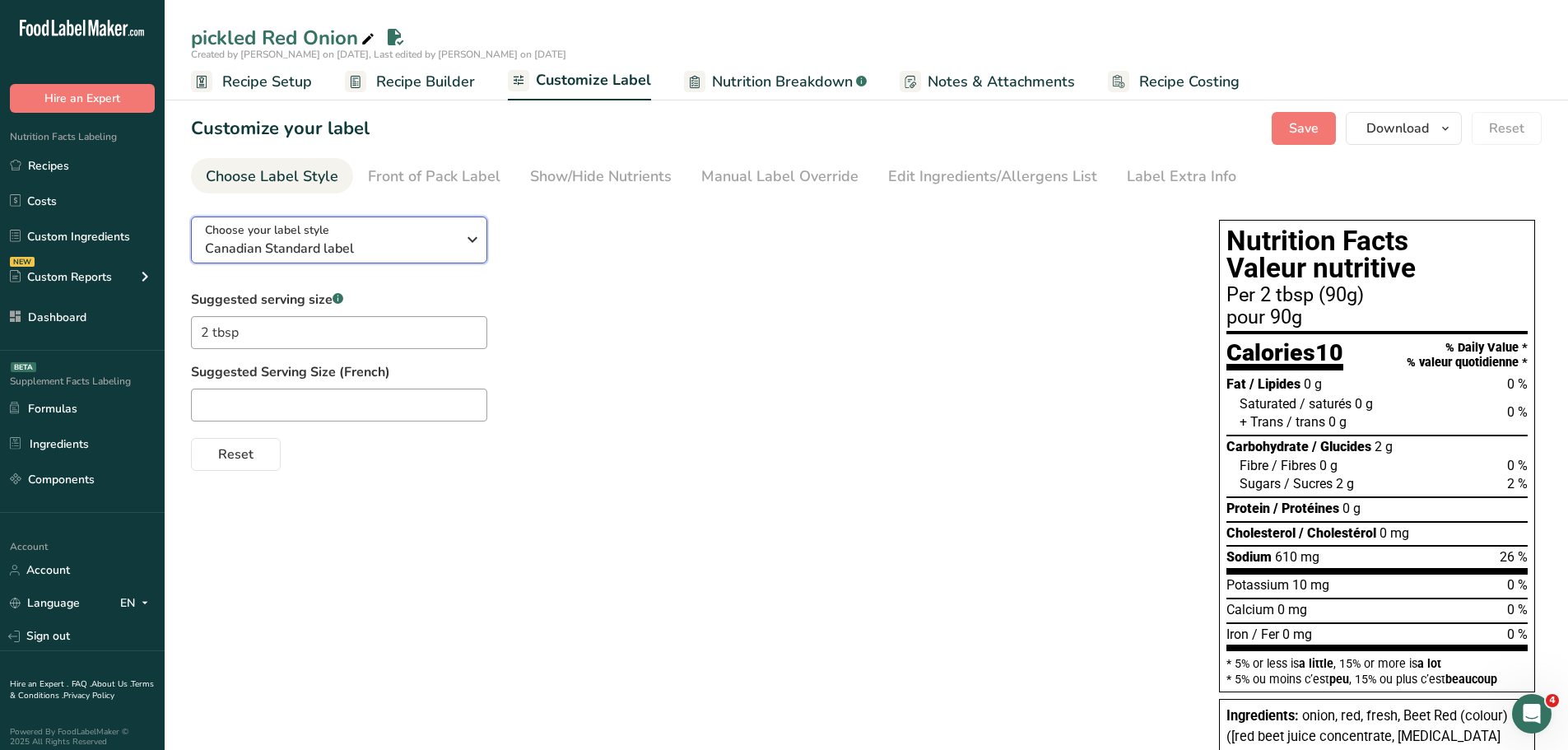
click at [422, 239] on div "Choose your label style Canadian Standard label" at bounding box center [330, 240] width 251 height 37
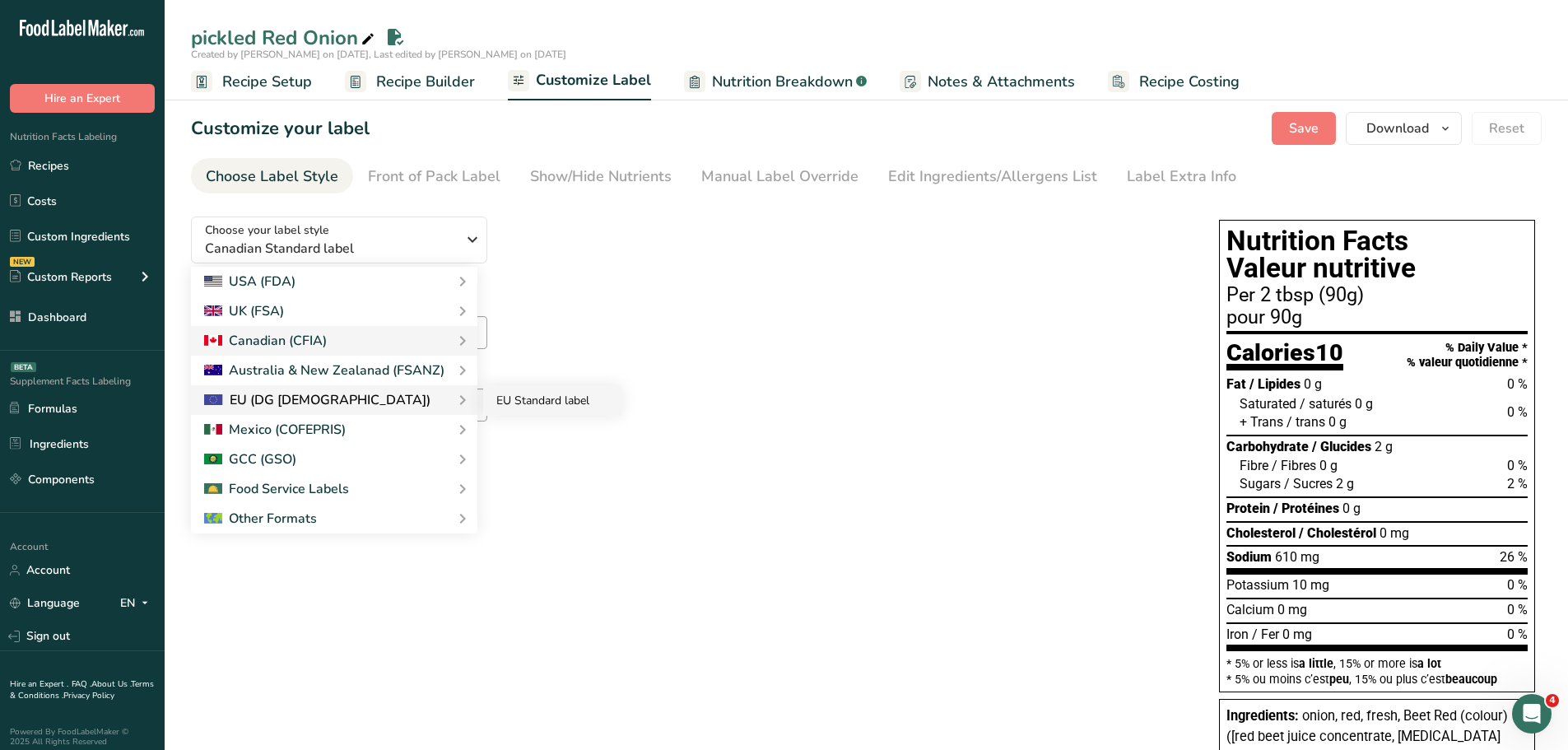
click at [546, 398] on link "EU Standard label" at bounding box center [553, 401] width 139 height 30
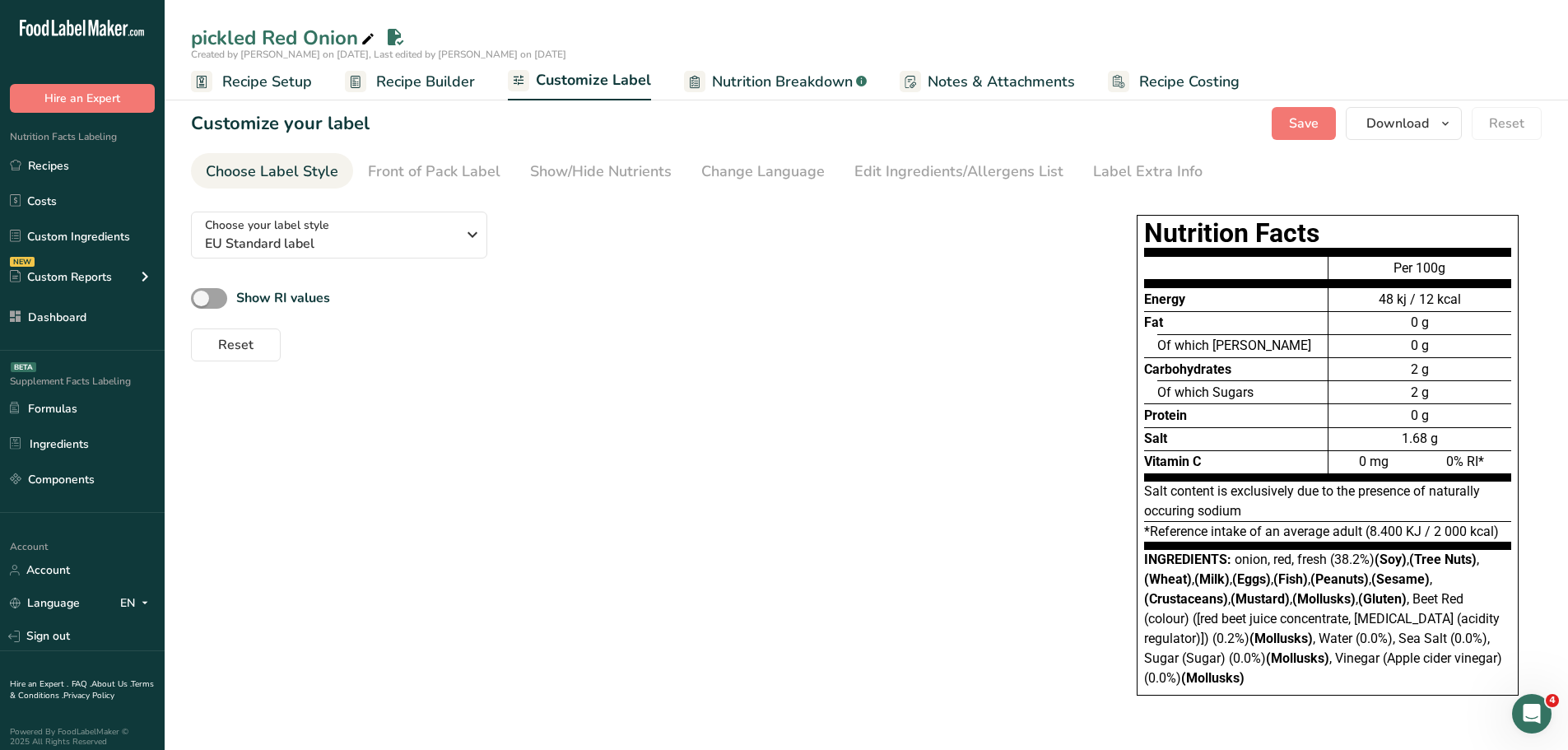
scroll to position [10, 0]
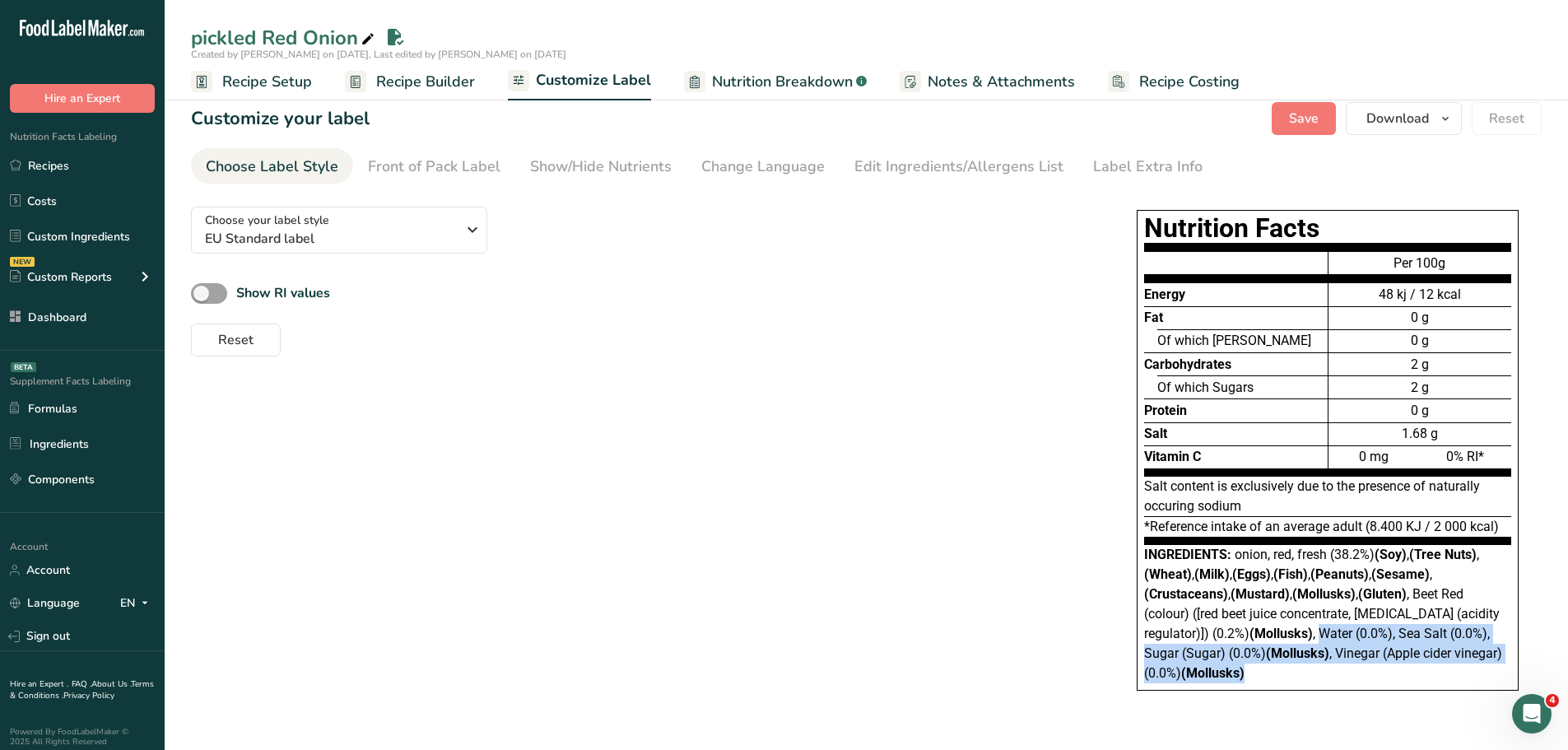
drag, startPoint x: 1263, startPoint y: 674, endPoint x: 1321, endPoint y: 634, distance: 70.5
click at [1321, 634] on div "Ingredients: onion, red, fresh (38.2%) (Soy) , (Tree Nuts) , (Wheat) , (Milk) ,…" at bounding box center [1327, 615] width 367 height 139
click at [1281, 670] on div "Ingredients: onion, red, fresh (38.2%) (Soy) , (Tree Nuts) , (Wheat) , (Milk) ,…" at bounding box center [1327, 615] width 367 height 139
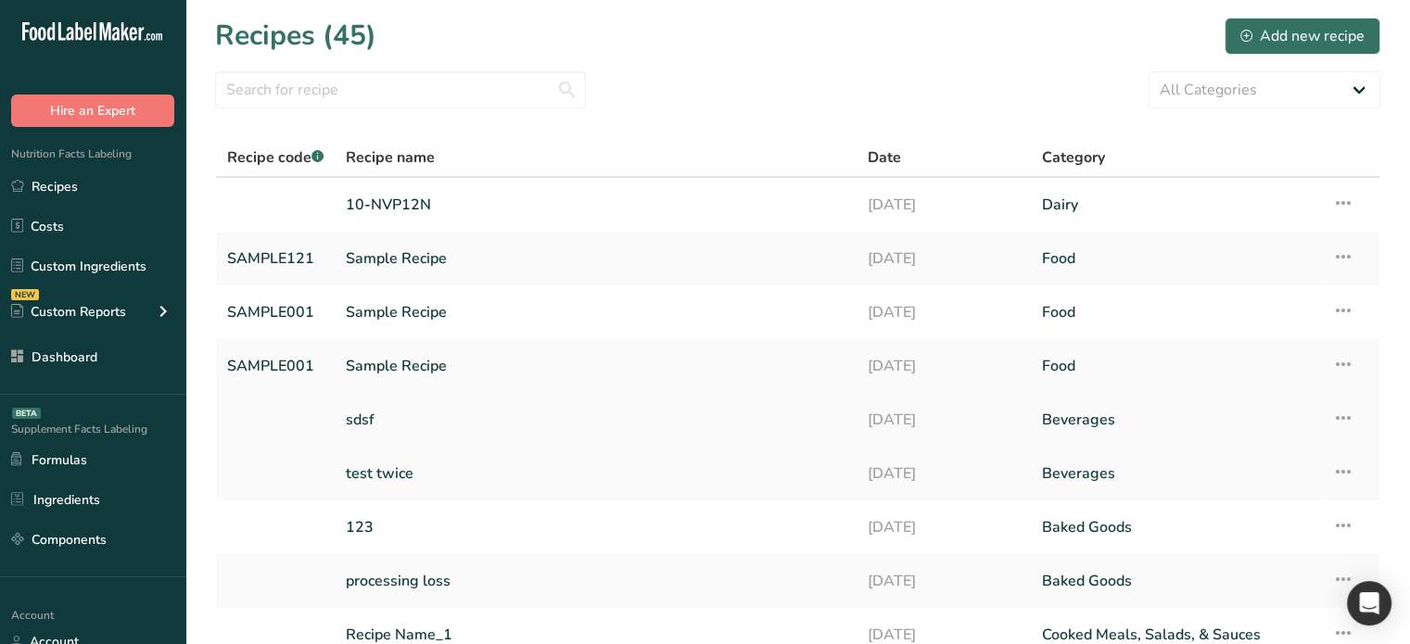
click at [405, 421] on link "sdsf" at bounding box center [596, 419] width 500 height 39
click at [384, 520] on link "123" at bounding box center [596, 527] width 500 height 39
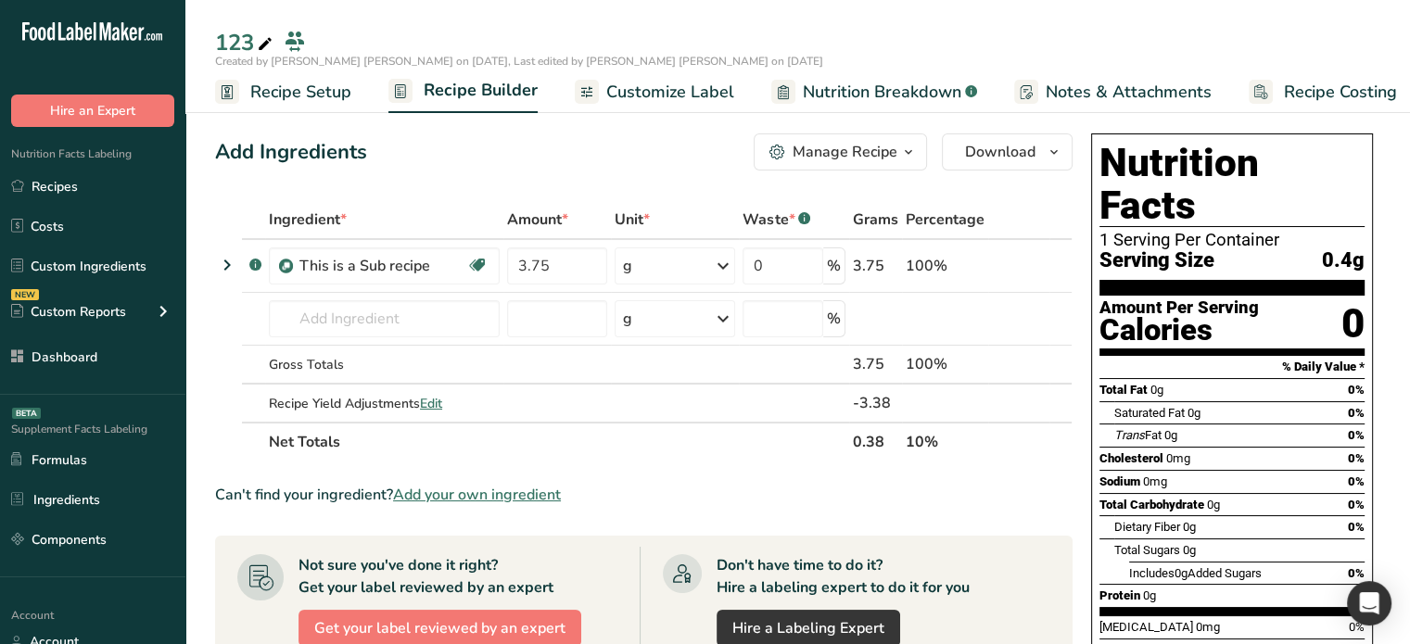
click at [715, 91] on span "Customize Label" at bounding box center [670, 92] width 128 height 25
click at [661, 88] on span "Customize Label" at bounding box center [654, 92] width 128 height 25
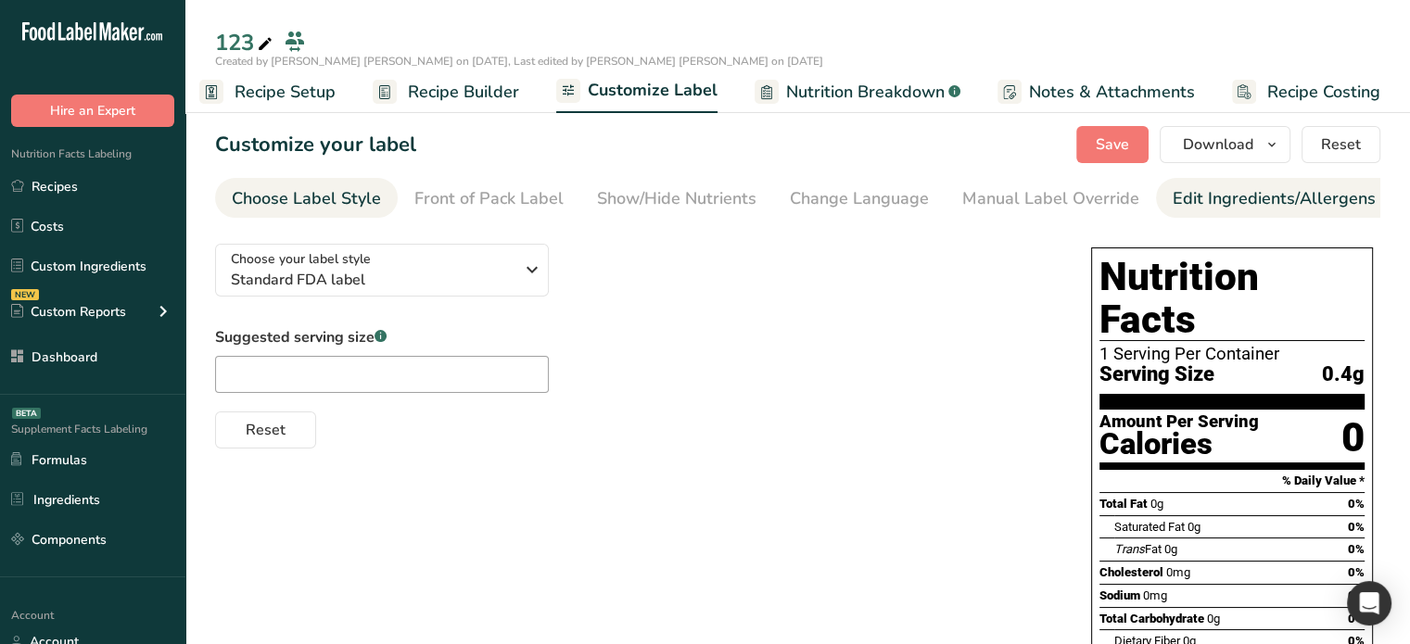
click at [1237, 201] on div "Edit Ingredients/Allergens List" at bounding box center [1289, 198] width 235 height 25
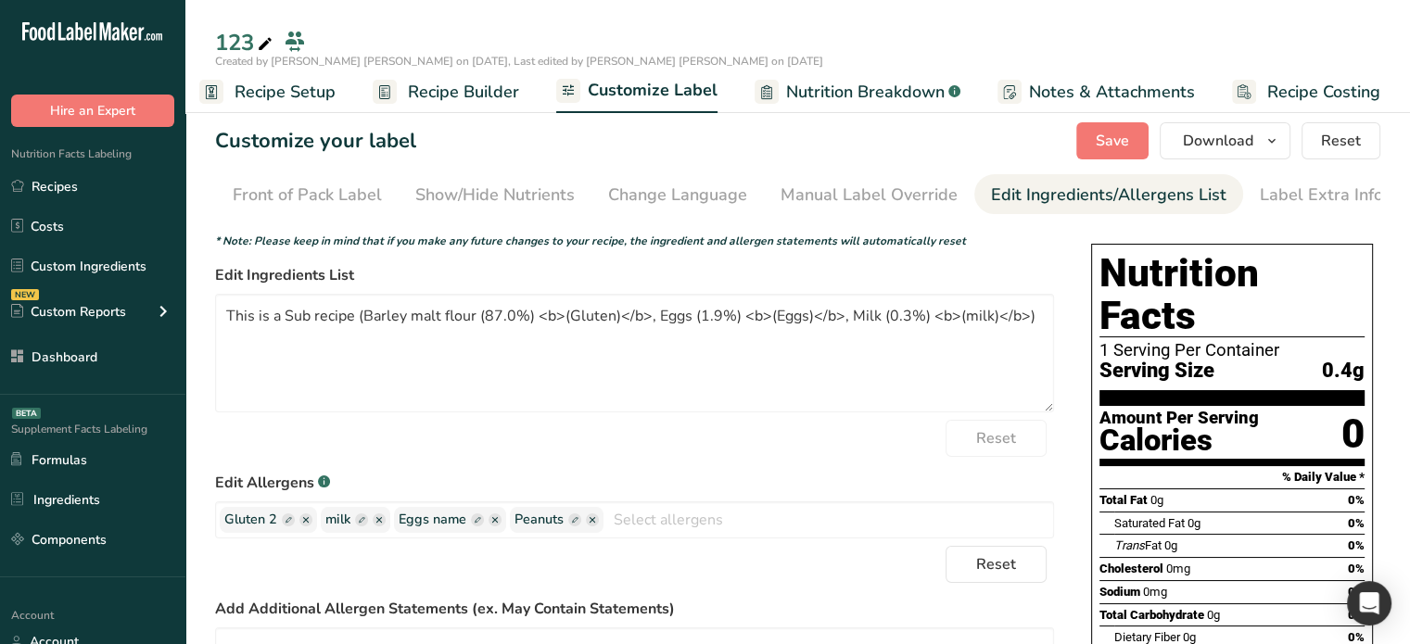
scroll to position [278, 0]
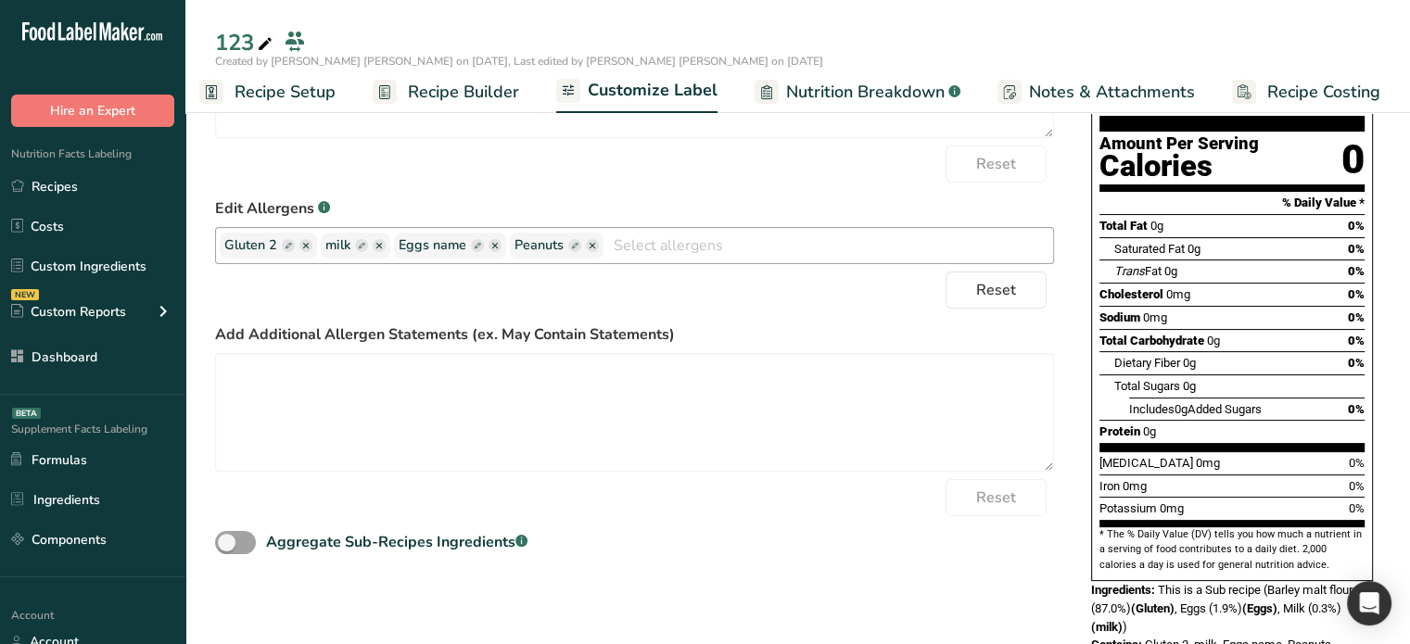
click at [589, 248] on icon "button" at bounding box center [592, 246] width 6 height 6
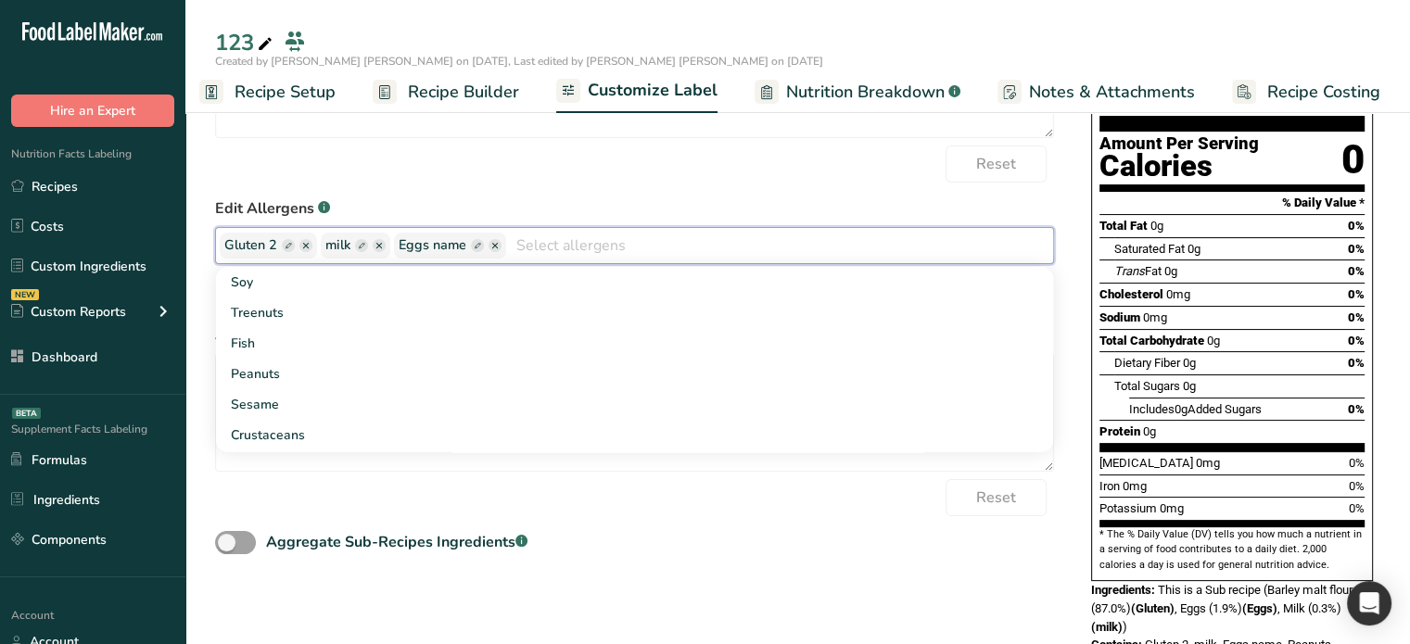
click at [768, 212] on label "Edit Allergens .a-a{fill:#347362;}.b-a{fill:#fff;}" at bounding box center [634, 208] width 839 height 22
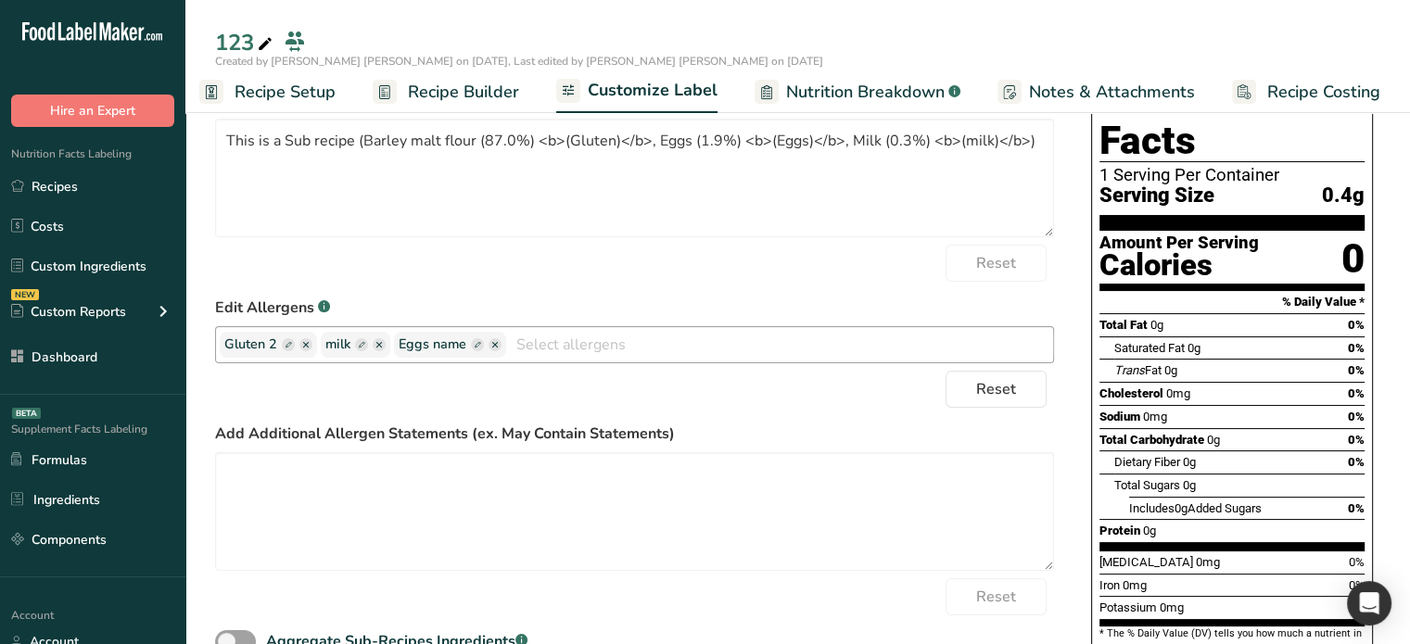
scroll to position [0, 0]
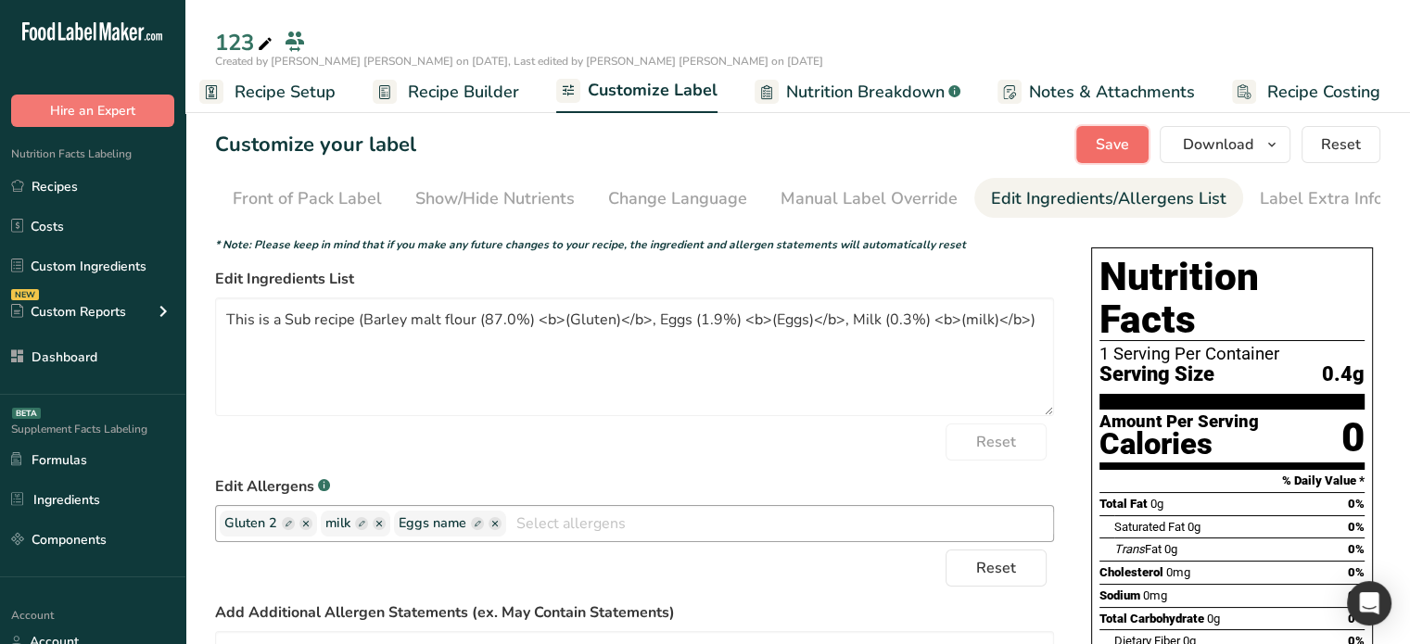
click at [1112, 136] on span "Save" at bounding box center [1111, 144] width 33 height 22
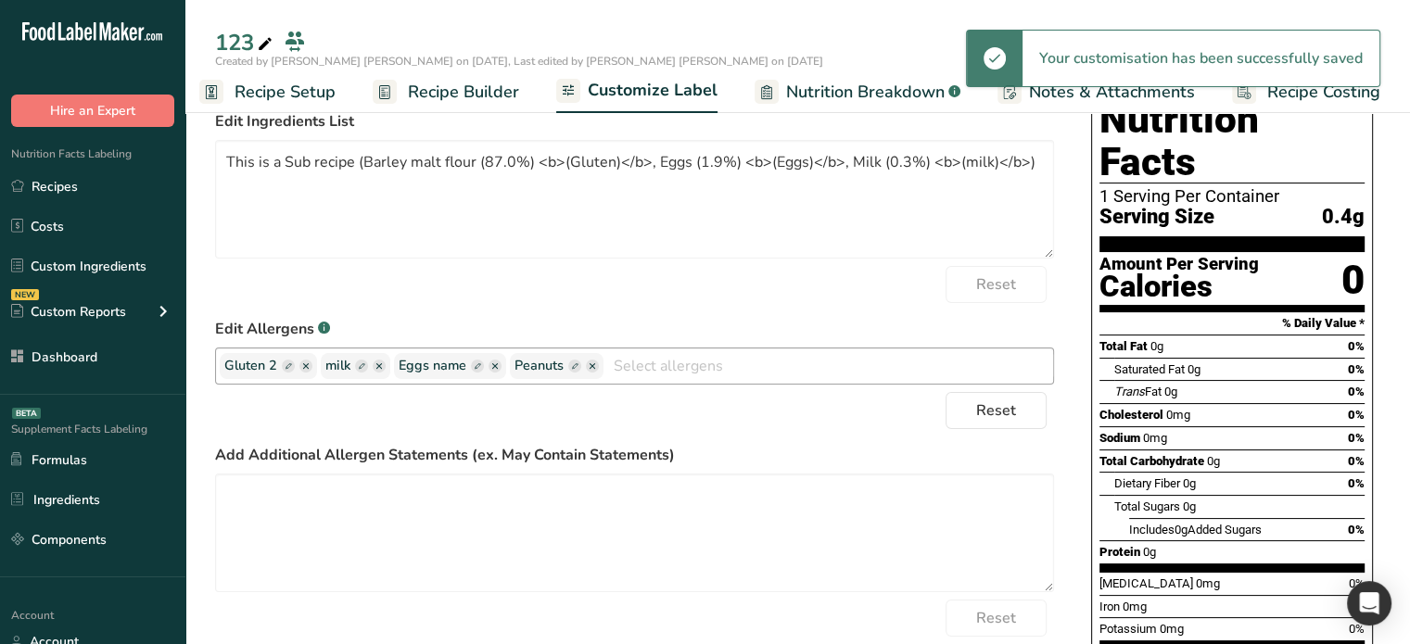
scroll to position [278, 0]
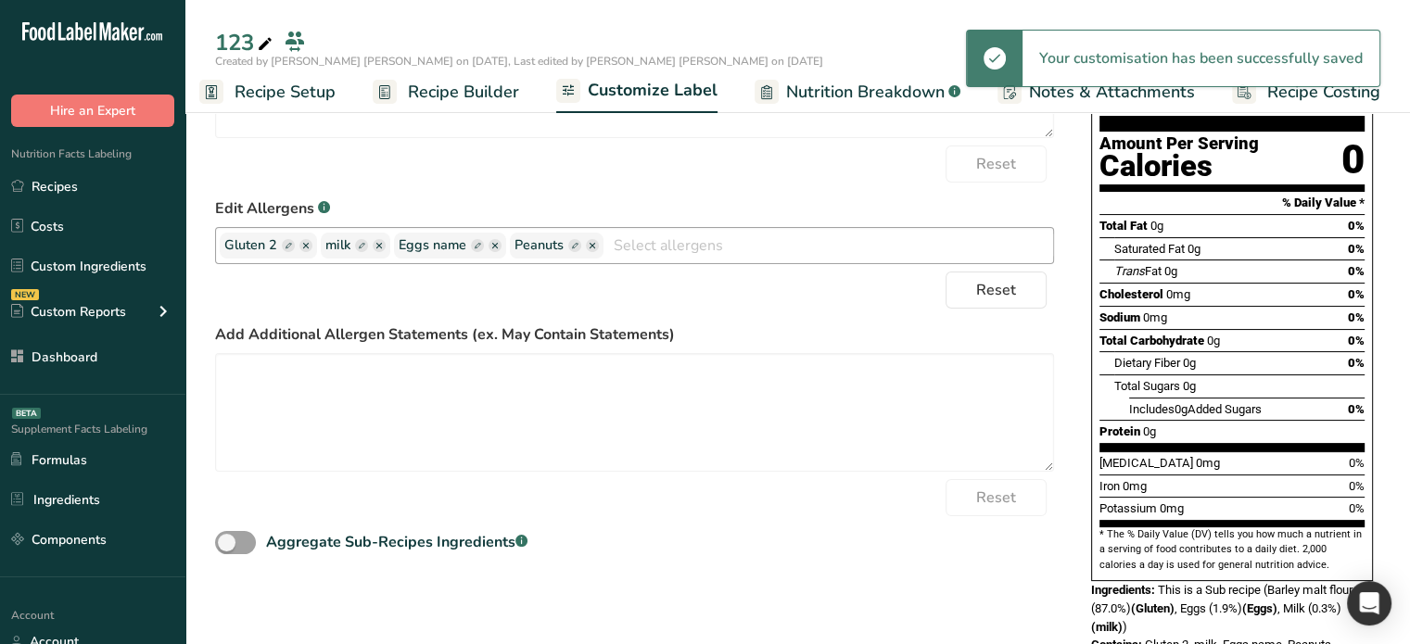
click at [589, 247] on ellipse "button" at bounding box center [592, 245] width 13 height 13
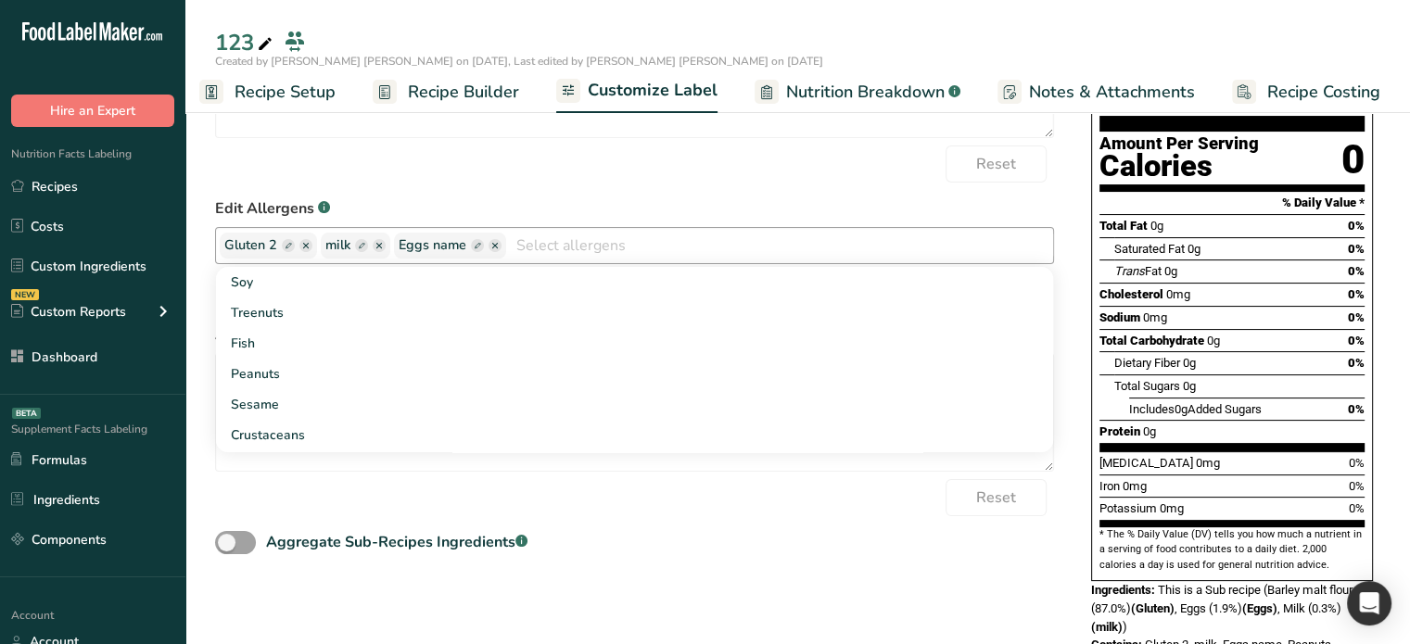
click at [1075, 223] on div "Choose your label style Standard FDA label USA (FDA) Standard FDA label Tabular…" at bounding box center [797, 312] width 1165 height 722
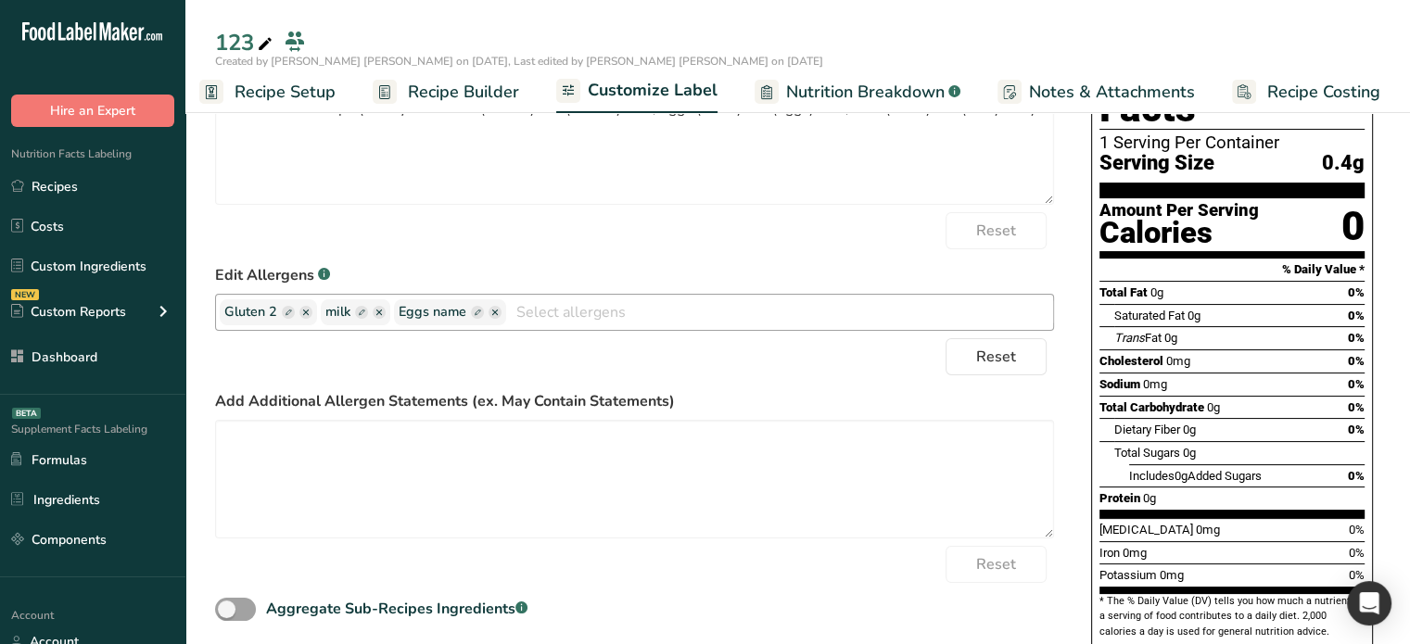
scroll to position [0, 0]
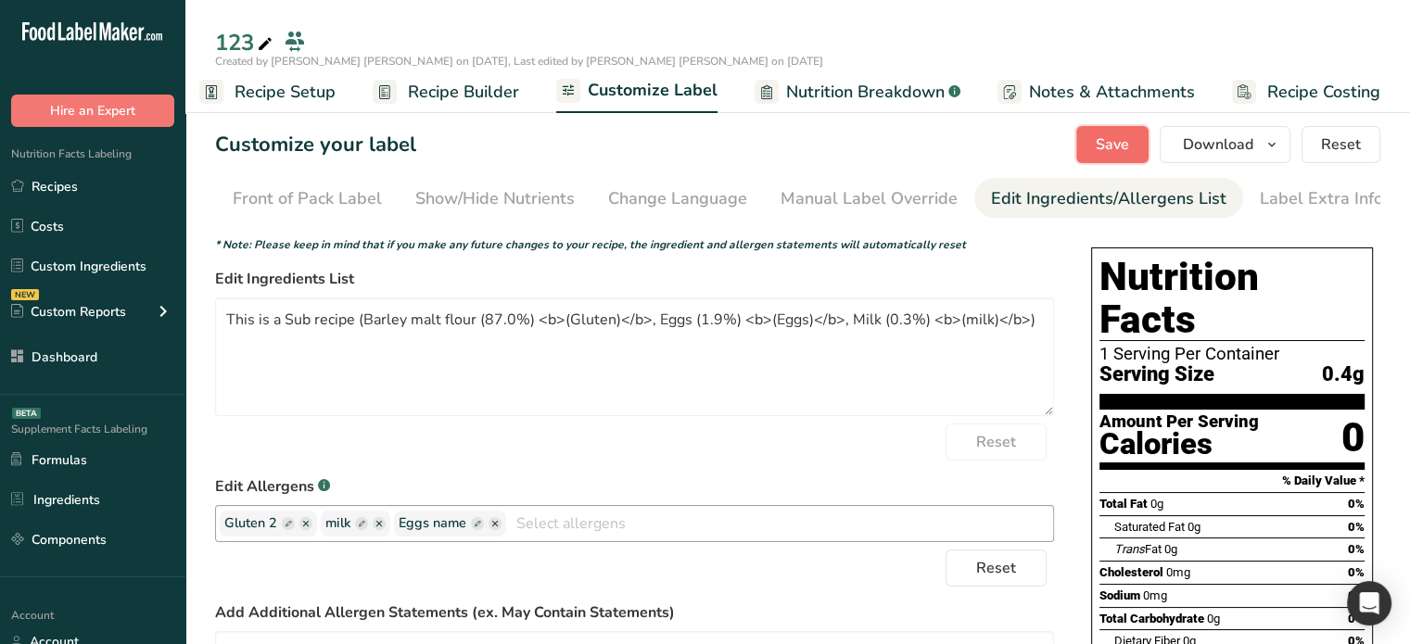
click at [1101, 154] on span "Save" at bounding box center [1111, 144] width 33 height 22
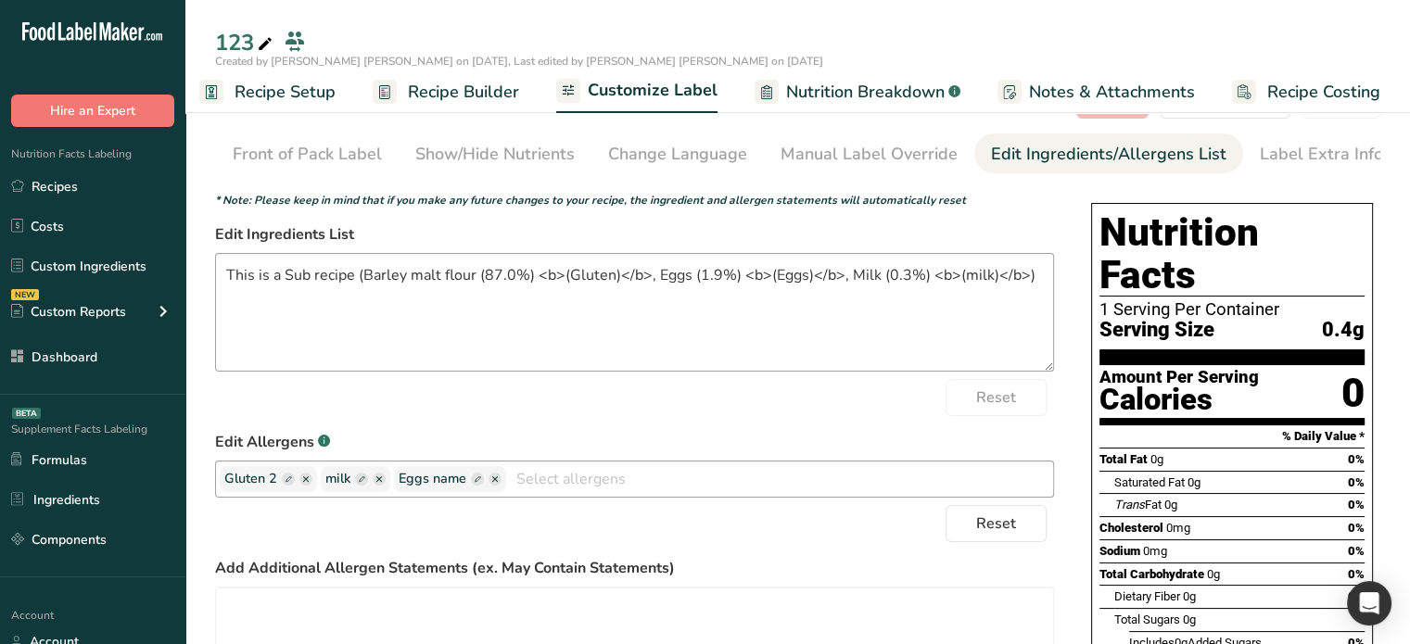
scroll to position [278, 0]
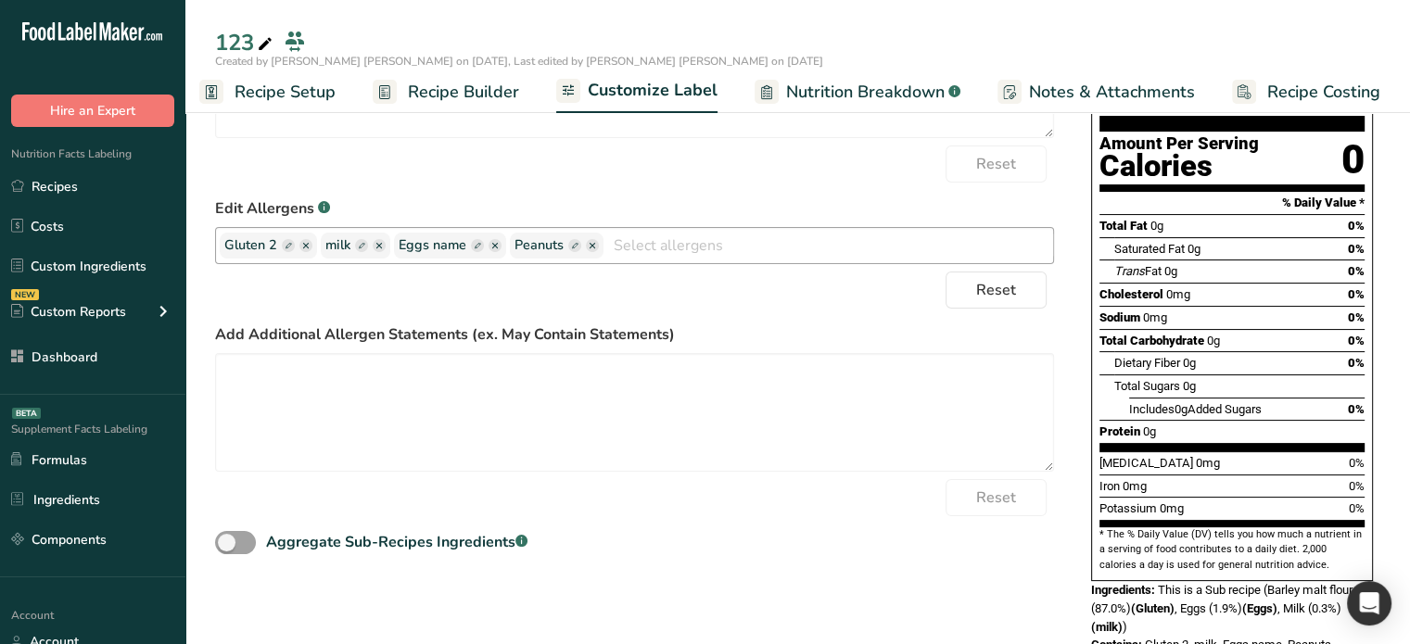
click at [589, 252] on ellipse "button" at bounding box center [592, 245] width 13 height 13
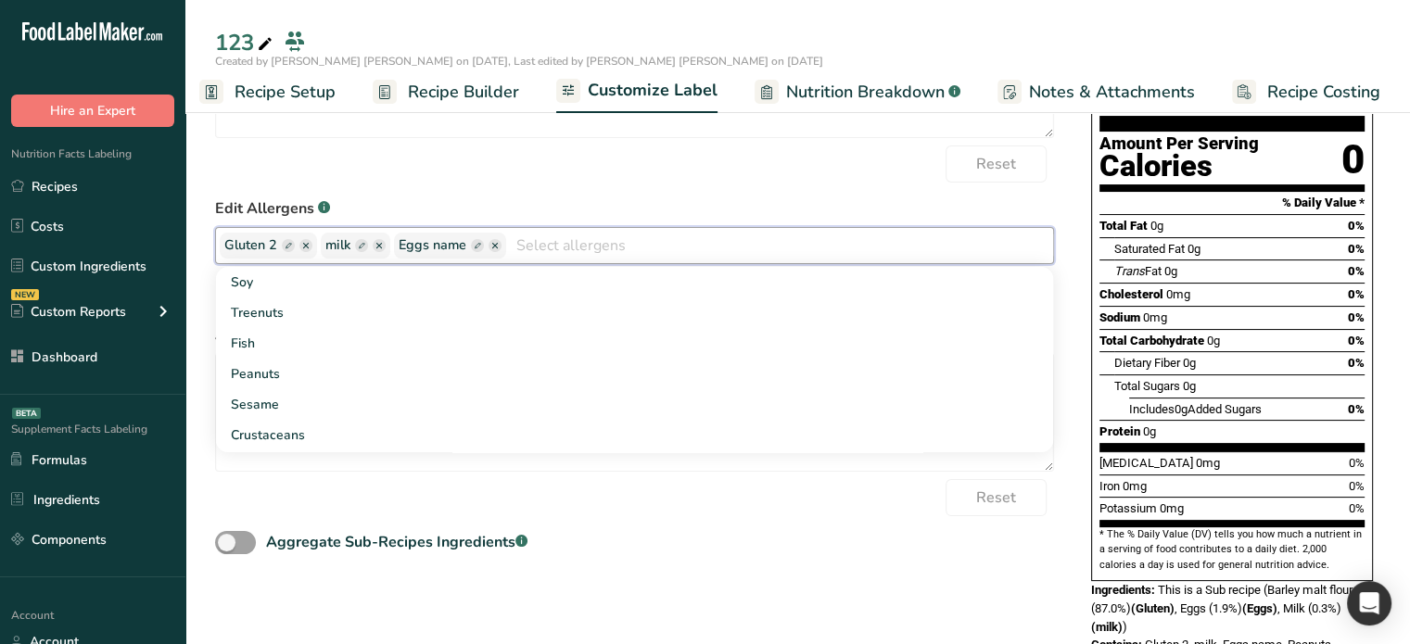
click at [496, 247] on icon "button" at bounding box center [495, 246] width 6 height 6
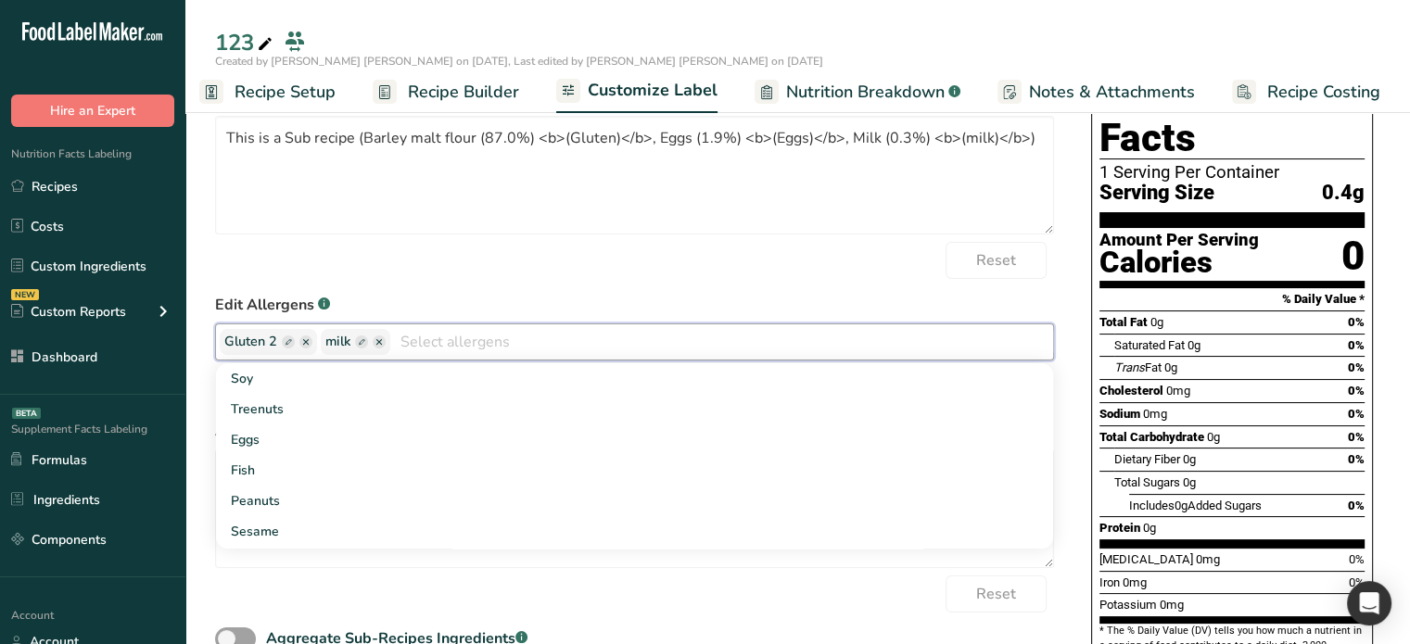
scroll to position [0, 0]
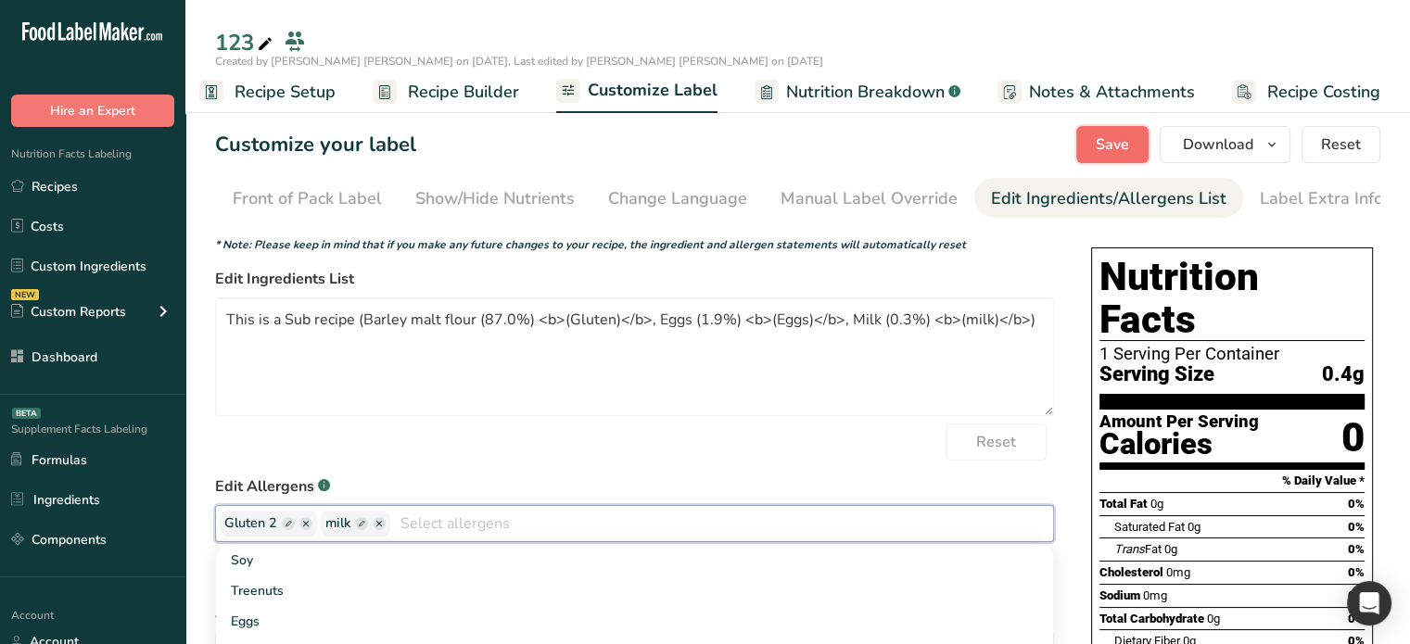
click at [1100, 145] on span "Save" at bounding box center [1111, 144] width 33 height 22
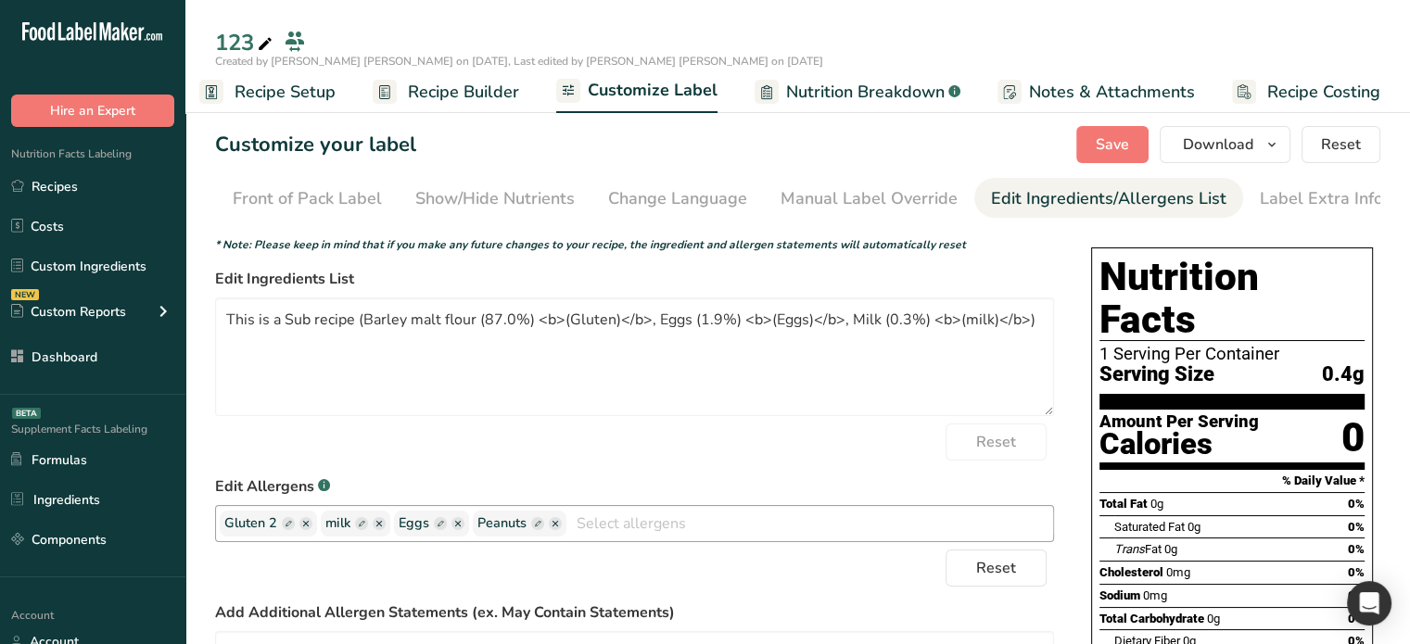
click at [550, 534] on span "Peanuts" at bounding box center [519, 523] width 84 height 20
click at [552, 527] on ellipse "button" at bounding box center [555, 523] width 13 height 13
click at [460, 523] on ellipse "button" at bounding box center [457, 523] width 13 height 13
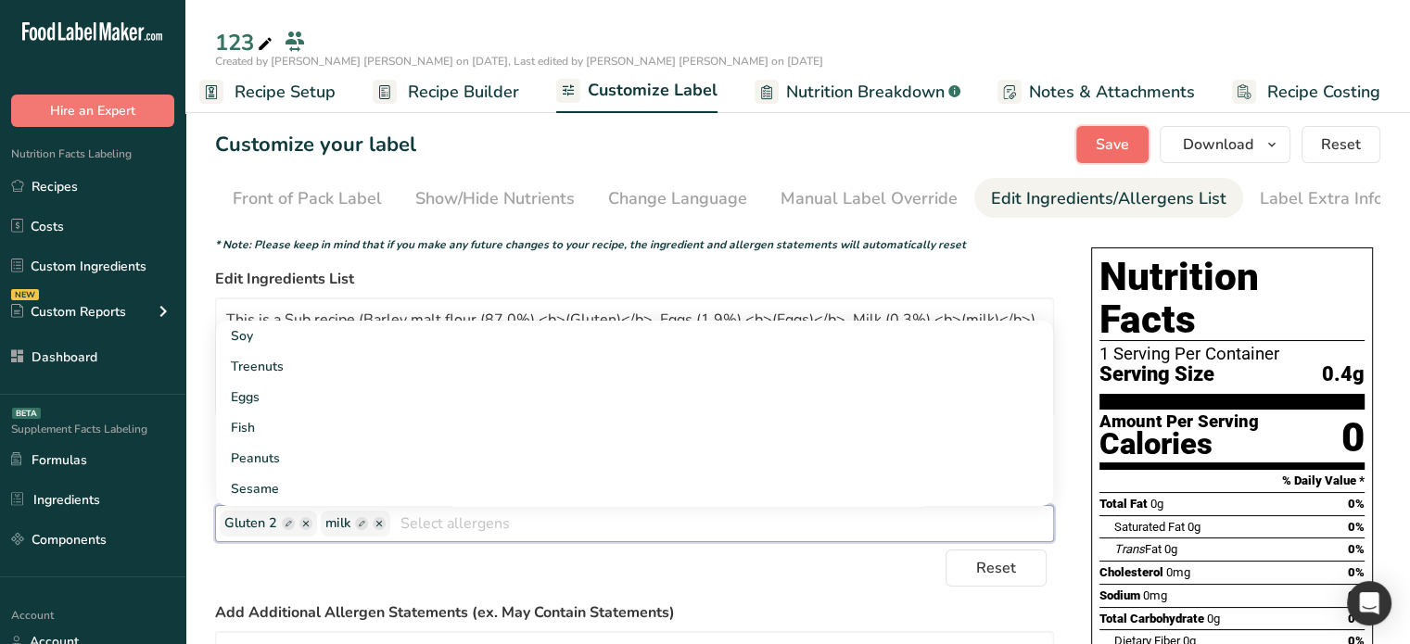
click at [1134, 139] on button "Save" at bounding box center [1112, 144] width 72 height 37
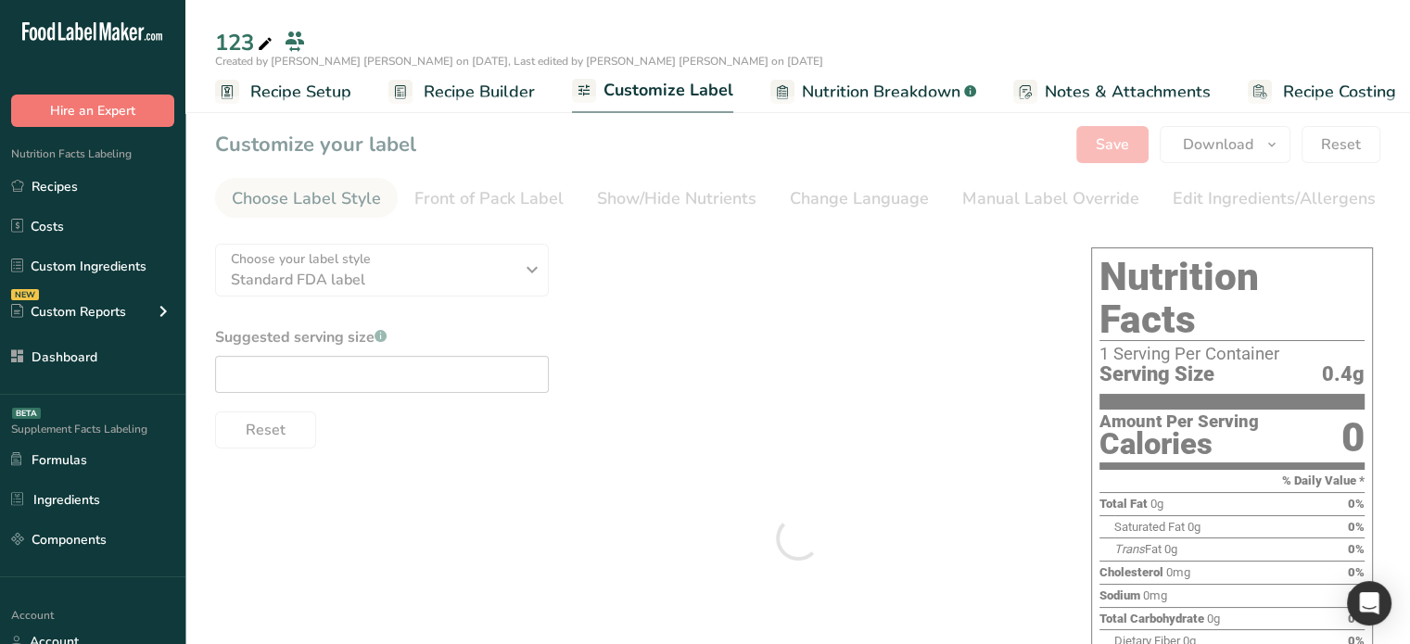
type textarea "This is a Sub recipe (Barley malt flour (87.0%) <b>(Gluten)</b>, Eggs (1.9%) <b…"
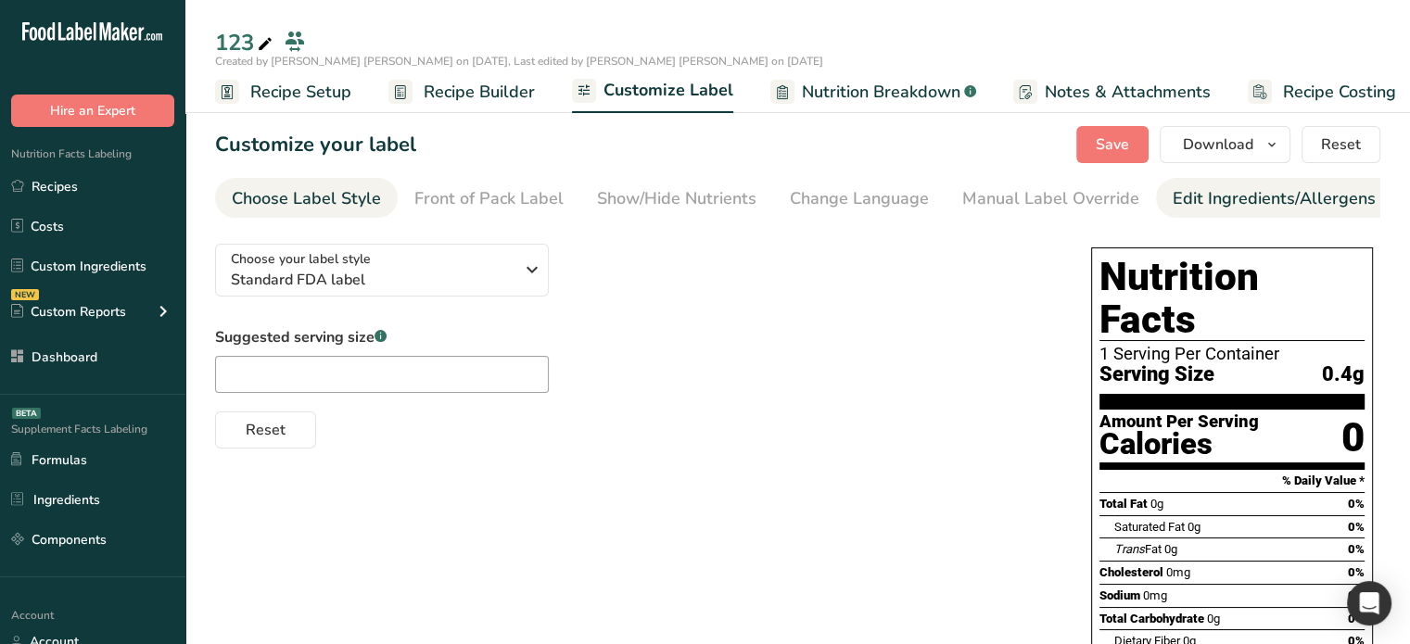
click at [1246, 192] on div "Edit Ingredients/Allergens List" at bounding box center [1289, 198] width 235 height 25
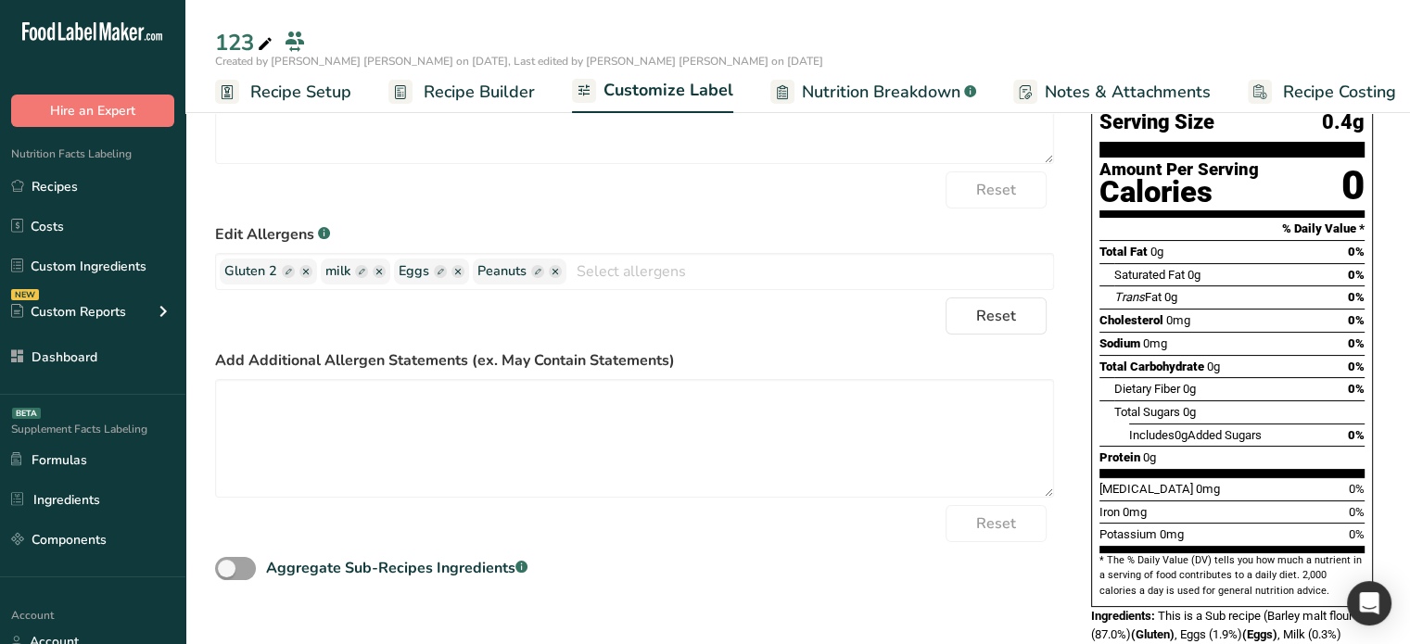
scroll to position [278, 0]
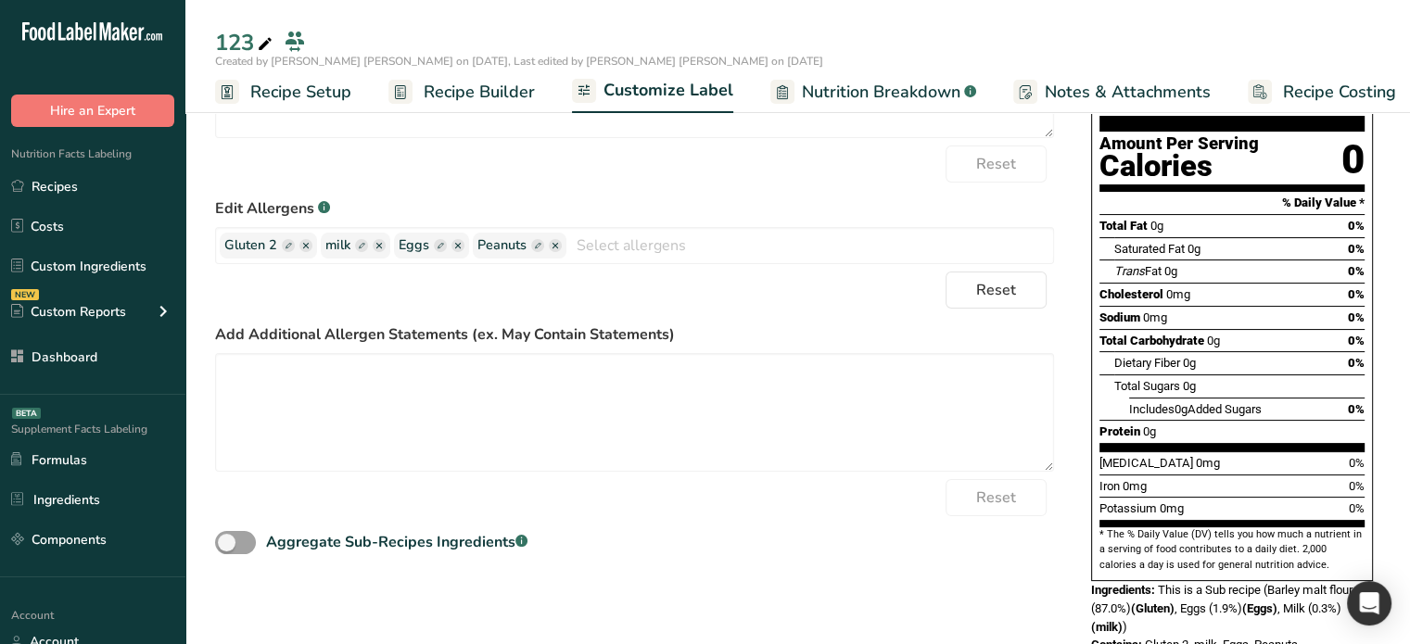
click at [594, 306] on div "Reset" at bounding box center [634, 290] width 839 height 37
